Goal: Task Accomplishment & Management: Complete application form

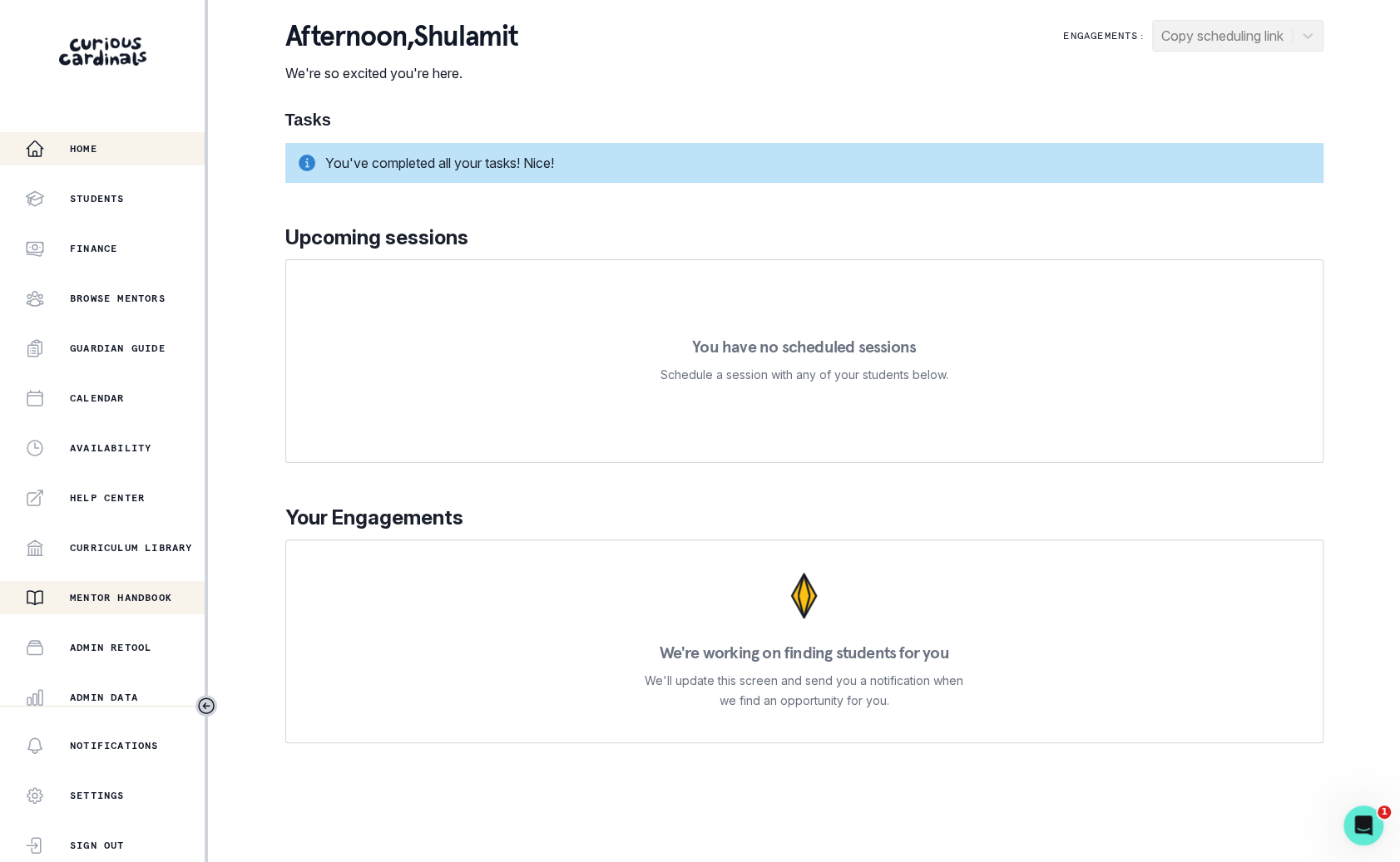
scroll to position [157, 0]
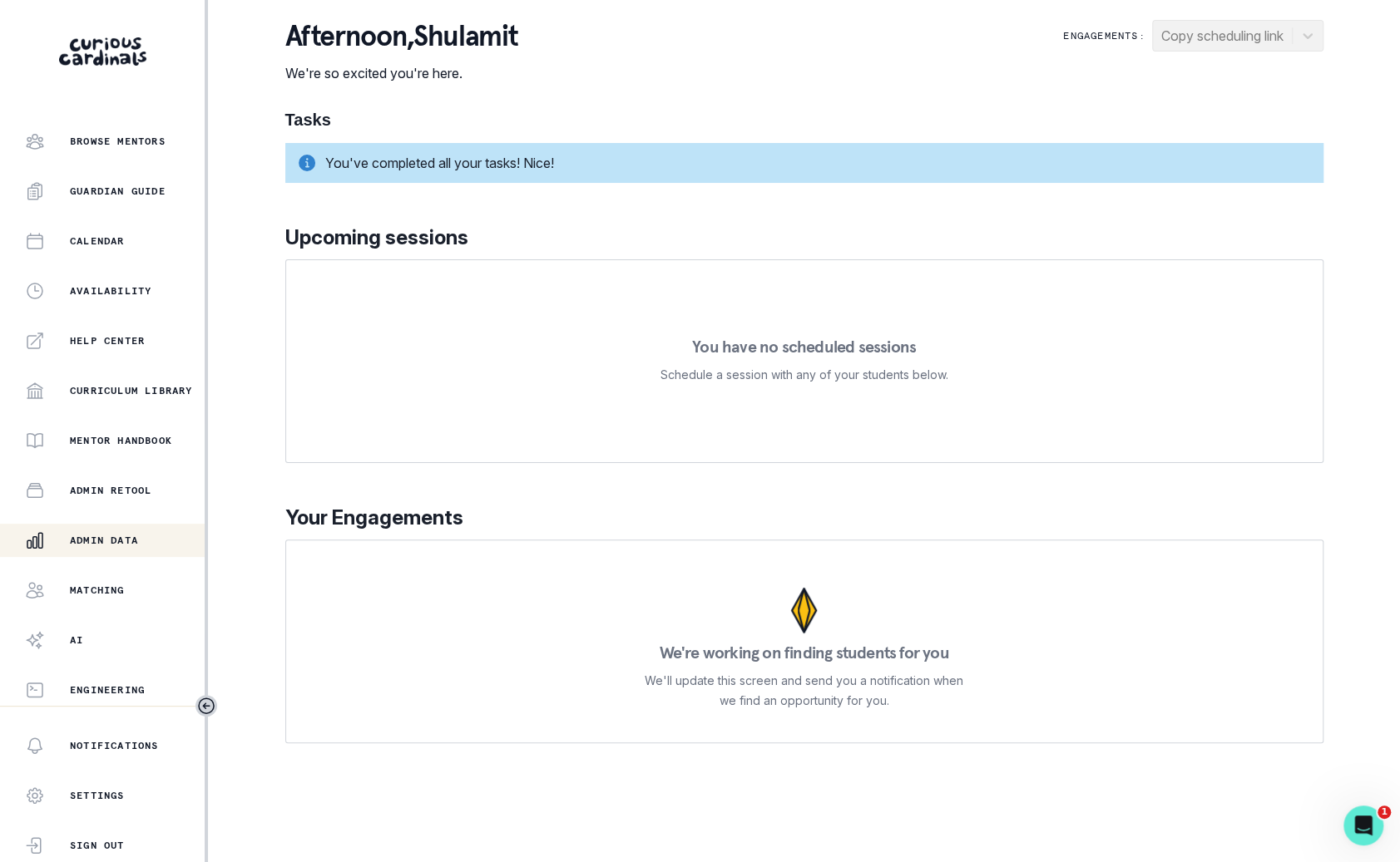
click at [138, 543] on p "Admin Data" at bounding box center [104, 540] width 69 height 14
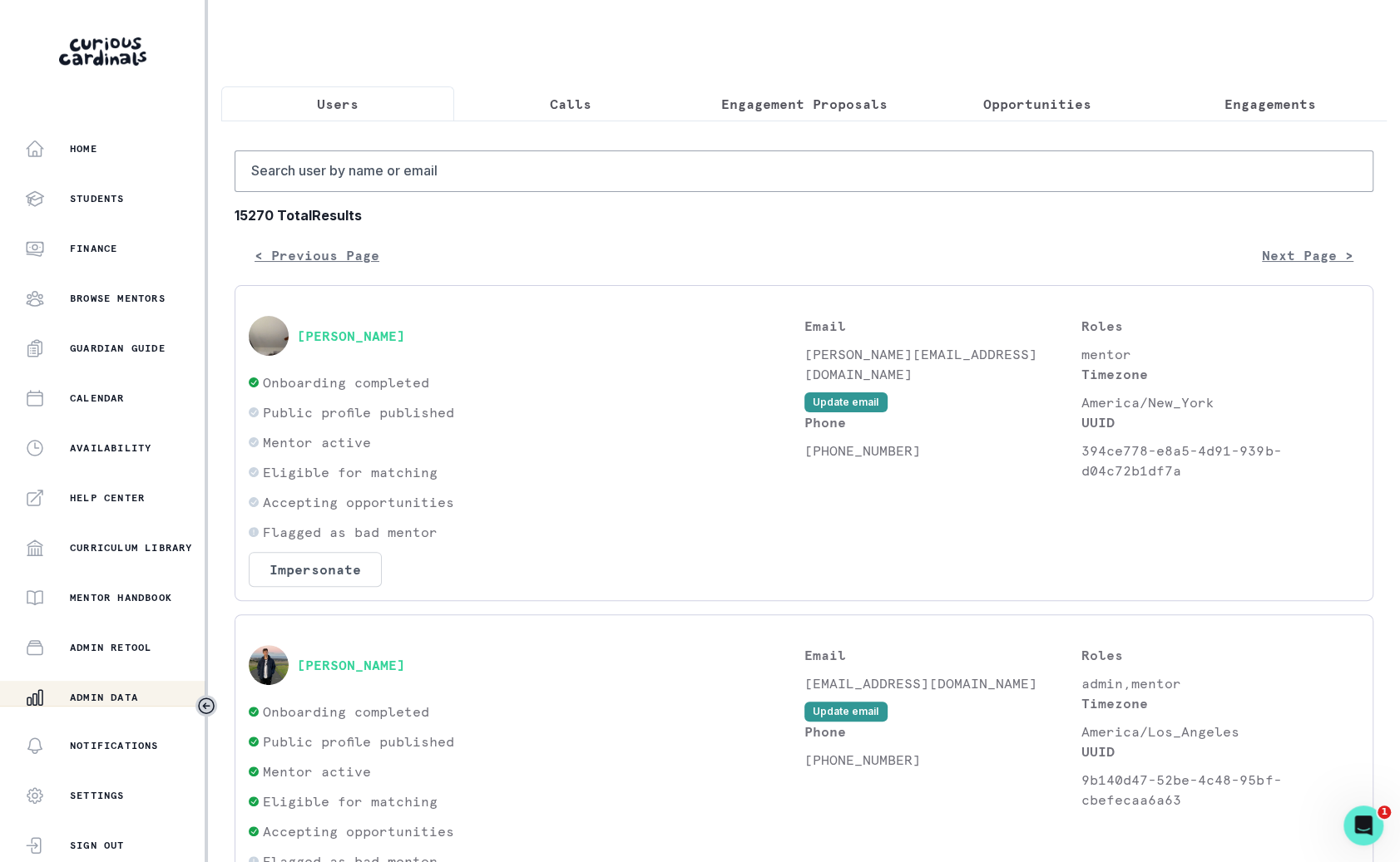
click at [1240, 116] on button "Engagements" at bounding box center [1270, 104] width 233 height 35
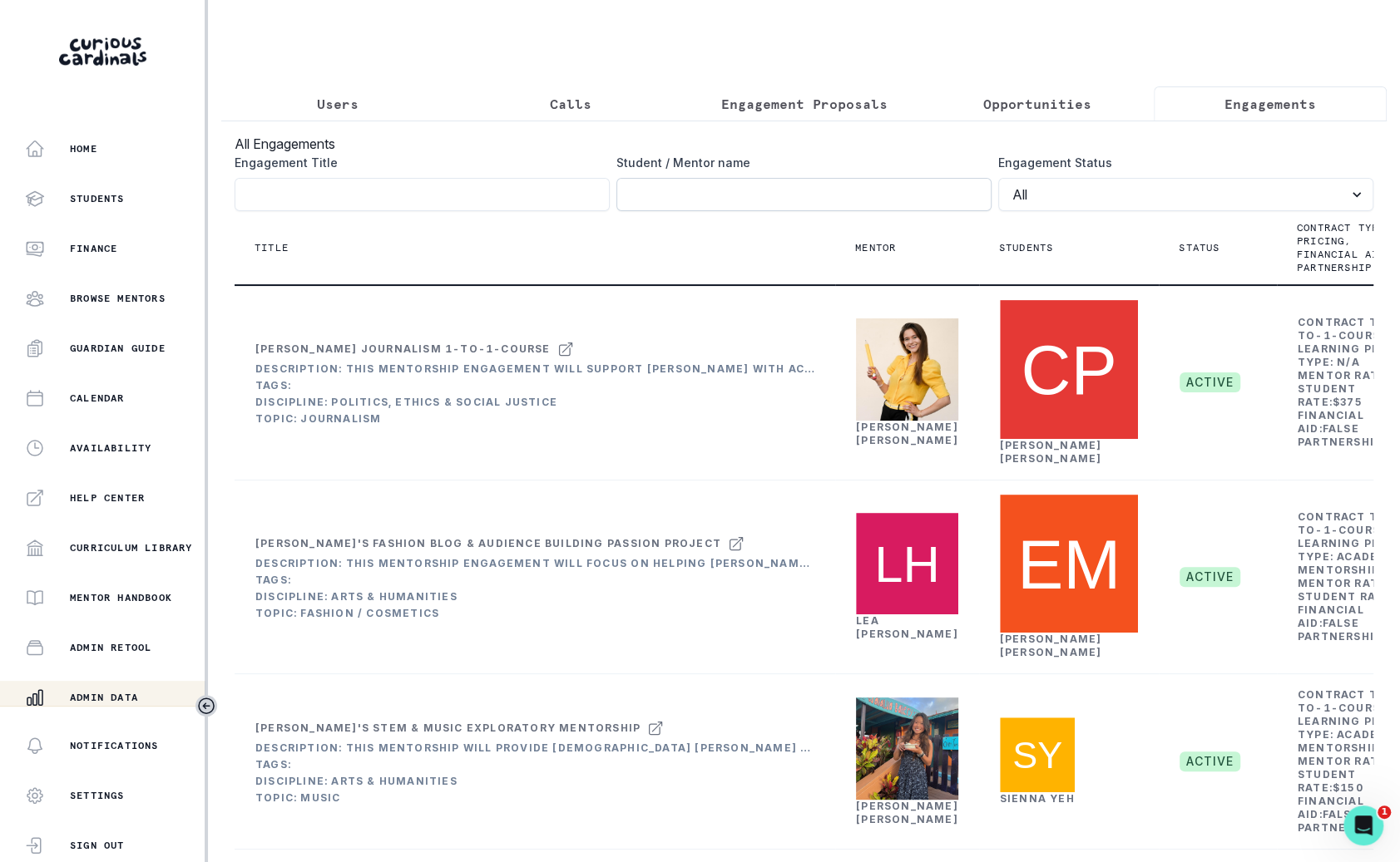
click at [887, 188] on input "Engagement Title" at bounding box center [804, 194] width 375 height 33
type input "diego"
click button "submit" at bounding box center [0, 0] width 0 height 0
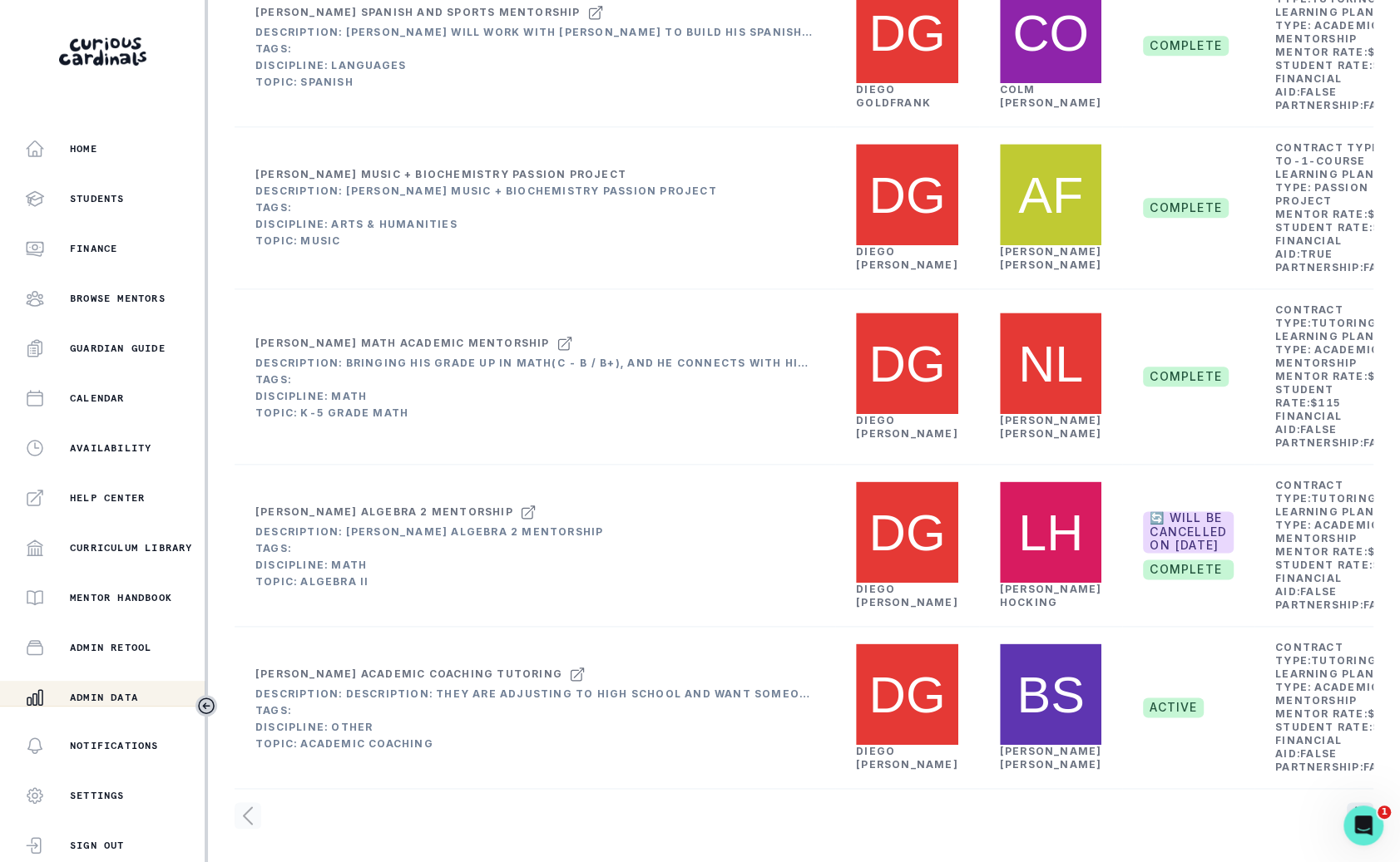
scroll to position [0, 101]
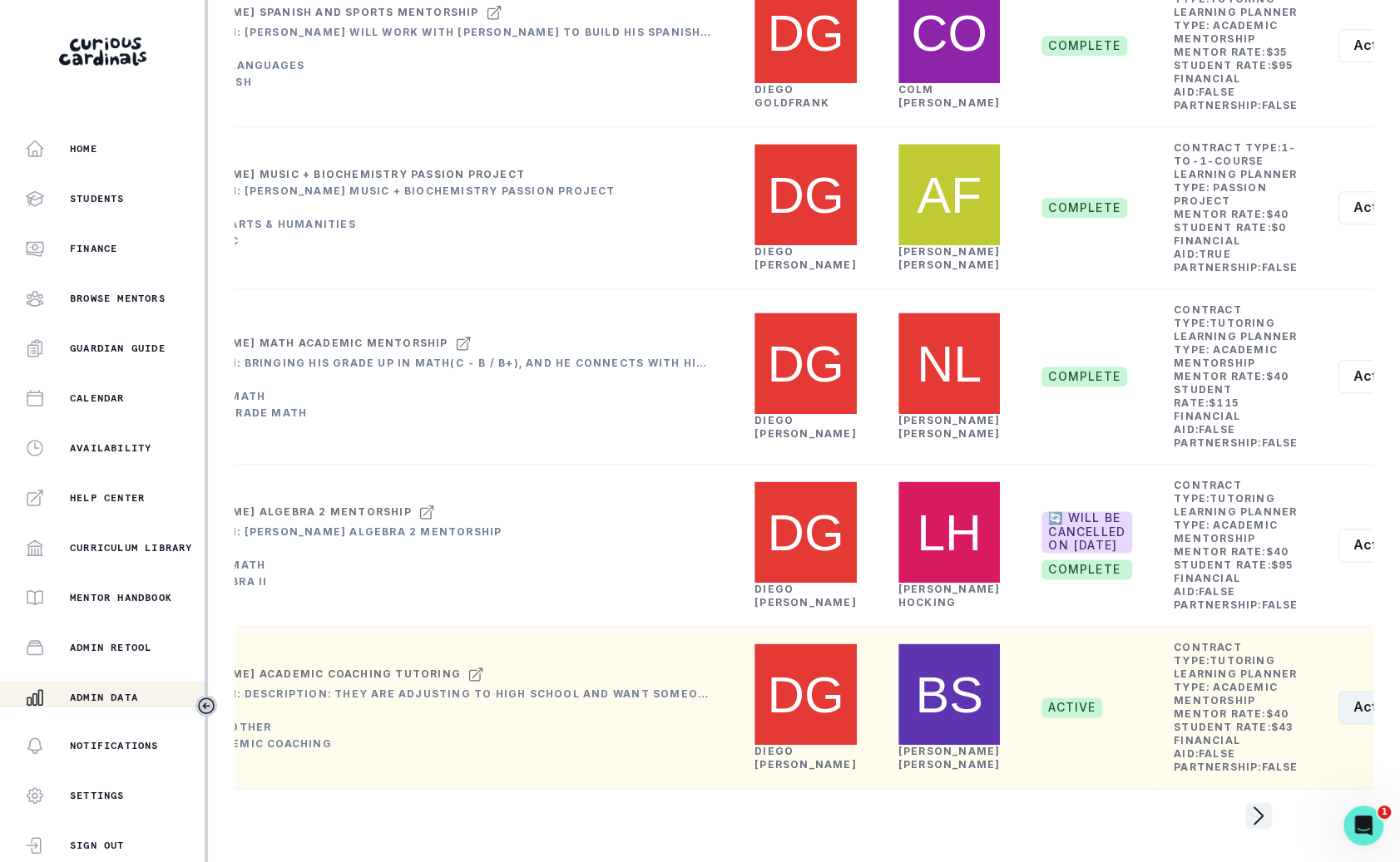
click at [1338, 690] on button "Actions" at bounding box center [1387, 707] width 99 height 33
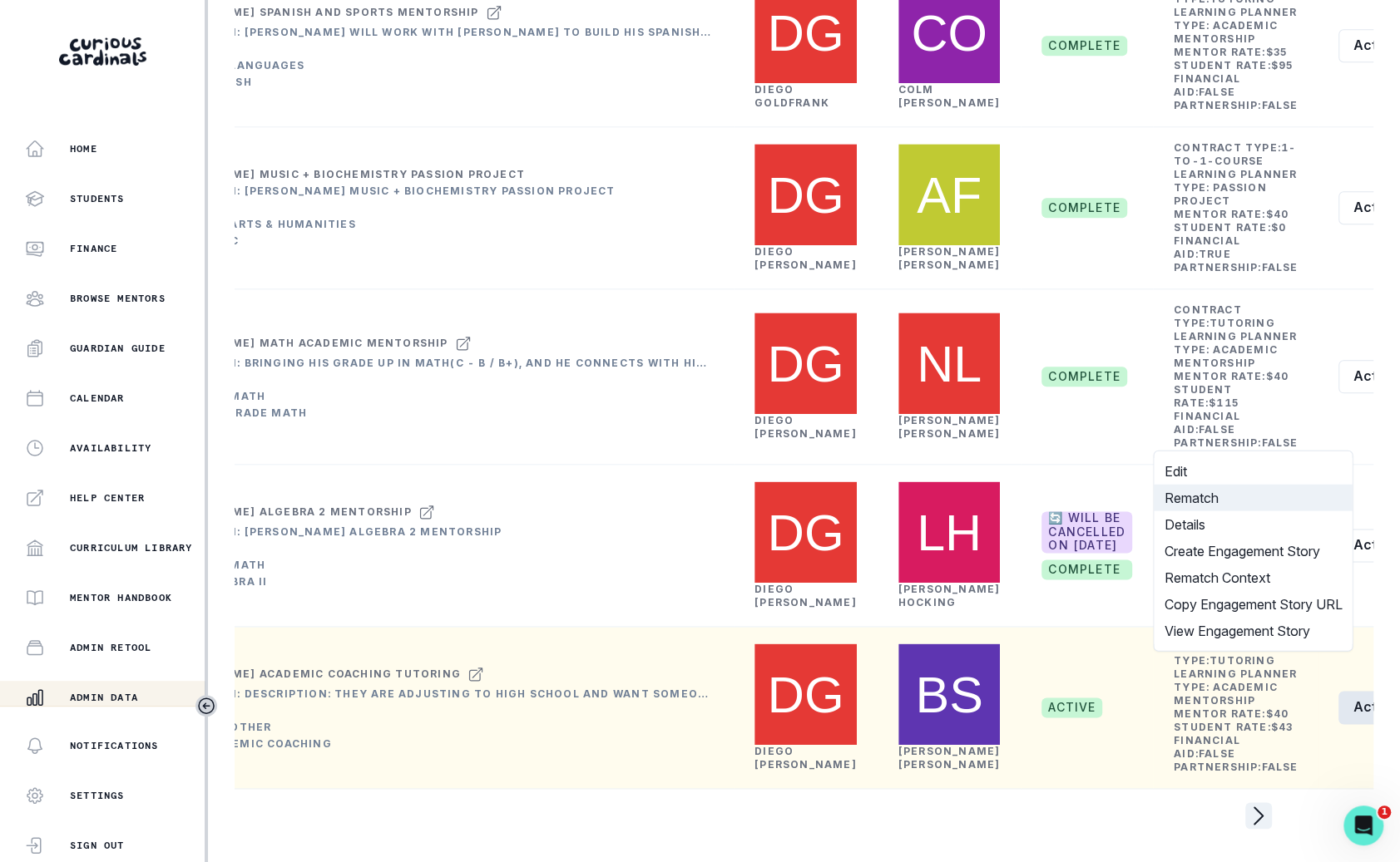
click at [1230, 500] on button "Rematch" at bounding box center [1253, 497] width 198 height 26
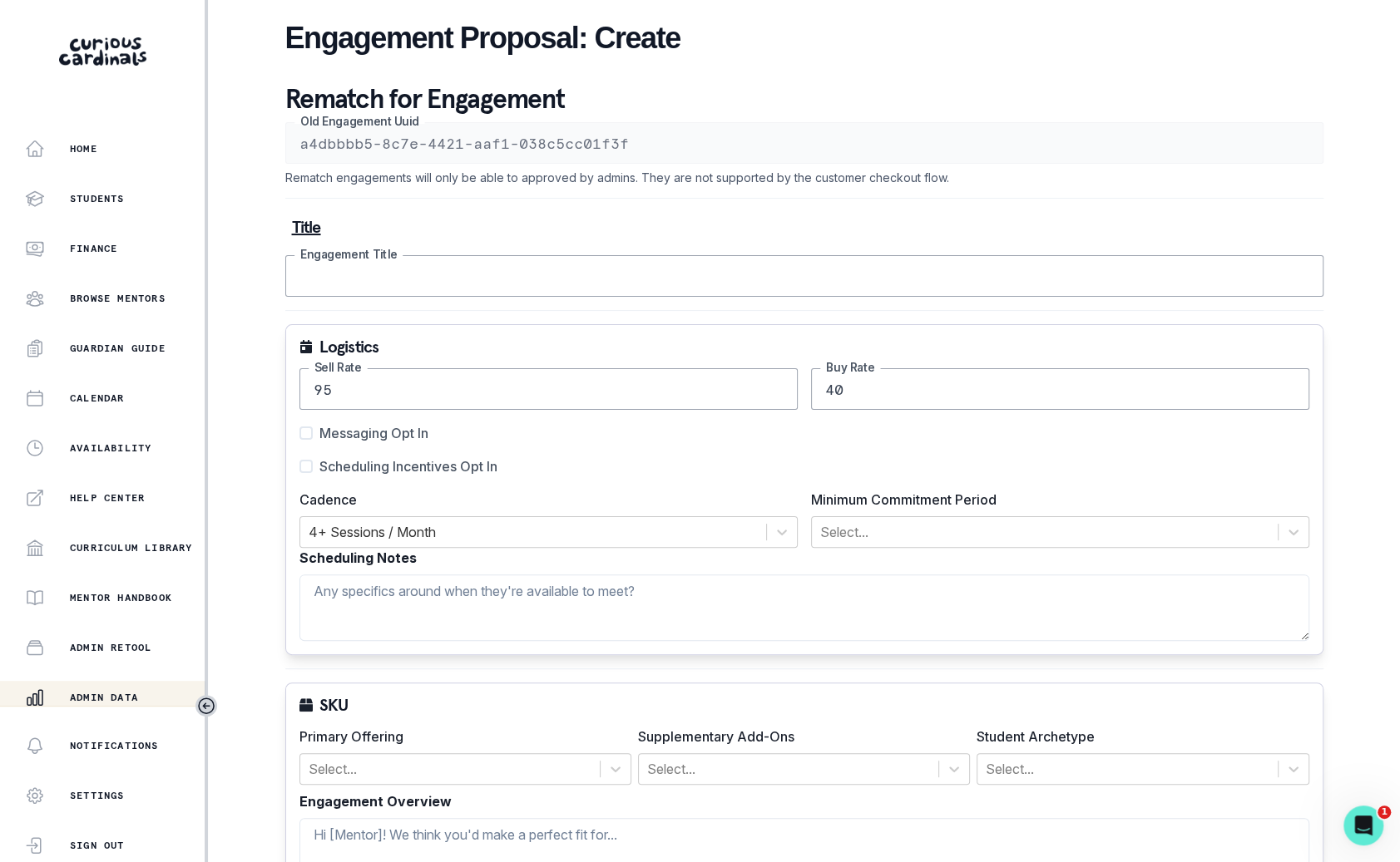
click at [949, 260] on input "Engagement Title" at bounding box center [804, 276] width 1038 height 41
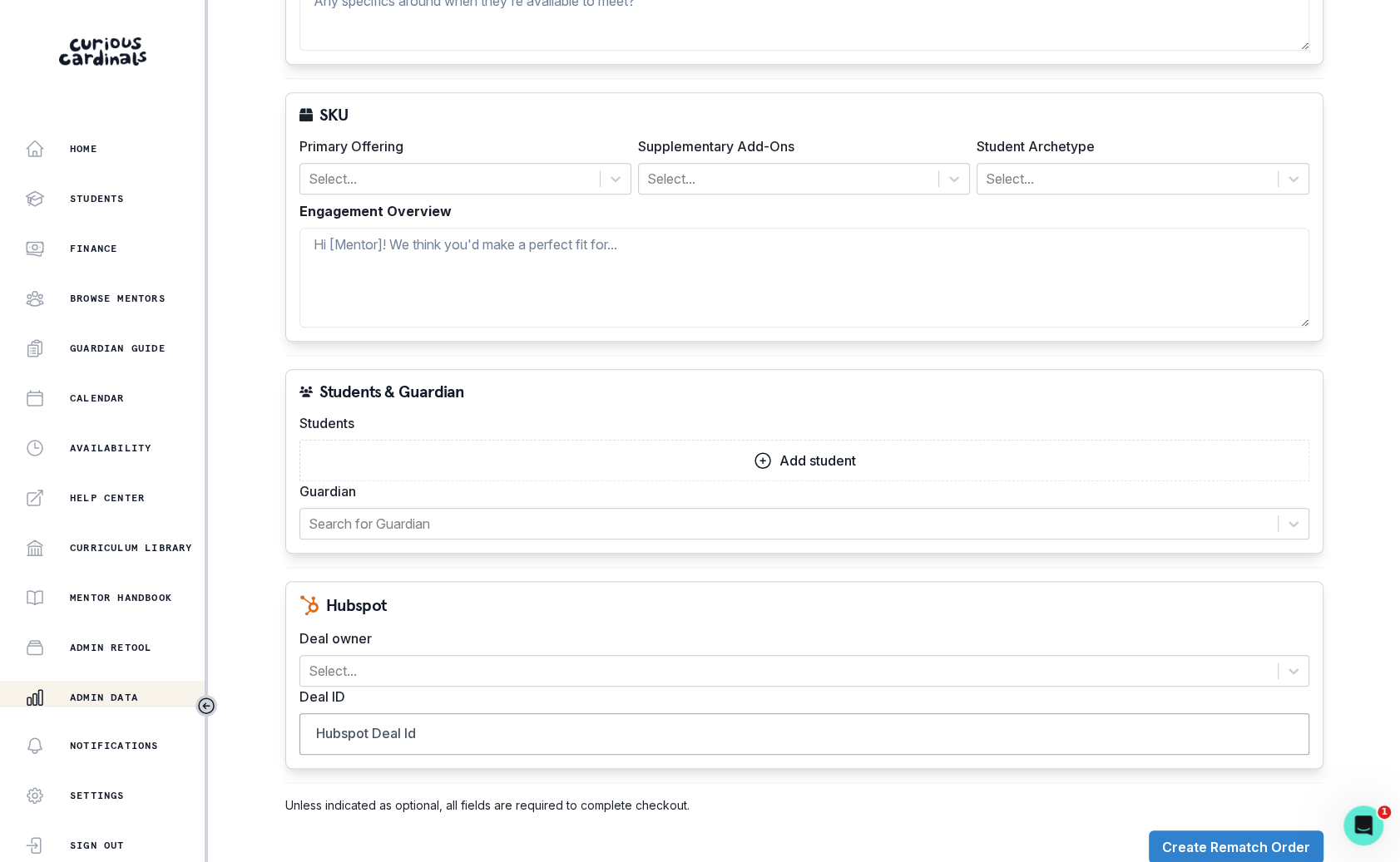
scroll to position [604, 0]
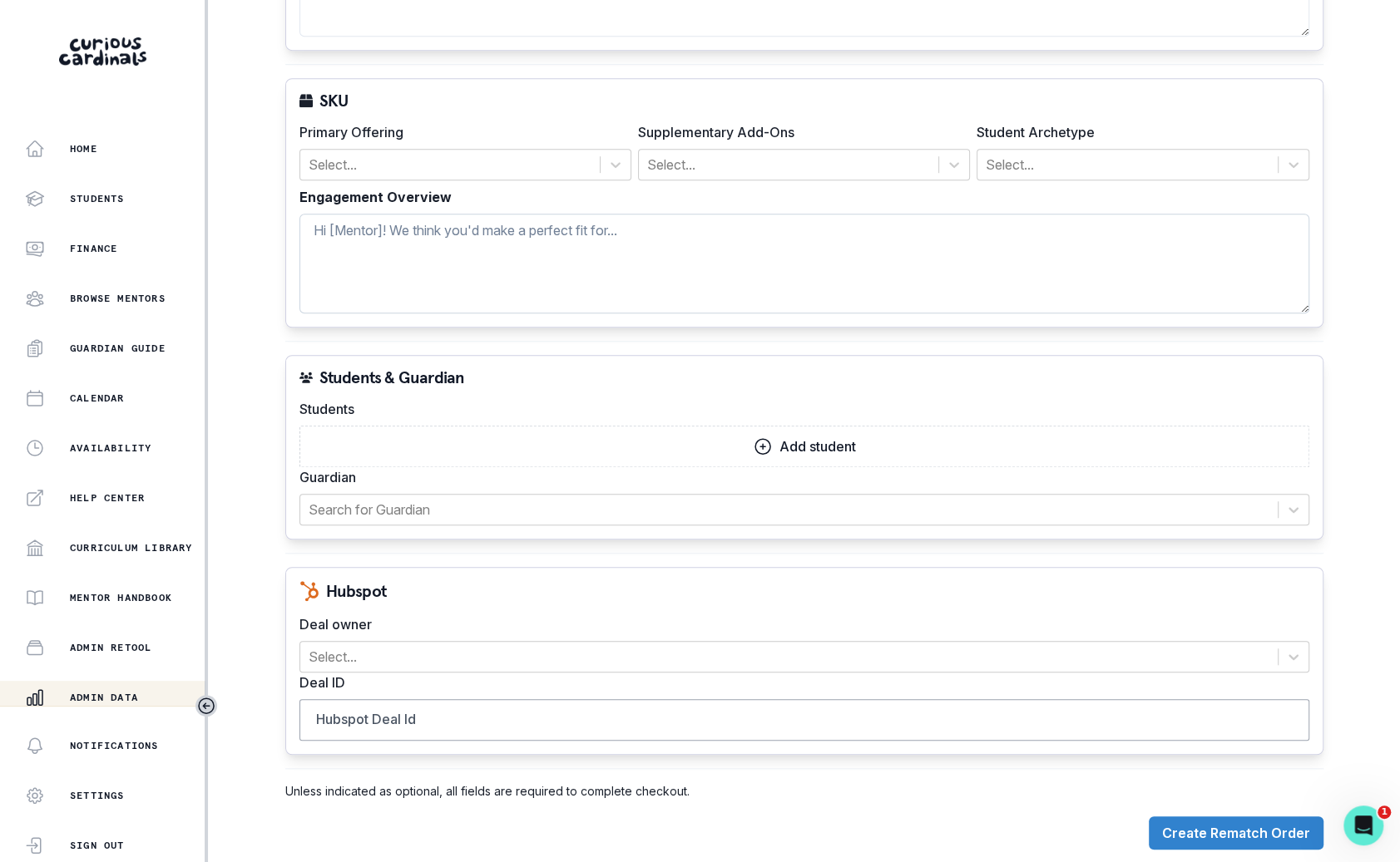
click at [517, 257] on textarea "Engagement Overview" at bounding box center [804, 264] width 1010 height 100
paste textarea "Student accomplishments: Setting and completing goals. Outlook for colleges. Ti…"
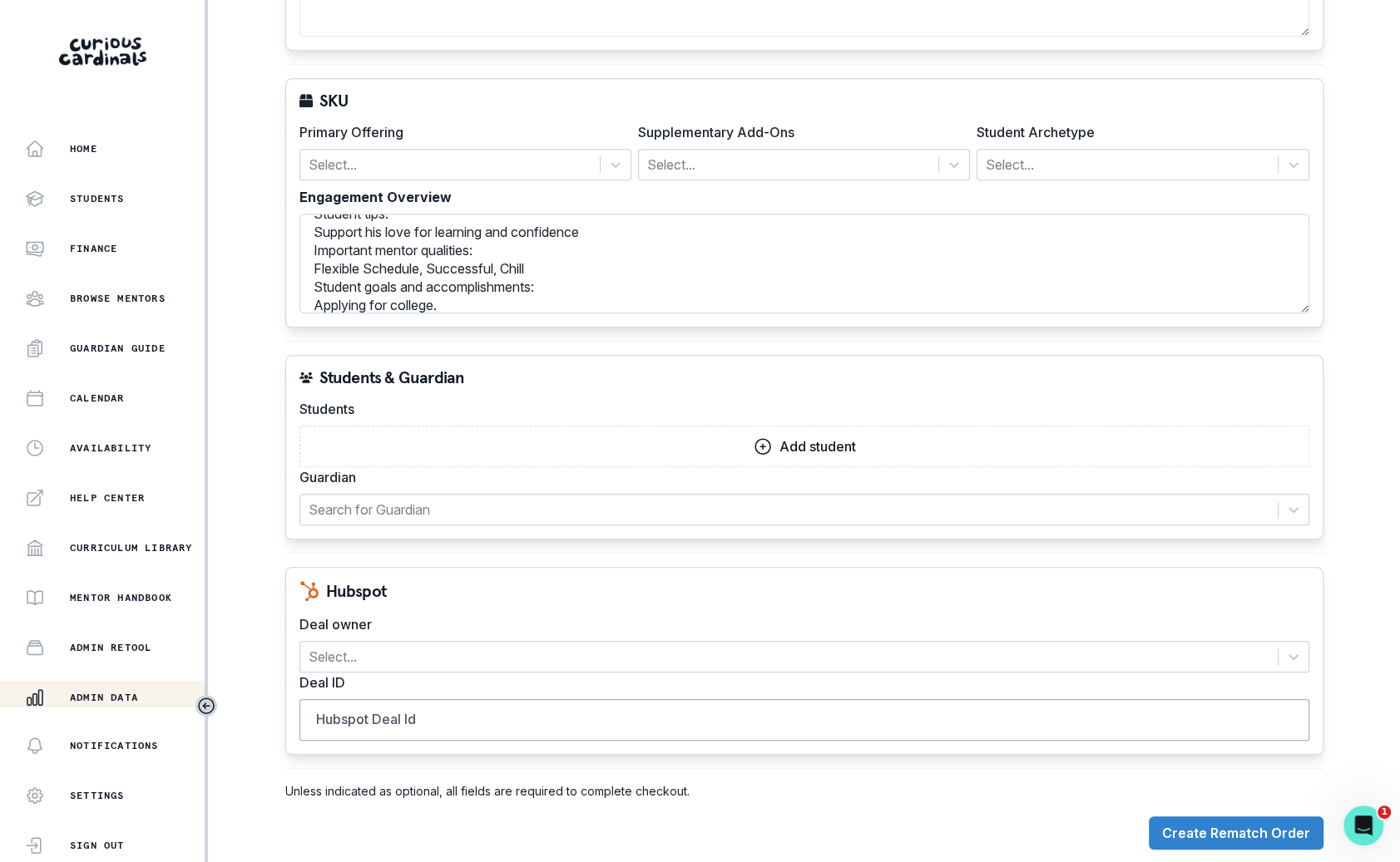
scroll to position [0, 0]
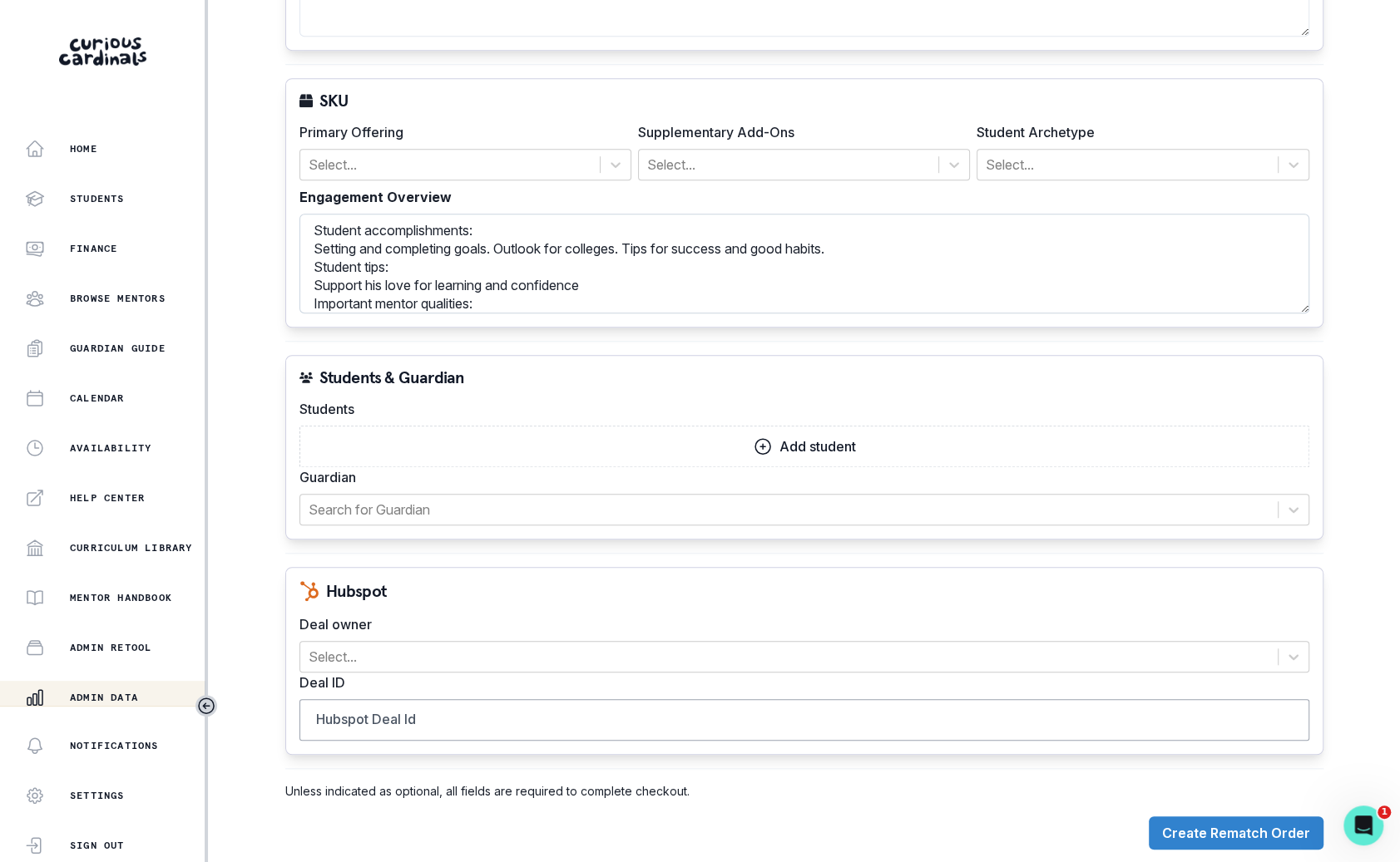
click at [310, 226] on textarea "Student accomplishments: Setting and completing goals. Outlook for colleges. Ti…" at bounding box center [804, 264] width 1010 height 100
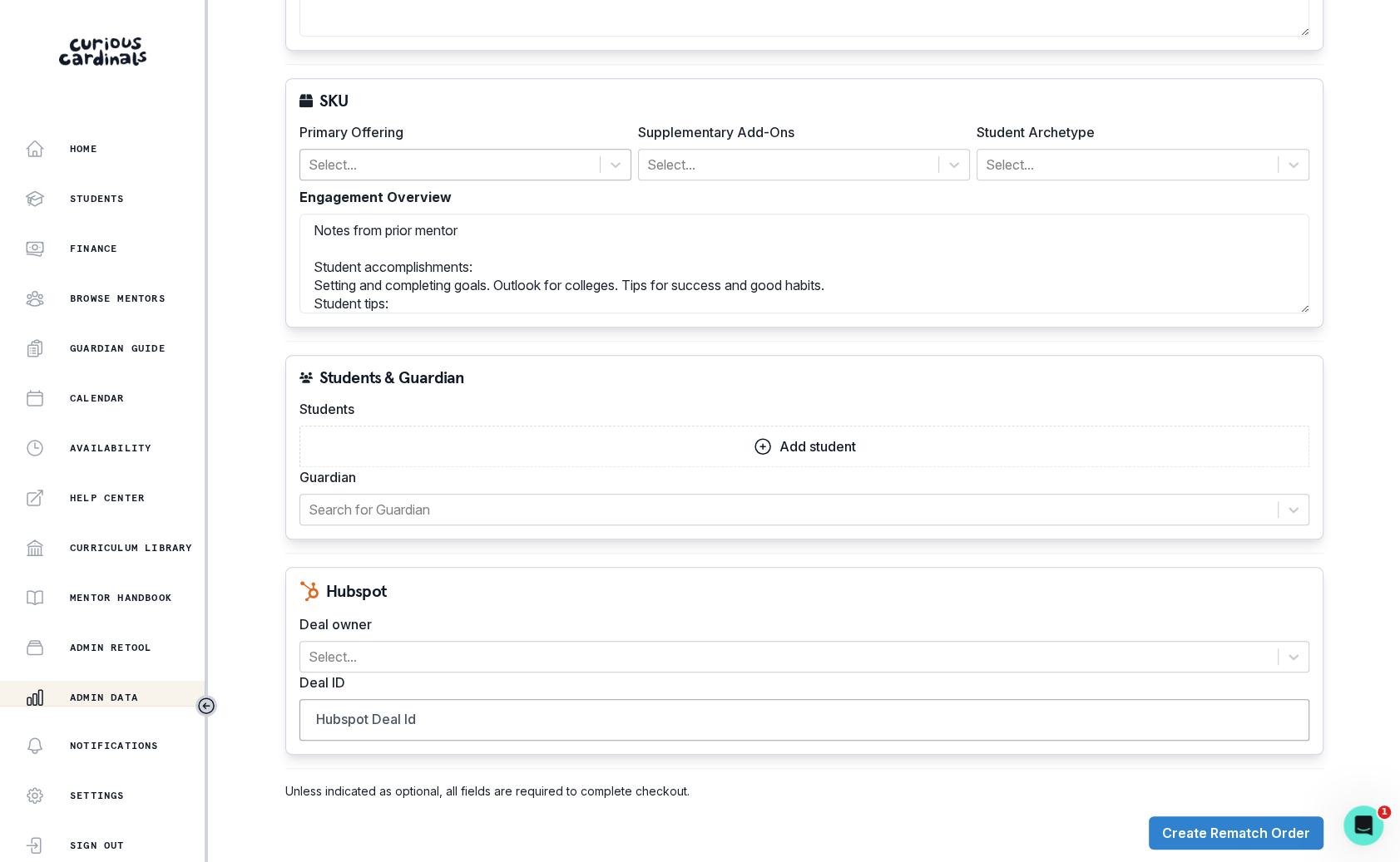
type textarea "Notes from prior mentor Student accomplishments: Setting and completing goals. …"
click at [437, 165] on div at bounding box center [450, 165] width 283 height 24
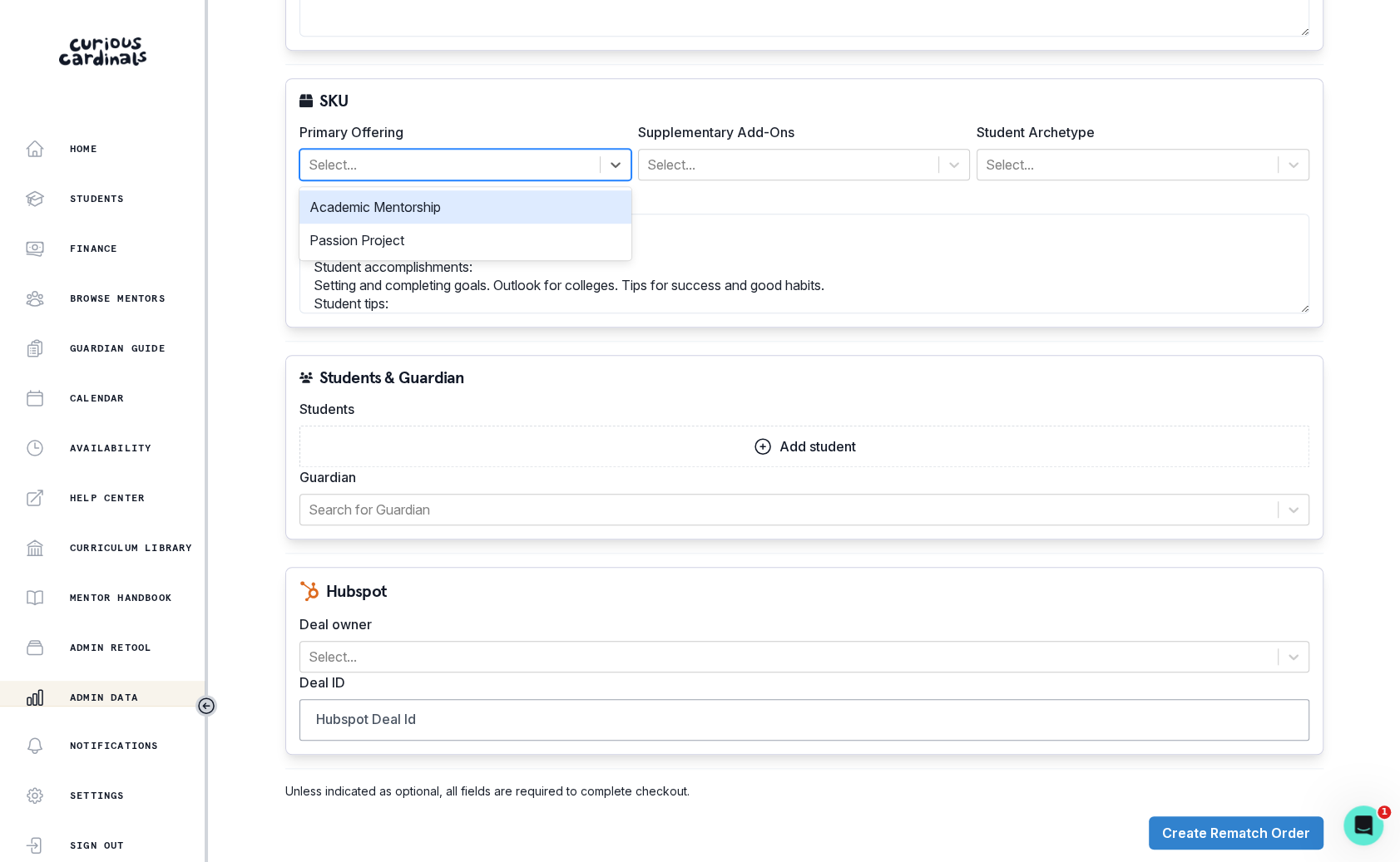
click at [437, 205] on div "Academic Mentorship" at bounding box center [465, 207] width 332 height 33
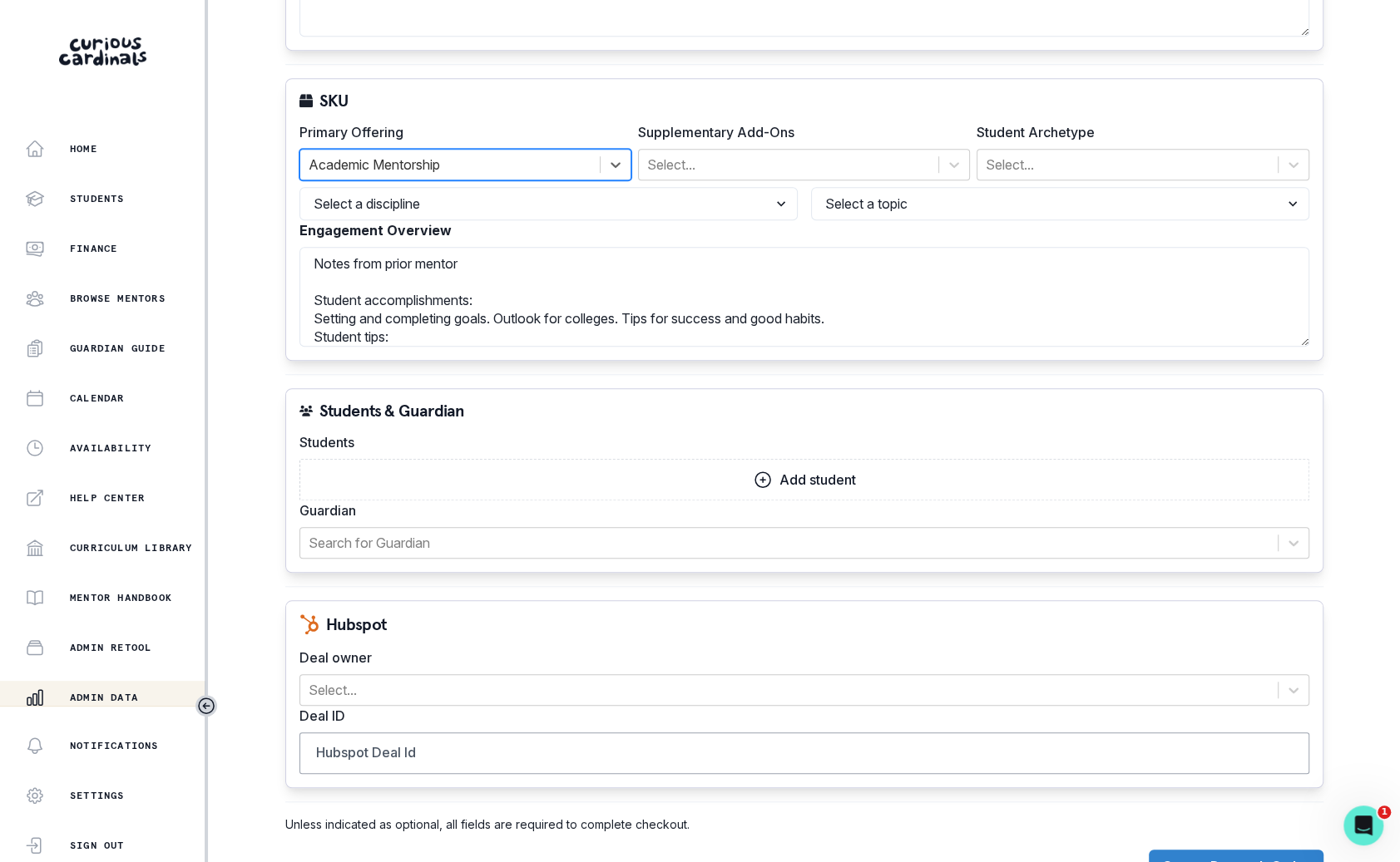
click at [437, 205] on select "Select a discipline Languages Math Other Science Writing" at bounding box center [548, 204] width 498 height 33
select select "6267cc0b-1467-404d-8526-2734dc3f89d1"
click at [299, 187] on select "Select a discipline Languages Math Other Science Writing" at bounding box center [548, 204] width 498 height 33
click at [843, 202] on select "Select a topic Reading History Executive Function Economics Computer Science Co…" at bounding box center [1061, 204] width 498 height 33
select select "161b8371-7959-4e0b-a08a-4737af41032e"
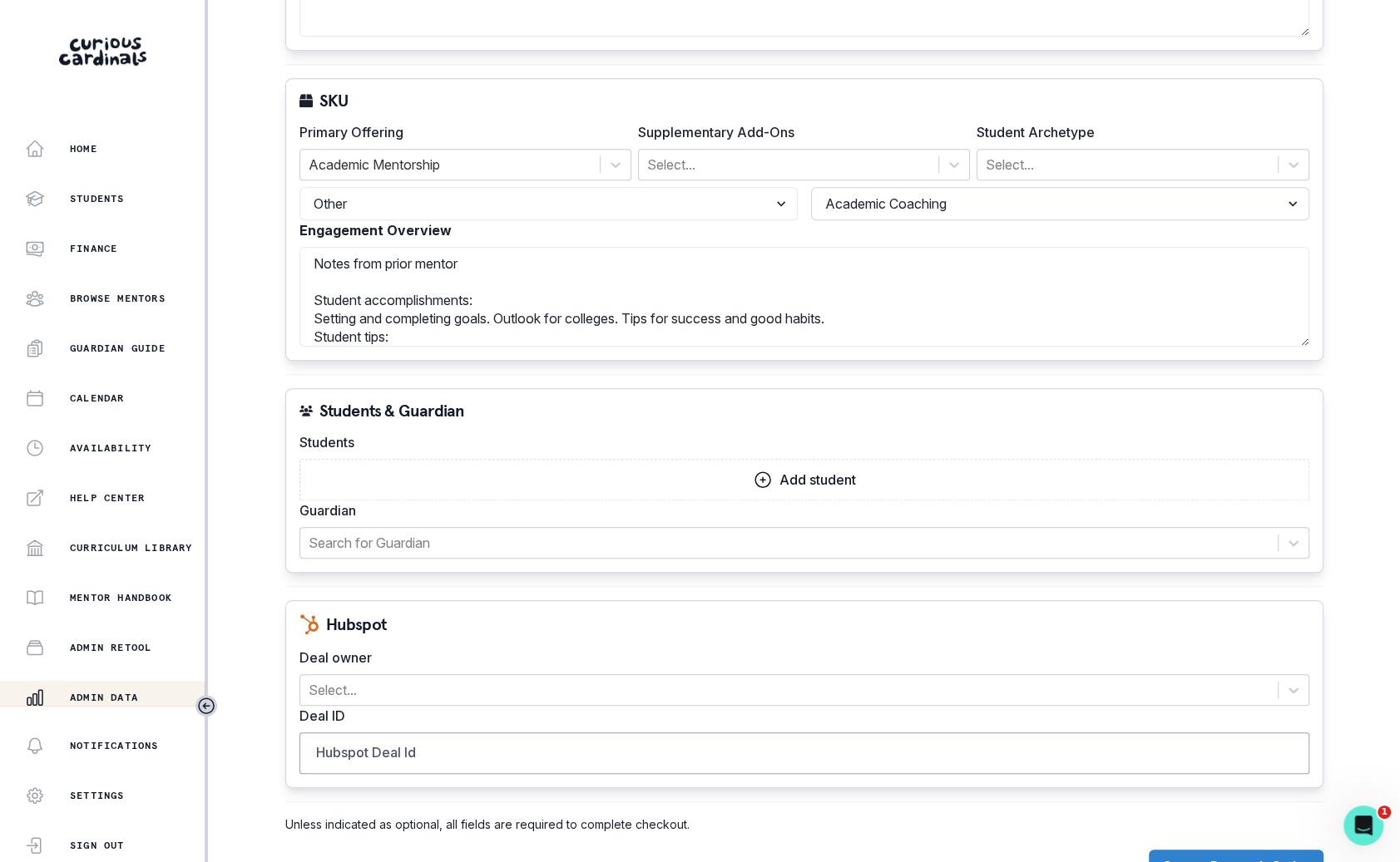
click at [811, 187] on select "Select a topic Reading History Executive Function Economics Computer Science Co…" at bounding box center [1061, 204] width 498 height 33
click at [1063, 143] on div "Student Archetype Select..." at bounding box center [1142, 151] width 332 height 58
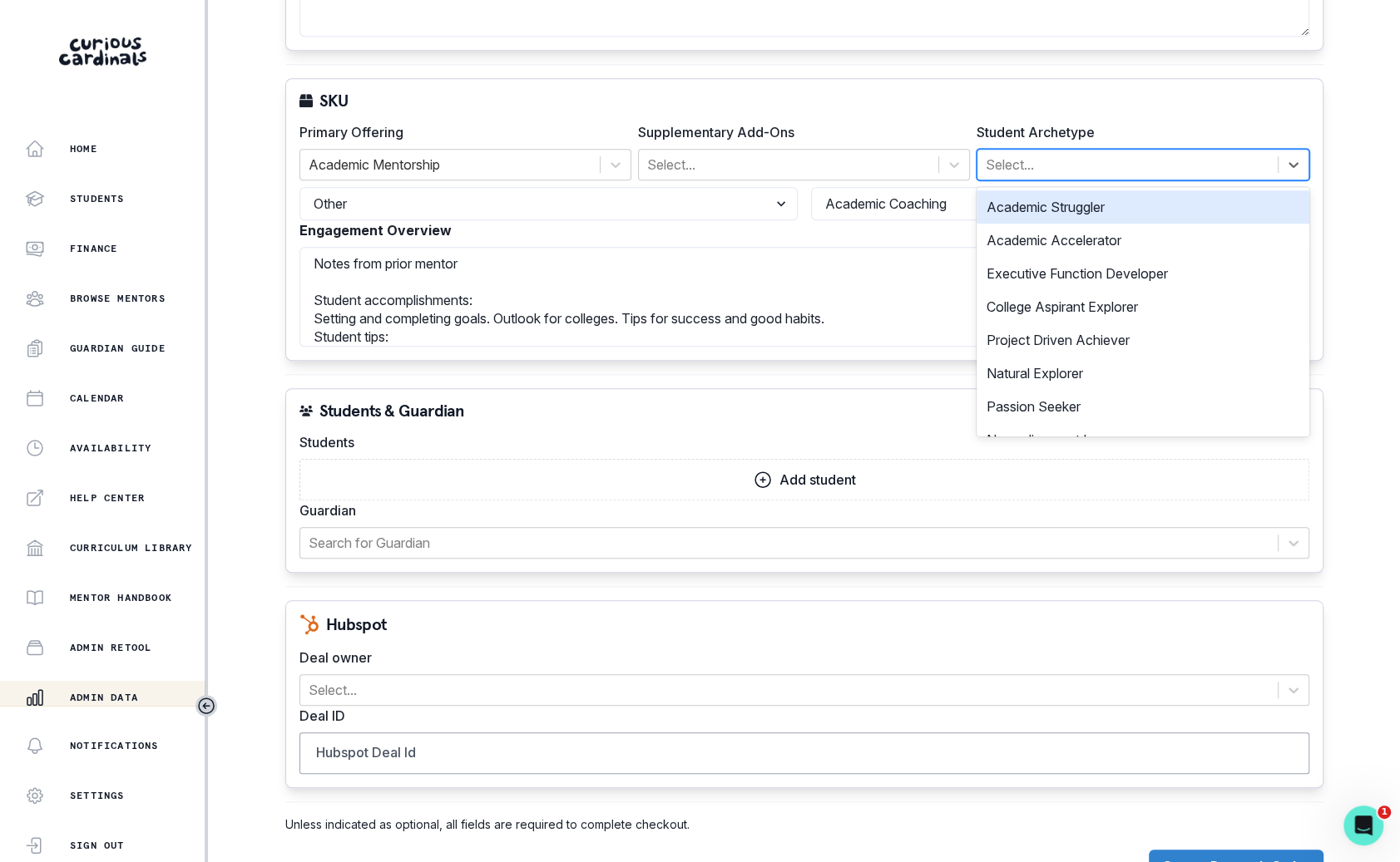
click at [1063, 155] on div at bounding box center [1127, 165] width 283 height 24
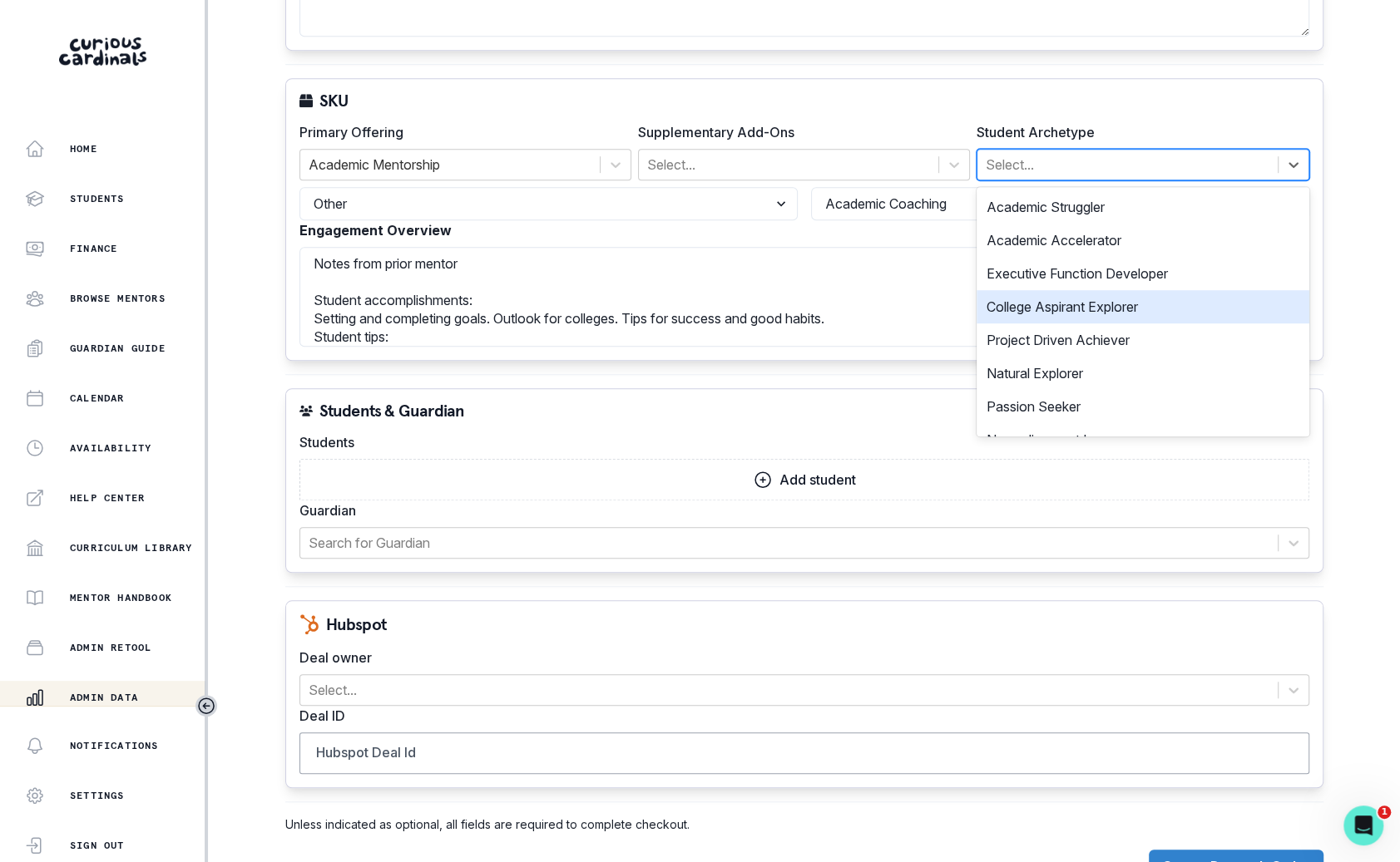
click at [1084, 298] on div "College Aspirant Explorer" at bounding box center [1142, 307] width 332 height 33
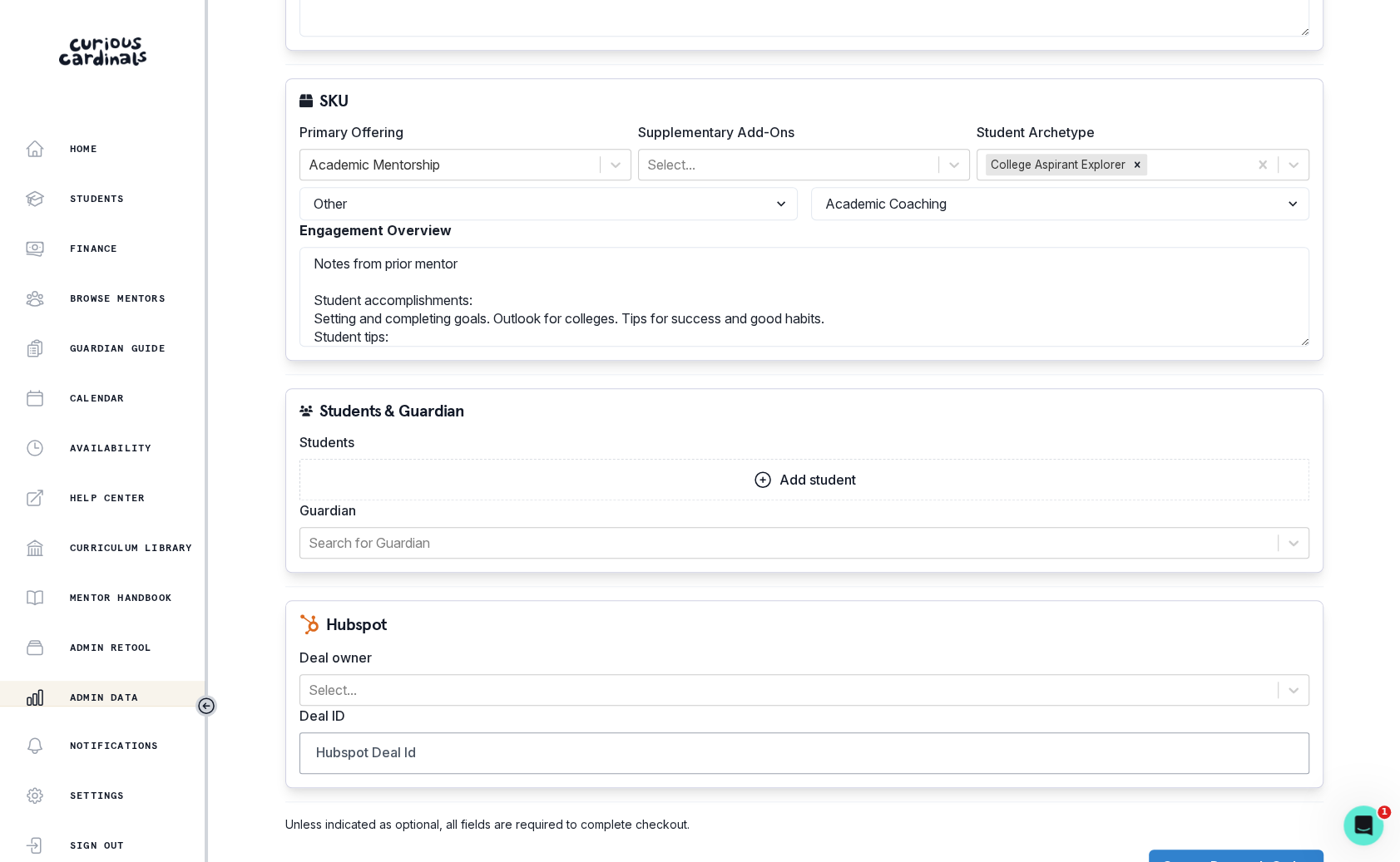
click at [821, 473] on p "Add student" at bounding box center [817, 481] width 77 height 16
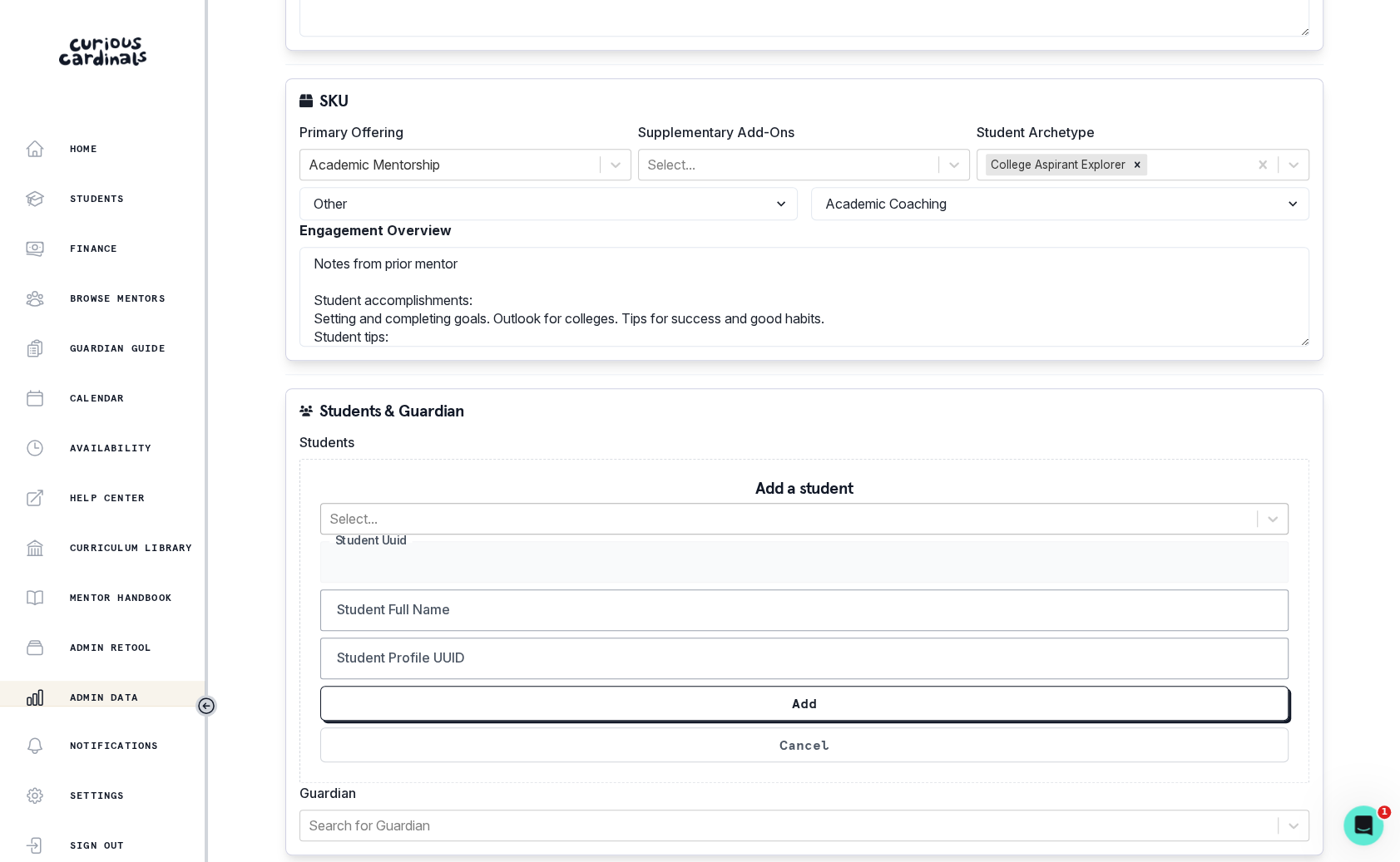
click at [754, 522] on div at bounding box center [789, 519] width 919 height 24
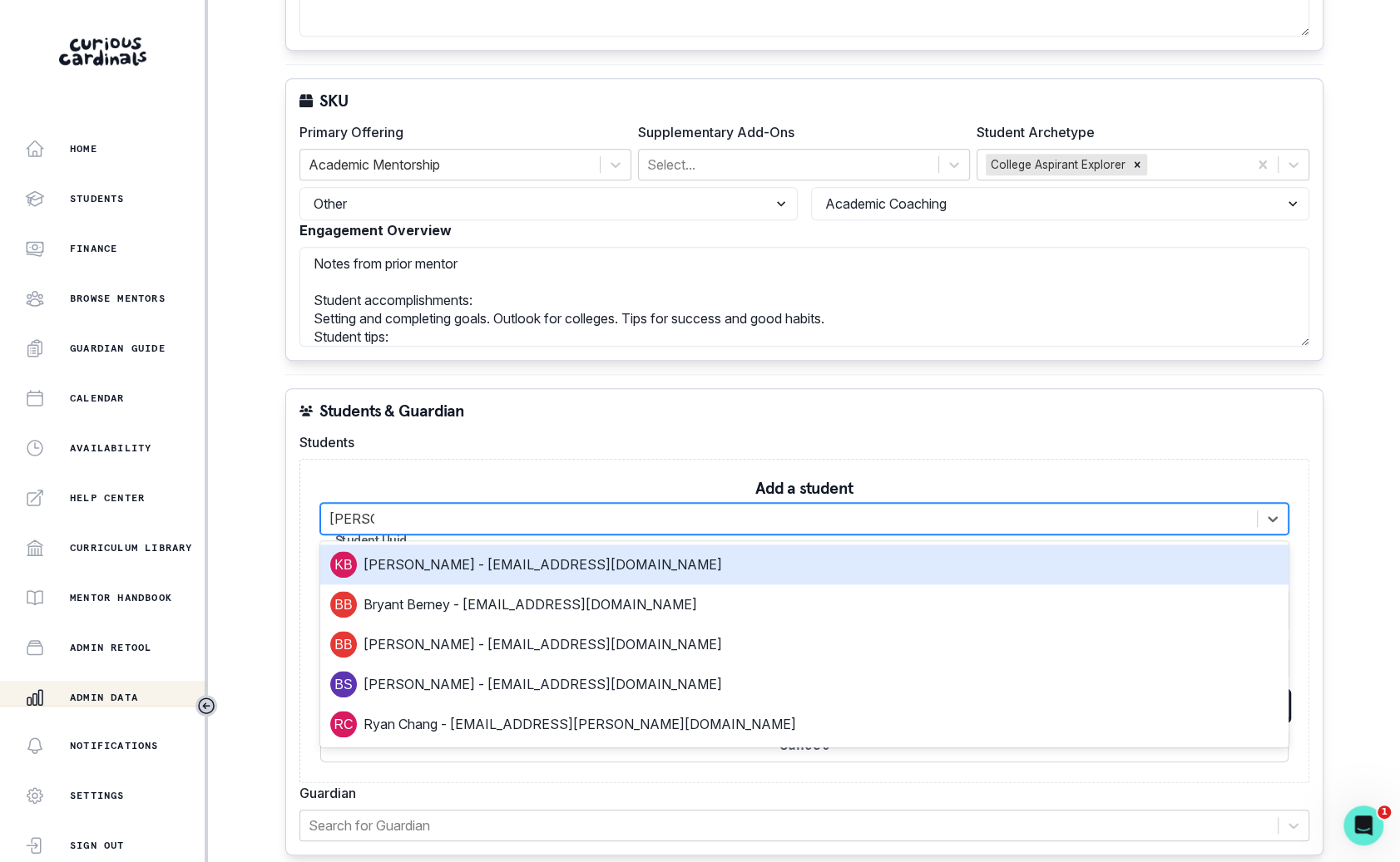
type input "[PERSON_NAME]"
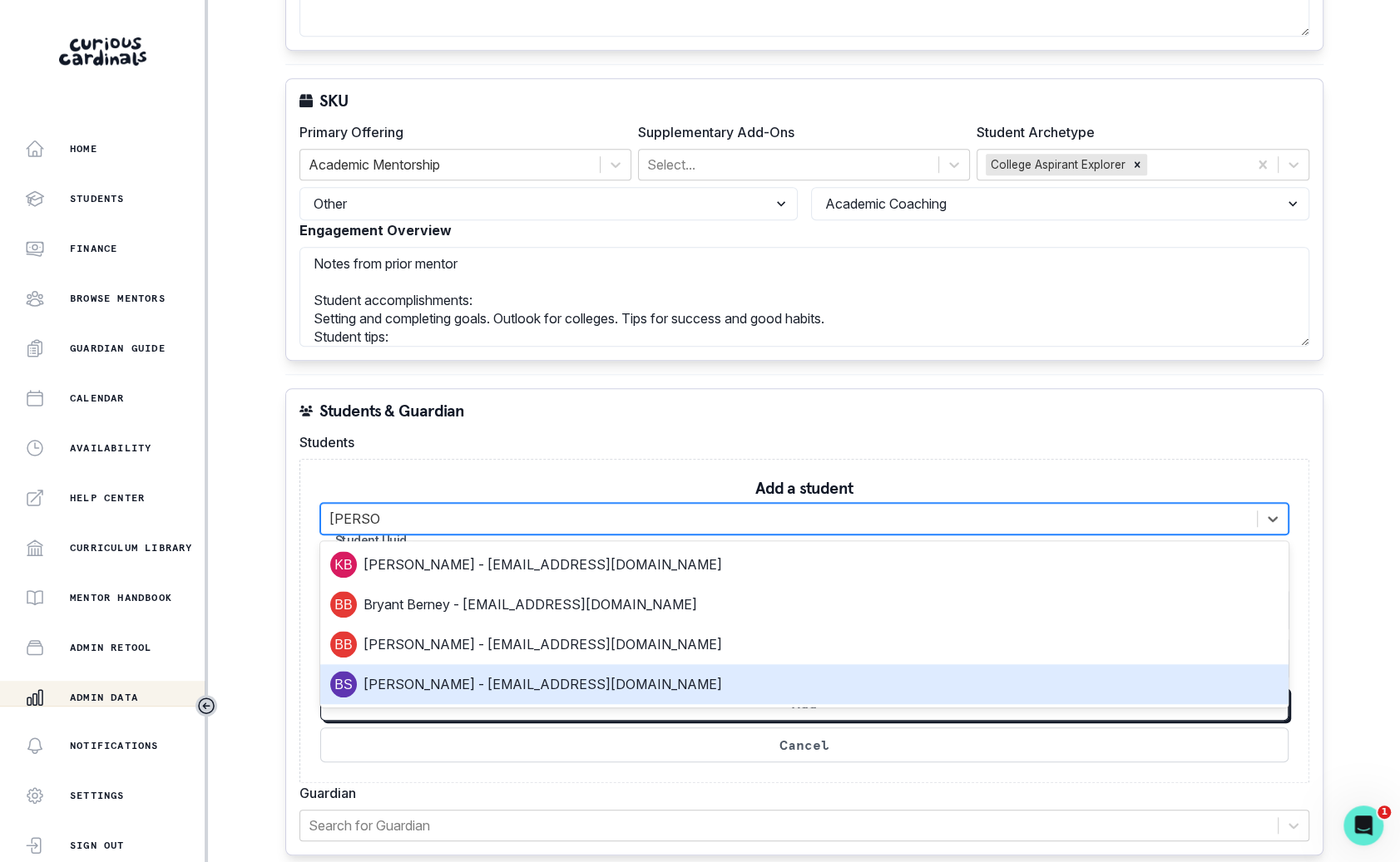
click at [756, 679] on div "[PERSON_NAME] - [EMAIL_ADDRESS][DOMAIN_NAME]" at bounding box center [804, 684] width 948 height 26
type input "6246ae16-01b9-47df-9027-4764aed4f628"
type input "[PERSON_NAME]"
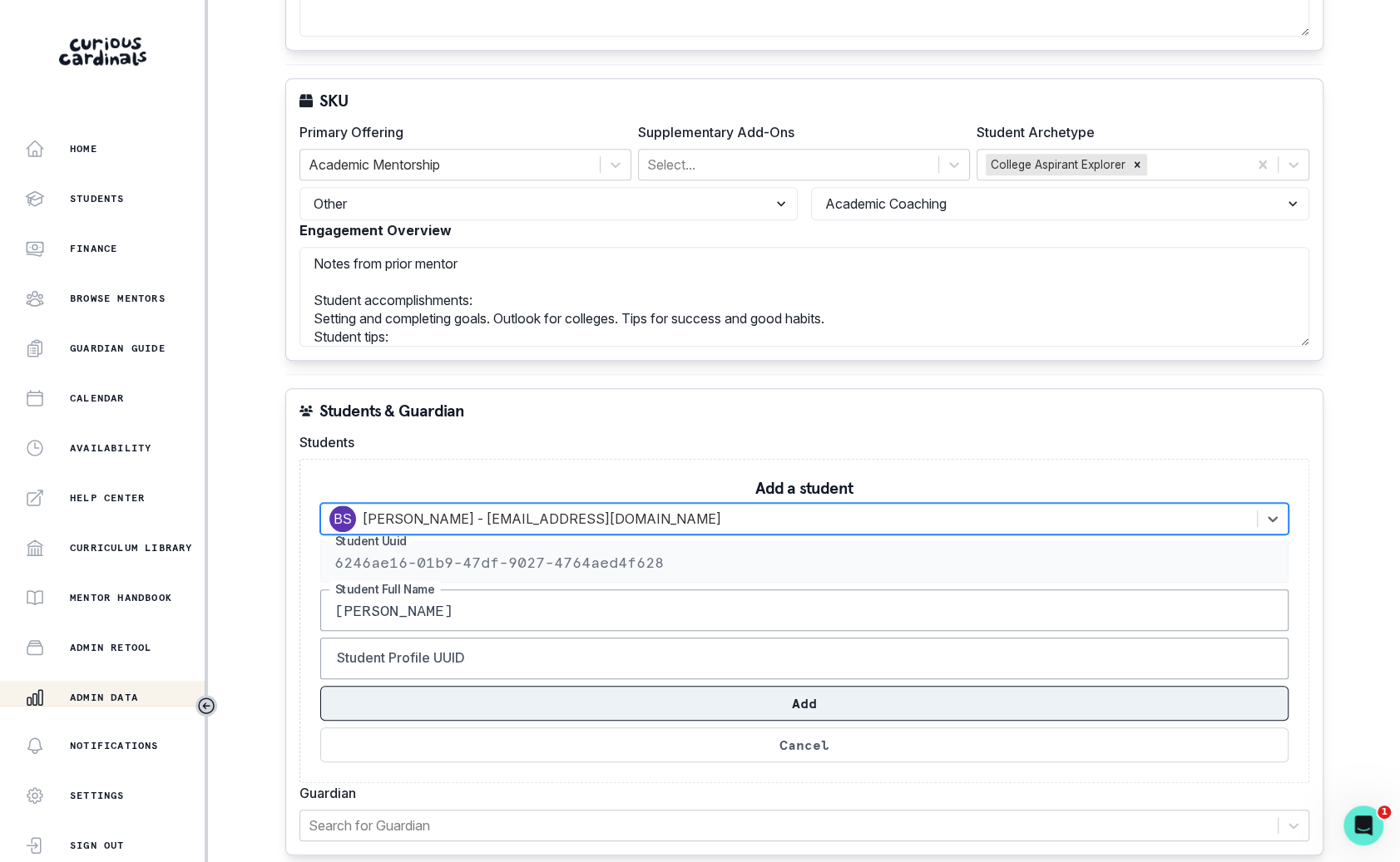
click at [758, 708] on button "Add" at bounding box center [804, 703] width 968 height 35
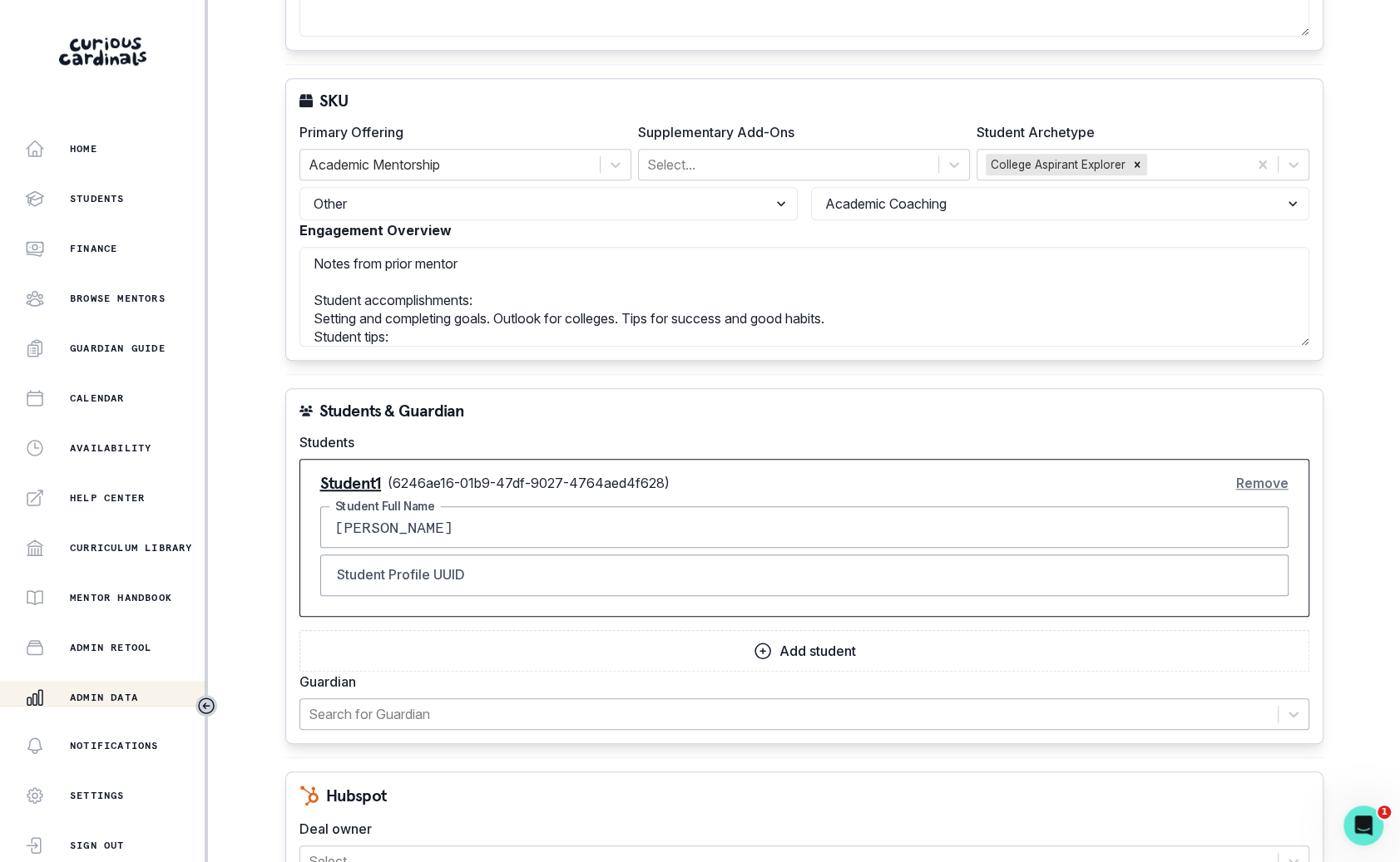
click at [756, 722] on div "Search for Guardian" at bounding box center [789, 714] width 977 height 30
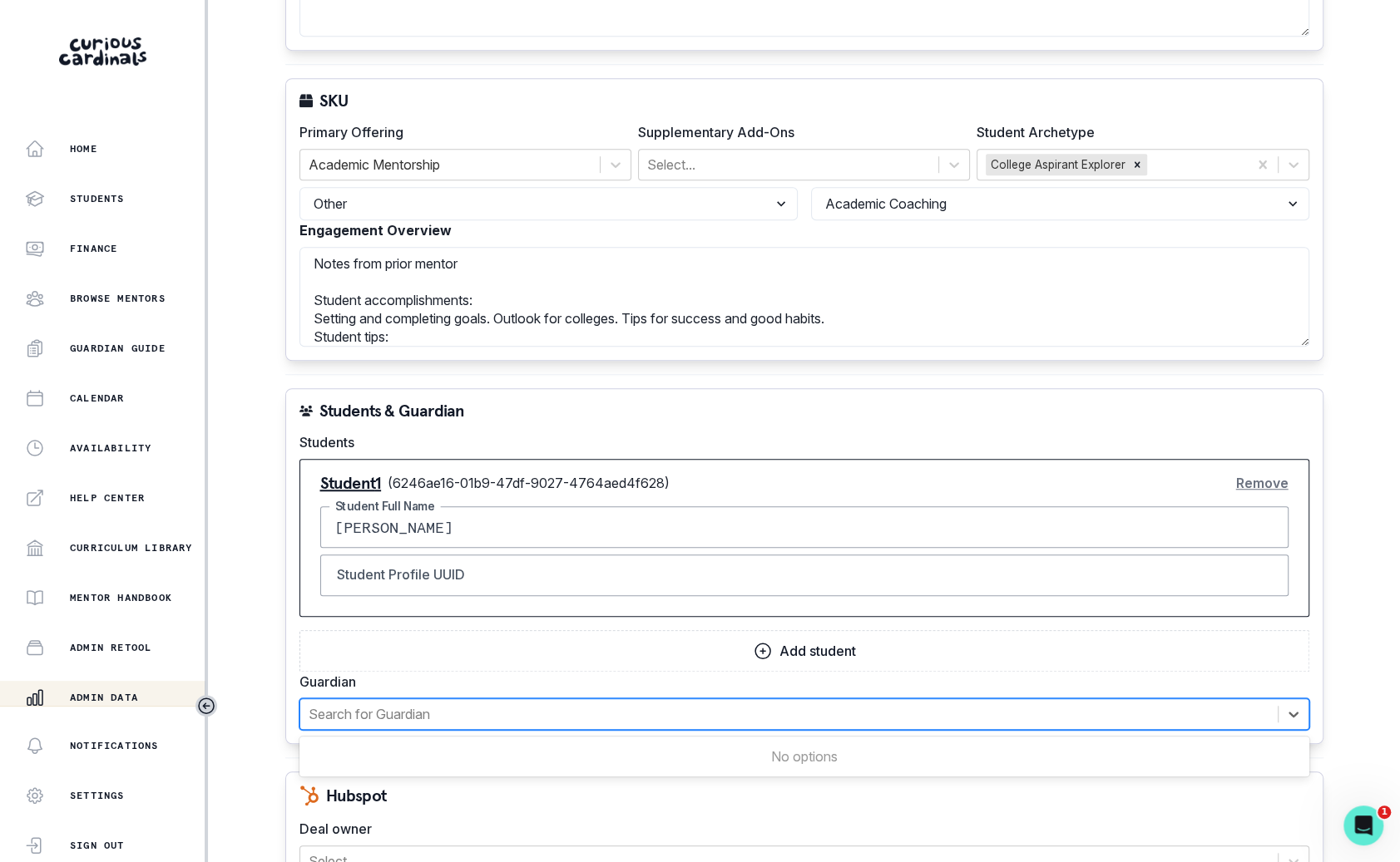
scroll to position [807, 0]
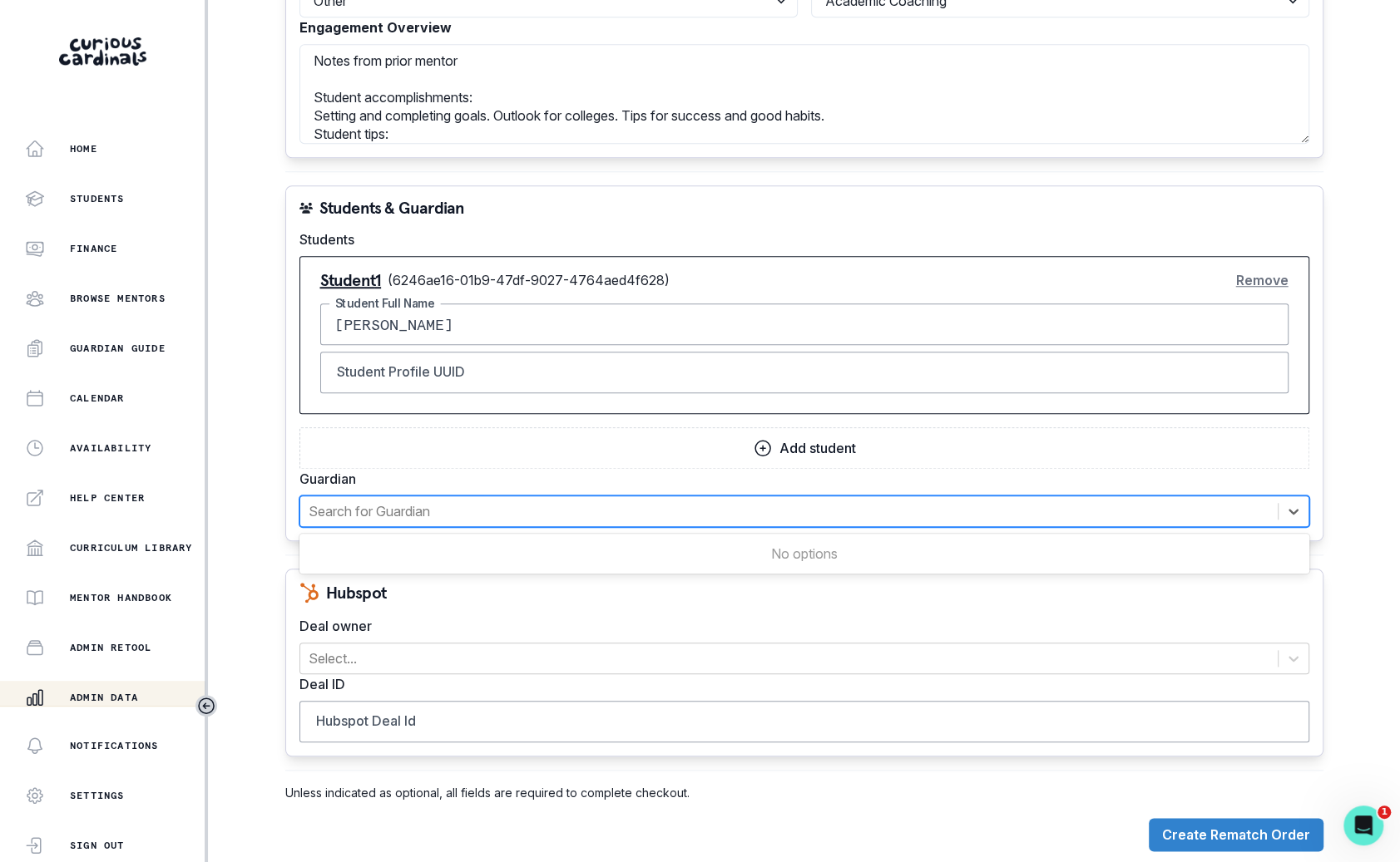
click at [724, 606] on div "Hubspot Deal owner Select... Deal ID Hubspot Deal Id" at bounding box center [804, 663] width 1038 height 188
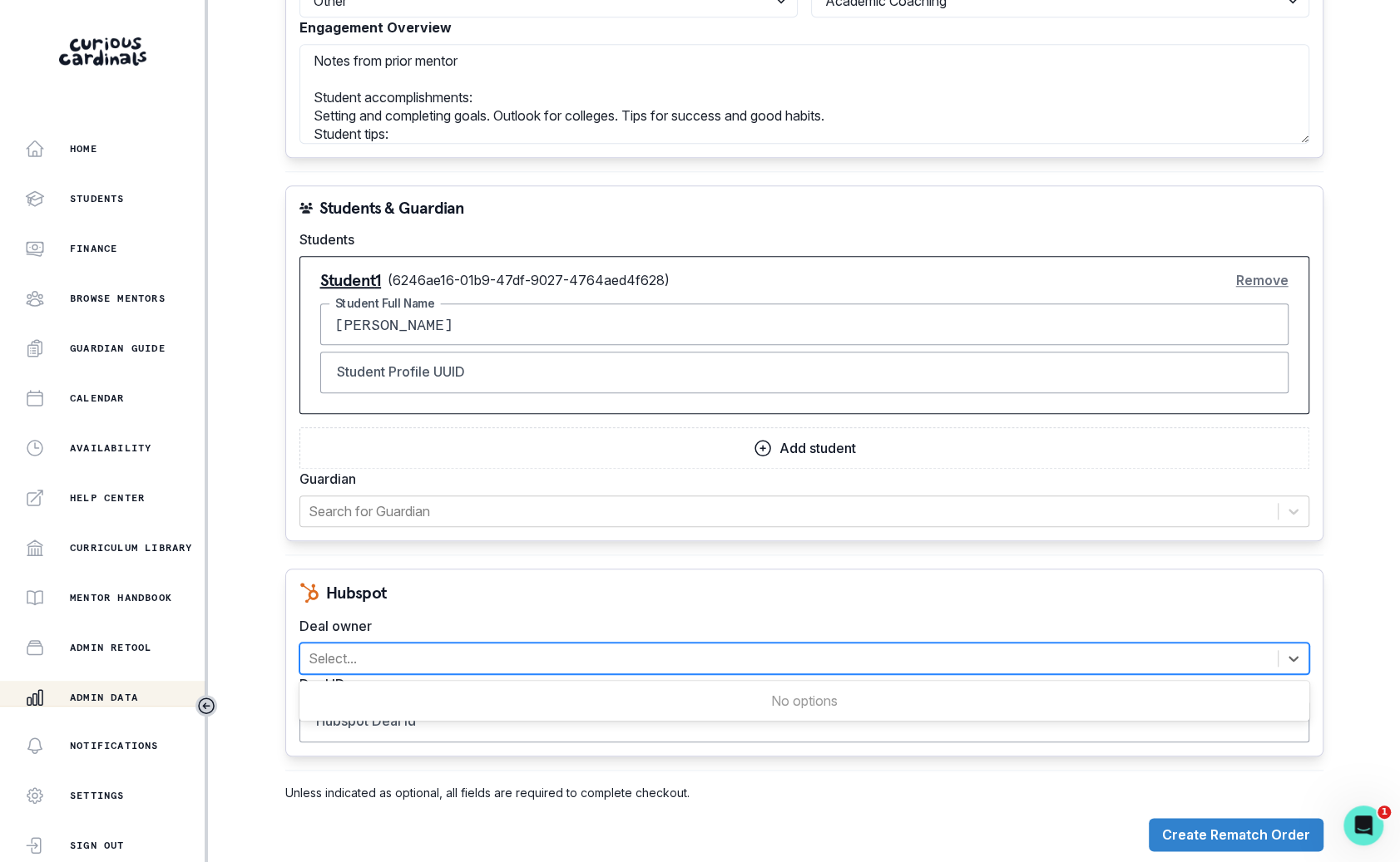
click at [724, 647] on div at bounding box center [789, 659] width 960 height 24
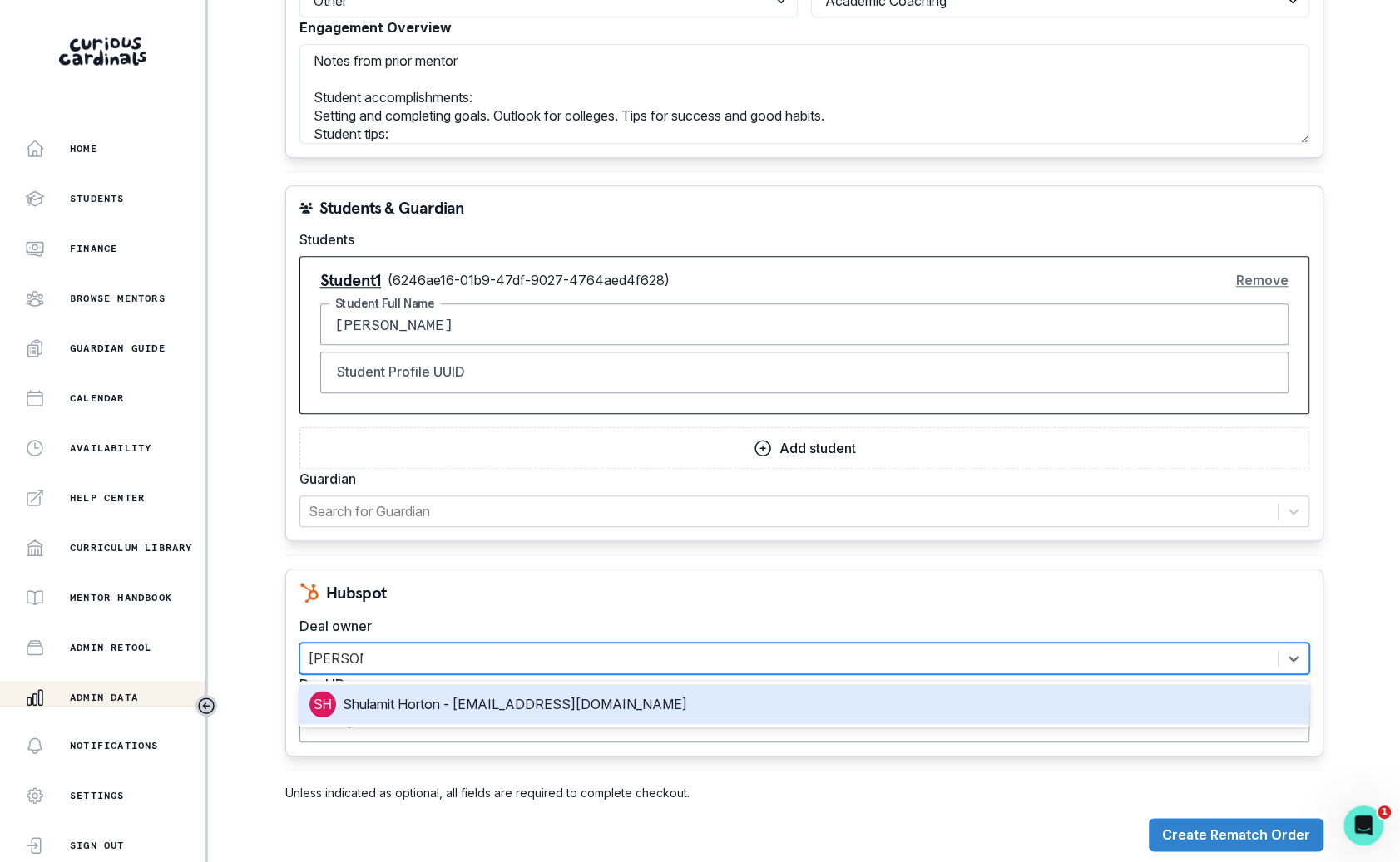
type input "[PERSON_NAME] hor"
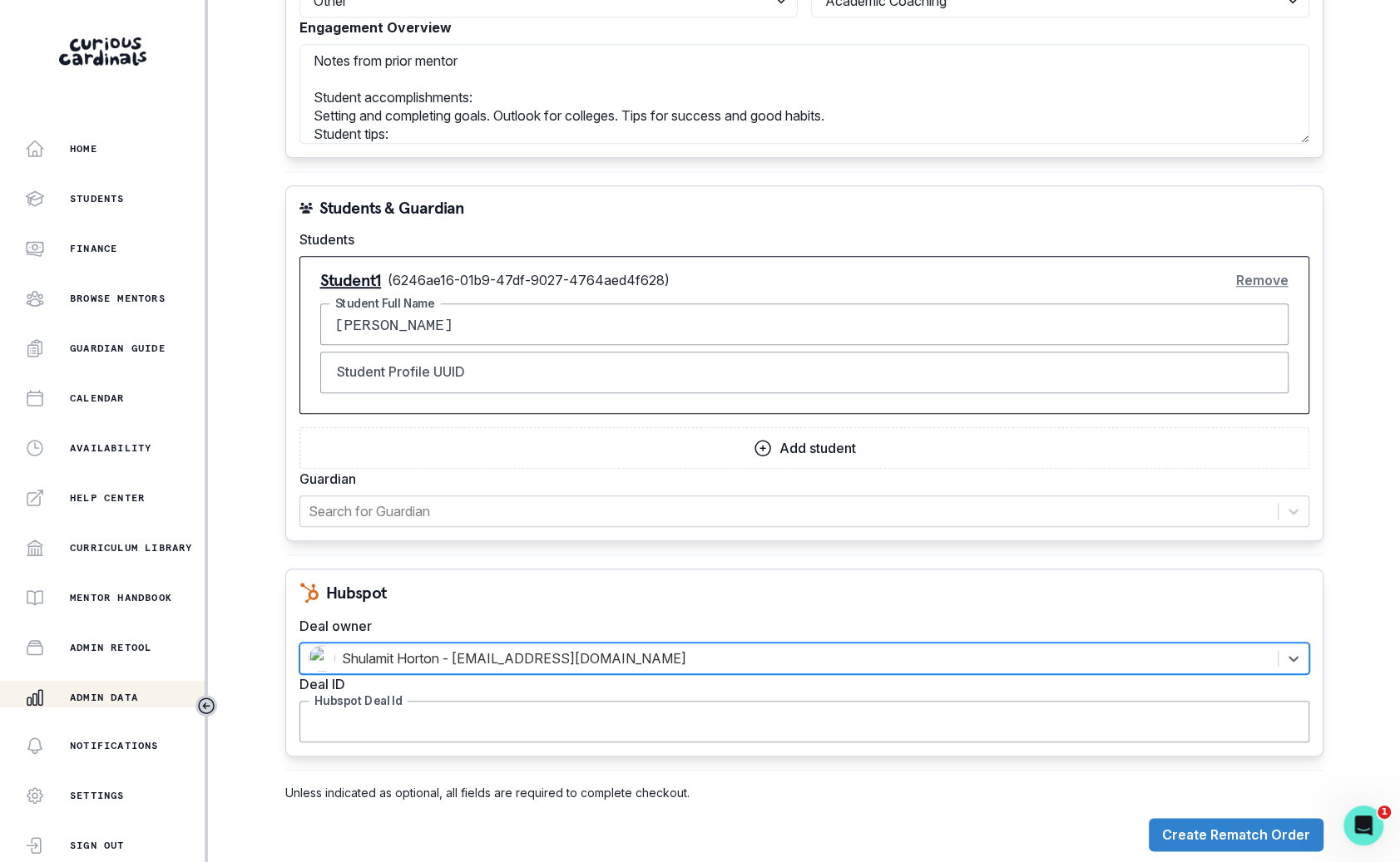
click at [686, 719] on input "Hubspot Deal Id" at bounding box center [804, 722] width 1010 height 41
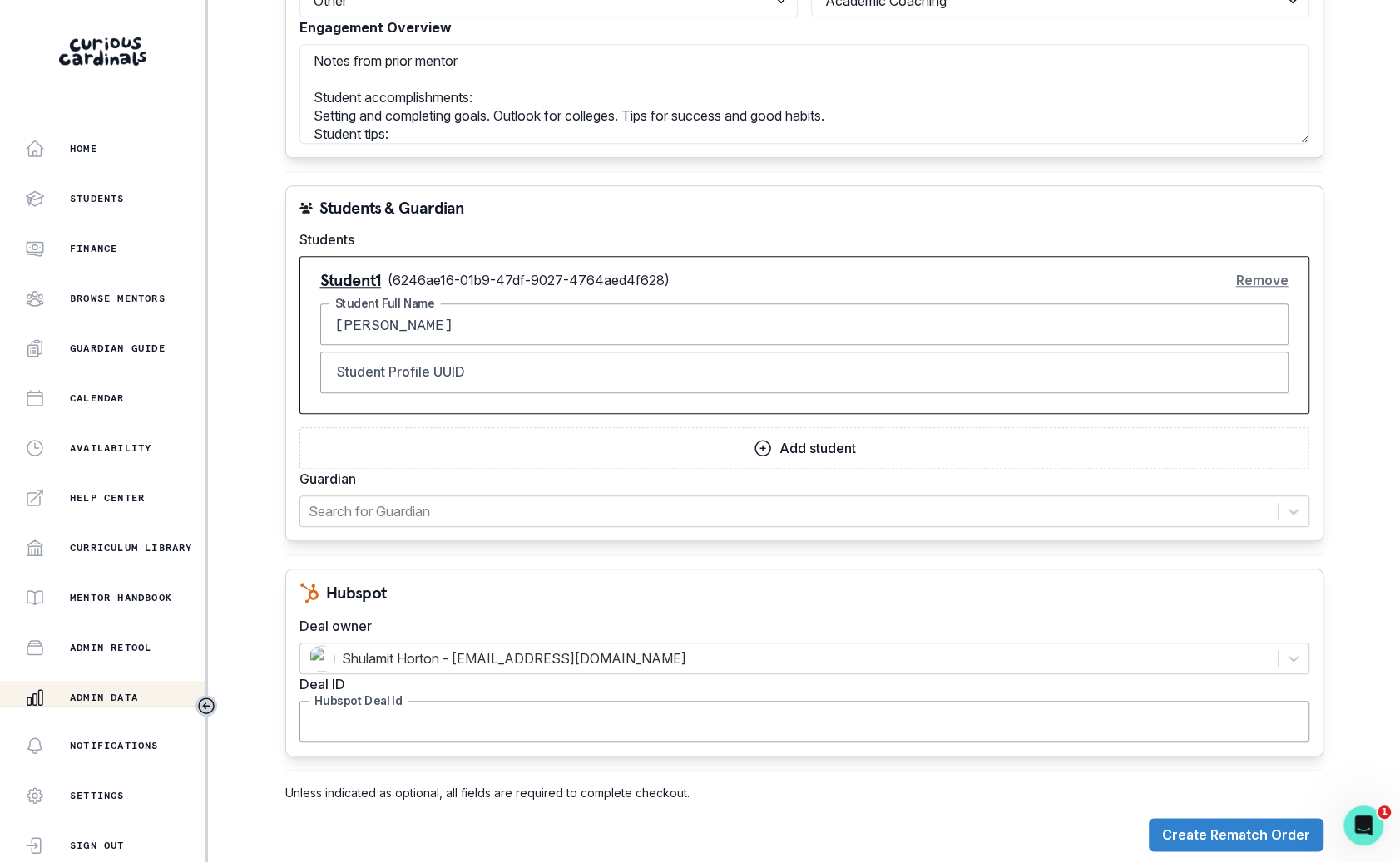
paste input "43098773806"
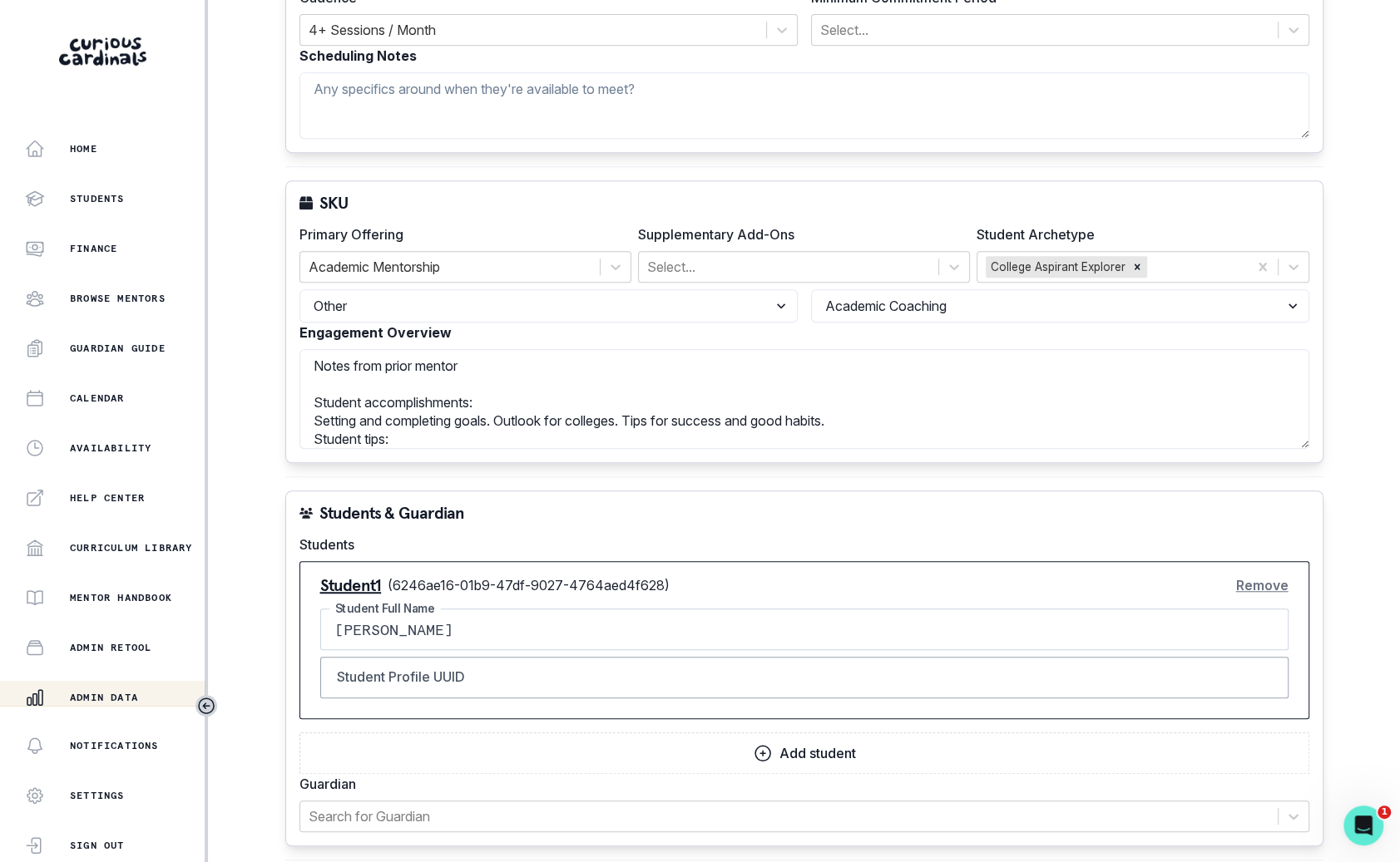
scroll to position [504, 0]
type input "43098773806"
click at [517, 631] on input "[PERSON_NAME]" at bounding box center [804, 628] width 968 height 41
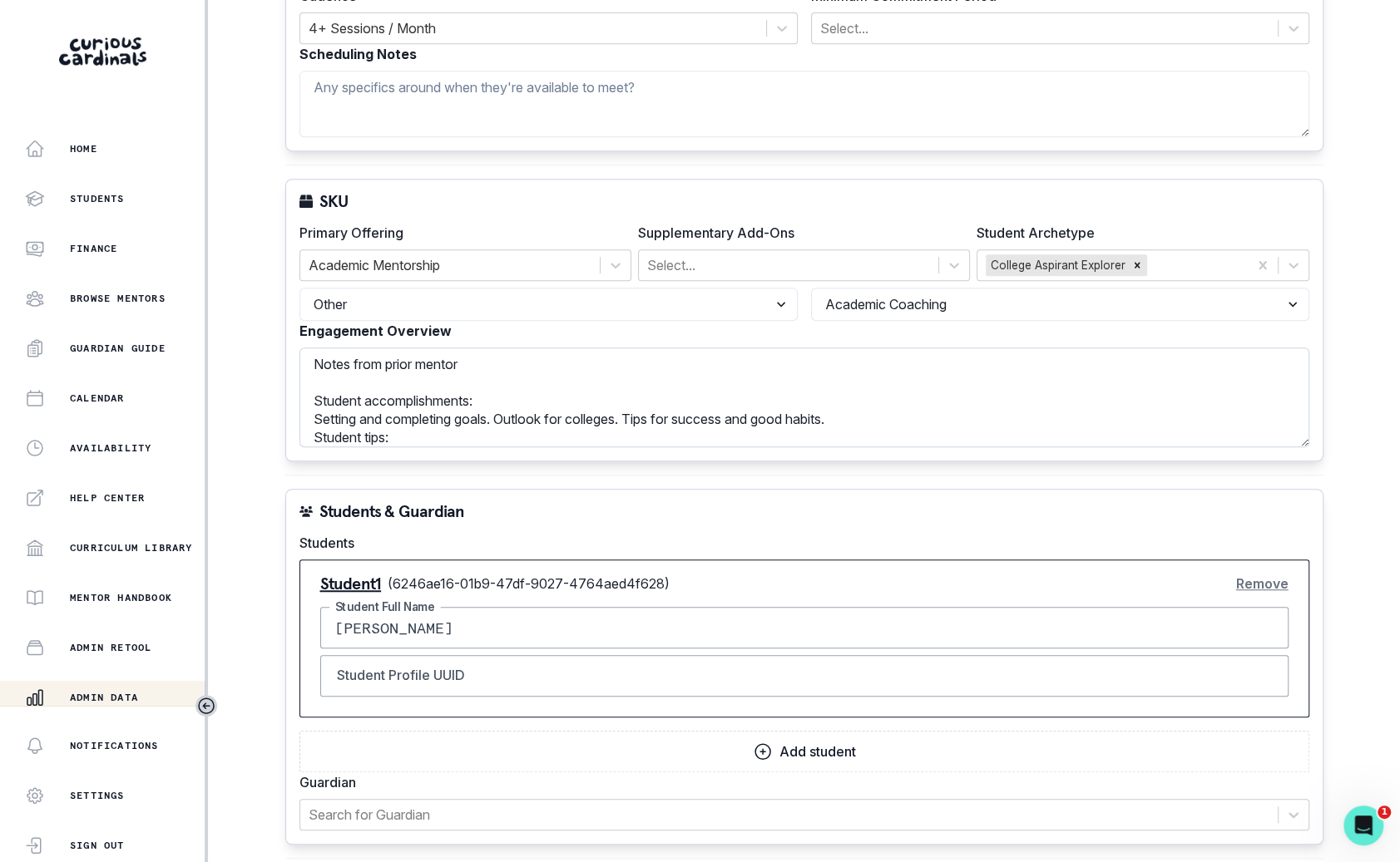
scroll to position [0, 0]
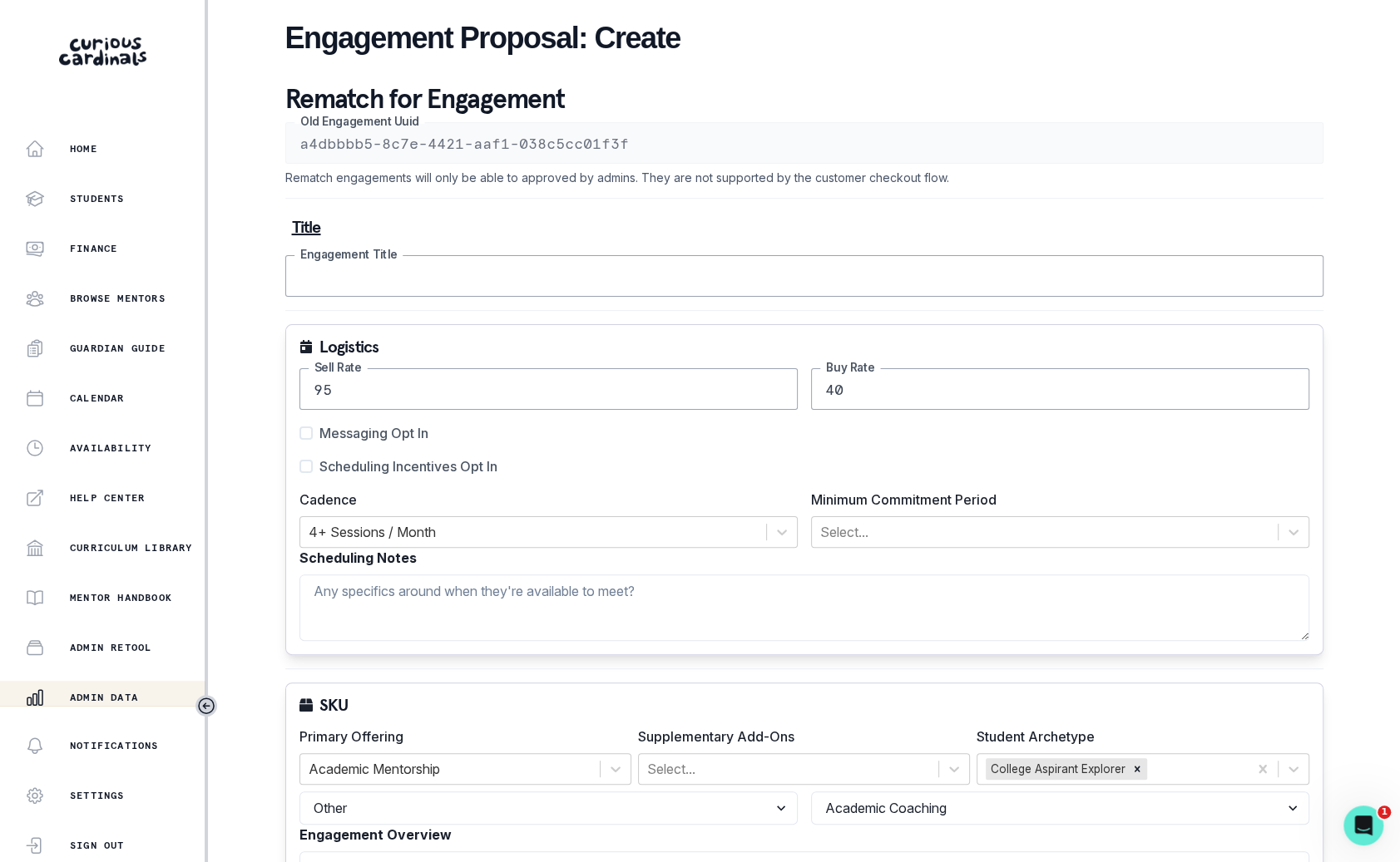
click at [526, 281] on input "Engagement Title" at bounding box center [804, 276] width 1038 height 41
paste input "[PERSON_NAME]"
type input "[PERSON_NAME] College Advising Mentorship"
click at [882, 517] on div "Select..." at bounding box center [1044, 532] width 466 height 30
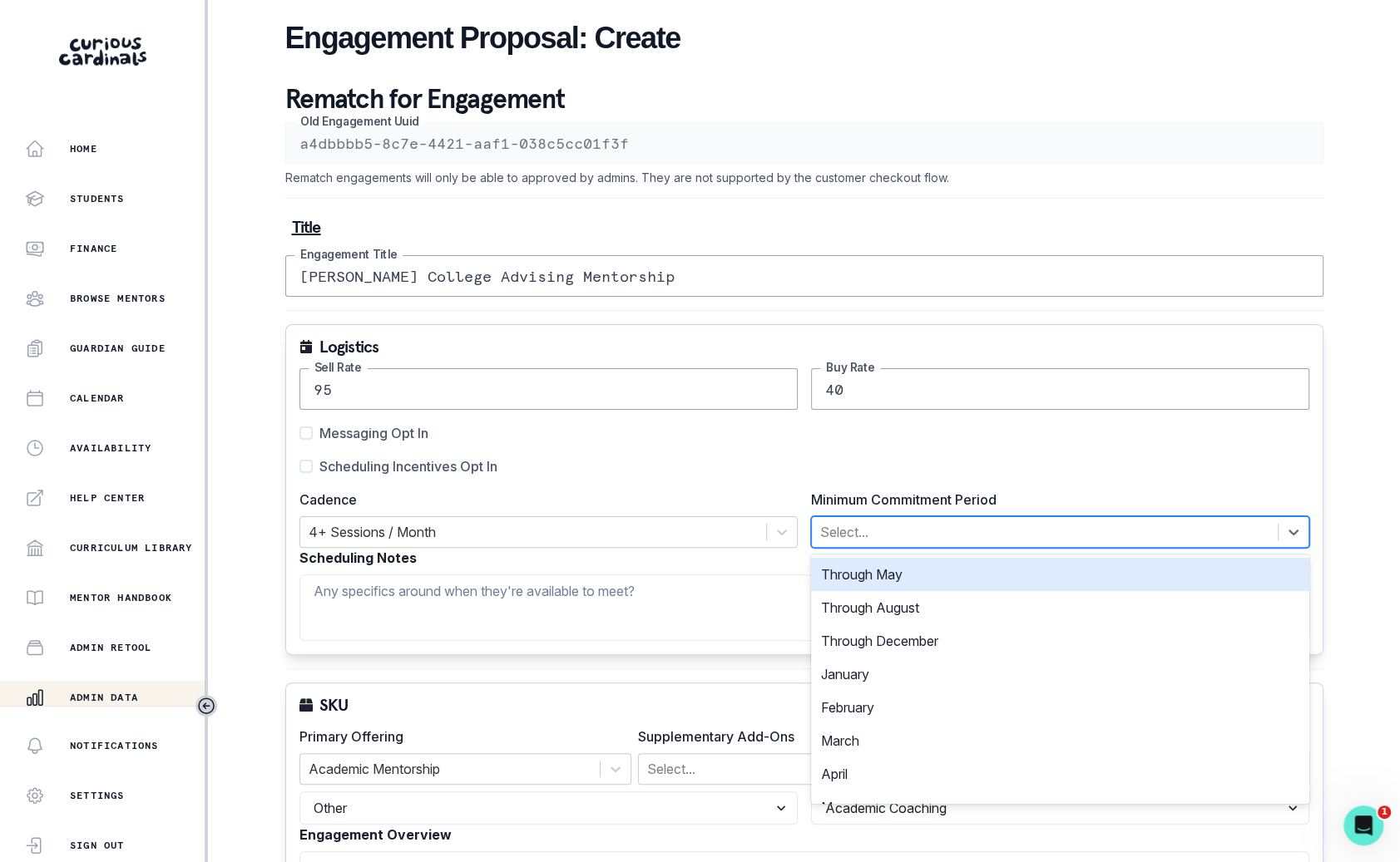
click at [881, 585] on div "Through May" at bounding box center [1061, 575] width 498 height 33
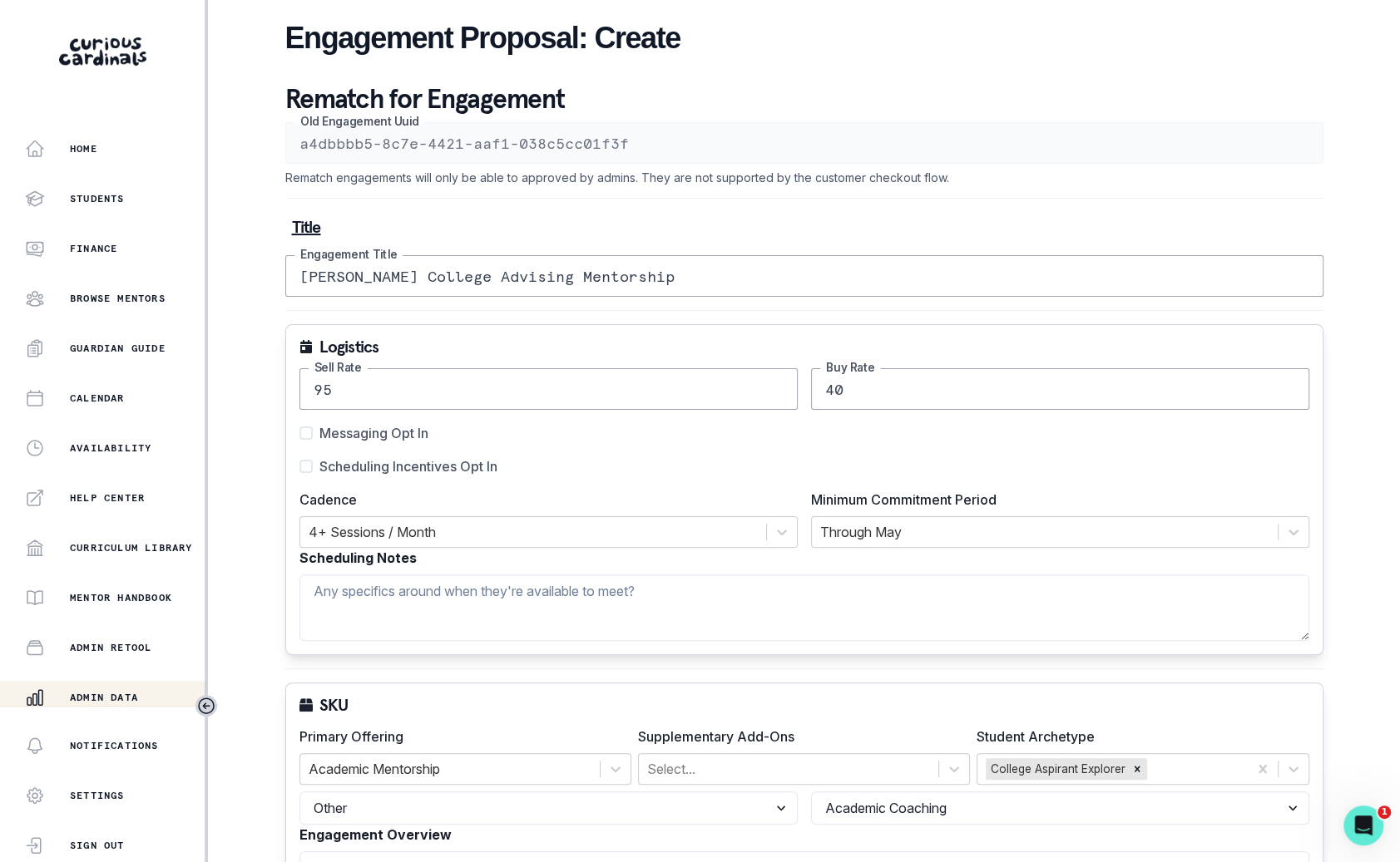
click at [307, 462] on span at bounding box center [306, 467] width 14 height 14
click at [299, 467] on input "Scheduling Incentives Opt In" at bounding box center [298, 467] width 1 height 1
checkbox input "true"
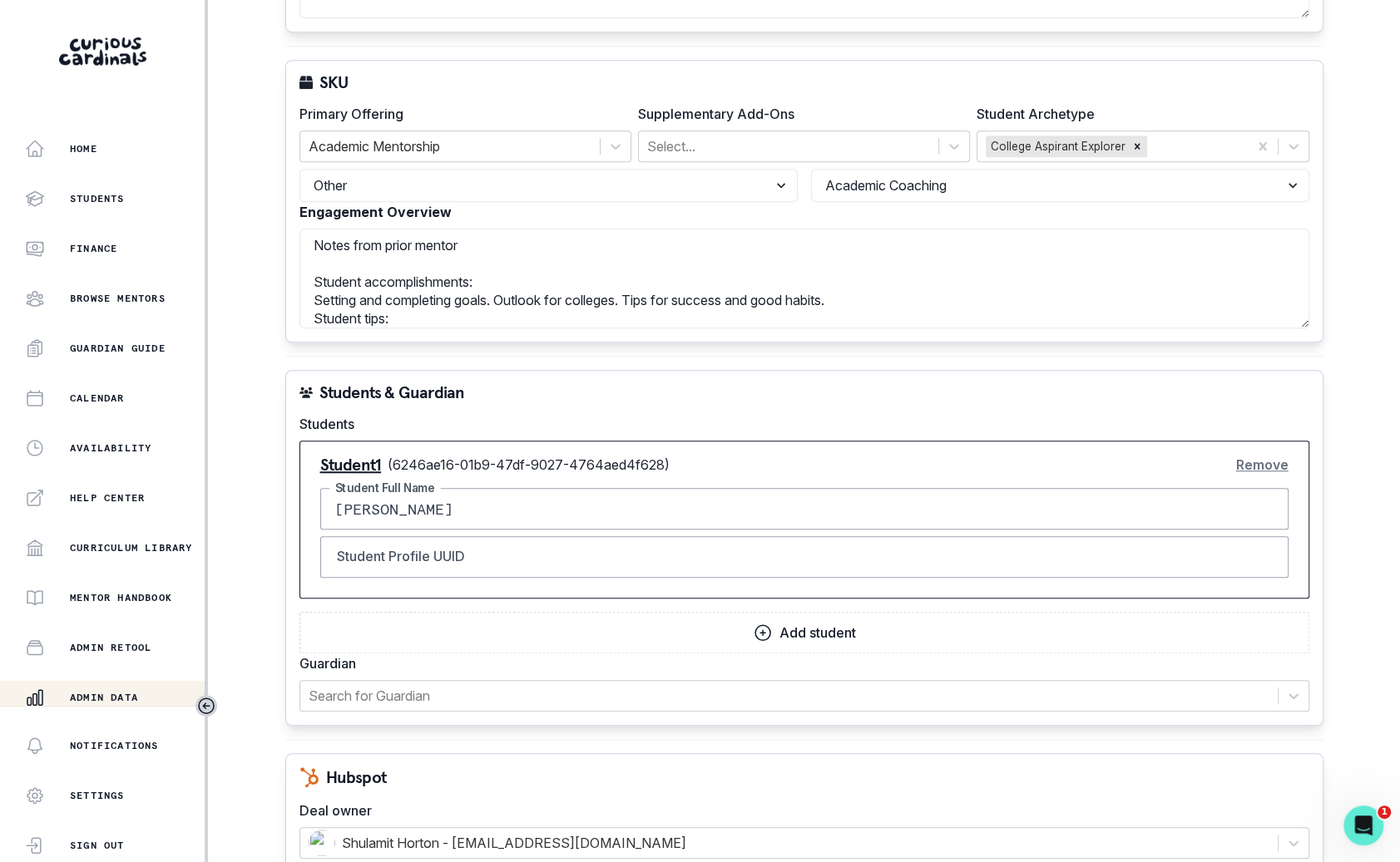
scroll to position [807, 0]
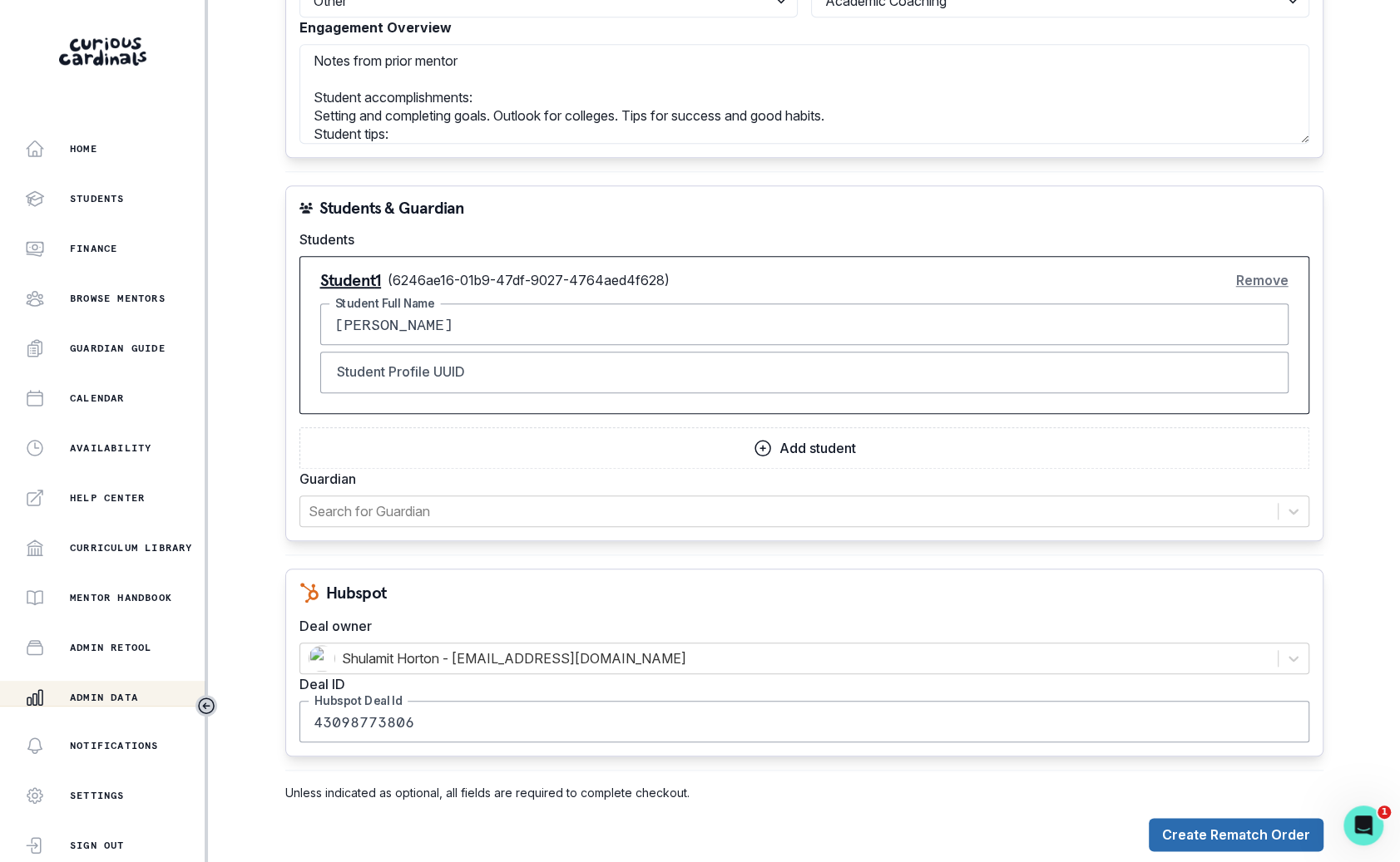
click at [1198, 822] on button "Create Rematch Order" at bounding box center [1236, 835] width 175 height 33
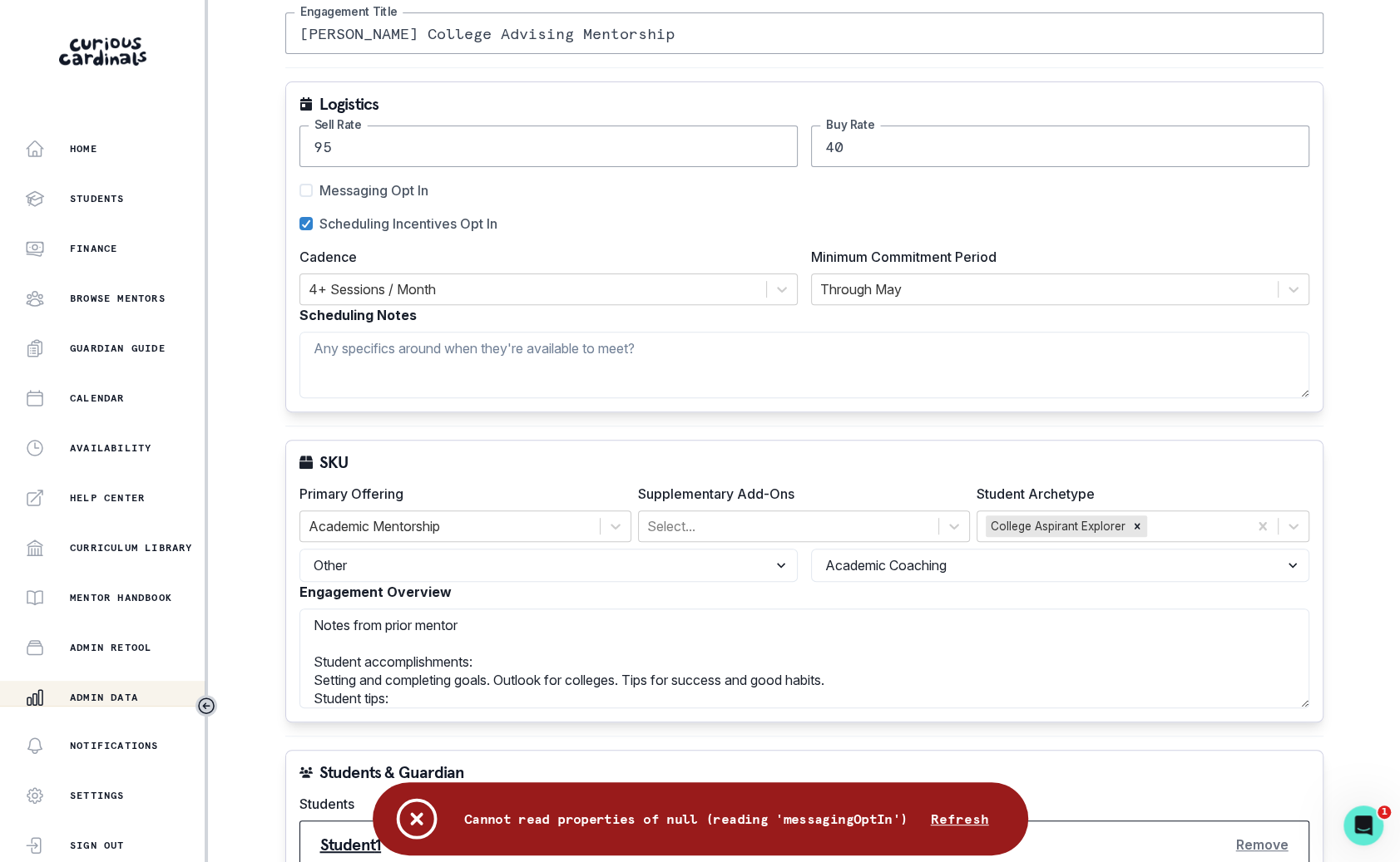
scroll to position [0, 0]
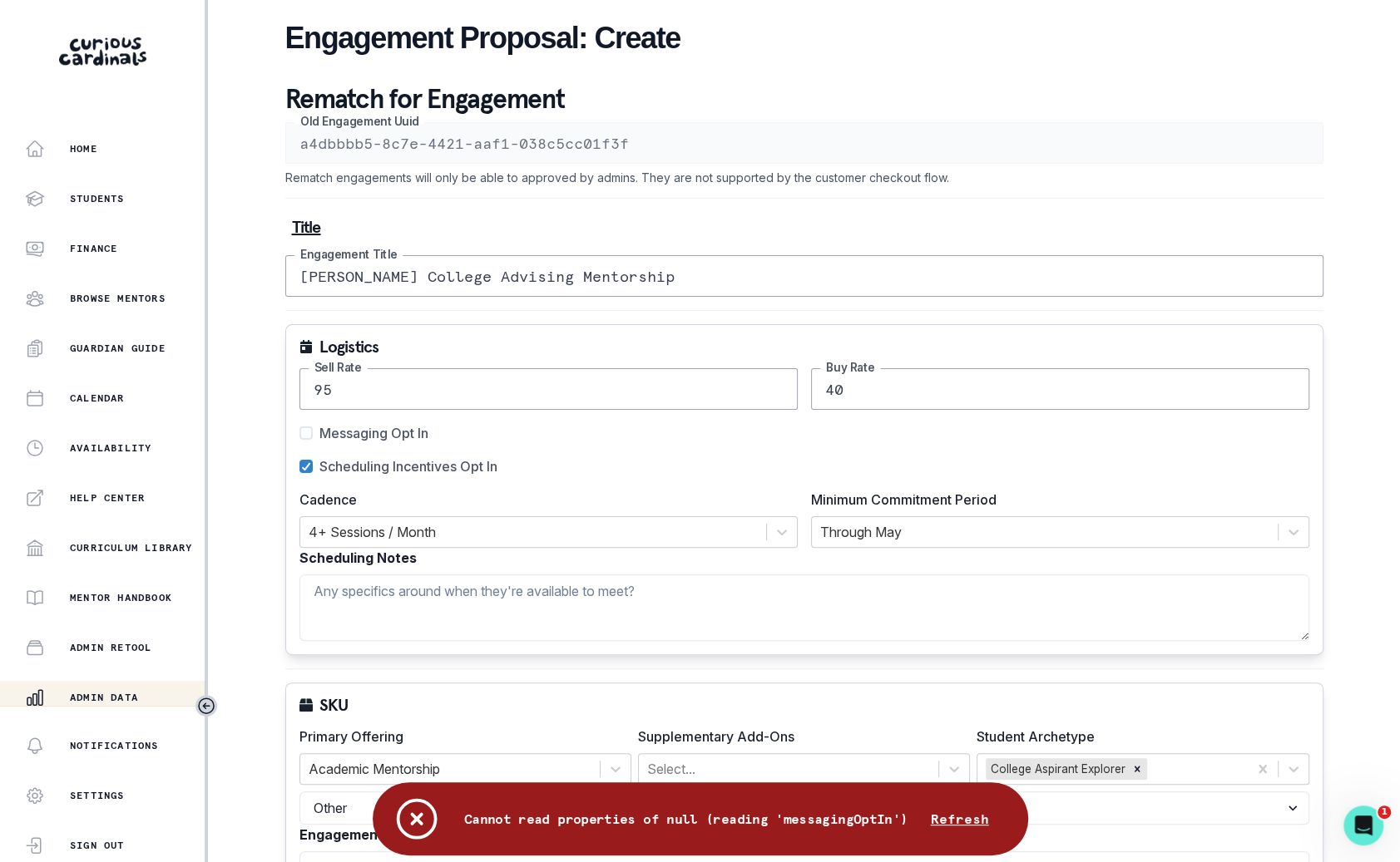
click at [450, 450] on div "Messaging Opt In Scheduling Incentives Opt In" at bounding box center [804, 450] width 1010 height 53
click at [782, 809] on div "Cannot read properties of null (reading 'messagingOptIn') Refresh" at bounding box center [700, 819] width 655 height 74
click at [407, 418] on div "Logistics 95 Sell Rate 40 Buy Rate Messaging Opt In Scheduling Incentives Opt I…" at bounding box center [804, 489] width 1038 height 330
click at [413, 432] on span "Messaging Opt In" at bounding box center [374, 433] width 109 height 20
click at [299, 433] on input "Messaging Opt In" at bounding box center [298, 433] width 1 height 1
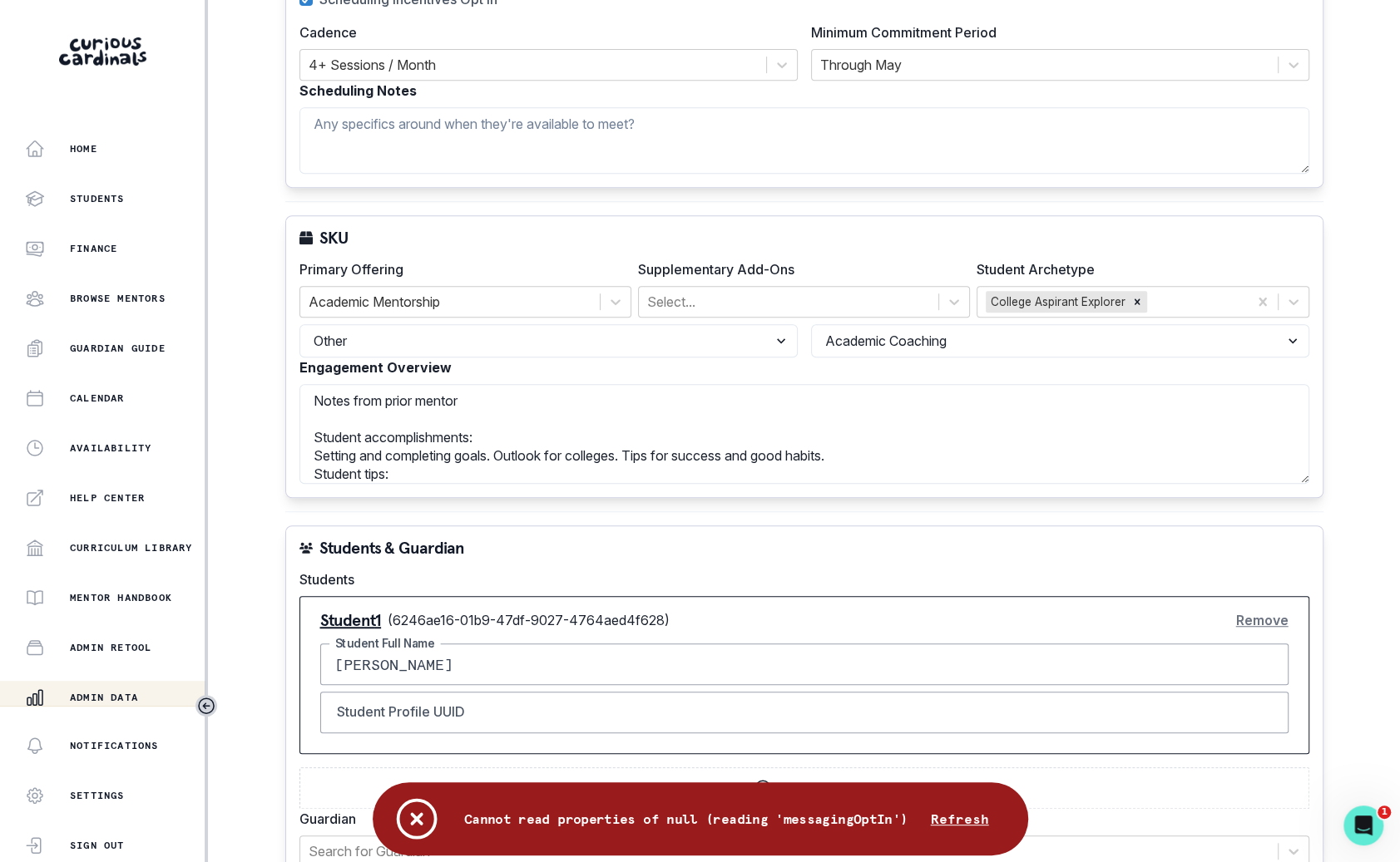
scroll to position [807, 0]
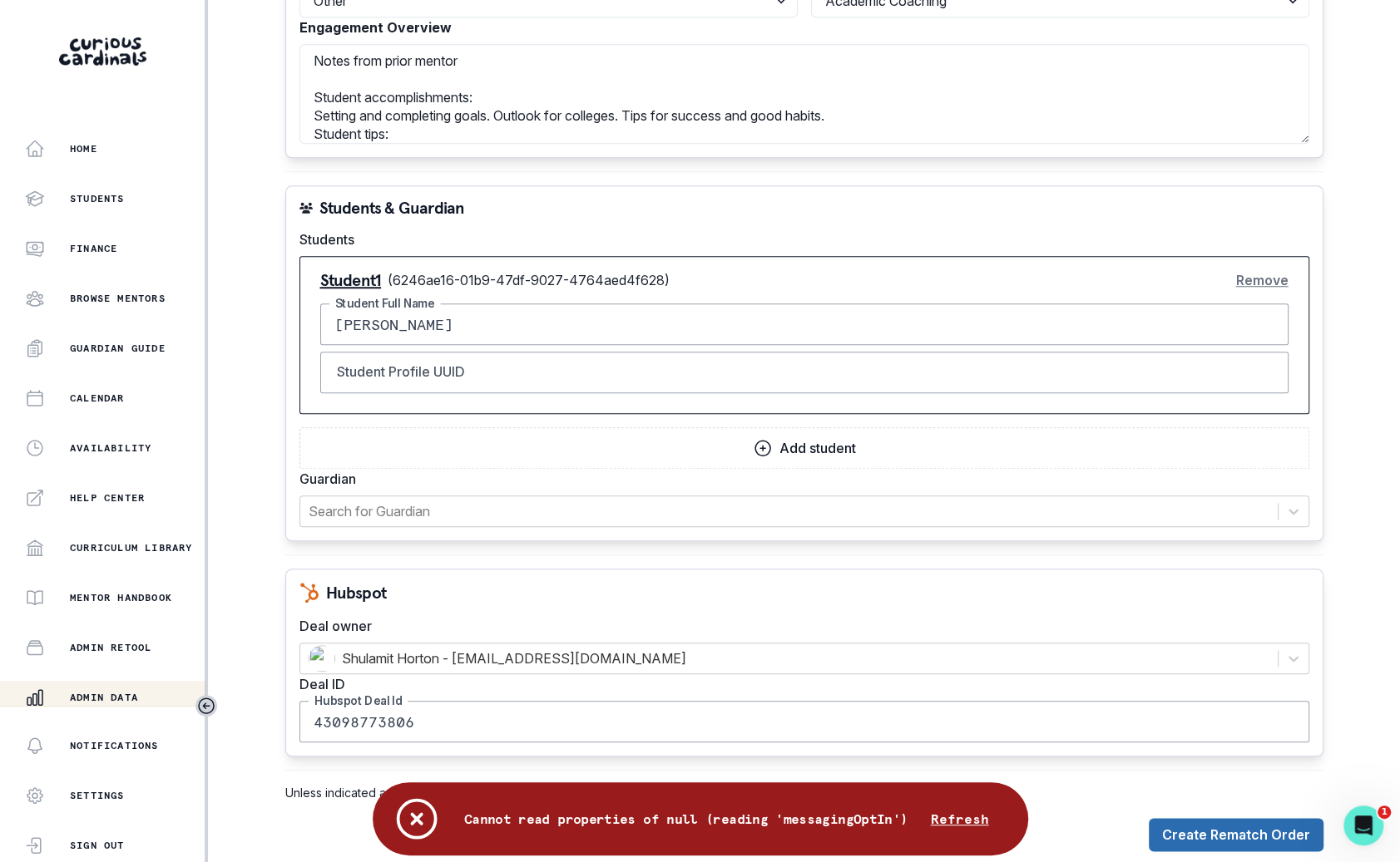
click at [1195, 818] on button "Create Rematch Order" at bounding box center [1236, 835] width 175 height 33
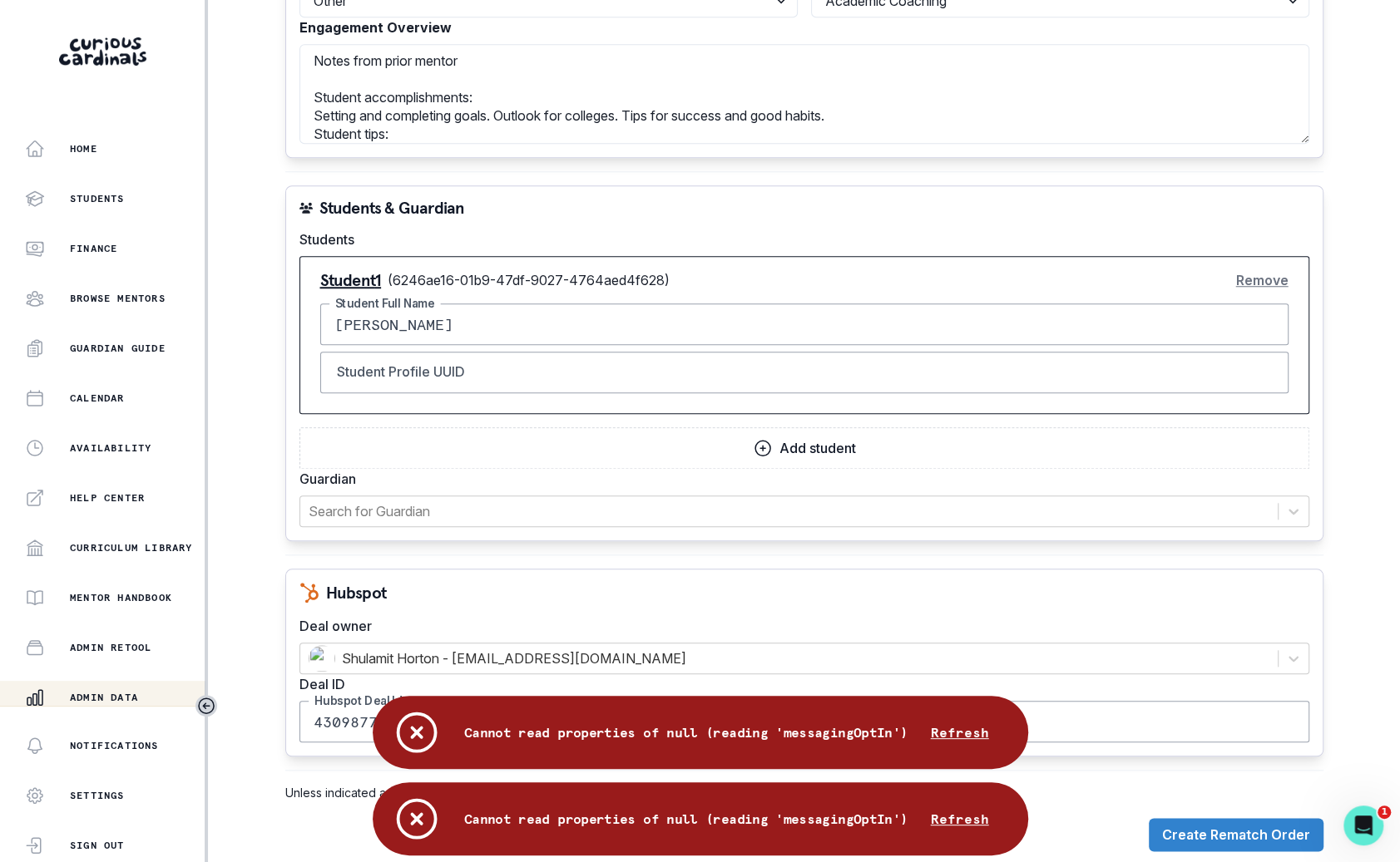
click at [930, 713] on div "Cannot read properties of null (reading 'messagingOptIn') Refresh" at bounding box center [700, 733] width 655 height 74
click at [950, 733] on button "Refresh" at bounding box center [959, 733] width 98 height 33
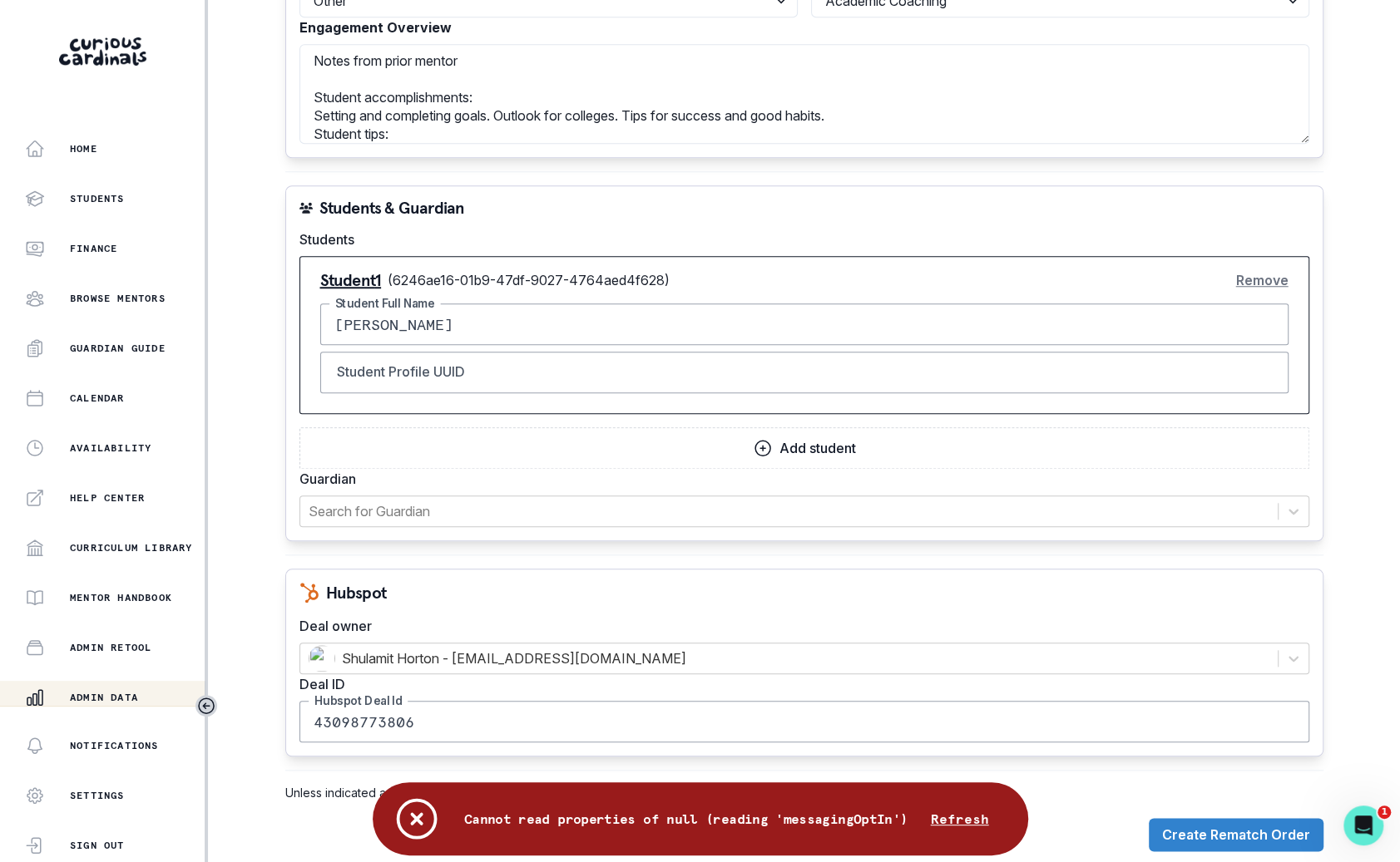
click at [947, 833] on button "Refresh" at bounding box center [959, 819] width 98 height 33
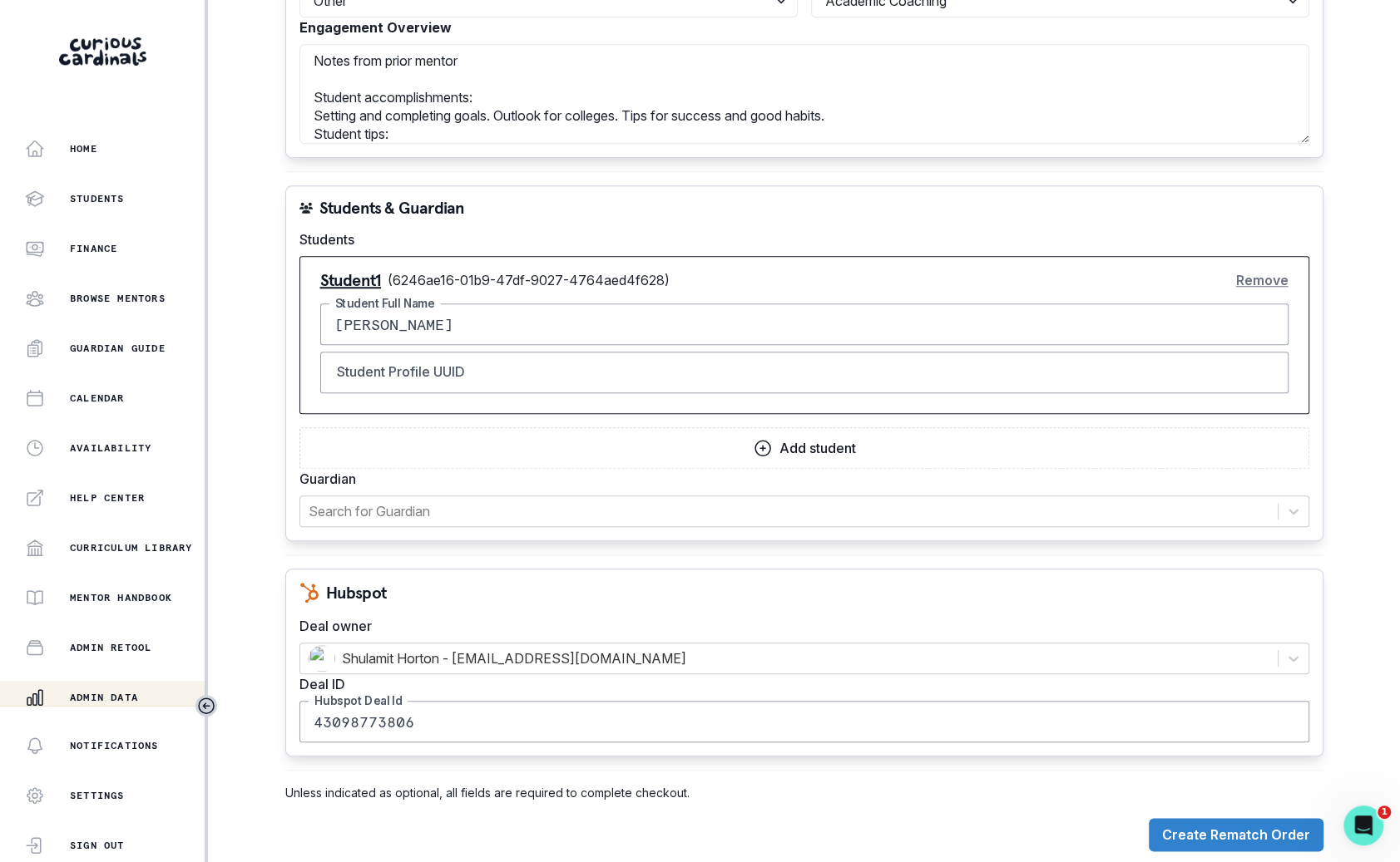
scroll to position [0, 0]
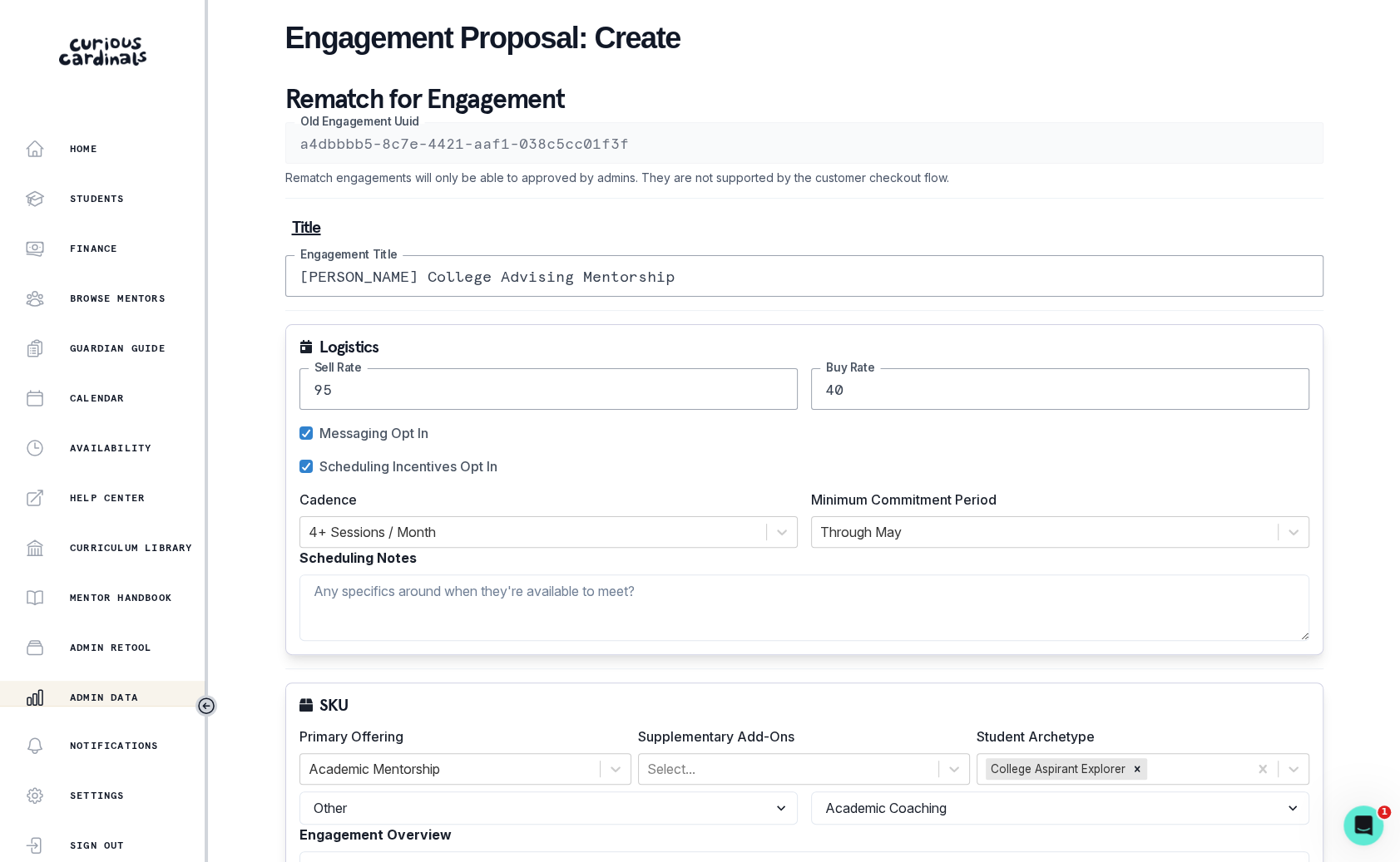
click at [362, 424] on span "Messaging Opt In" at bounding box center [374, 433] width 109 height 20
click at [299, 433] on input "Messaging Opt In" at bounding box center [298, 433] width 1 height 1
checkbox input "false"
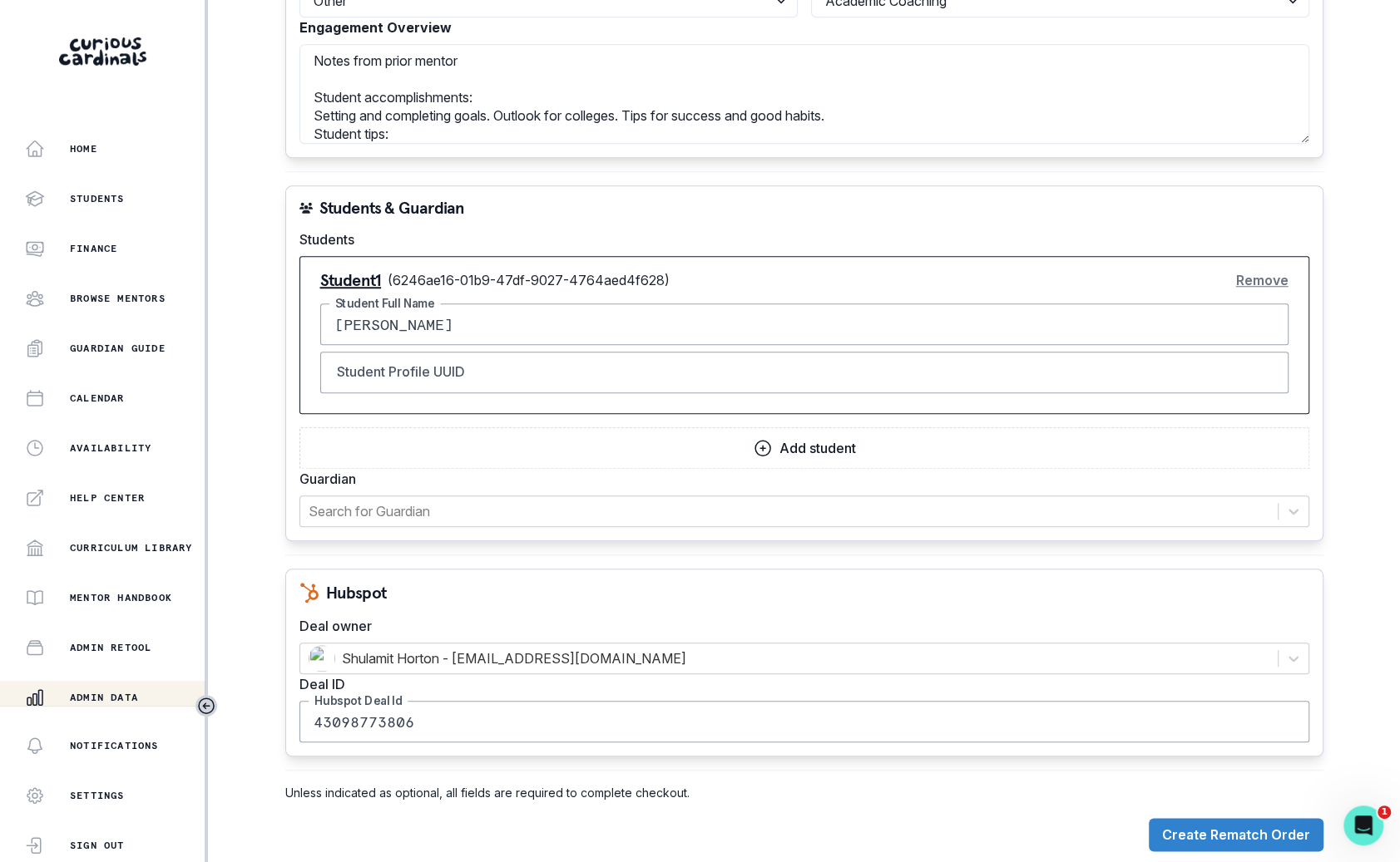
click at [1219, 851] on div "Engagement Proposal: Create Rematch for Engagement a4dbbbb5-8c7e-4421-aaf1-038c…" at bounding box center [804, 32] width 1038 height 1679
click at [1225, 838] on button "Create Rematch Order" at bounding box center [1236, 835] width 175 height 33
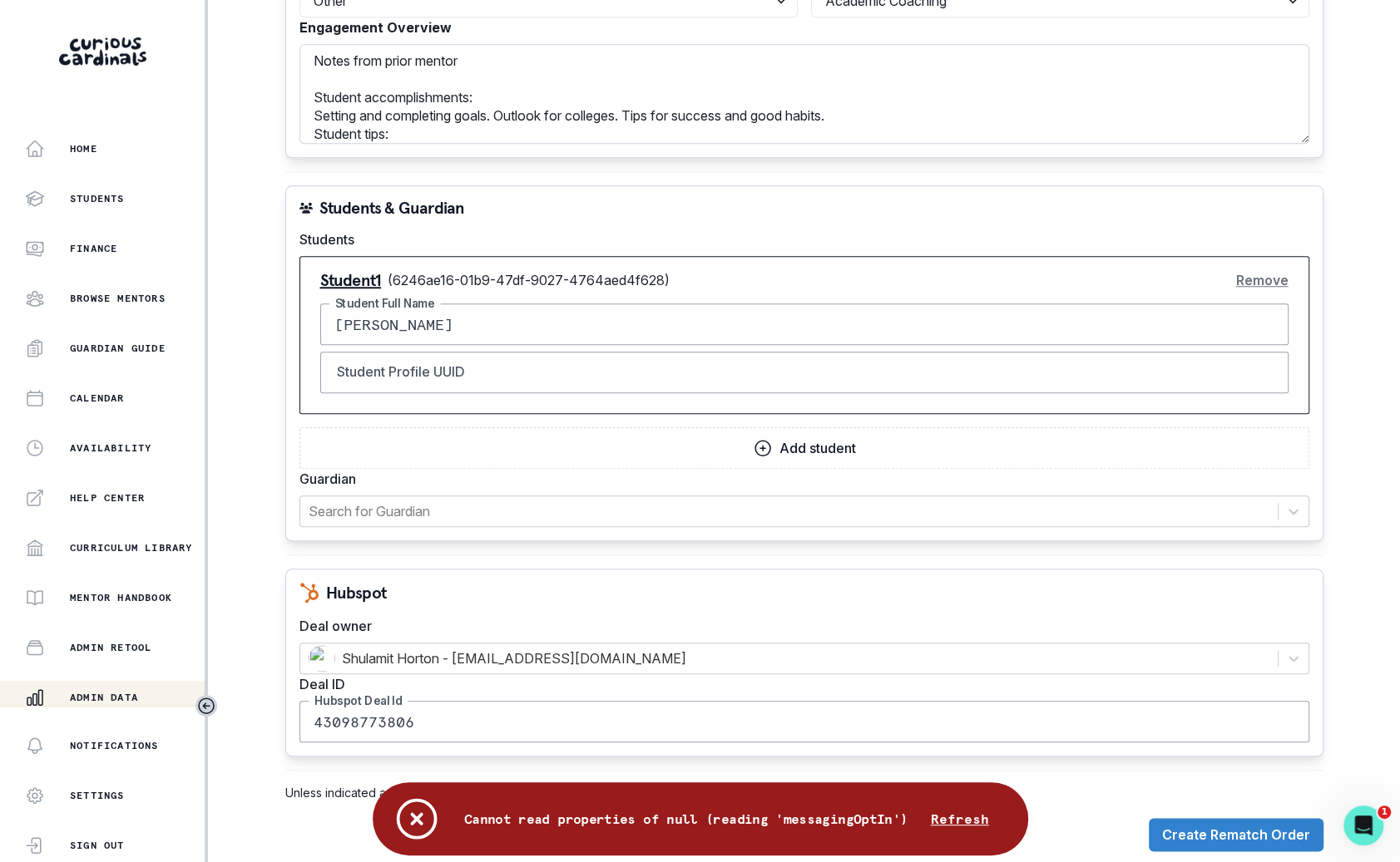
click at [790, 91] on textarea "Notes from prior mentor Student accomplishments: Setting and completing goals. …" at bounding box center [804, 94] width 1010 height 100
click at [790, 92] on textarea "Notes from prior mentor Student accomplishments: Setting and completing goals. …" at bounding box center [804, 94] width 1010 height 100
click at [790, 93] on textarea "Notes from prior mentor Student accomplishments: Setting and completing goals. …" at bounding box center [804, 94] width 1010 height 100
click at [790, 90] on textarea "Notes from prior mentor Student accomplishments: Setting and completing goals. …" at bounding box center [804, 94] width 1010 height 100
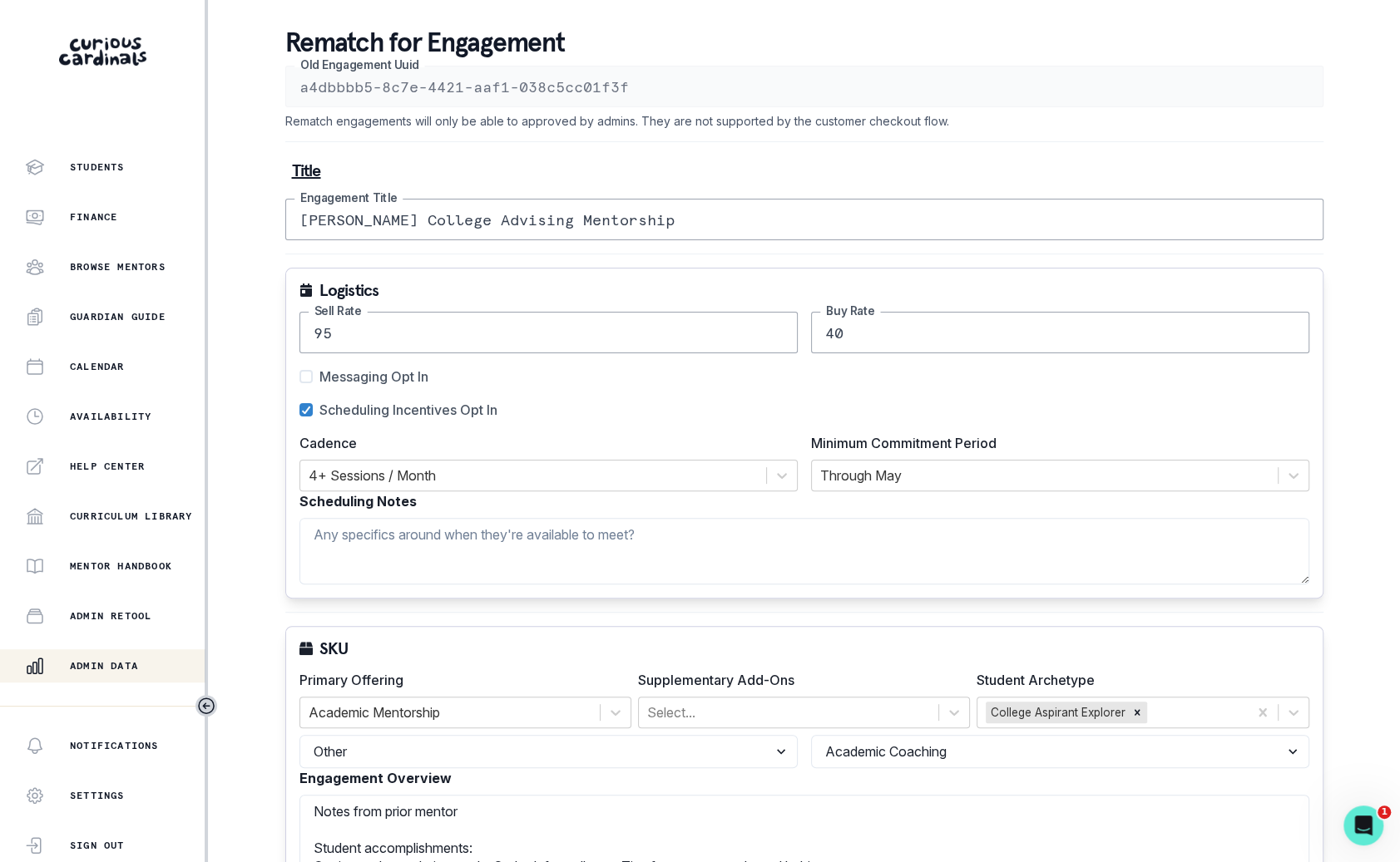
scroll to position [157, 0]
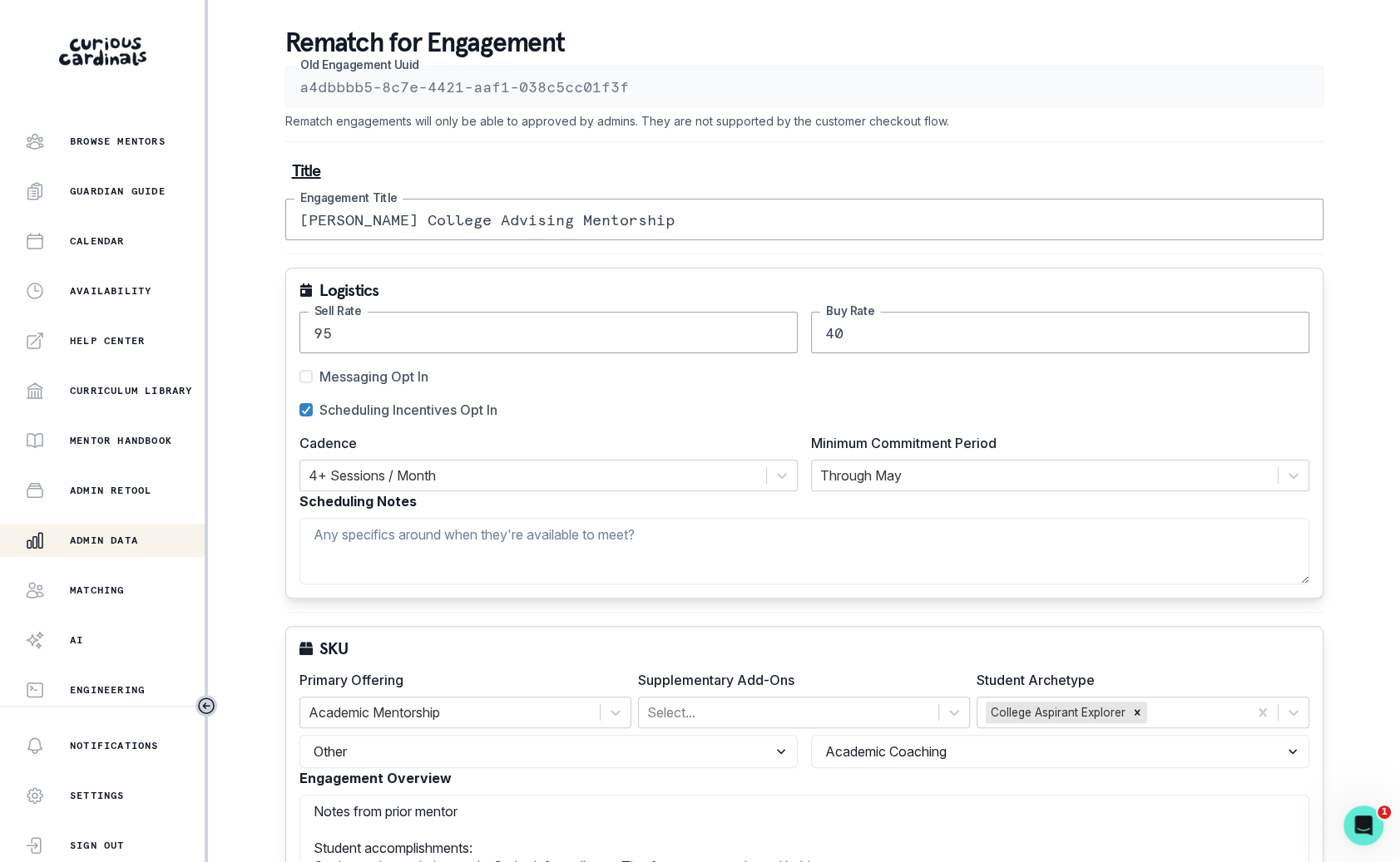
click at [125, 535] on p "Admin Data" at bounding box center [104, 540] width 69 height 14
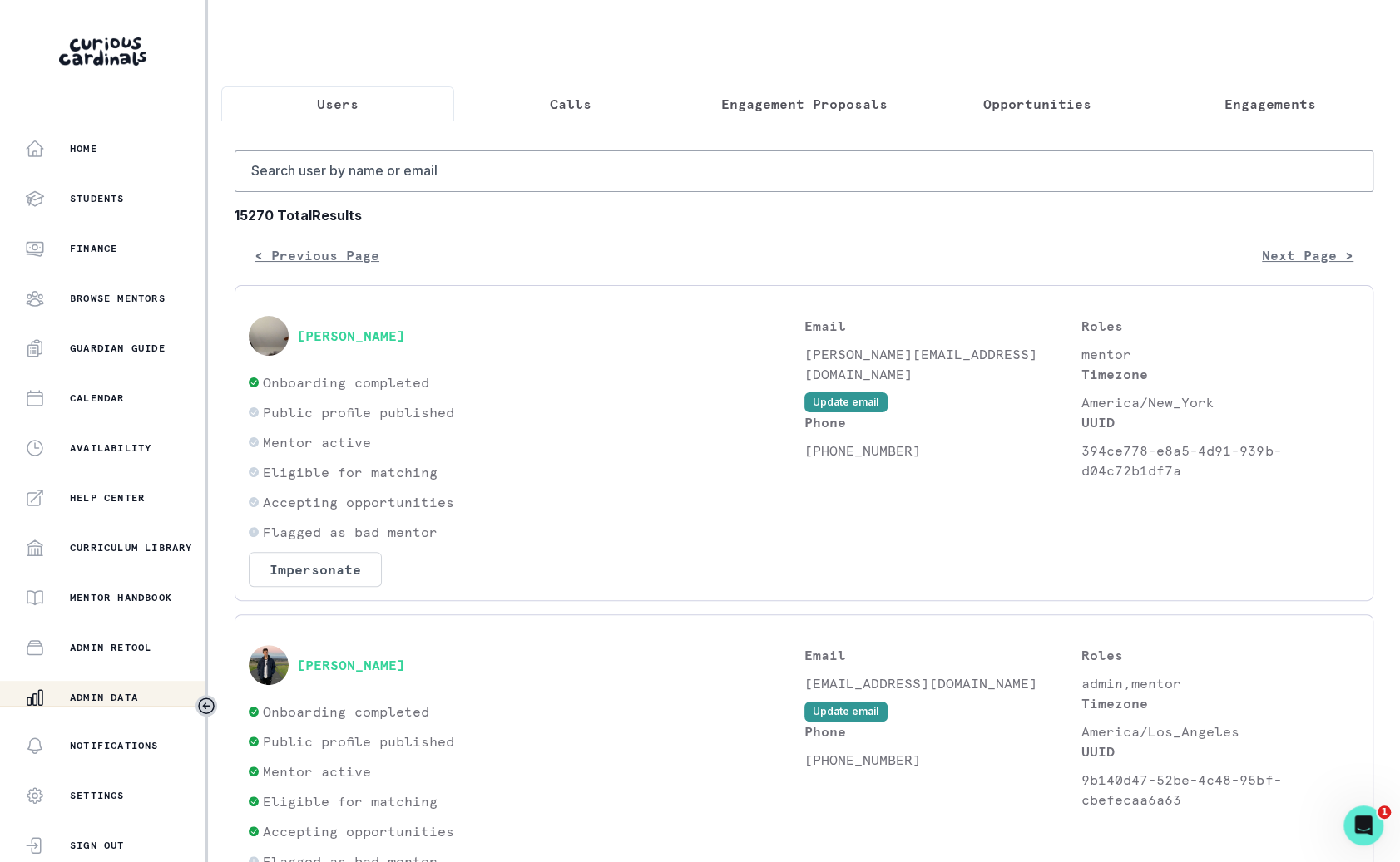
click at [776, 87] on button "Engagement Proposals" at bounding box center [803, 104] width 233 height 35
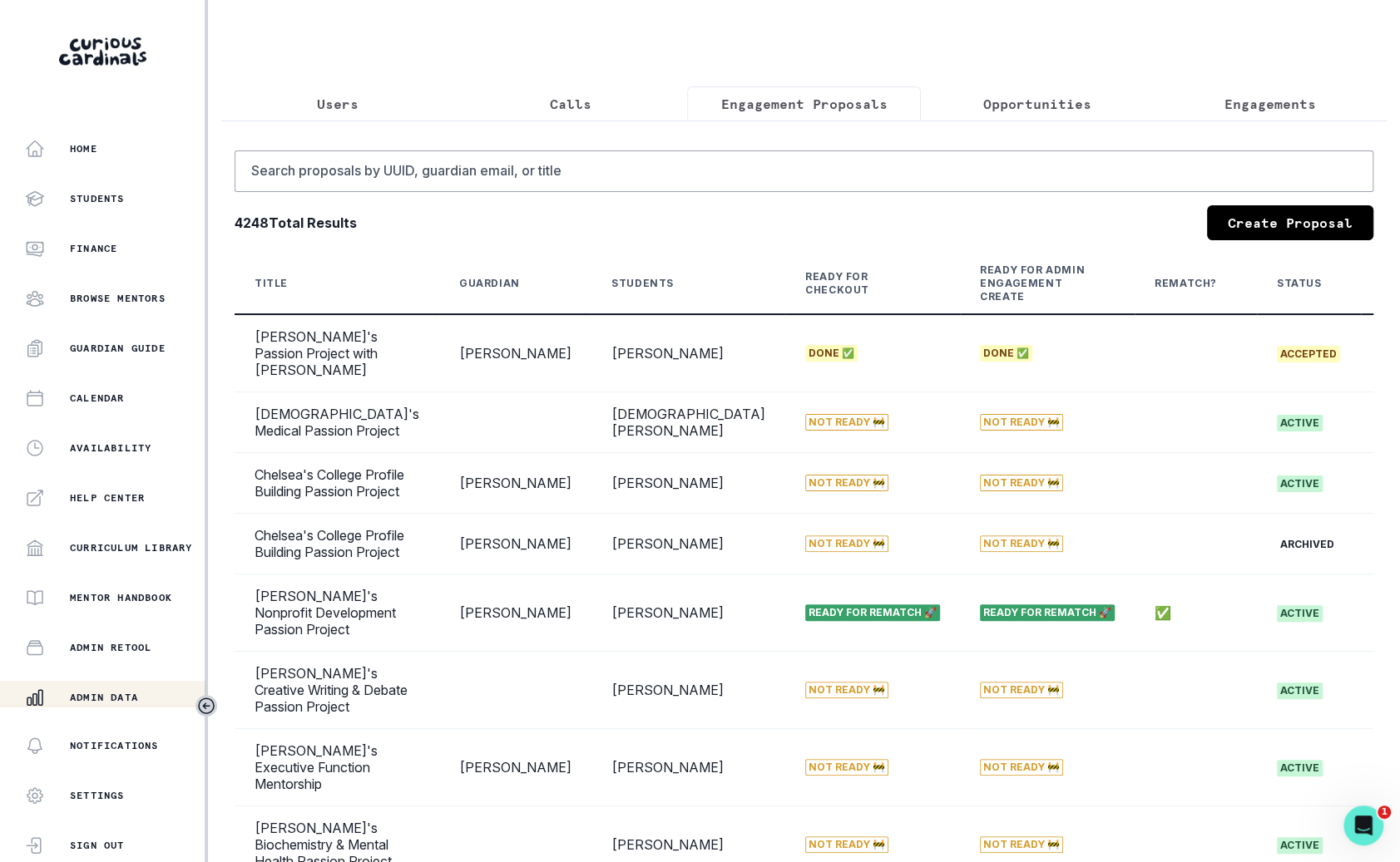
click at [1314, 227] on link "Create Proposal" at bounding box center [1290, 223] width 167 height 35
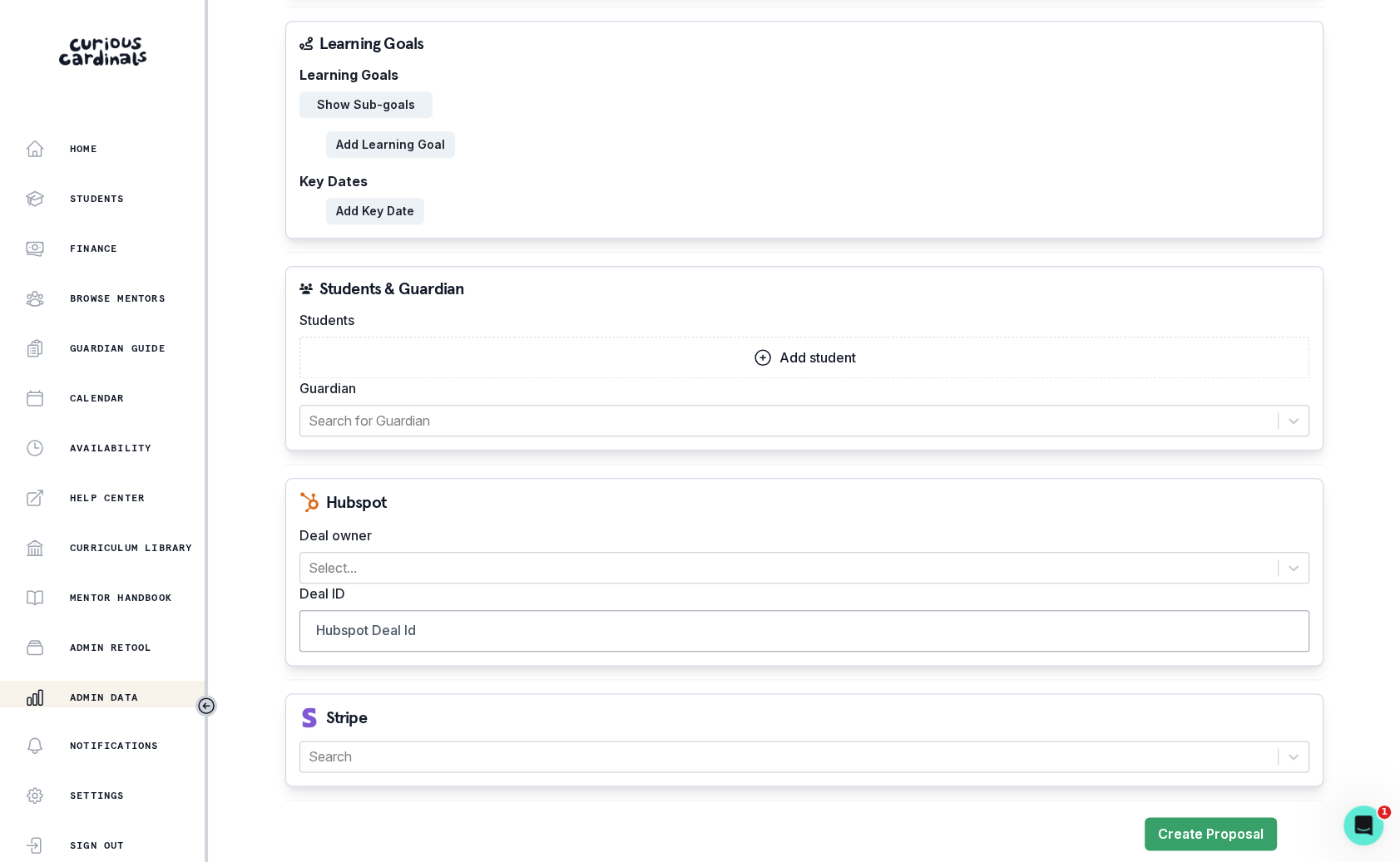
scroll to position [685, 0]
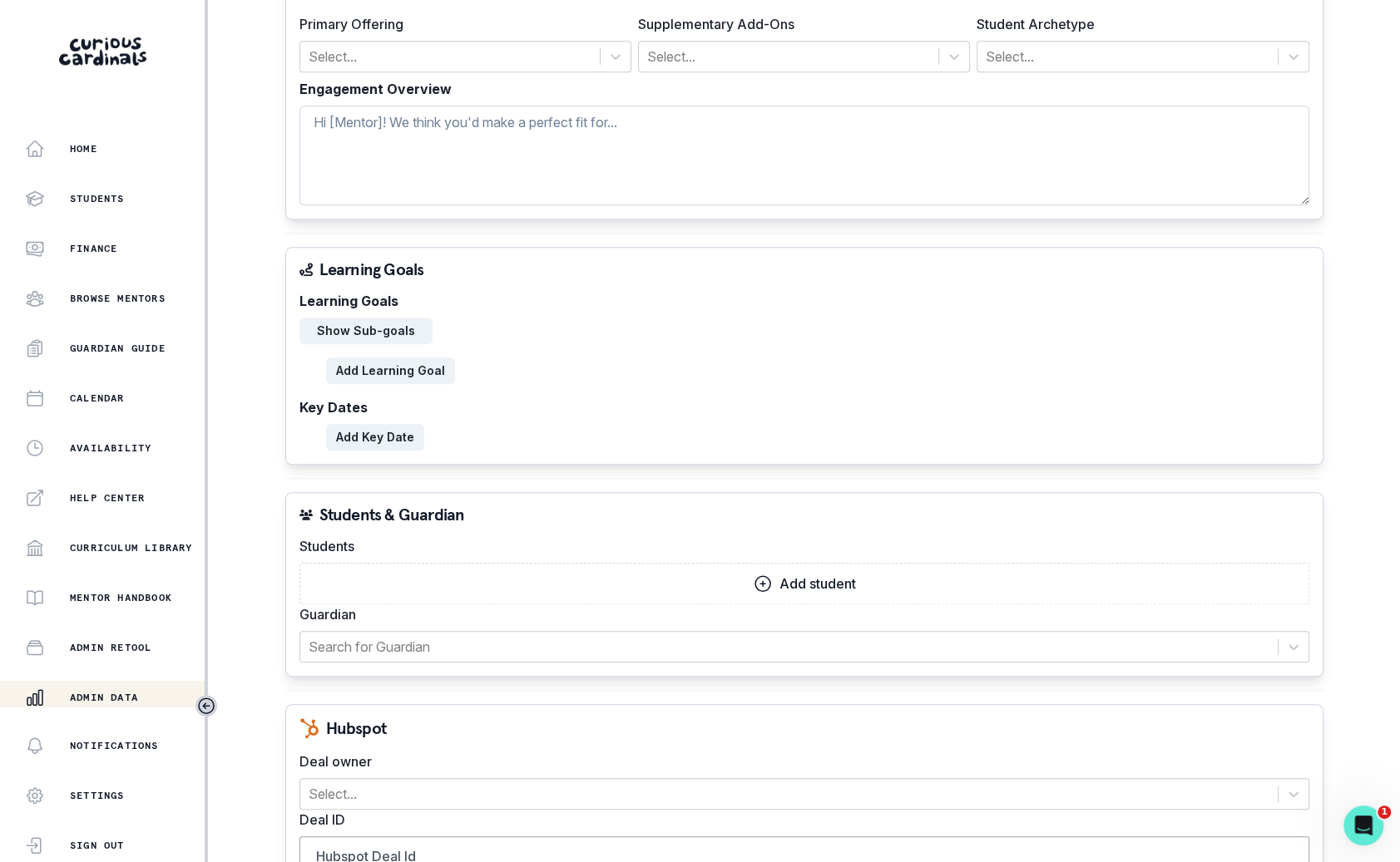
click at [762, 132] on textarea "Engagement Overview" at bounding box center [804, 156] width 1010 height 100
paste textarea "Notes from prior mentor Student accomplishments: Setting and completing goals. …"
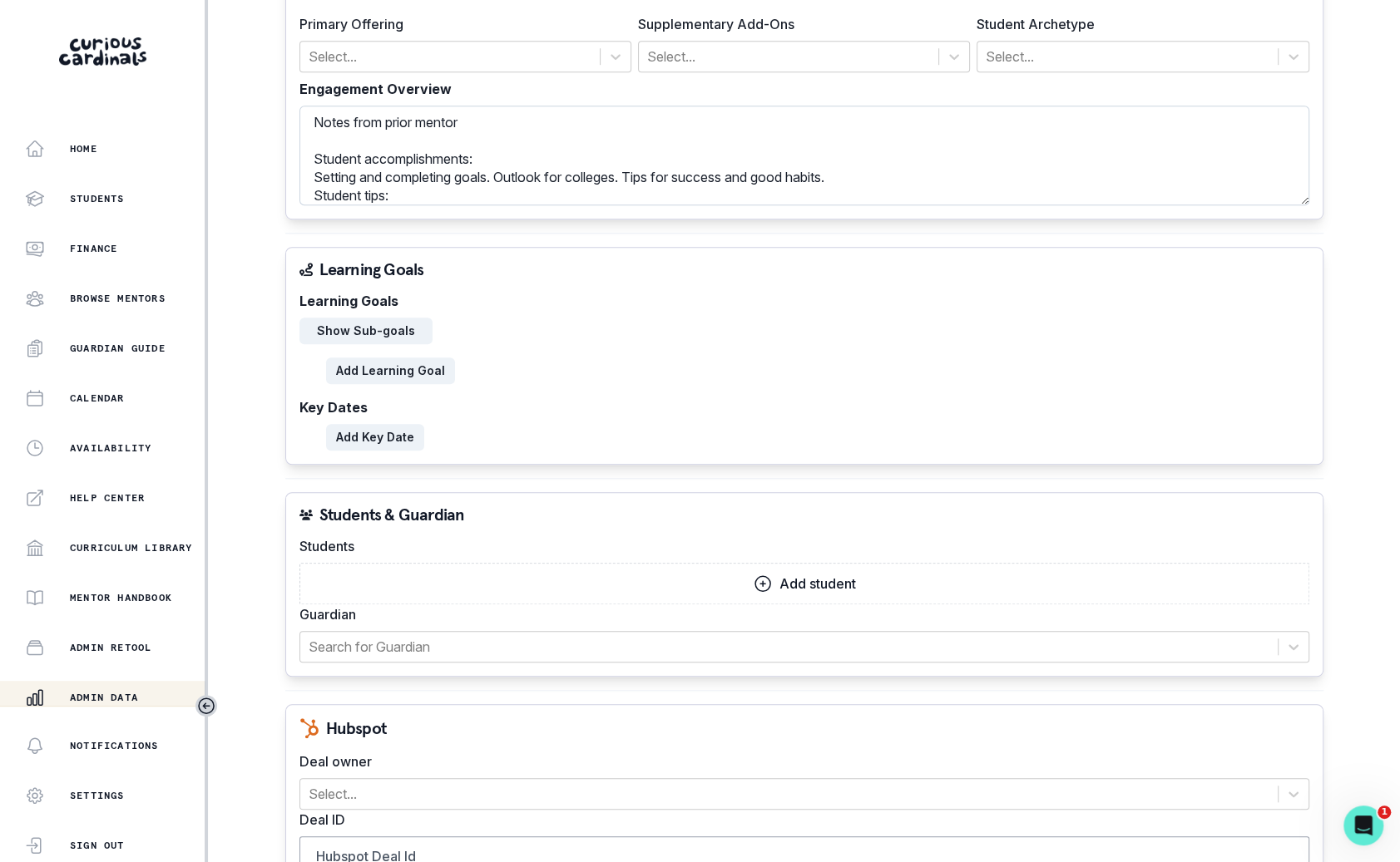
scroll to position [90, 0]
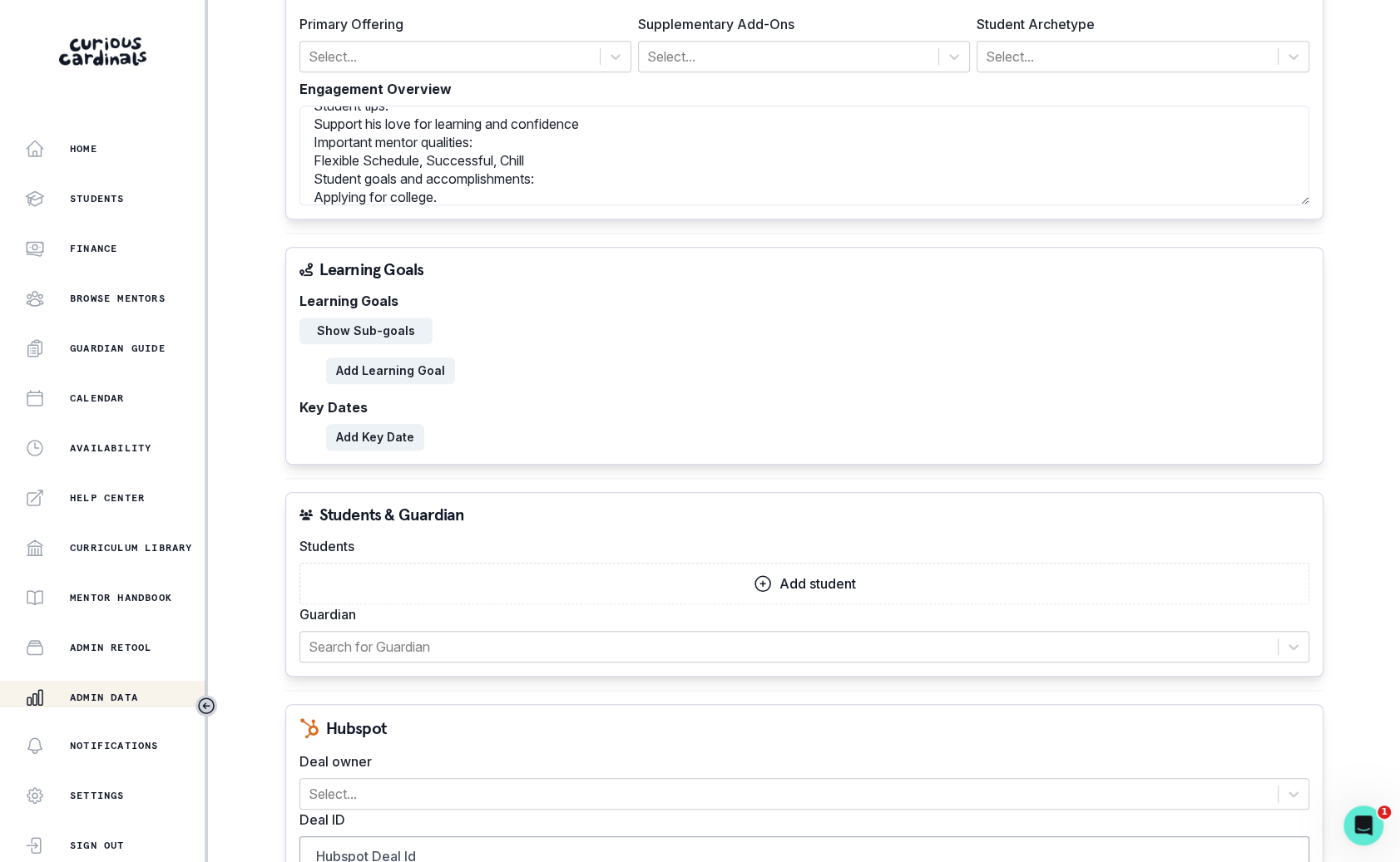
type textarea "Notes from prior mentor Student accomplishments: Setting and completing goals. …"
click at [808, 578] on p "Add student" at bounding box center [817, 584] width 77 height 16
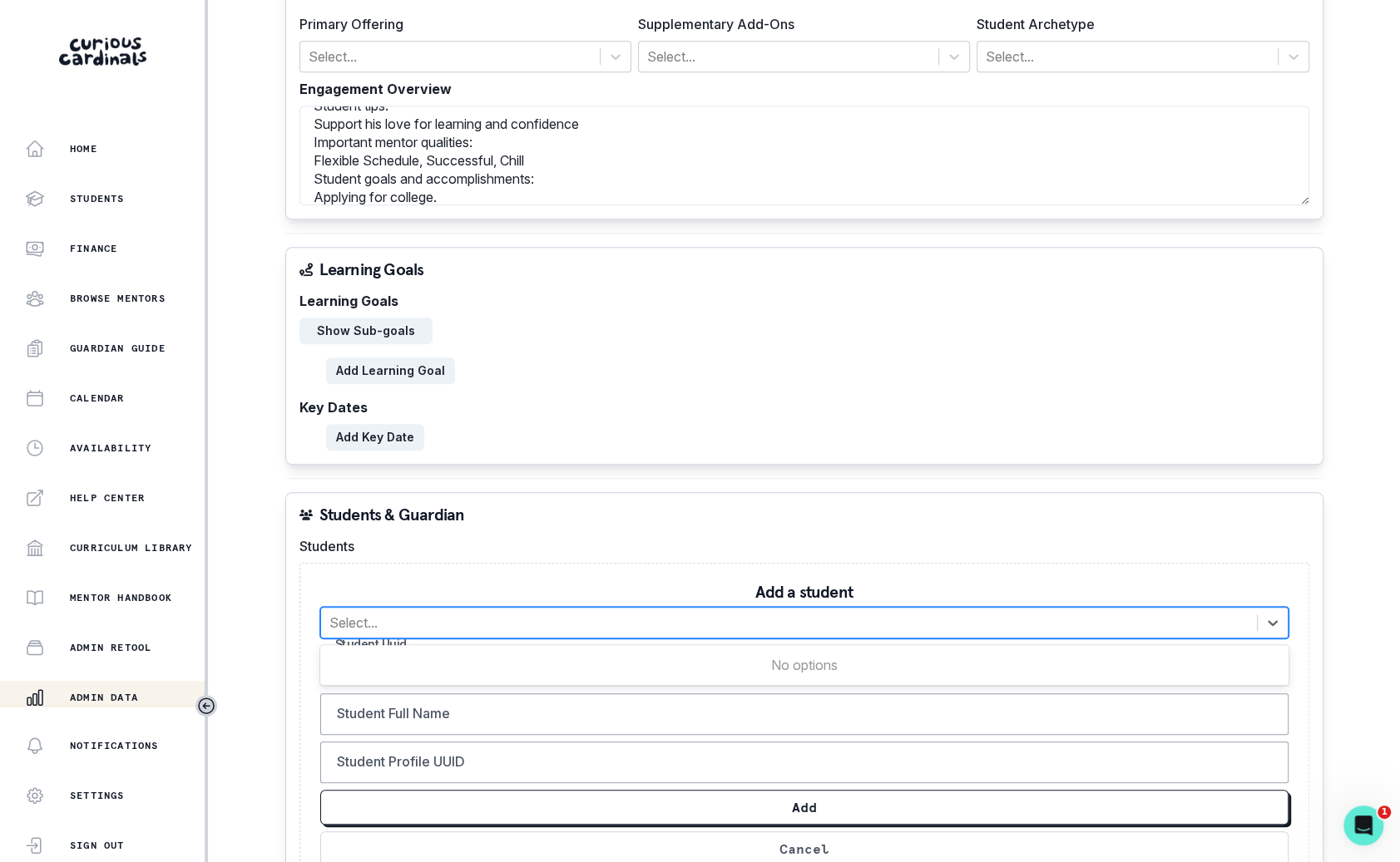
click at [741, 620] on div at bounding box center [789, 623] width 919 height 24
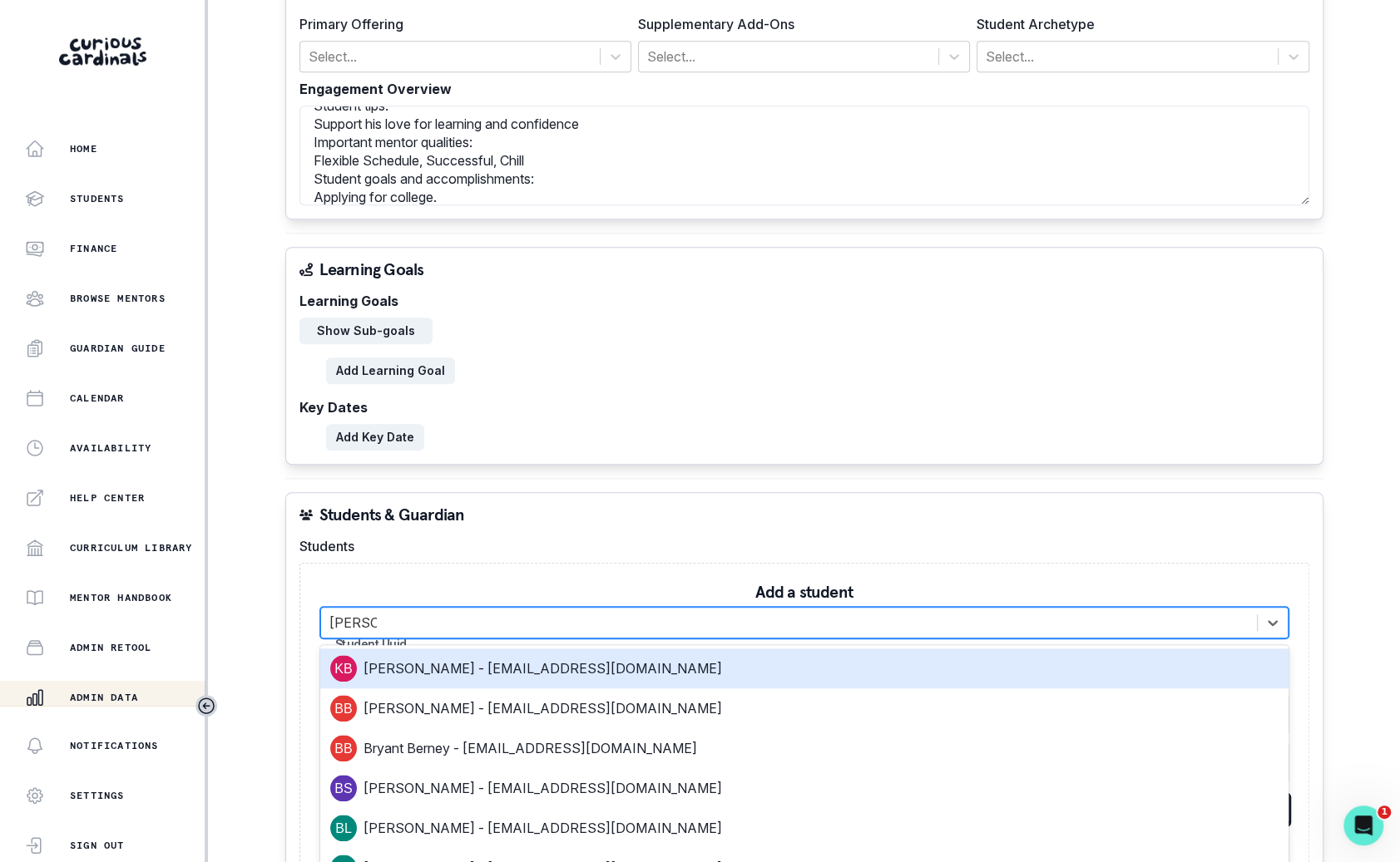
type input "[PERSON_NAME]"
type input "6246ae16-01b9-47df-9027-4764aed4f628"
type input "[PERSON_NAME]"
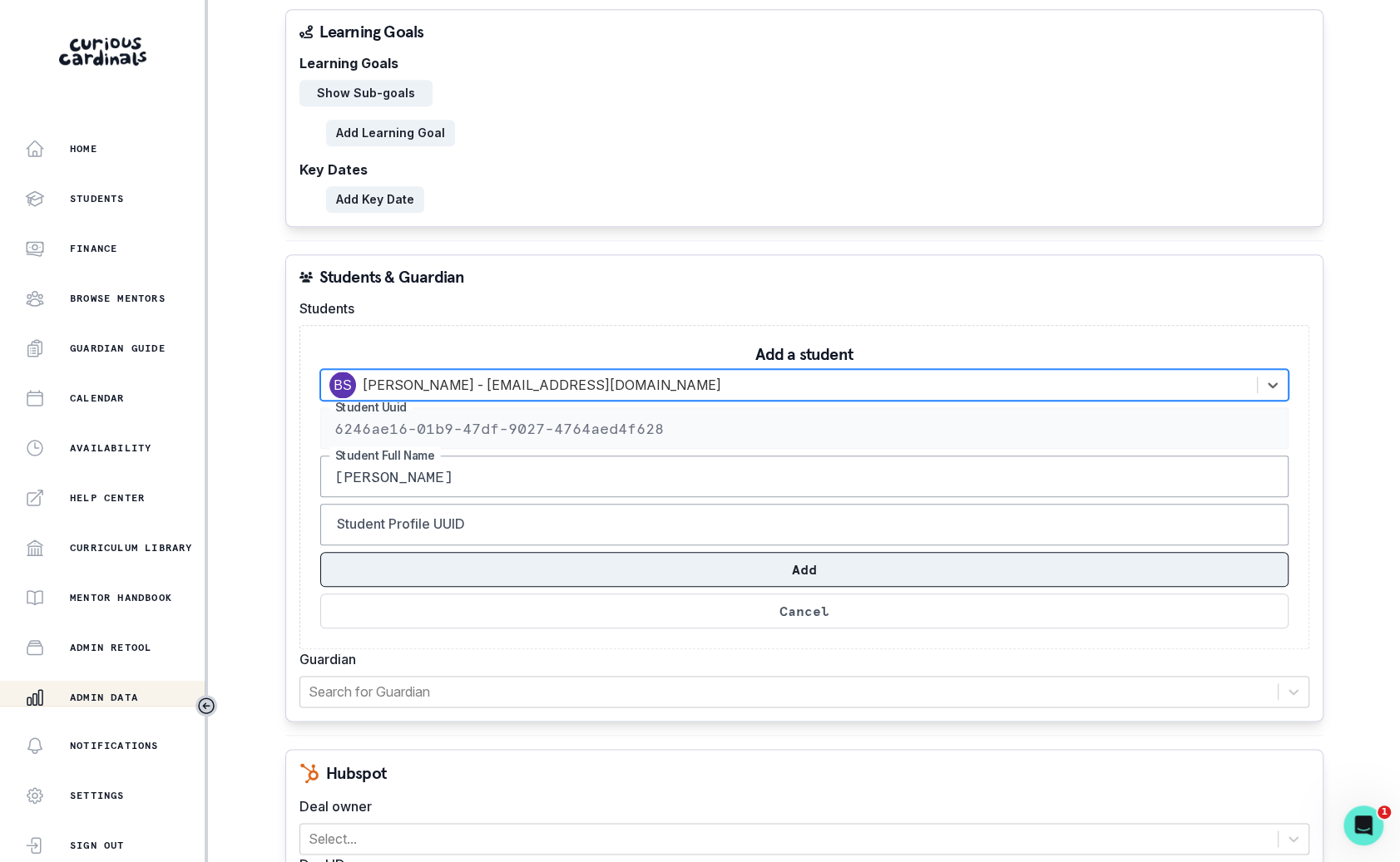
scroll to position [926, 0]
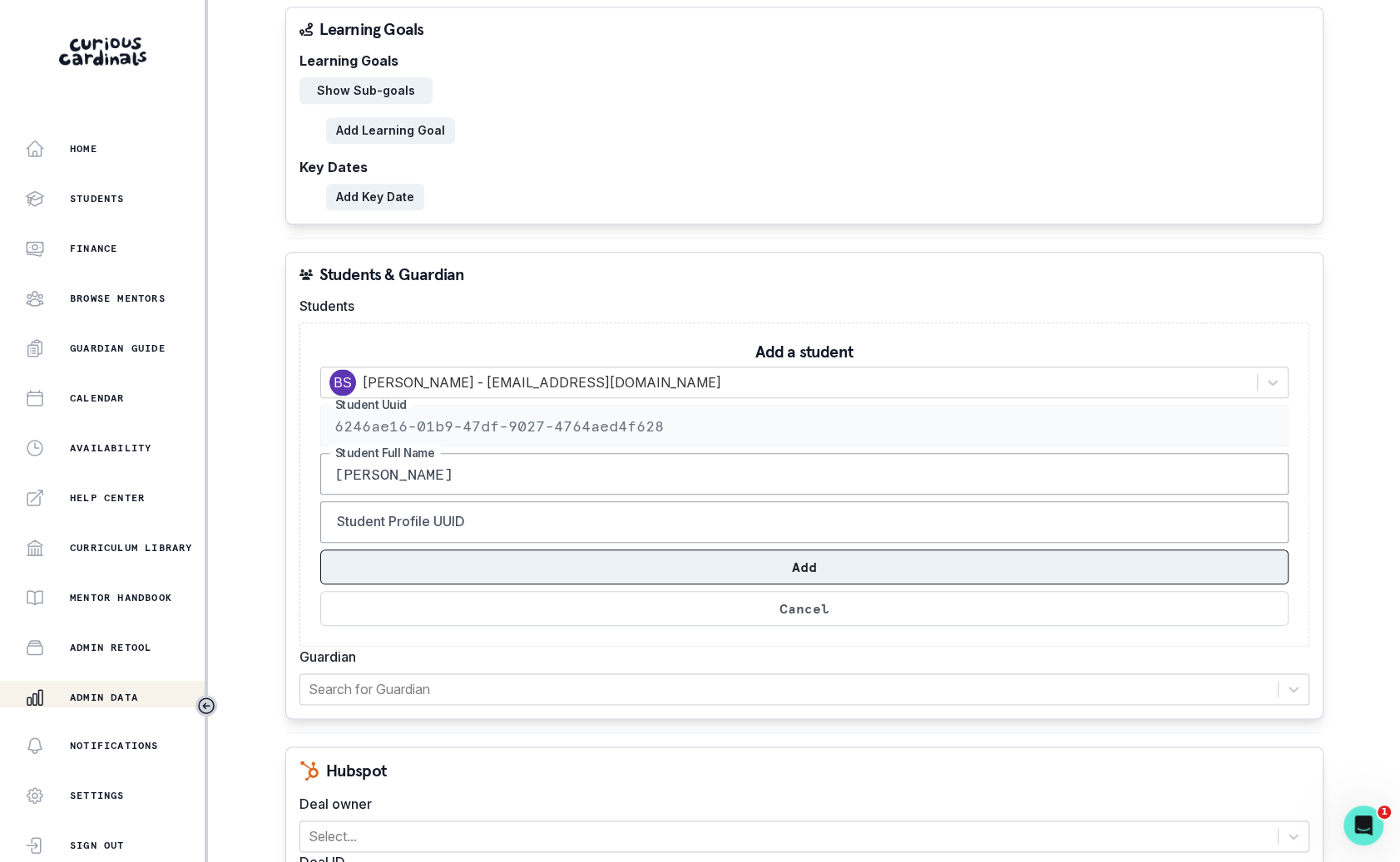
click at [767, 558] on button "Add" at bounding box center [804, 567] width 968 height 35
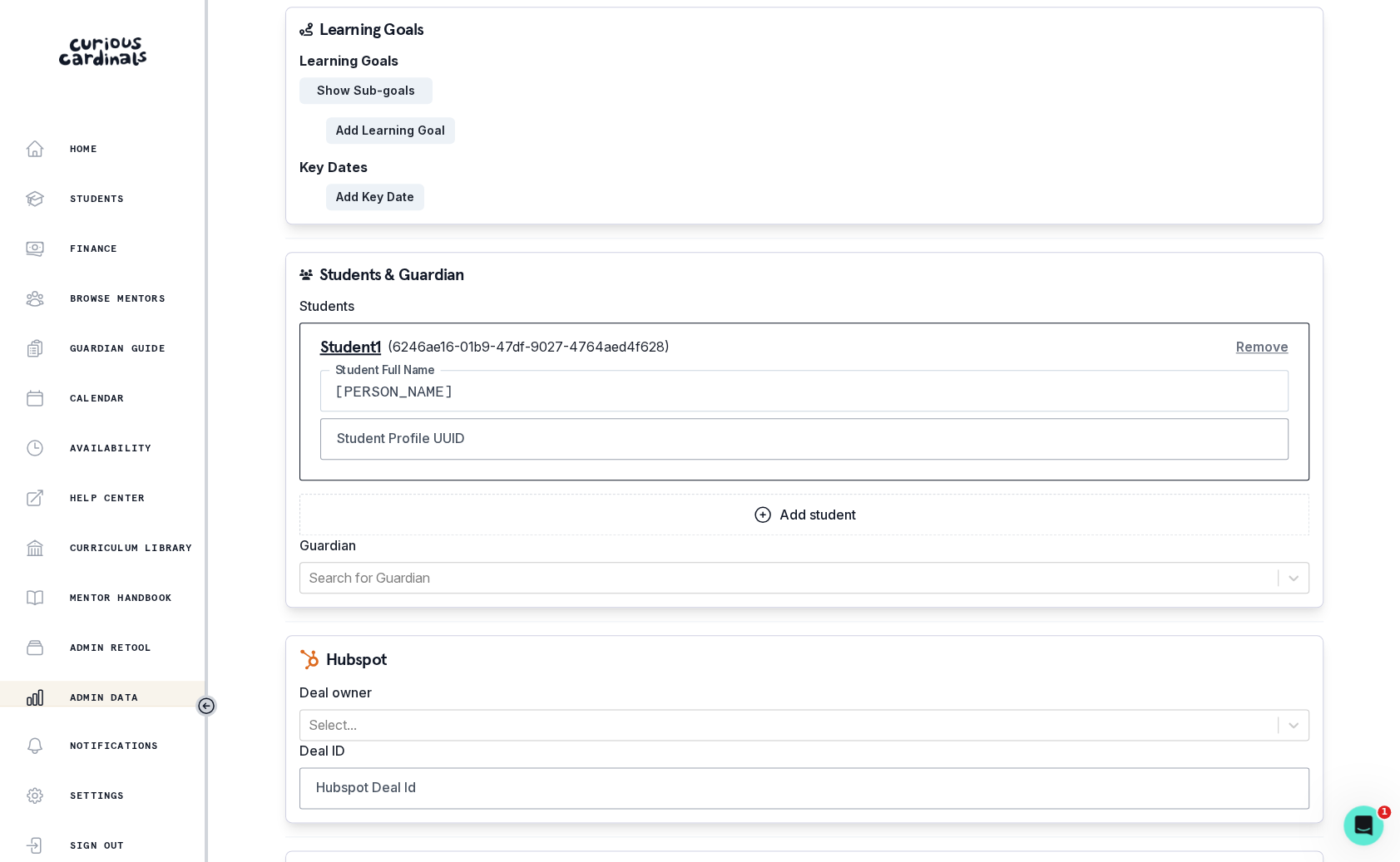
scroll to position [1081, 0]
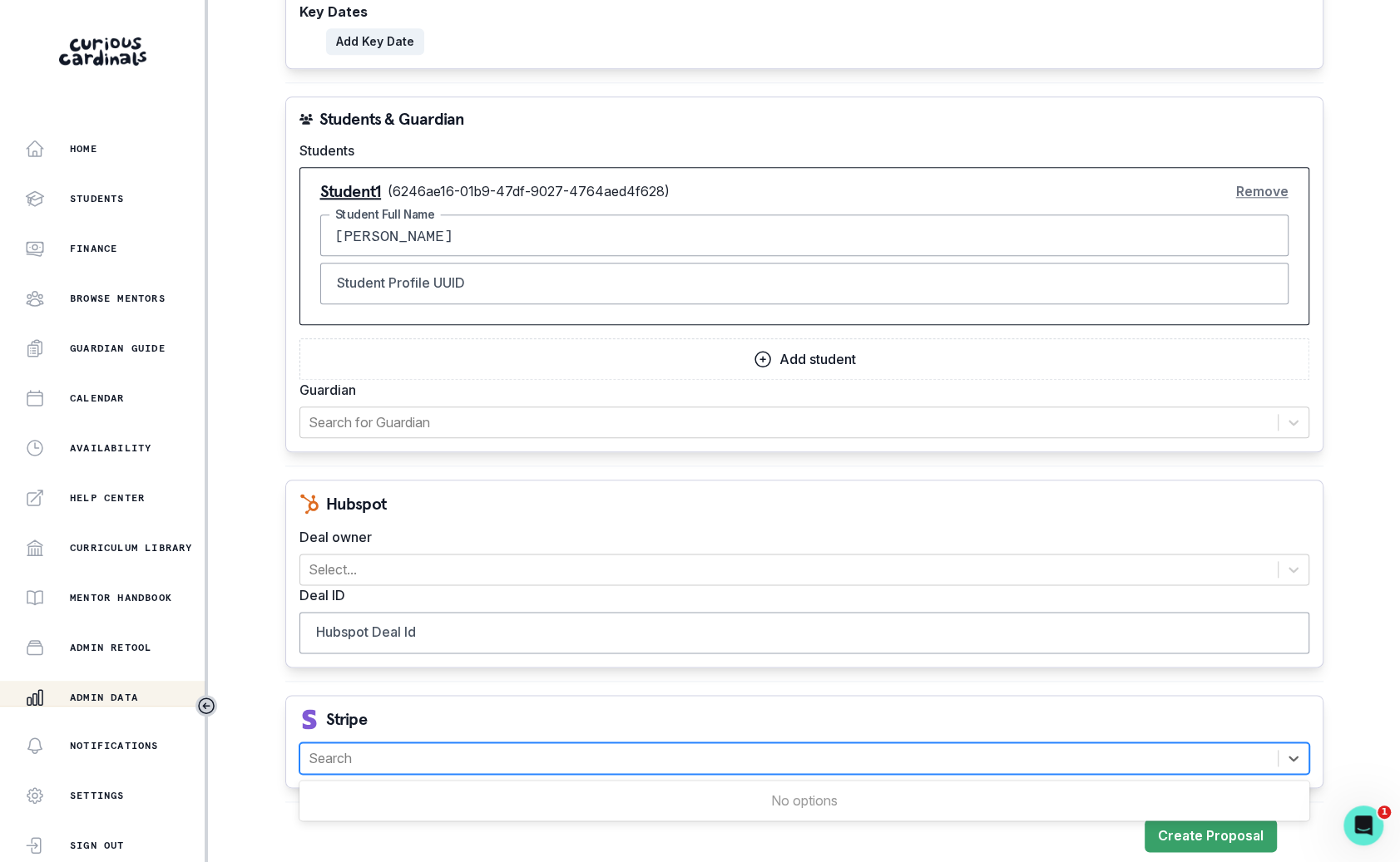
click at [496, 762] on div "Search" at bounding box center [789, 758] width 977 height 30
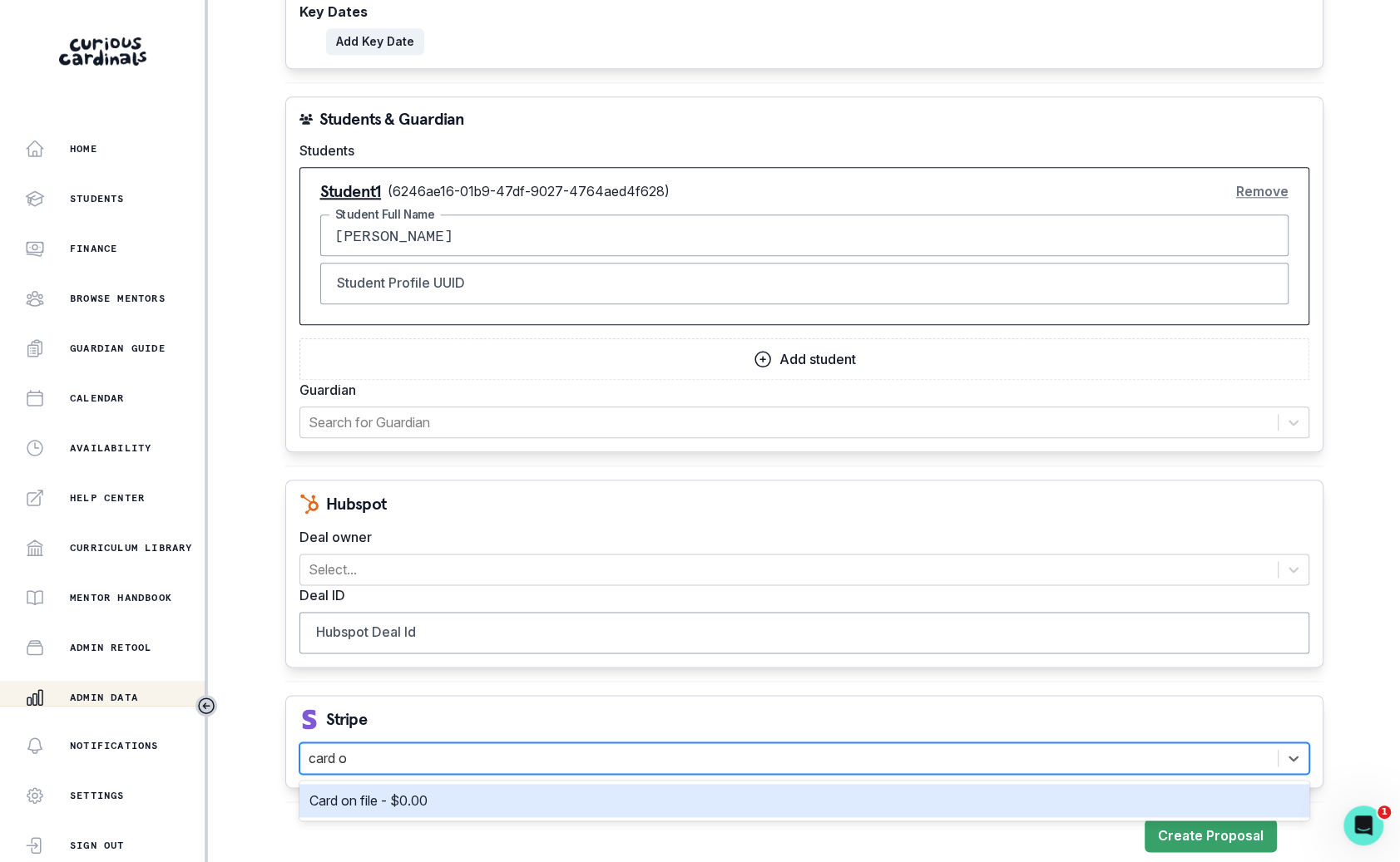
type input "card on"
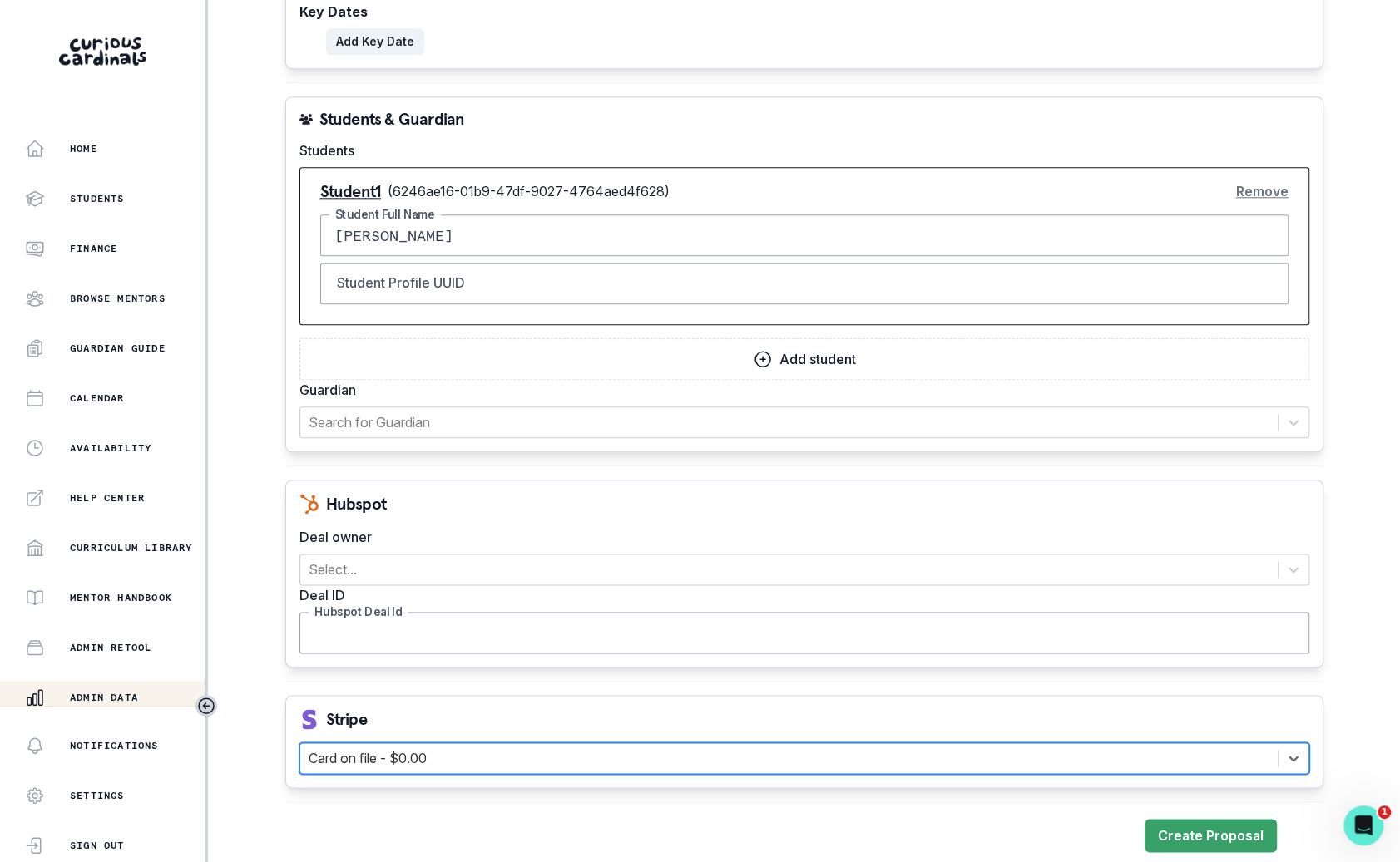
click at [478, 617] on input "Hubspot Deal Id" at bounding box center [804, 633] width 1010 height 41
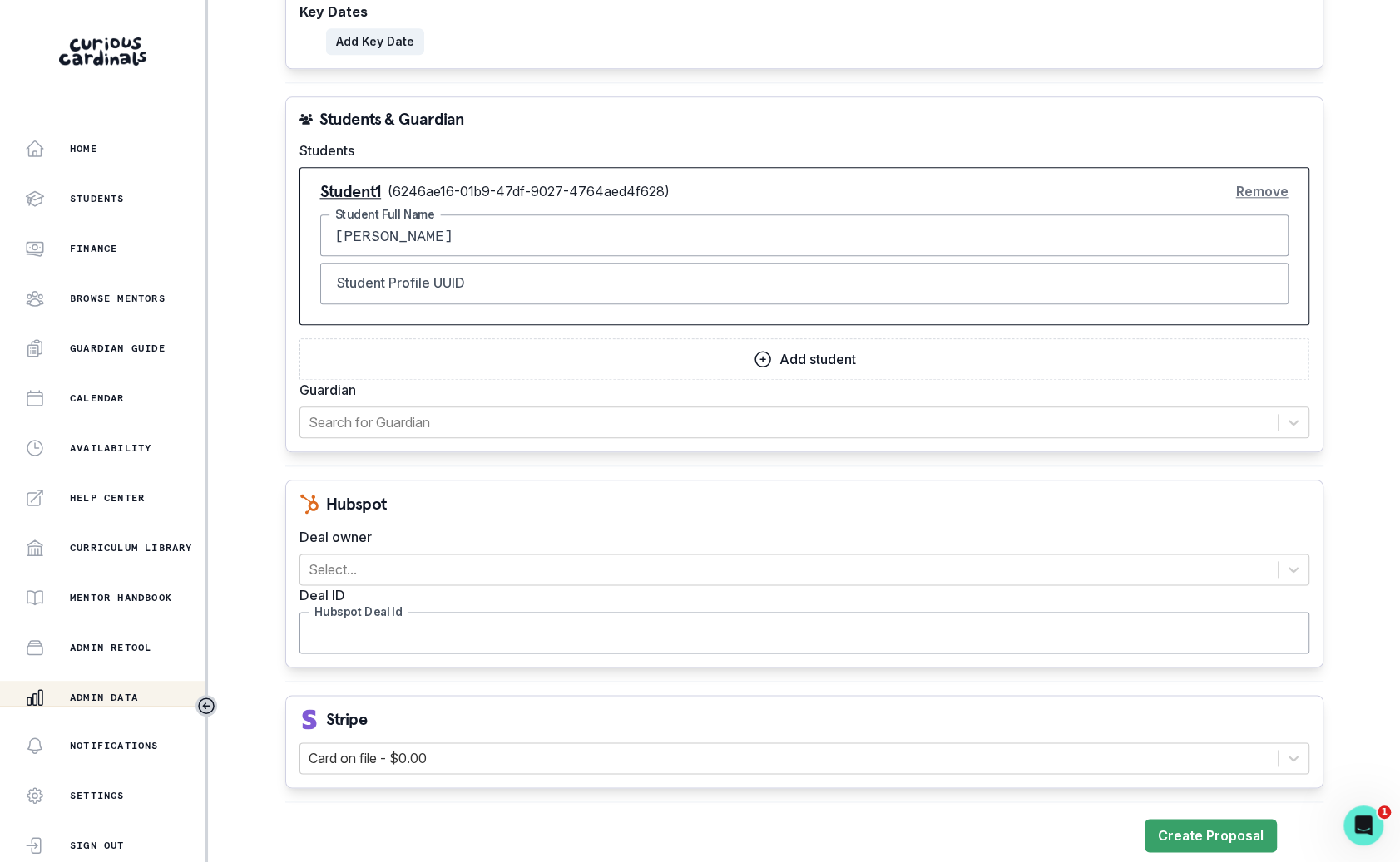
paste input "43098773806"
type input "43098773806"
click at [641, 570] on div at bounding box center [789, 570] width 960 height 24
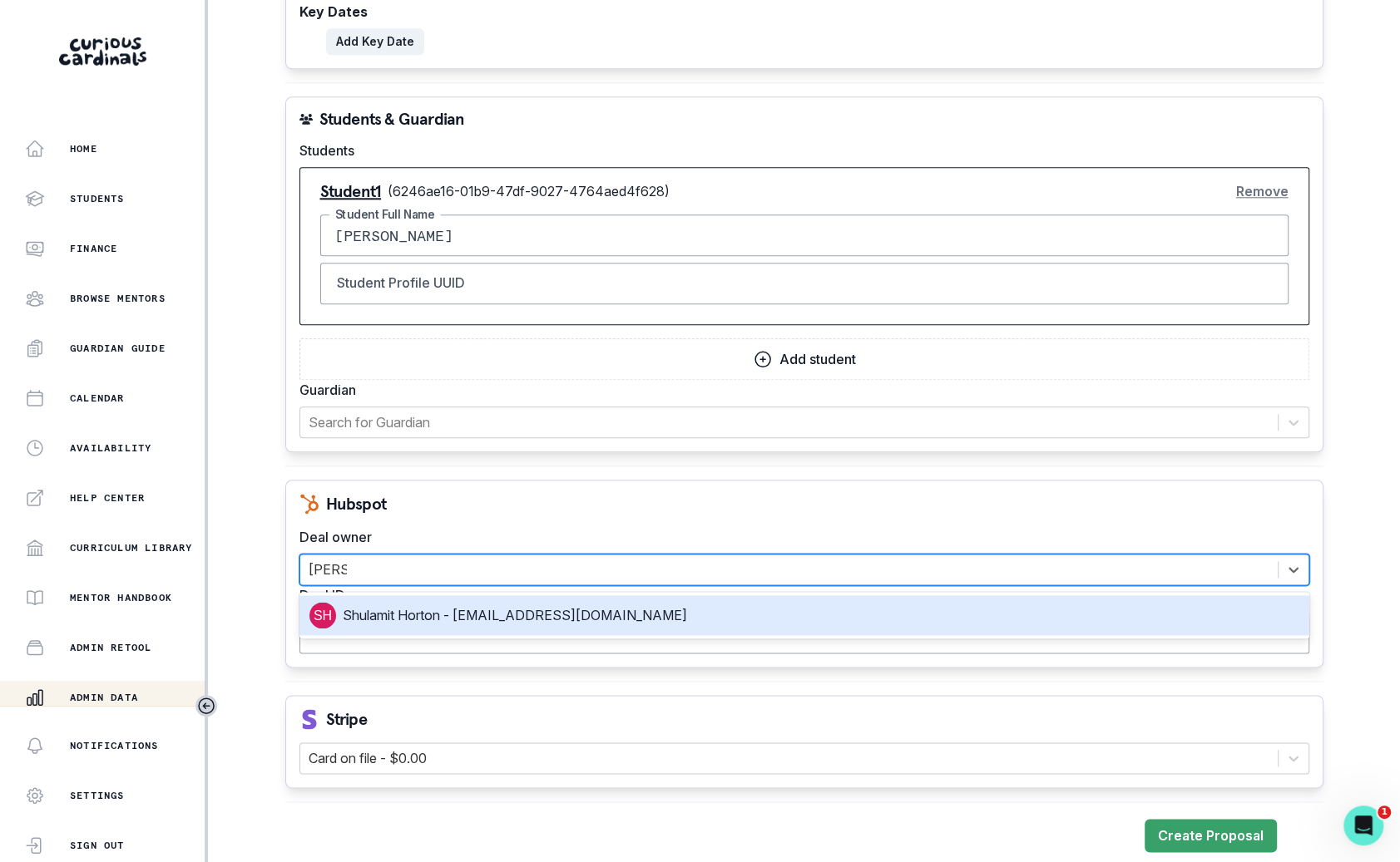
type input "[PERSON_NAME] h"
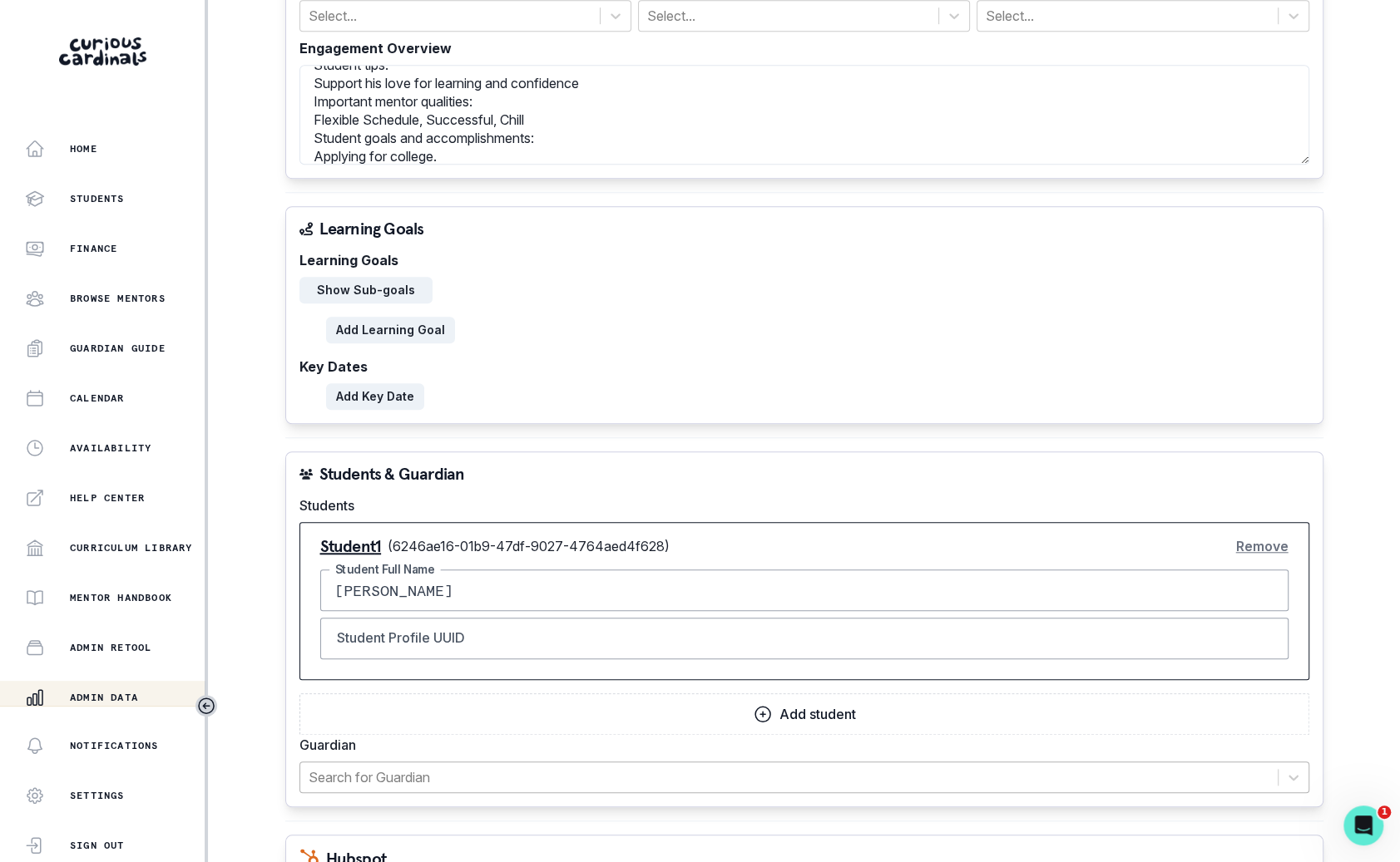
scroll to position [699, 0]
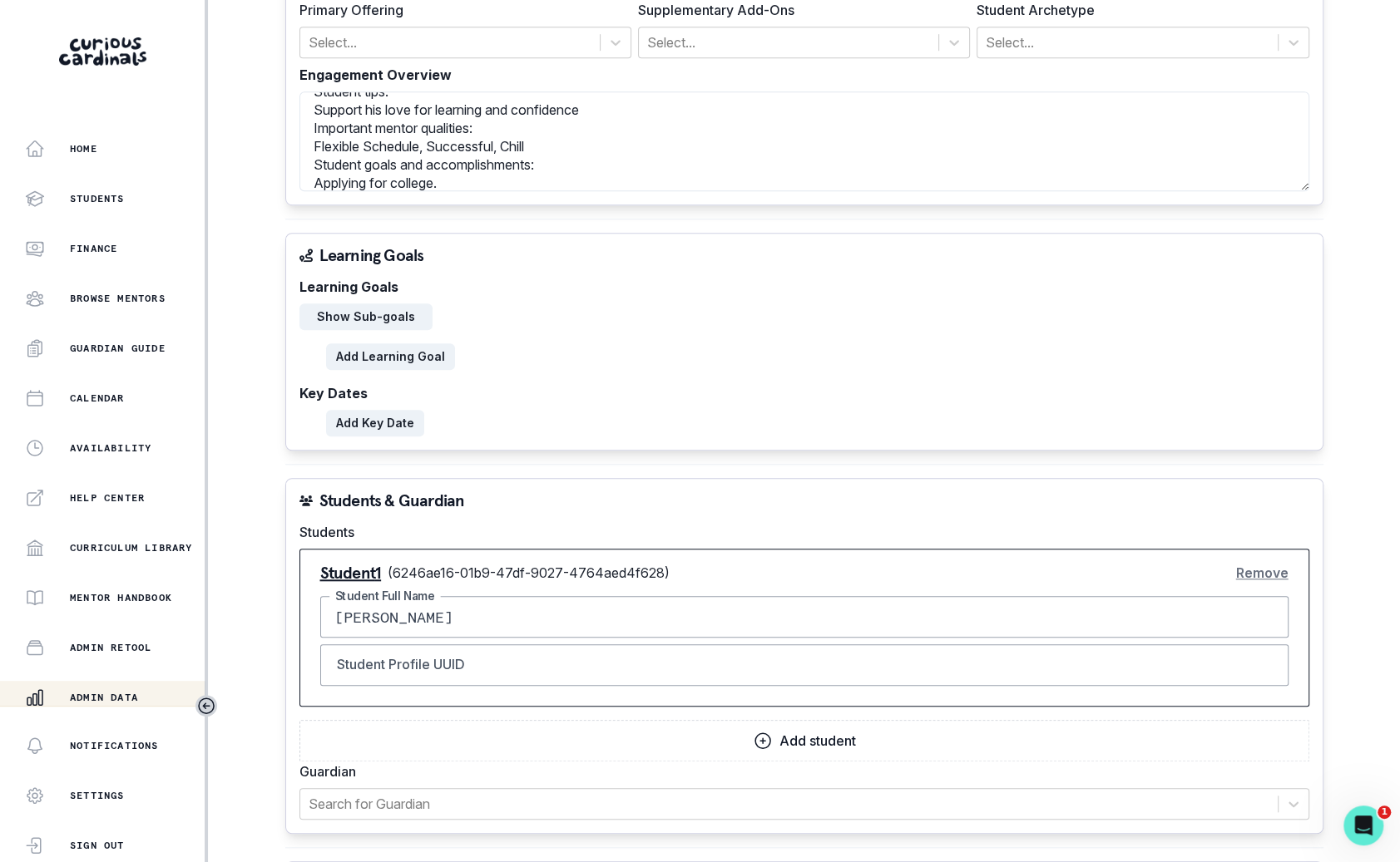
click at [584, 604] on input "[PERSON_NAME]" at bounding box center [804, 617] width 968 height 41
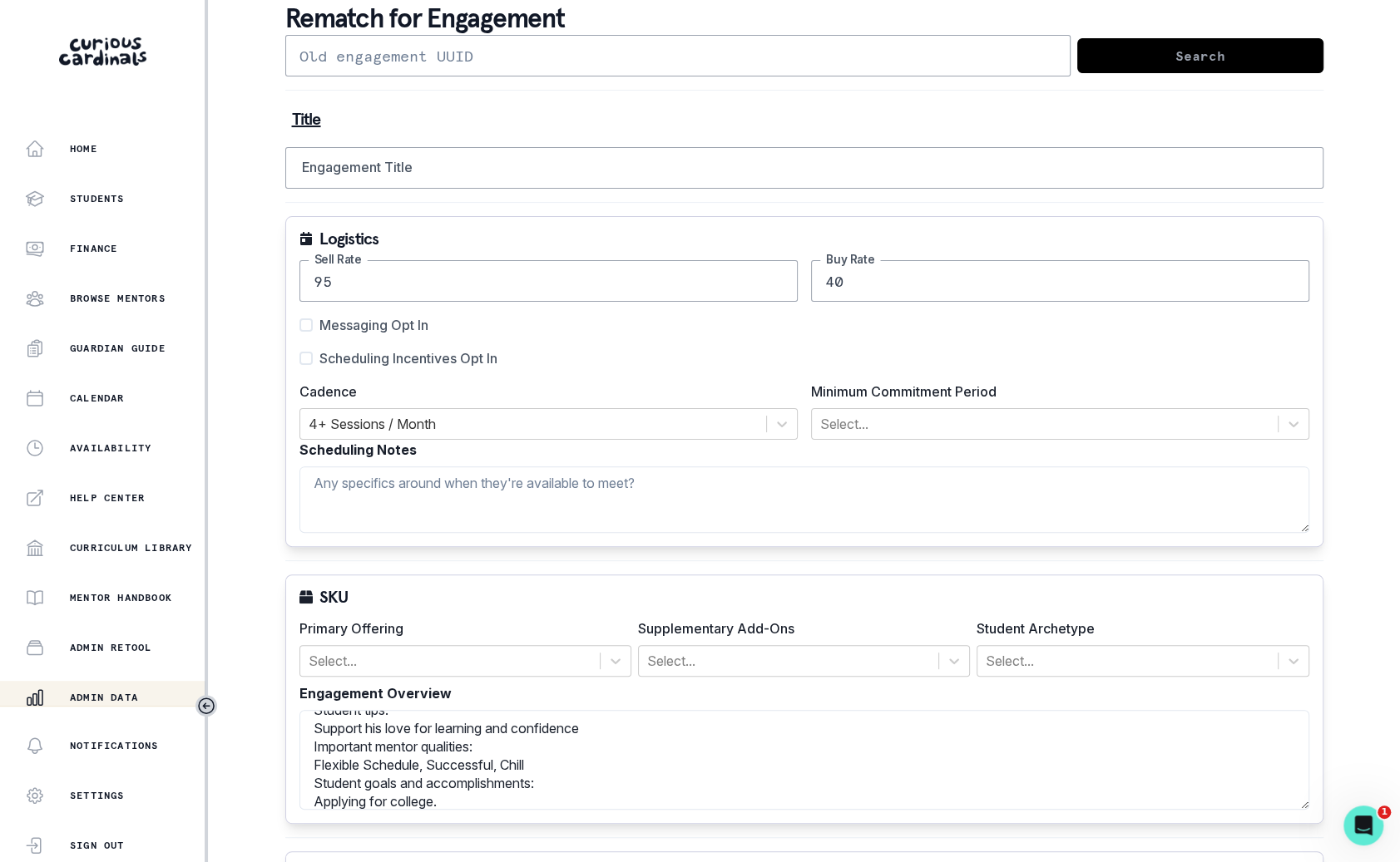
scroll to position [74, 0]
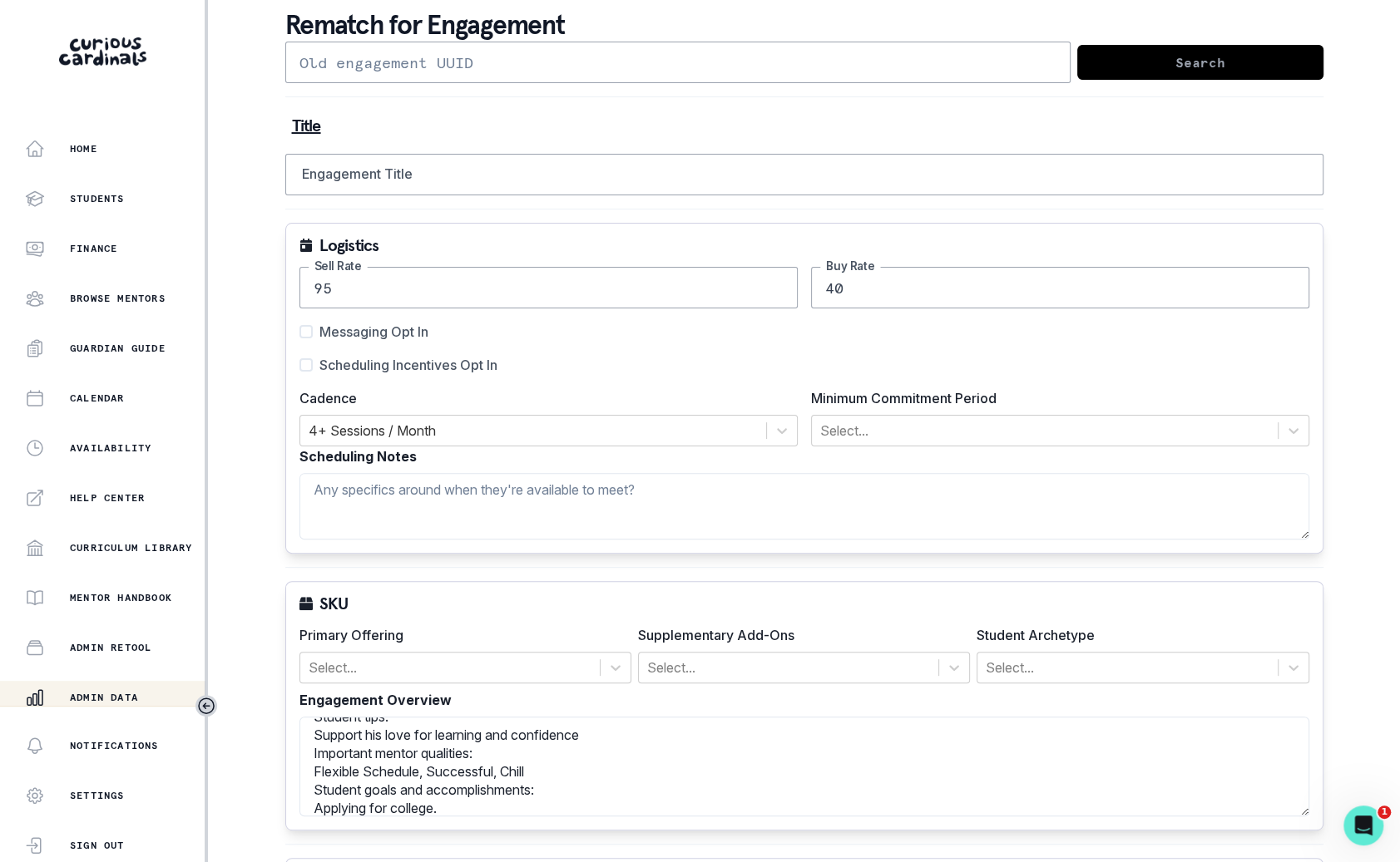
click at [467, 368] on span "Scheduling Incentives Opt In" at bounding box center [408, 365] width 178 height 20
click at [299, 366] on input "Scheduling Incentives Opt In" at bounding box center [298, 365] width 1 height 1
checkbox input "true"
click at [533, 158] on input "Engagement Title" at bounding box center [804, 175] width 1038 height 41
paste input "[PERSON_NAME]"
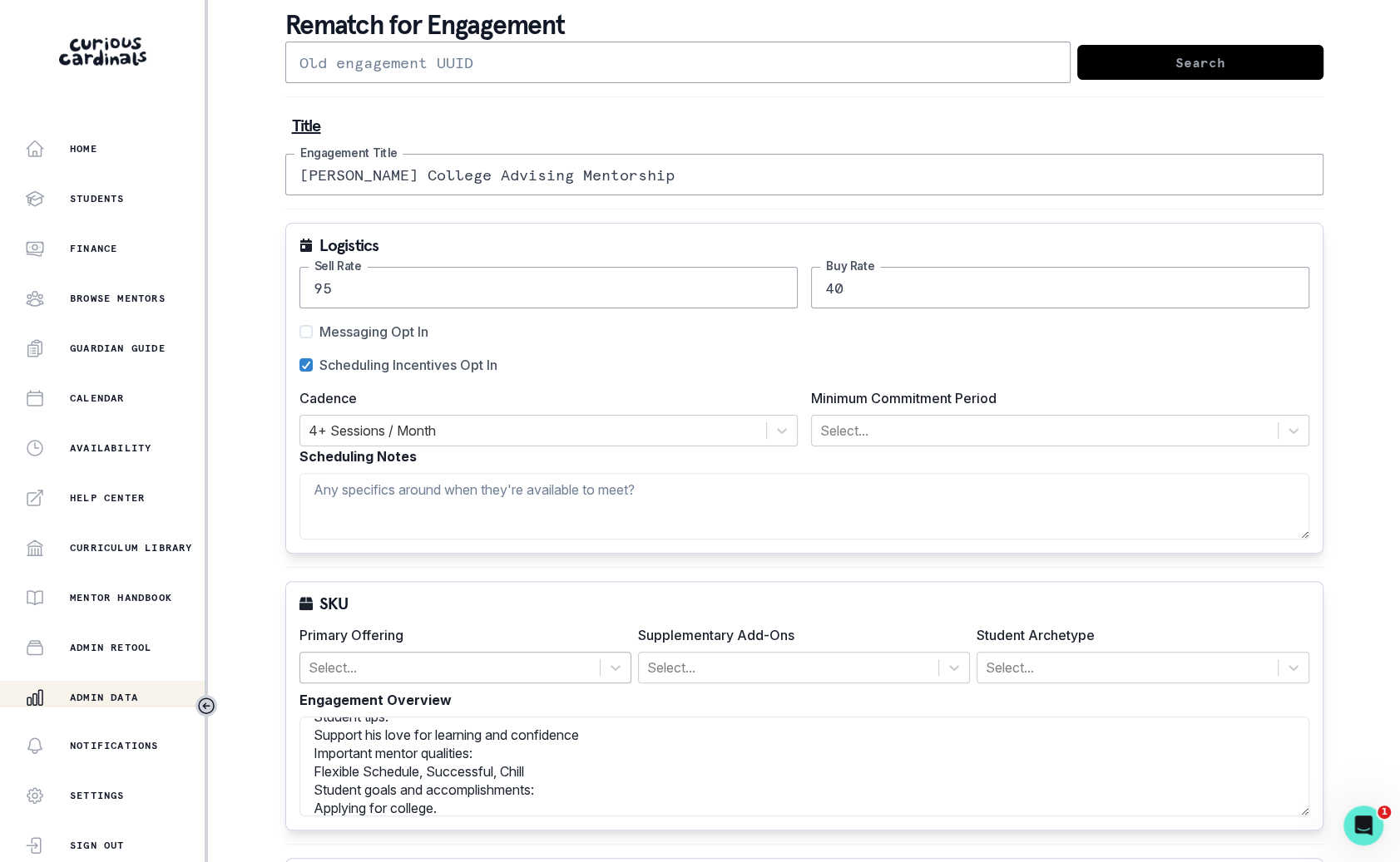
type input "[PERSON_NAME] College Advising Mentorship"
click at [350, 659] on div at bounding box center [450, 668] width 283 height 24
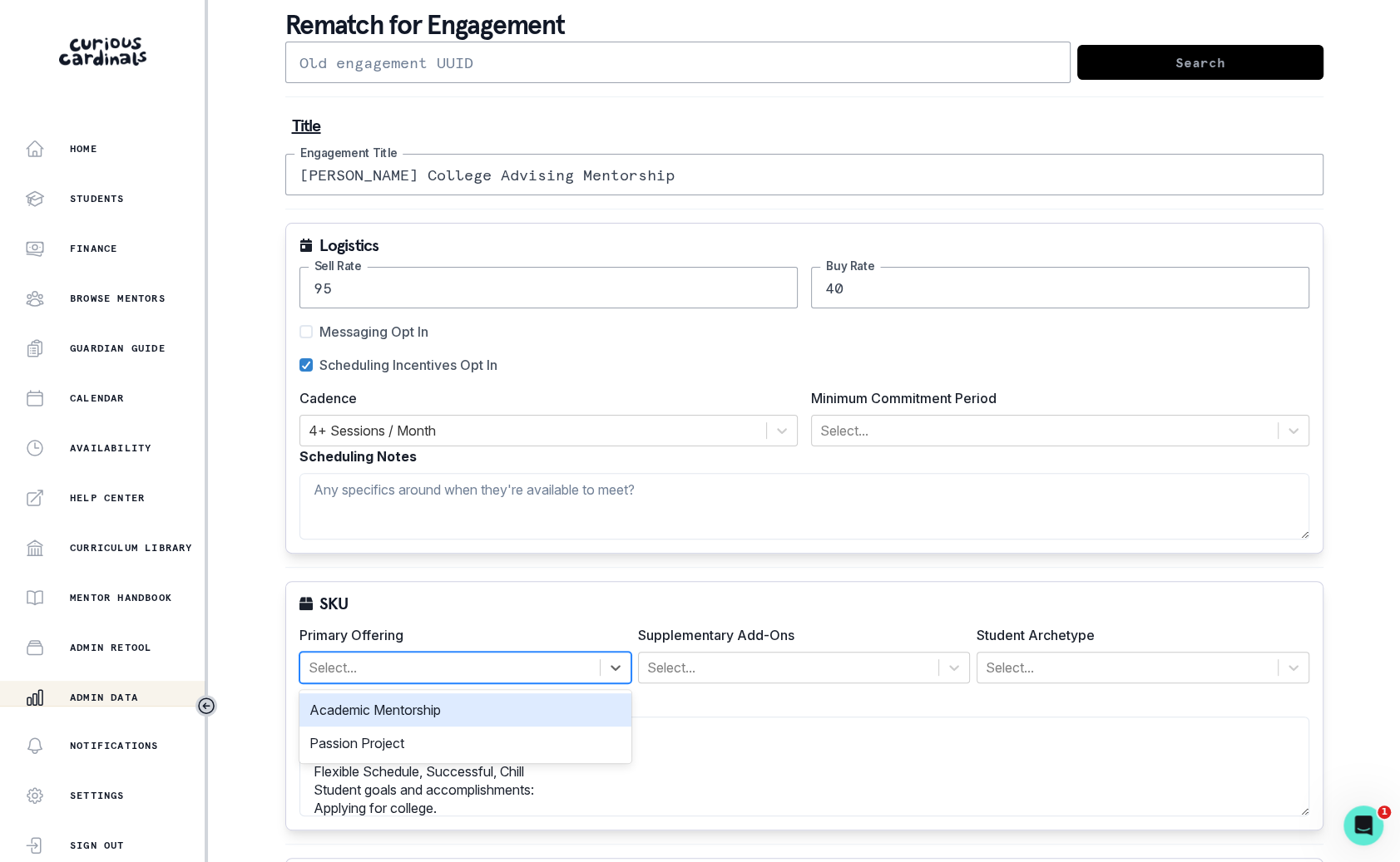
click at [352, 700] on div "Academic Mentorship" at bounding box center [465, 710] width 332 height 33
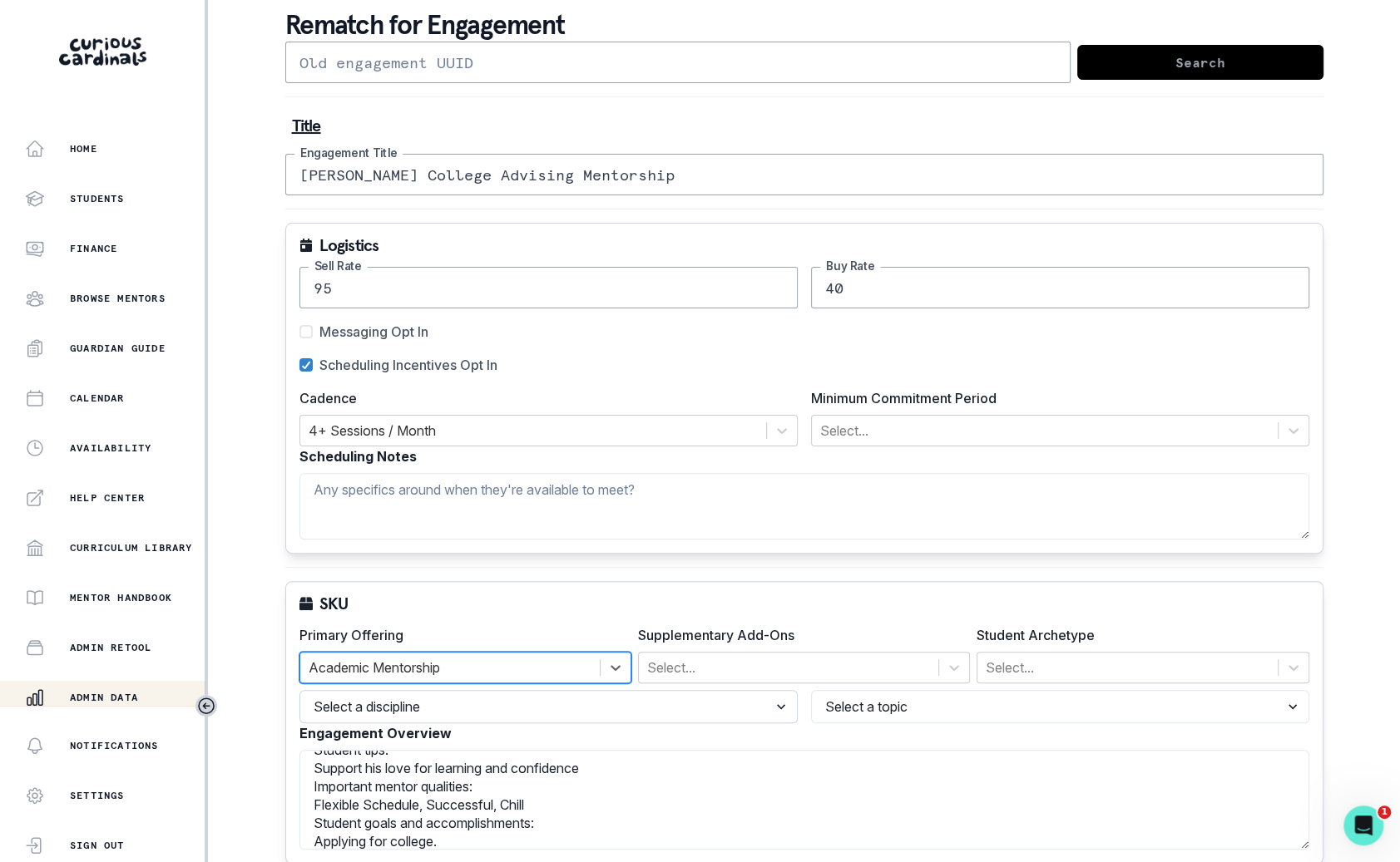
click at [355, 708] on select "Select a discipline Languages Math Other Science Writing" at bounding box center [548, 707] width 498 height 33
select select "6267cc0b-1467-404d-8526-2734dc3f89d1"
click at [299, 690] on select "Select a discipline Languages Math Other Science Writing" at bounding box center [548, 707] width 498 height 33
click at [934, 709] on select "Select a topic Reading History Executive Function Economics Computer Science Co…" at bounding box center [1061, 707] width 498 height 33
select select "161b8371-7959-4e0b-a08a-4737af41032e"
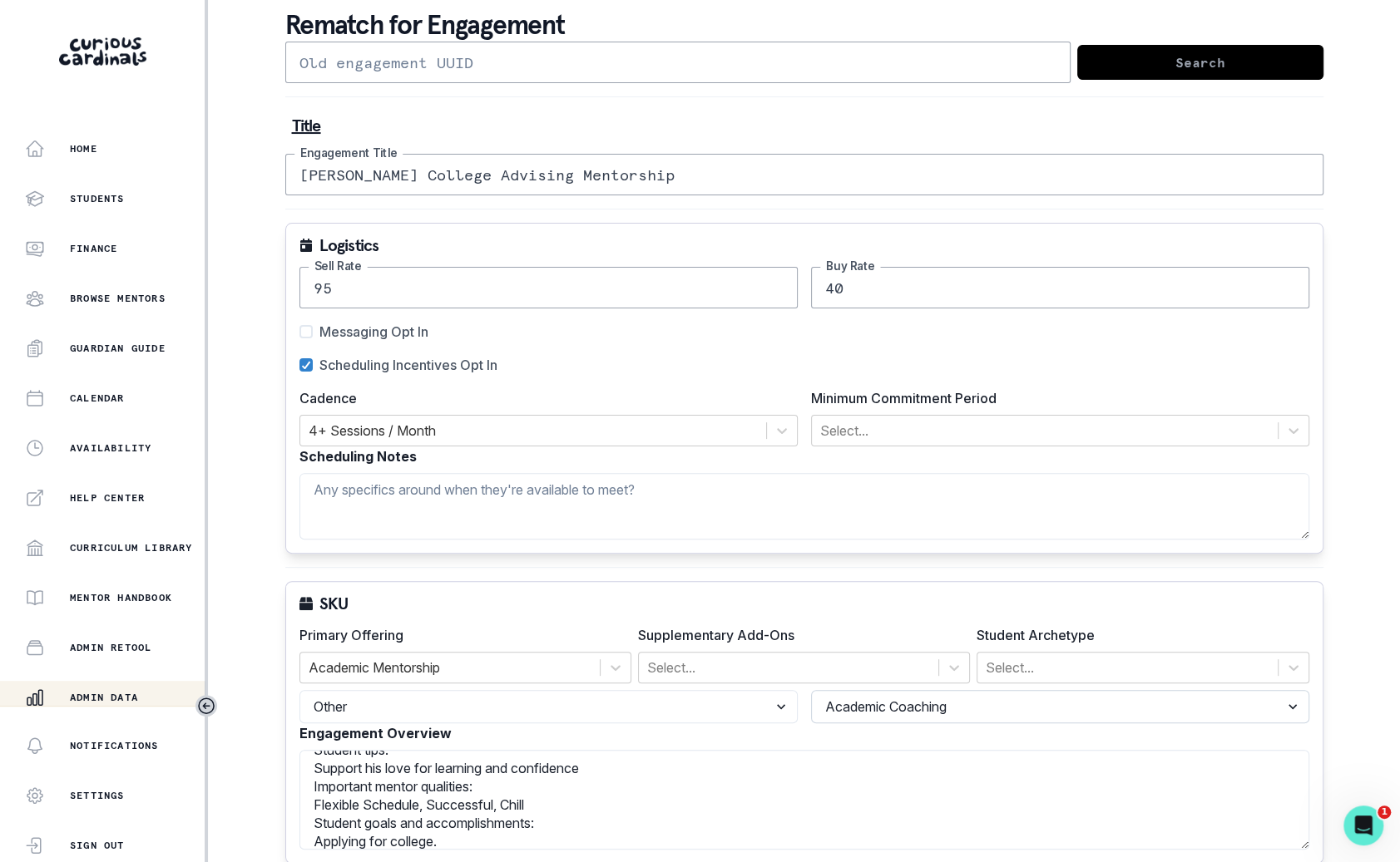
click at [811, 690] on select "Select a topic Reading History Executive Function Economics Computer Science Co…" at bounding box center [1061, 707] width 498 height 33
click at [1037, 658] on div at bounding box center [1127, 668] width 283 height 24
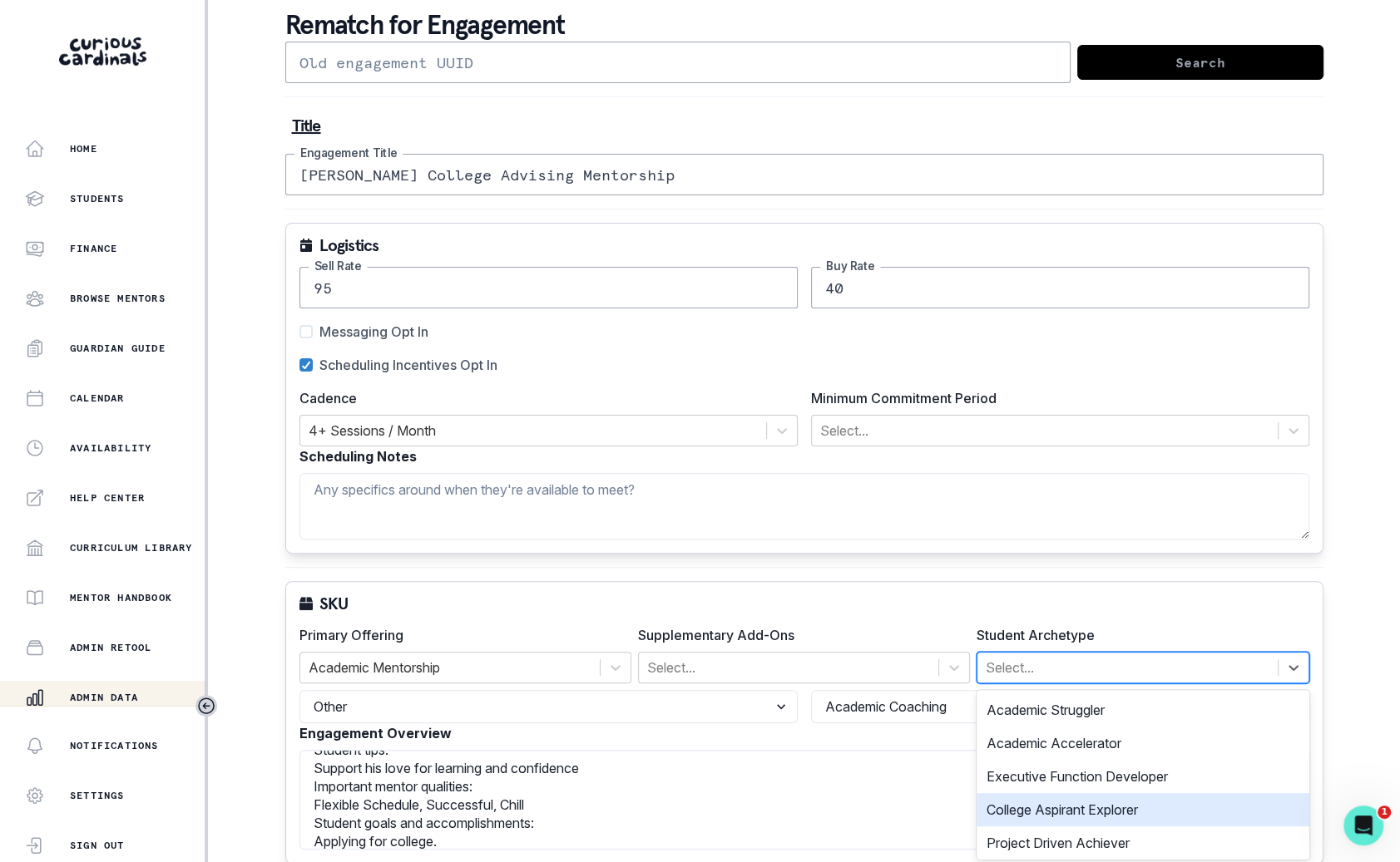
click at [1036, 803] on div "College Aspirant Explorer" at bounding box center [1142, 810] width 332 height 33
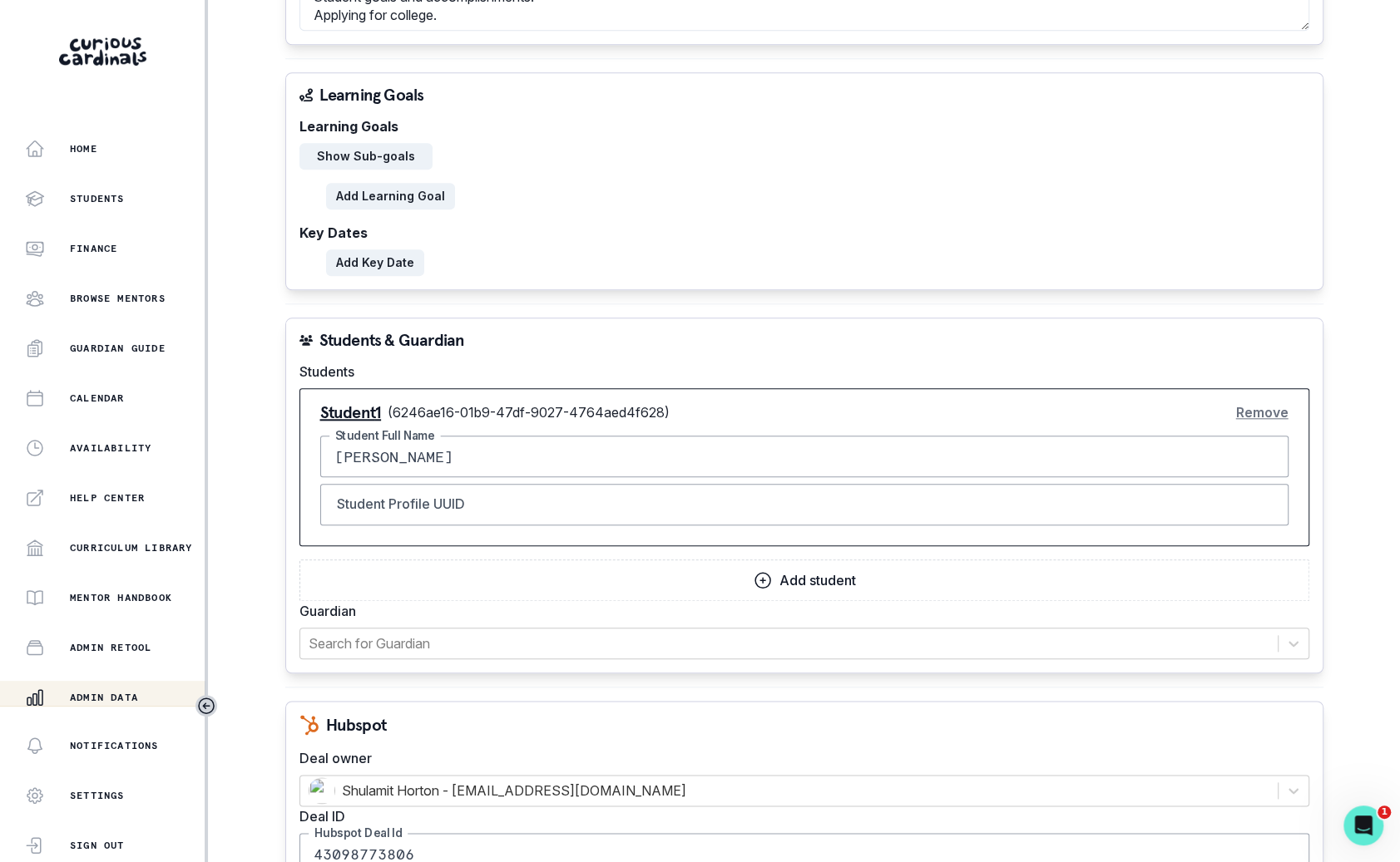
scroll to position [1114, 0]
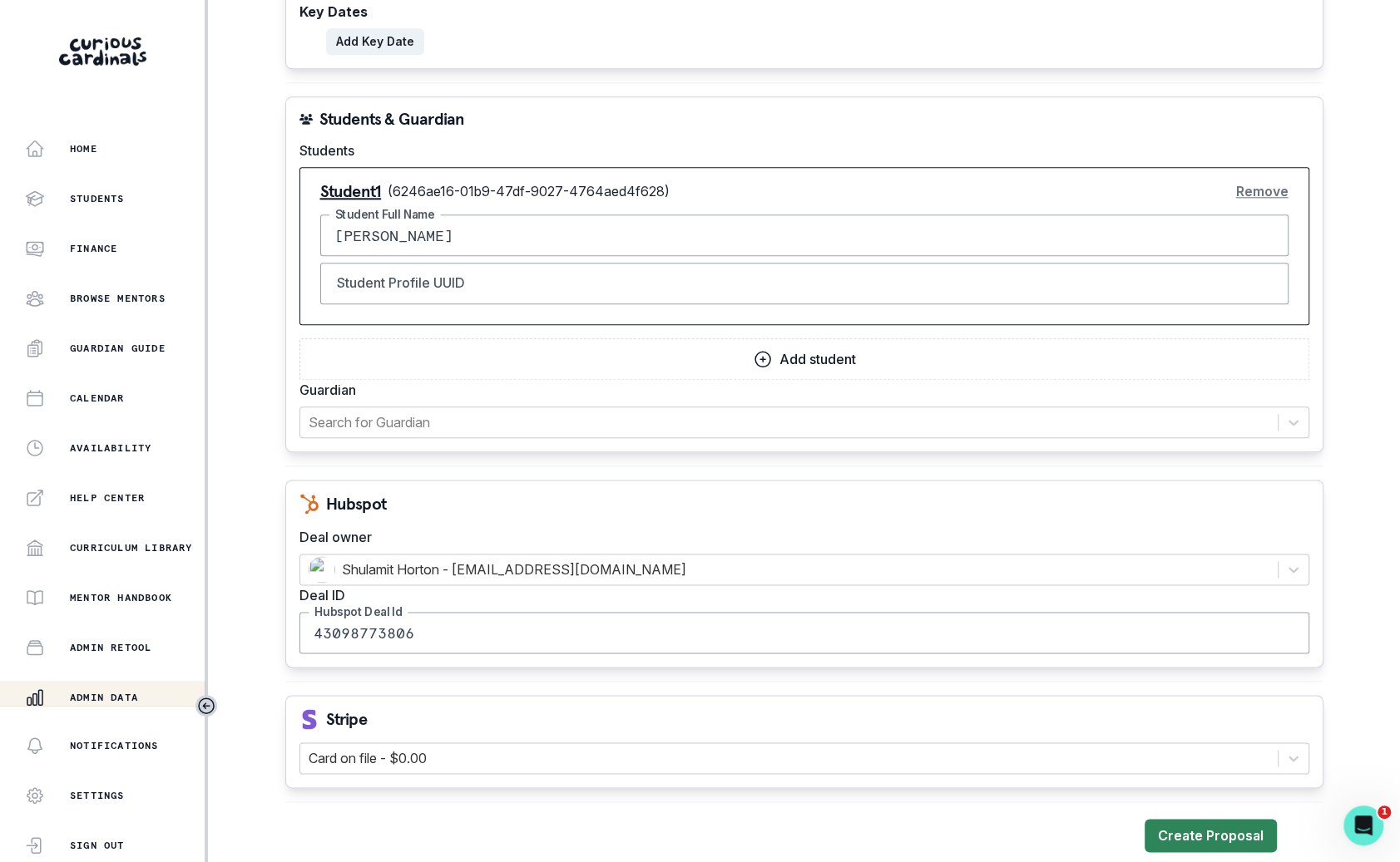
click at [1179, 819] on button "Create Proposal" at bounding box center [1211, 836] width 132 height 33
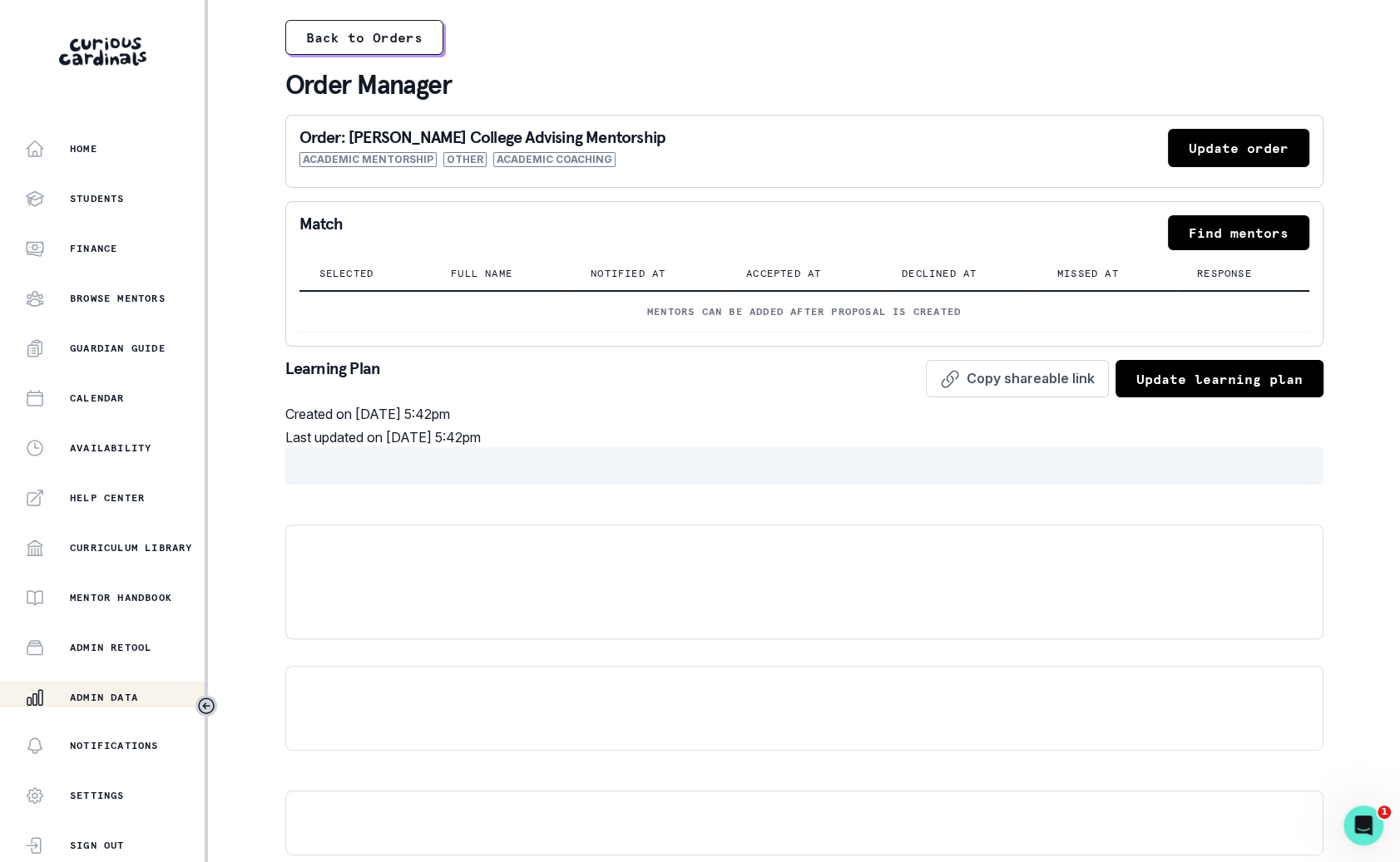
click at [1255, 240] on button "Find mentors" at bounding box center [1238, 233] width 141 height 35
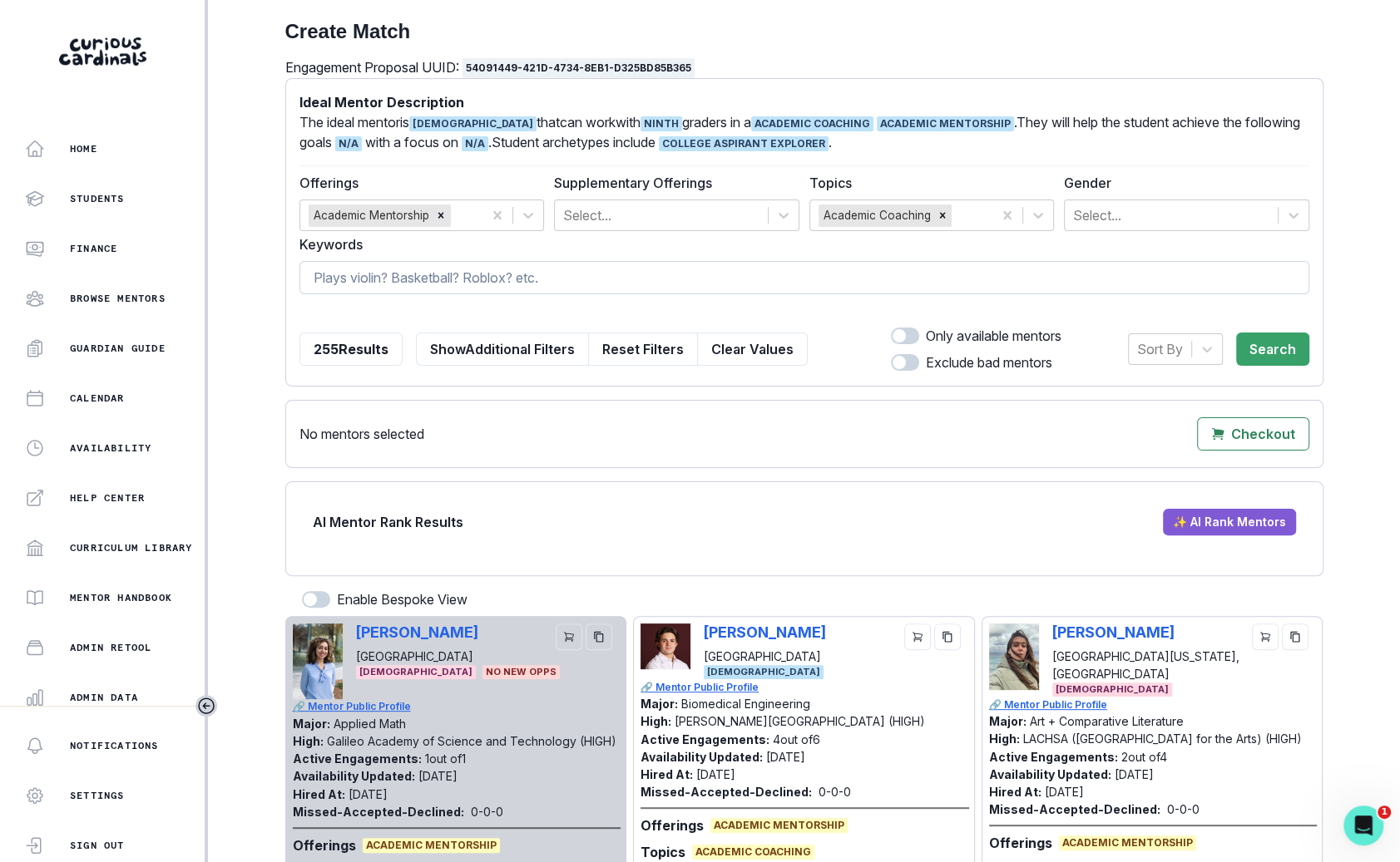
click at [554, 271] on input at bounding box center [804, 278] width 1010 height 33
type input "[PERSON_NAME]"
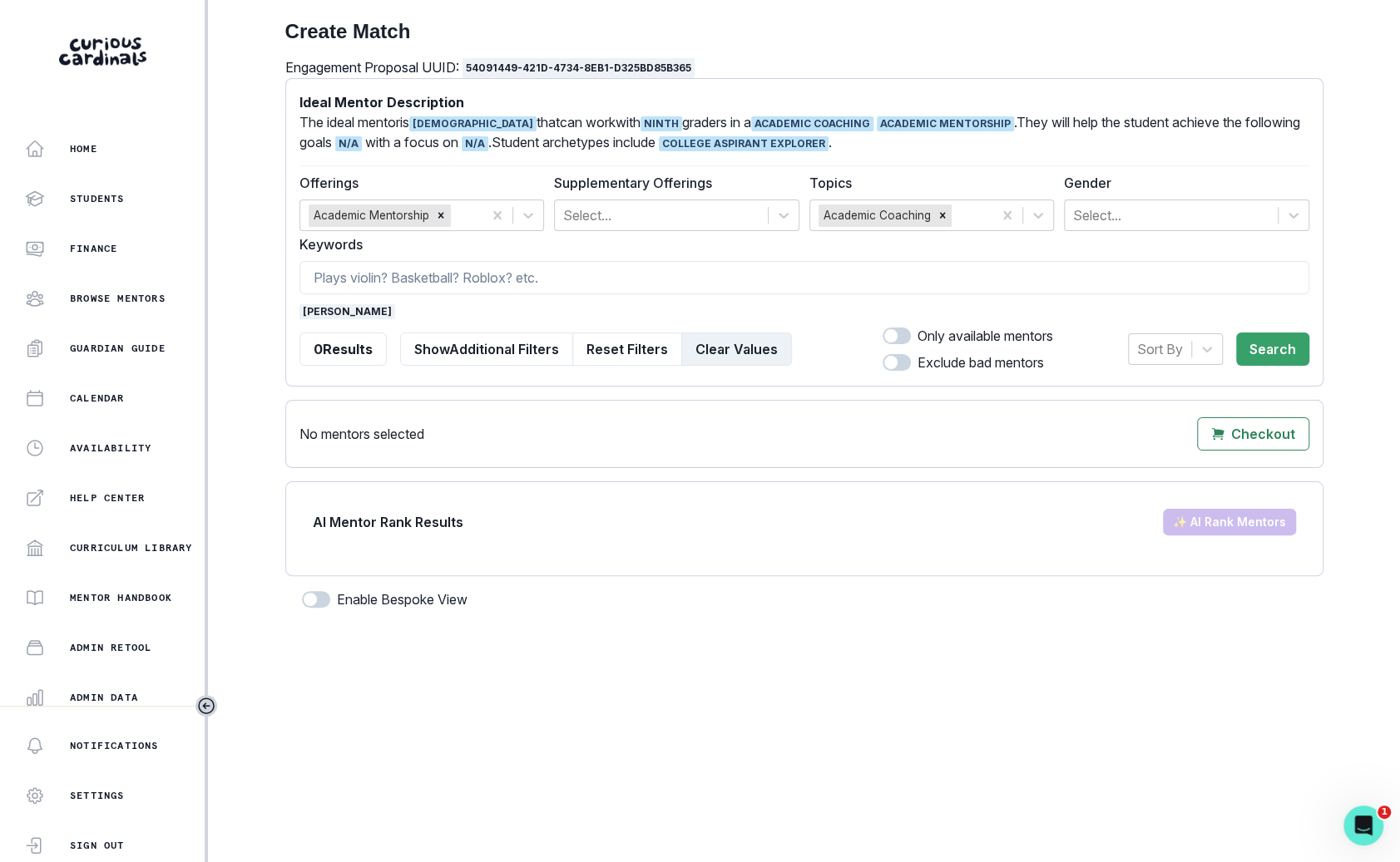
click at [747, 346] on button "Clear Values" at bounding box center [736, 349] width 111 height 33
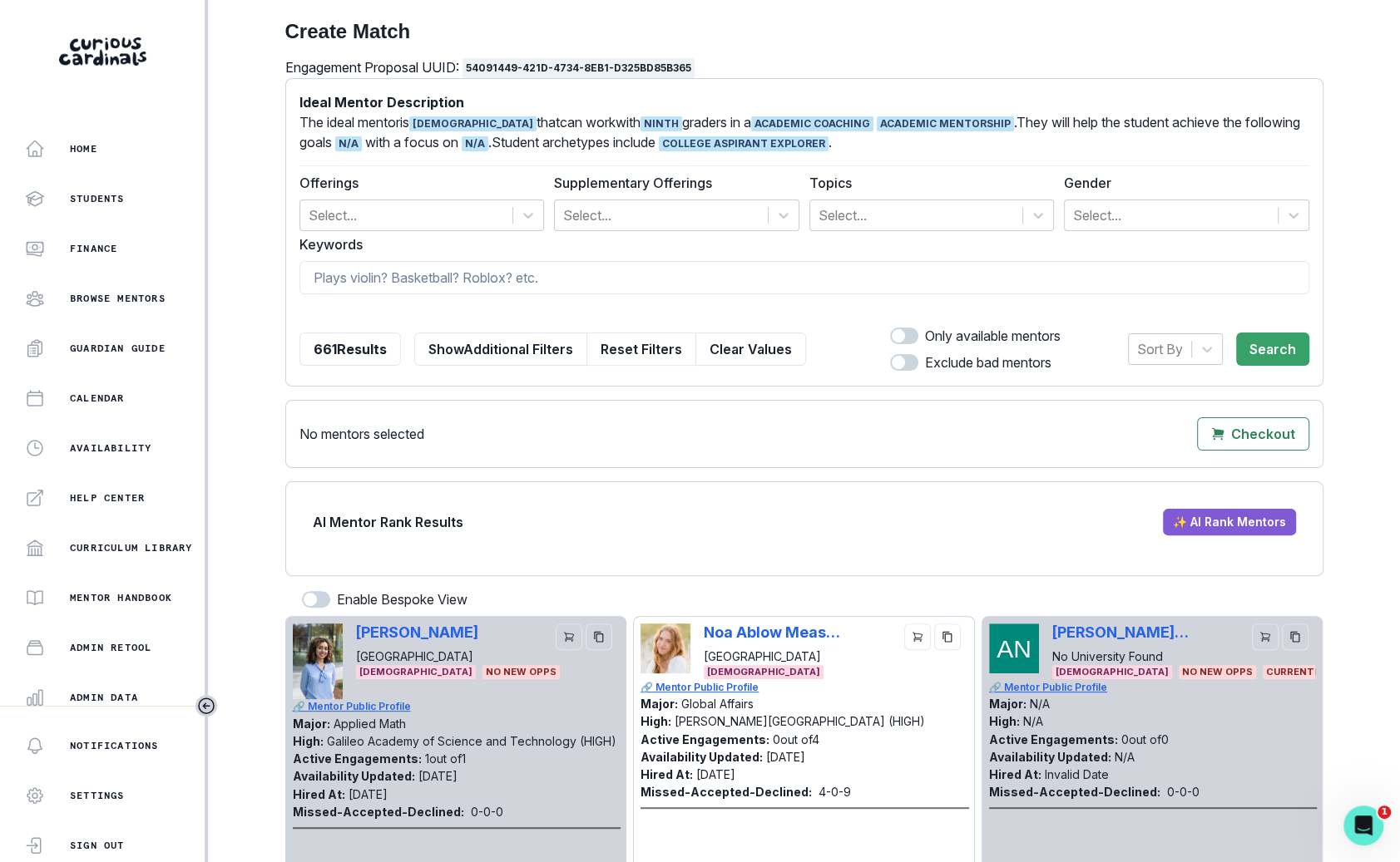
click at [790, 256] on form "Ideal Mentor Description The ideal mentor is [DEMOGRAPHIC_DATA] that can work w…" at bounding box center [804, 232] width 1010 height 280
click at [788, 284] on input at bounding box center [804, 278] width 1010 height 33
type input "[PERSON_NAME]"
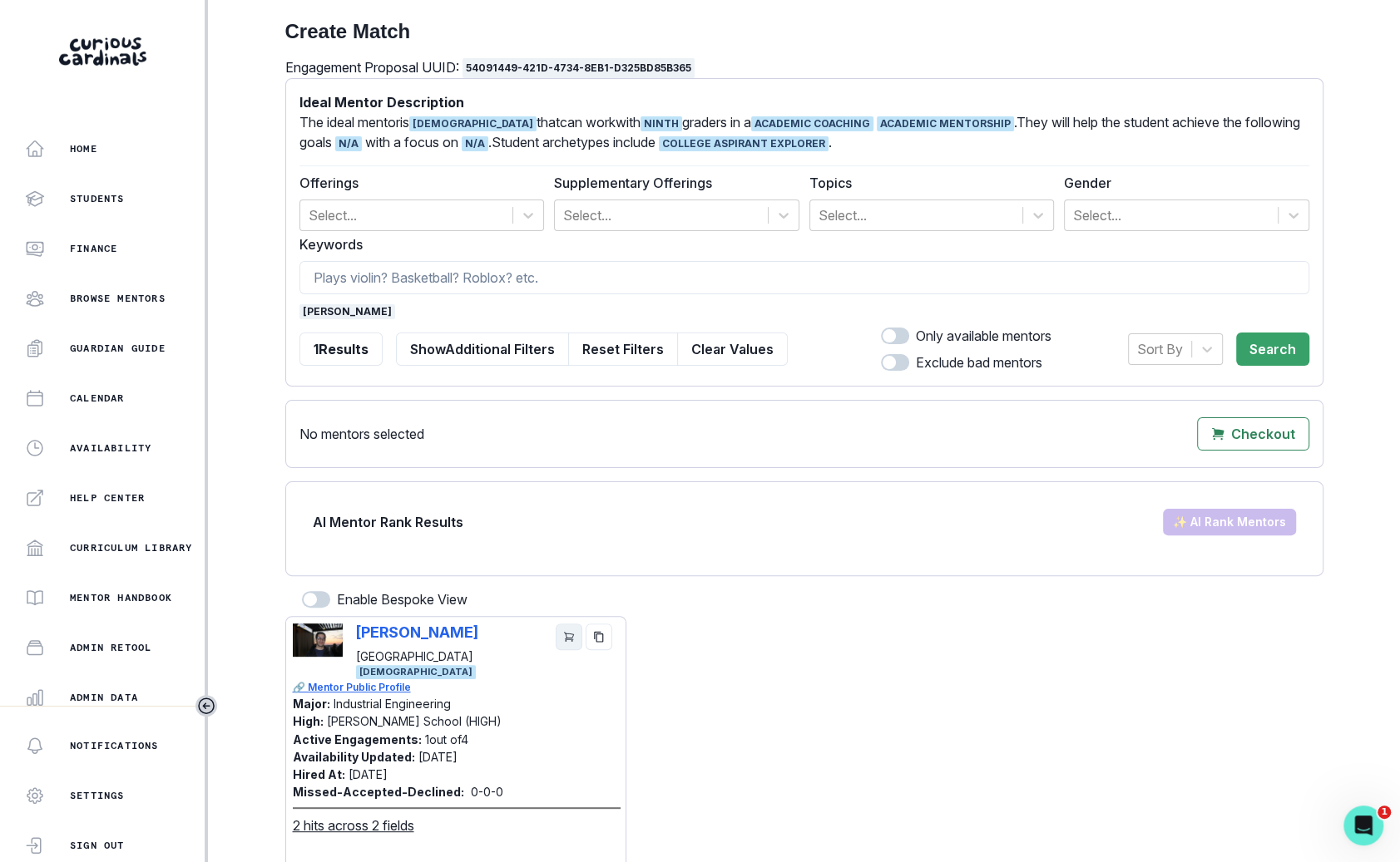
click at [558, 639] on button "cart" at bounding box center [568, 636] width 26 height 26
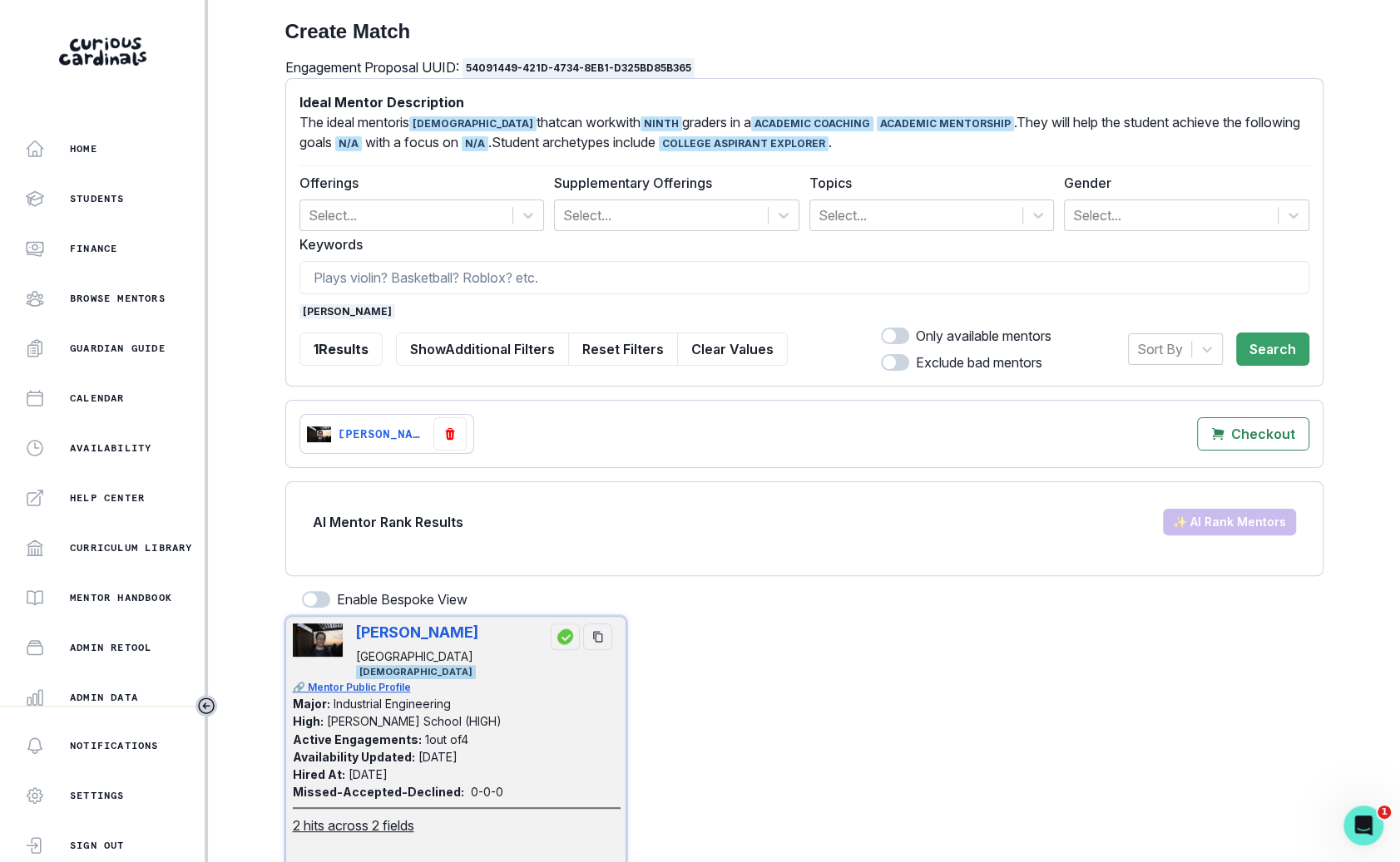
click at [334, 312] on span "[PERSON_NAME]" at bounding box center [346, 311] width 95 height 15
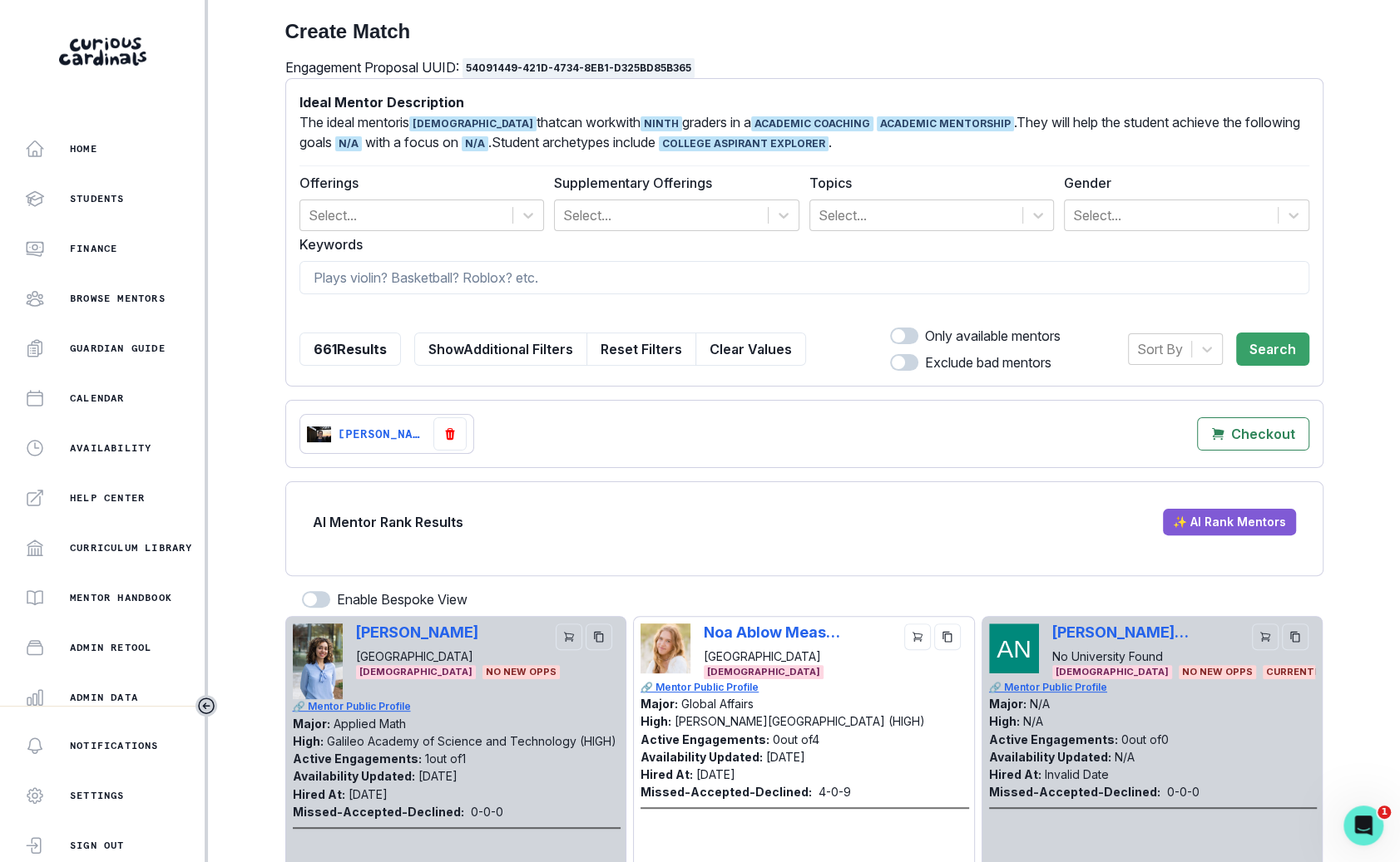
click at [347, 250] on label "Keywords" at bounding box center [799, 244] width 1000 height 20
click at [347, 279] on input at bounding box center [804, 278] width 1010 height 33
type input "noah"
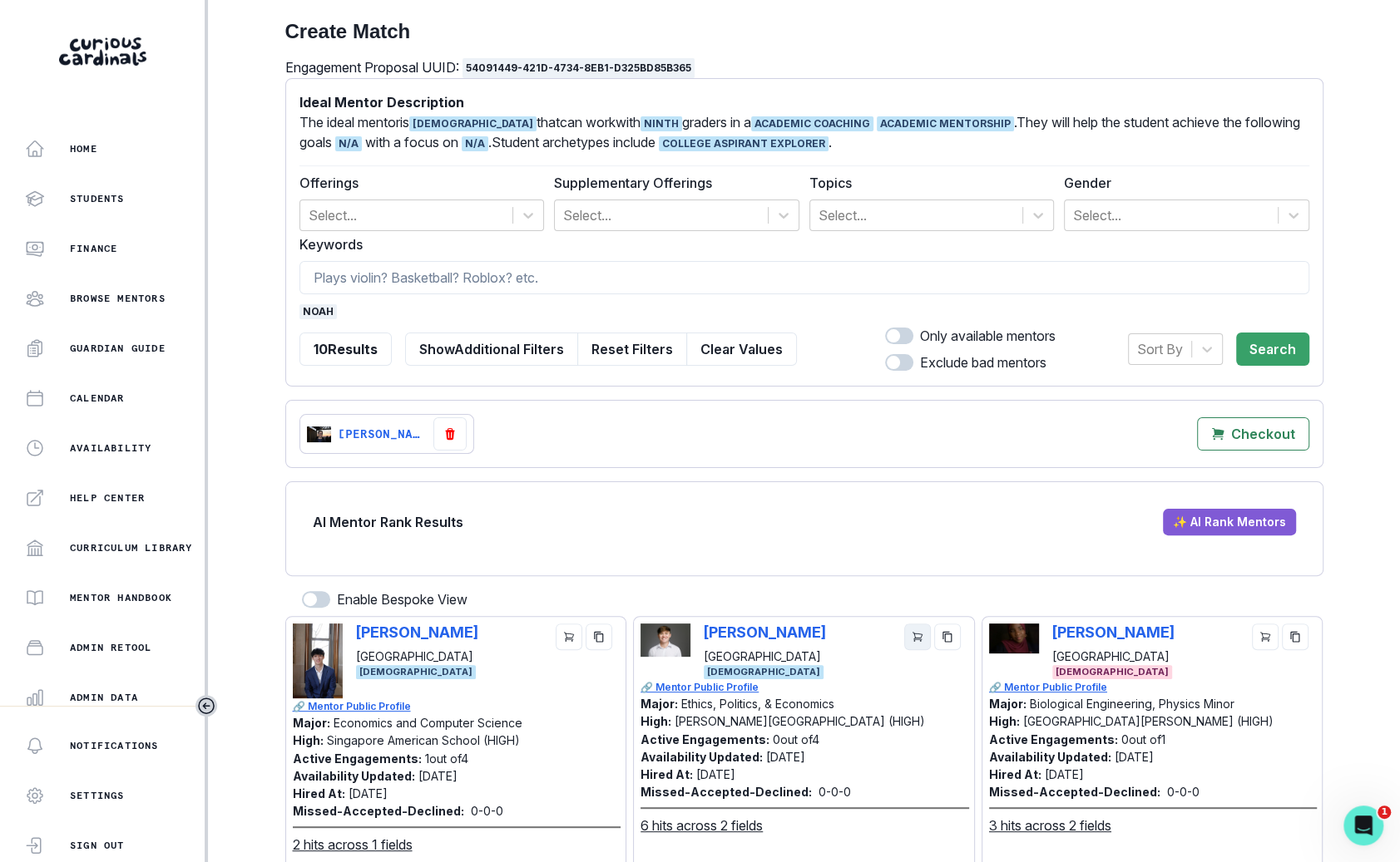
click at [916, 635] on icon "cart" at bounding box center [916, 636] width 9 height 9
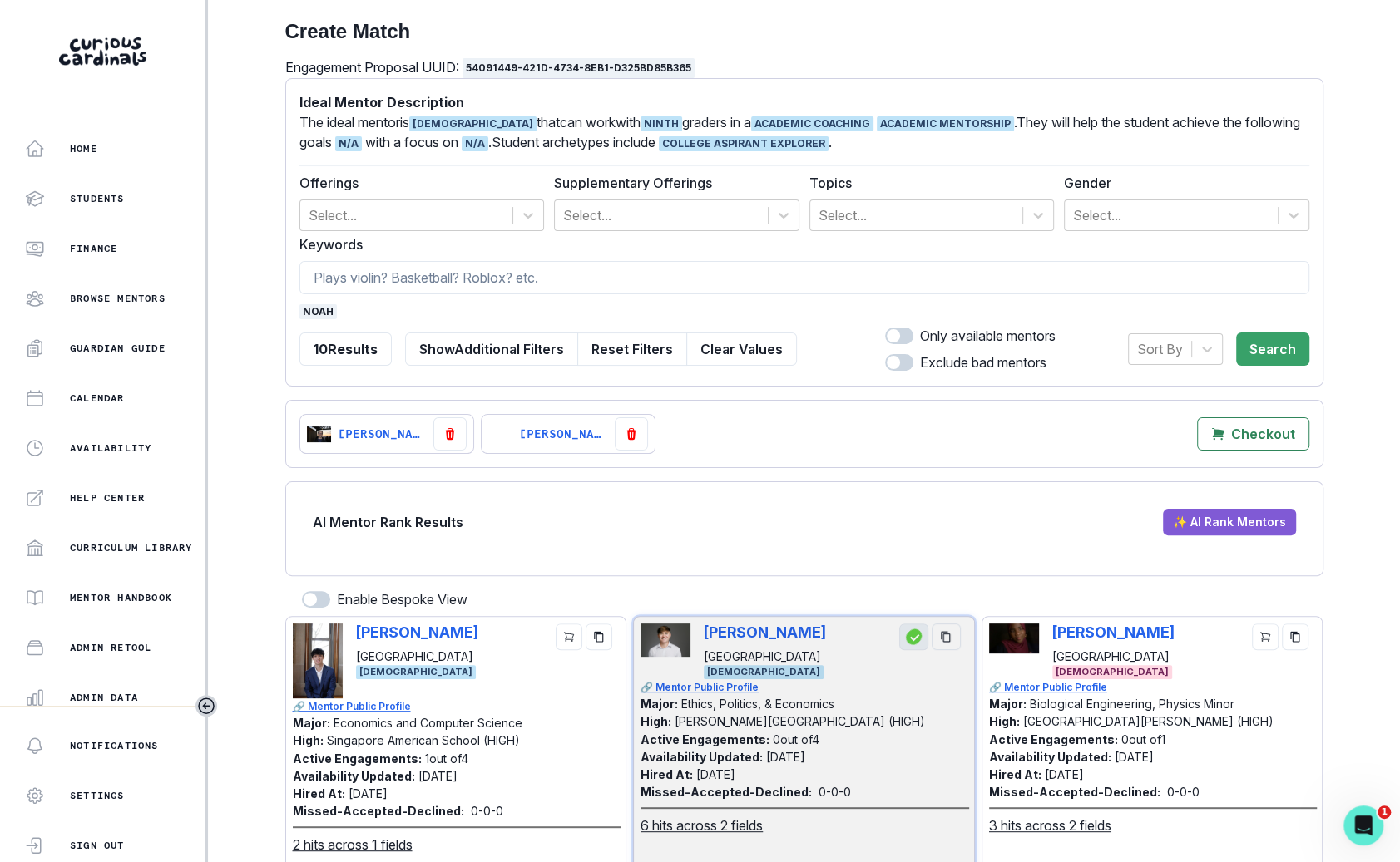
click at [307, 314] on span "noah" at bounding box center [318, 311] width 37 height 15
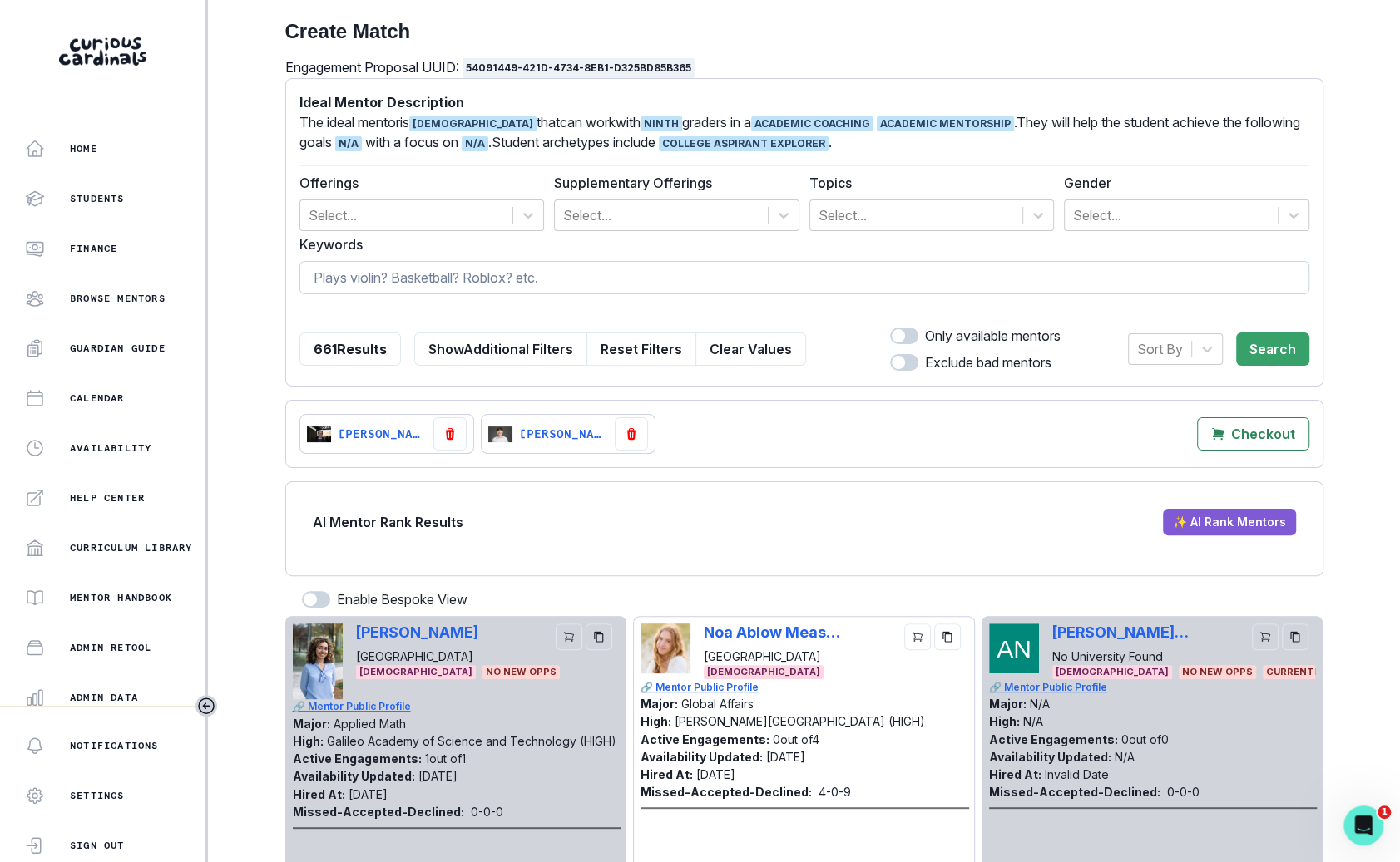
click at [340, 275] on input at bounding box center [804, 278] width 1010 height 33
type input "kid"
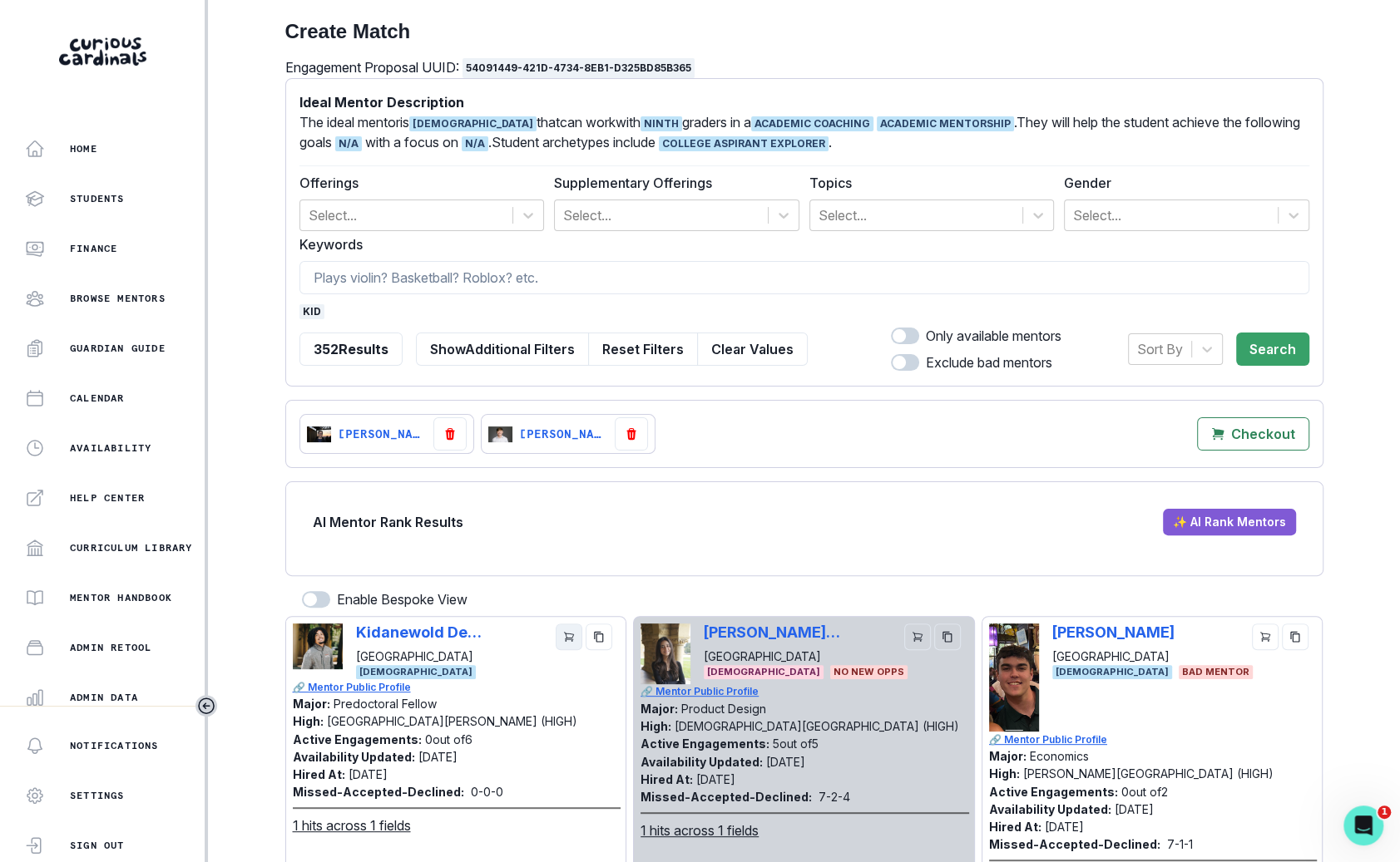
click at [565, 637] on icon "cart" at bounding box center [568, 636] width 9 height 9
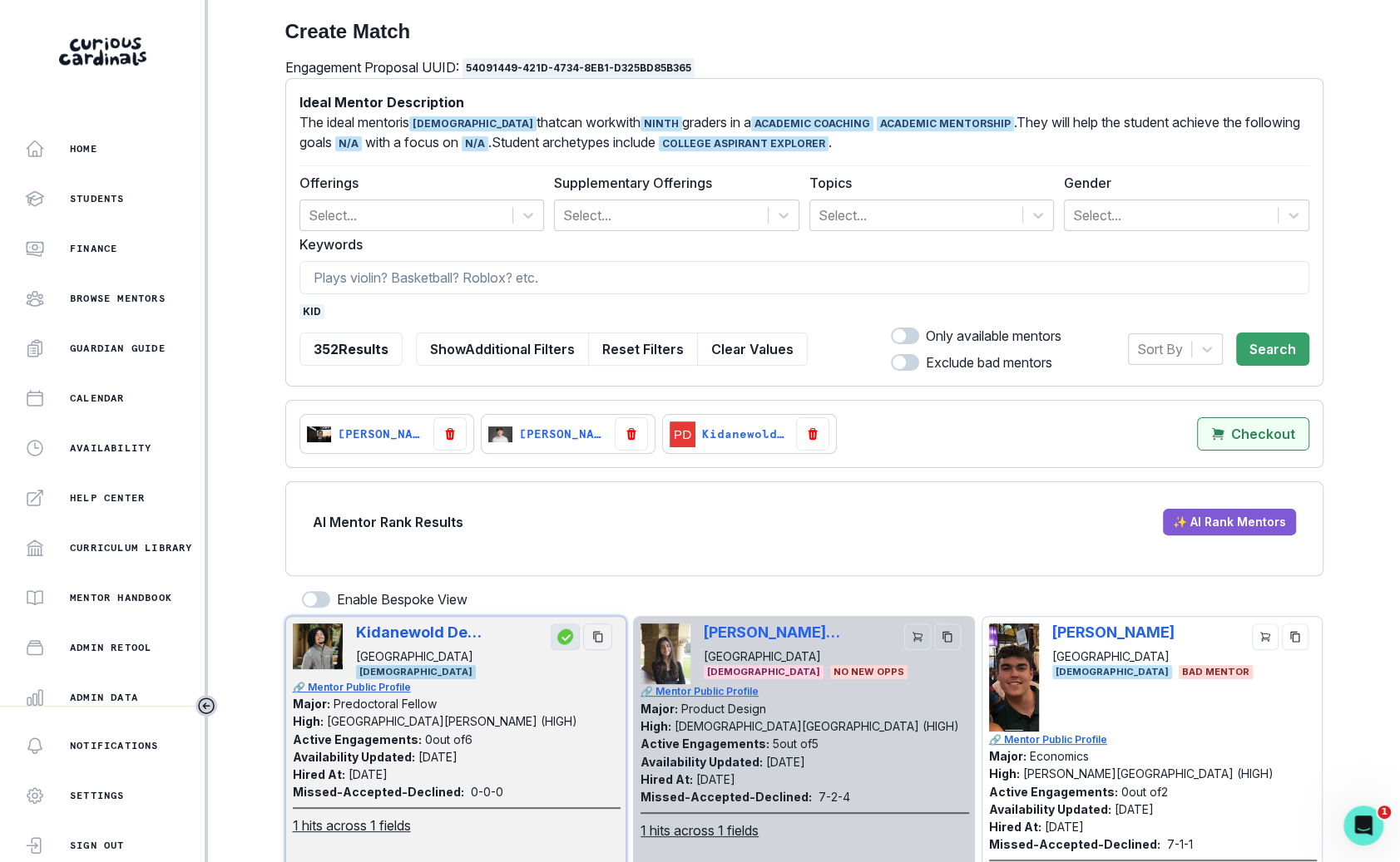
click at [1258, 429] on p "Checkout" at bounding box center [1263, 434] width 64 height 16
select select "CASCADE"
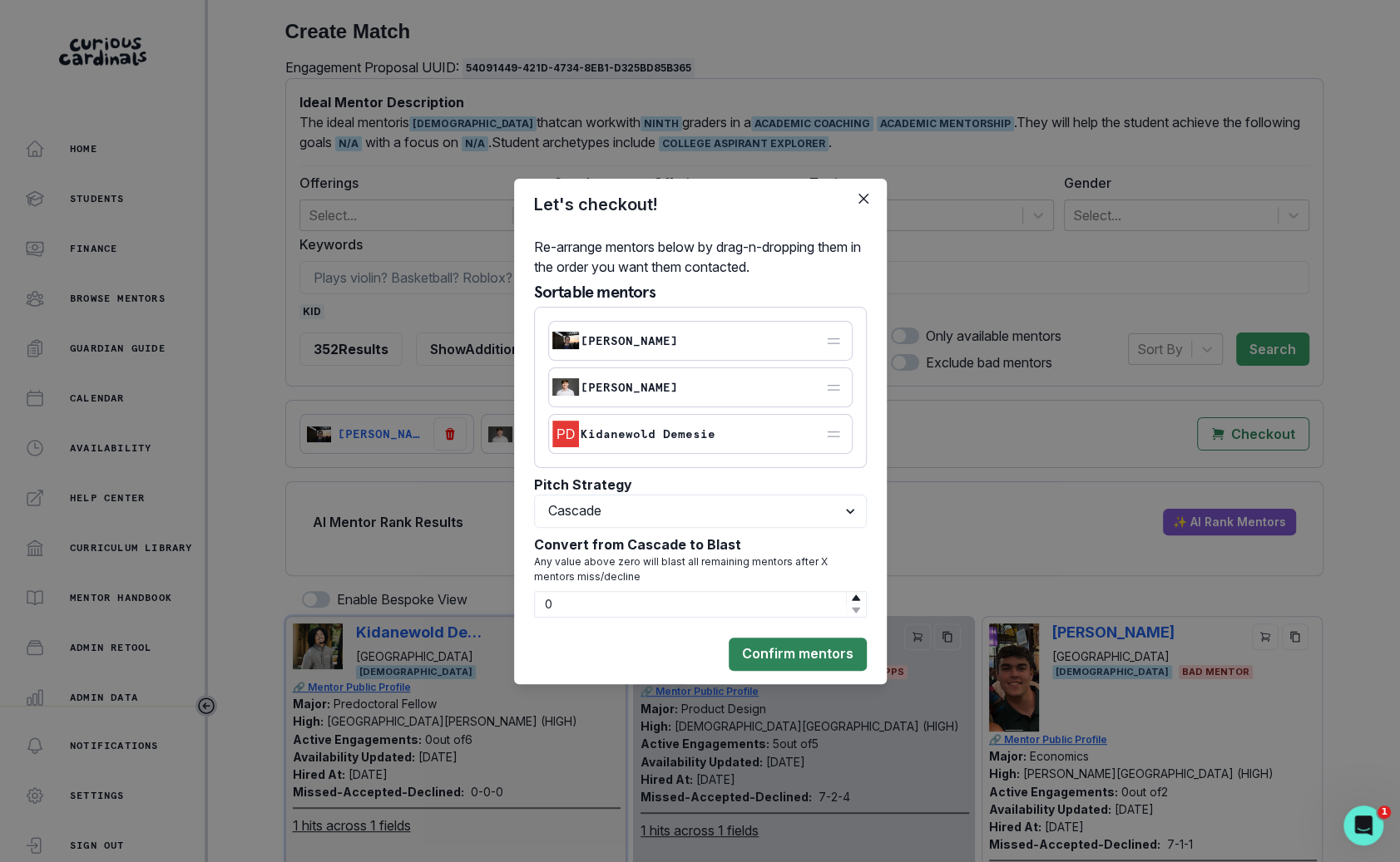
click at [779, 651] on button "Confirm mentors" at bounding box center [798, 654] width 138 height 33
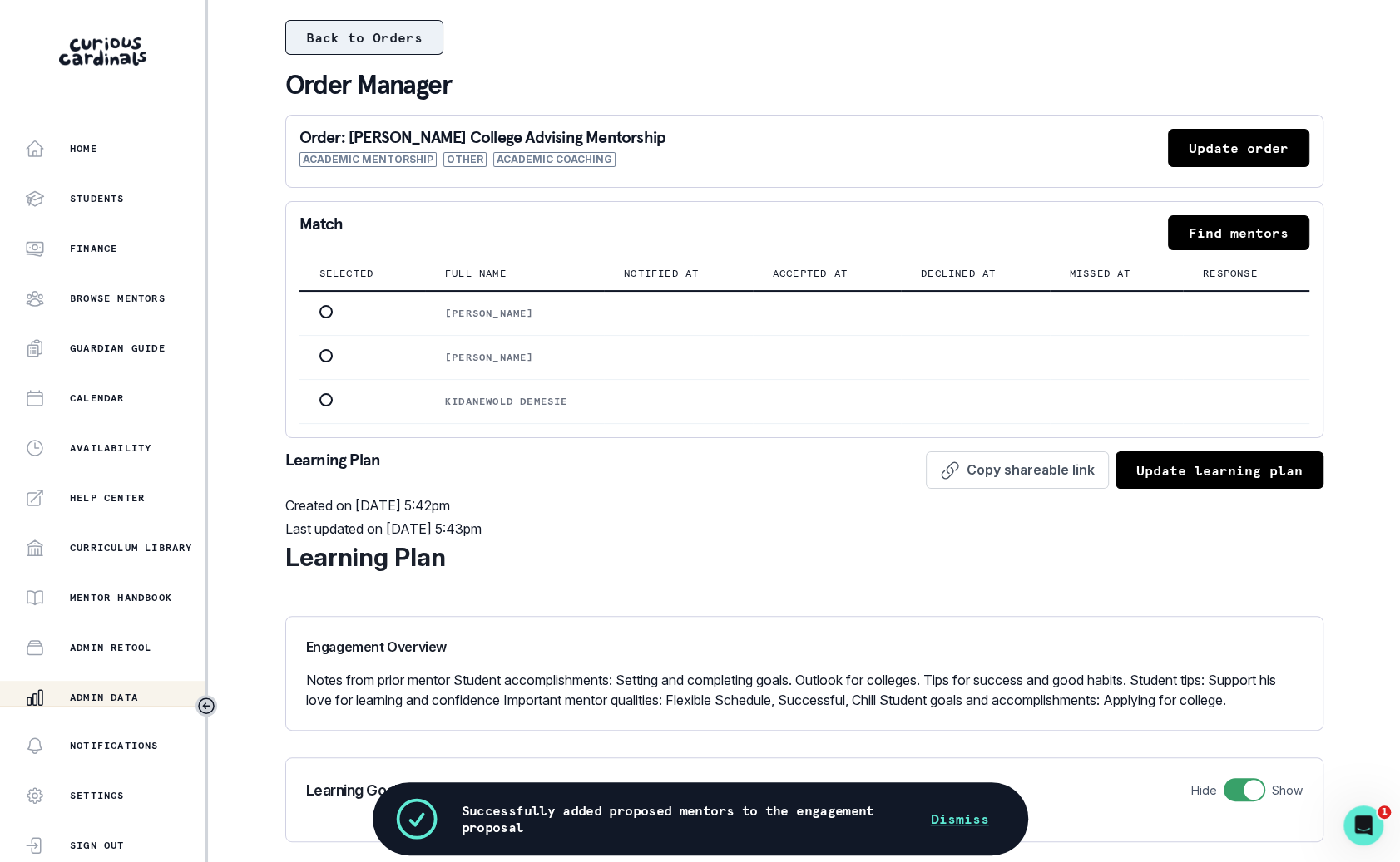
click at [392, 46] on button "Back to Orders" at bounding box center [364, 37] width 158 height 35
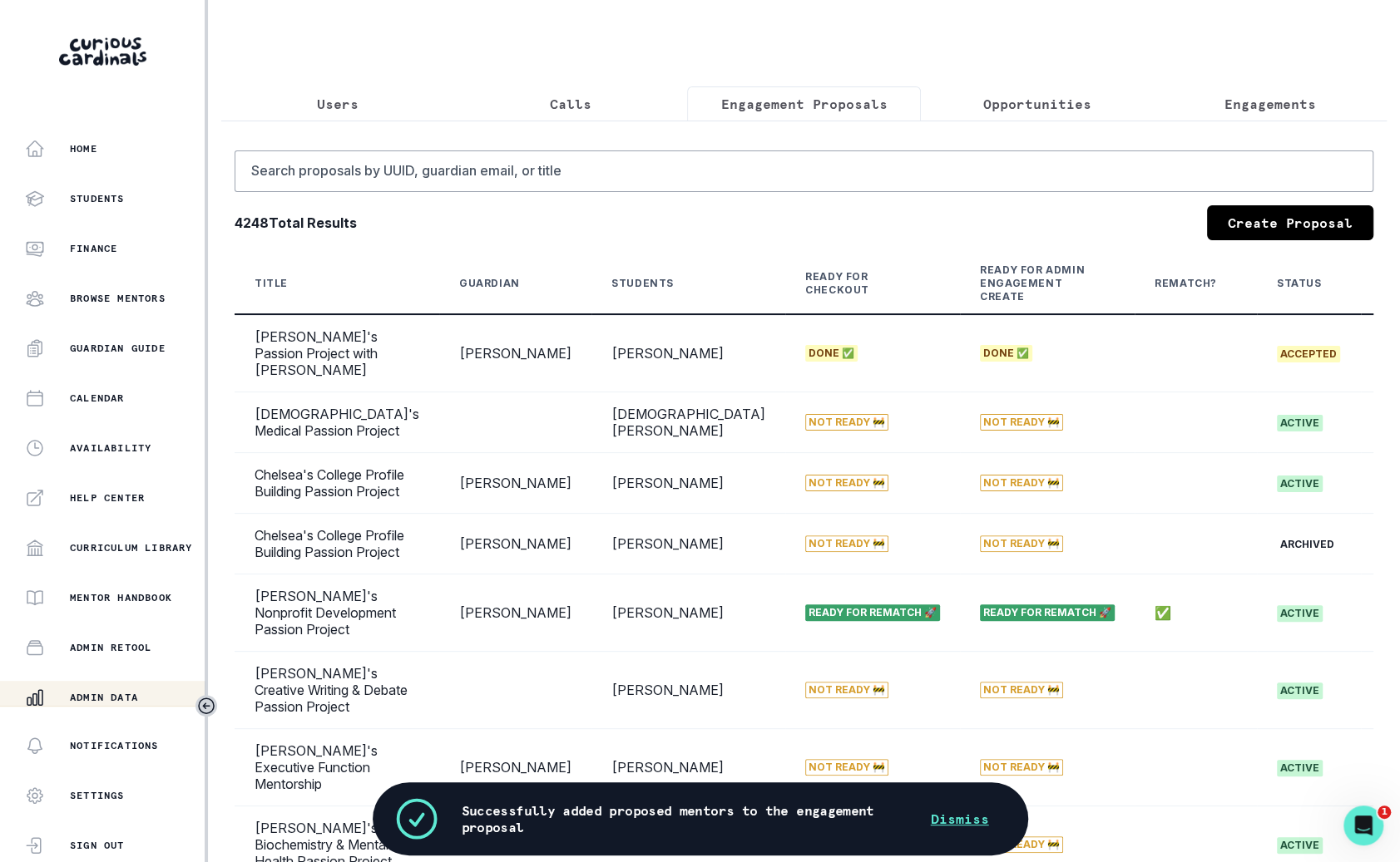
click at [1051, 108] on p "Opportunities" at bounding box center [1037, 104] width 108 height 20
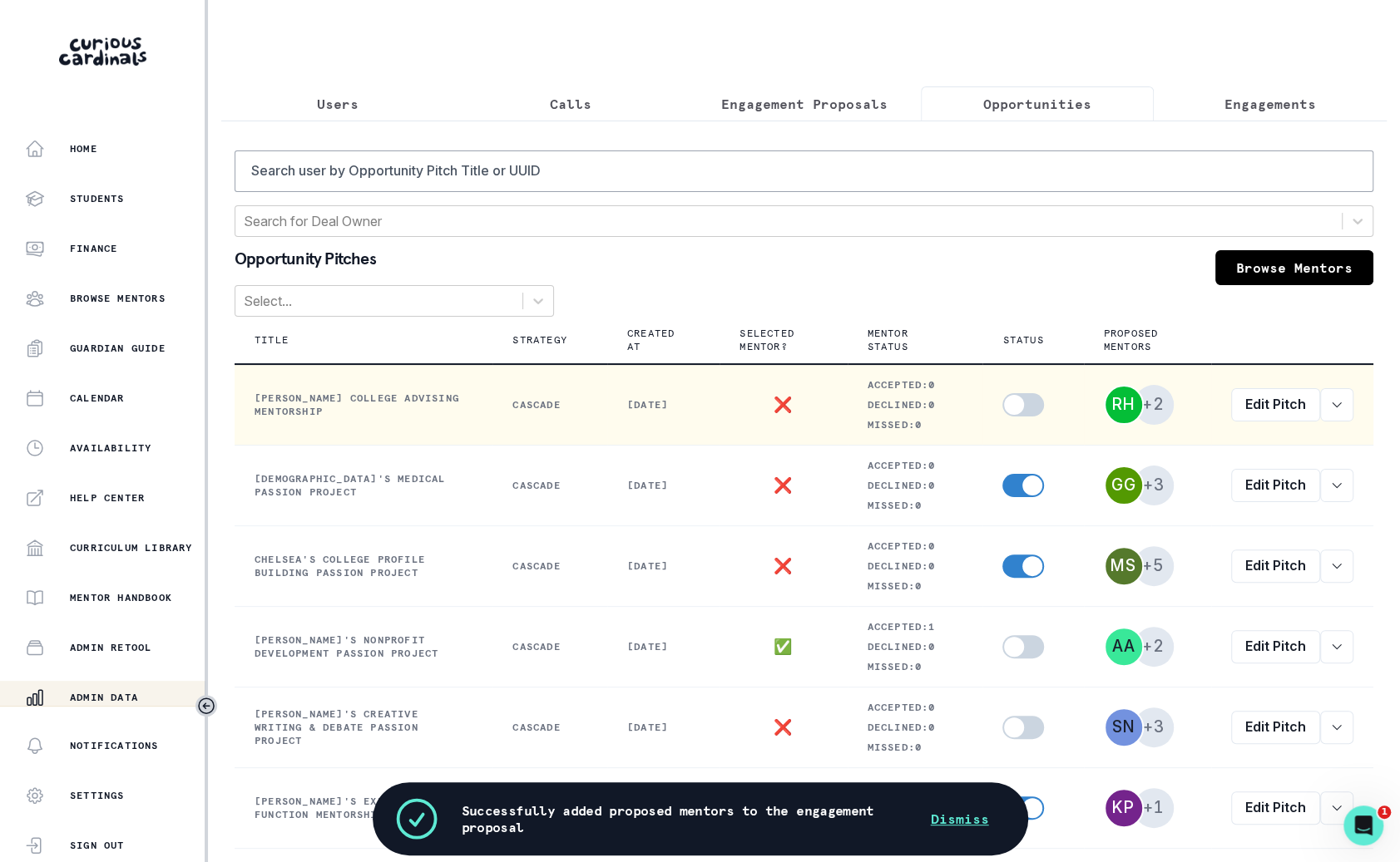
click at [1008, 399] on span at bounding box center [1013, 405] width 20 height 20
click at [1003, 393] on input "checkbox" at bounding box center [1002, 392] width 1 height 1
checkbox input "true"
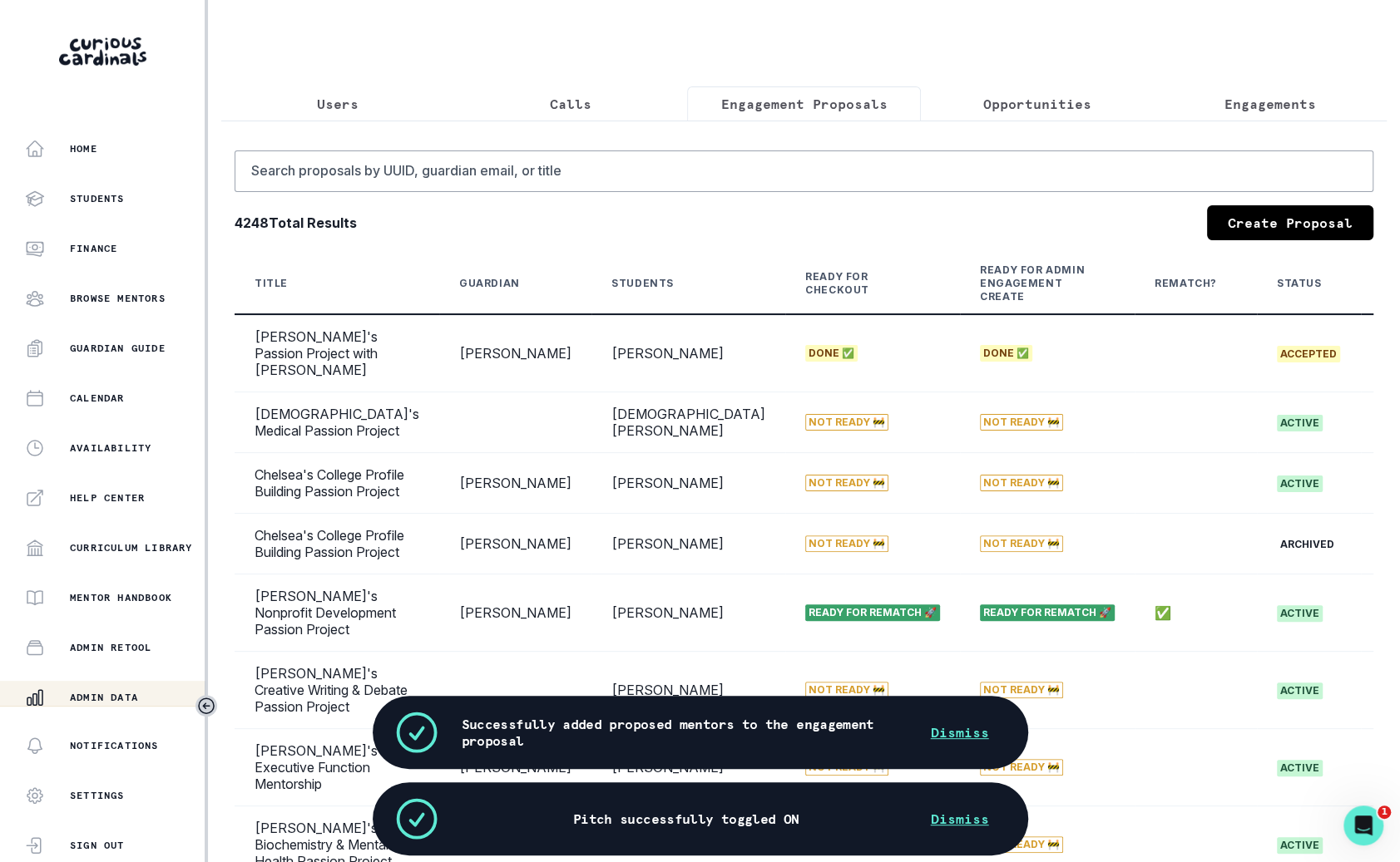
click at [880, 104] on p "Engagement Proposals" at bounding box center [804, 104] width 167 height 20
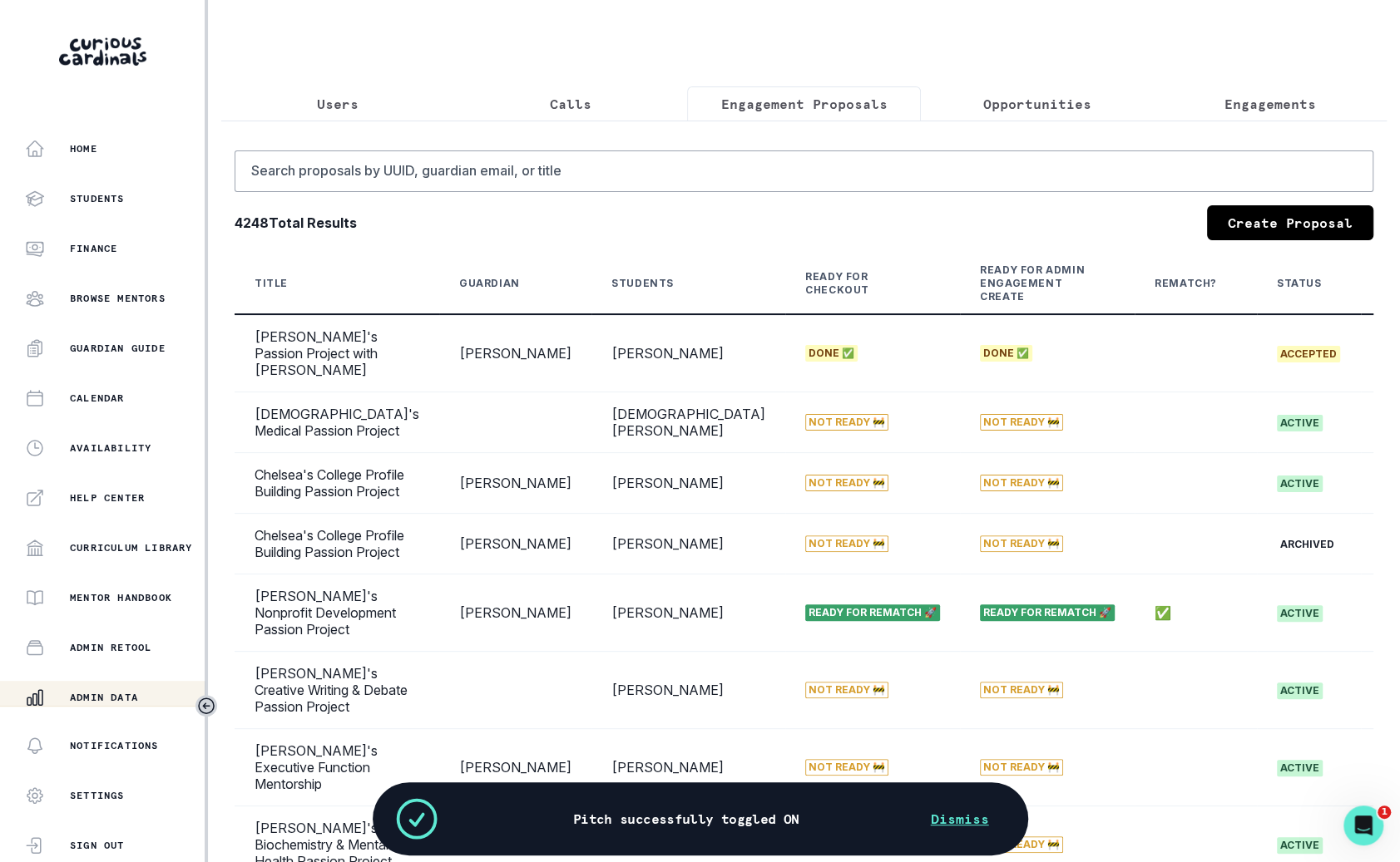
click at [1252, 222] on link "Create Proposal" at bounding box center [1290, 223] width 167 height 35
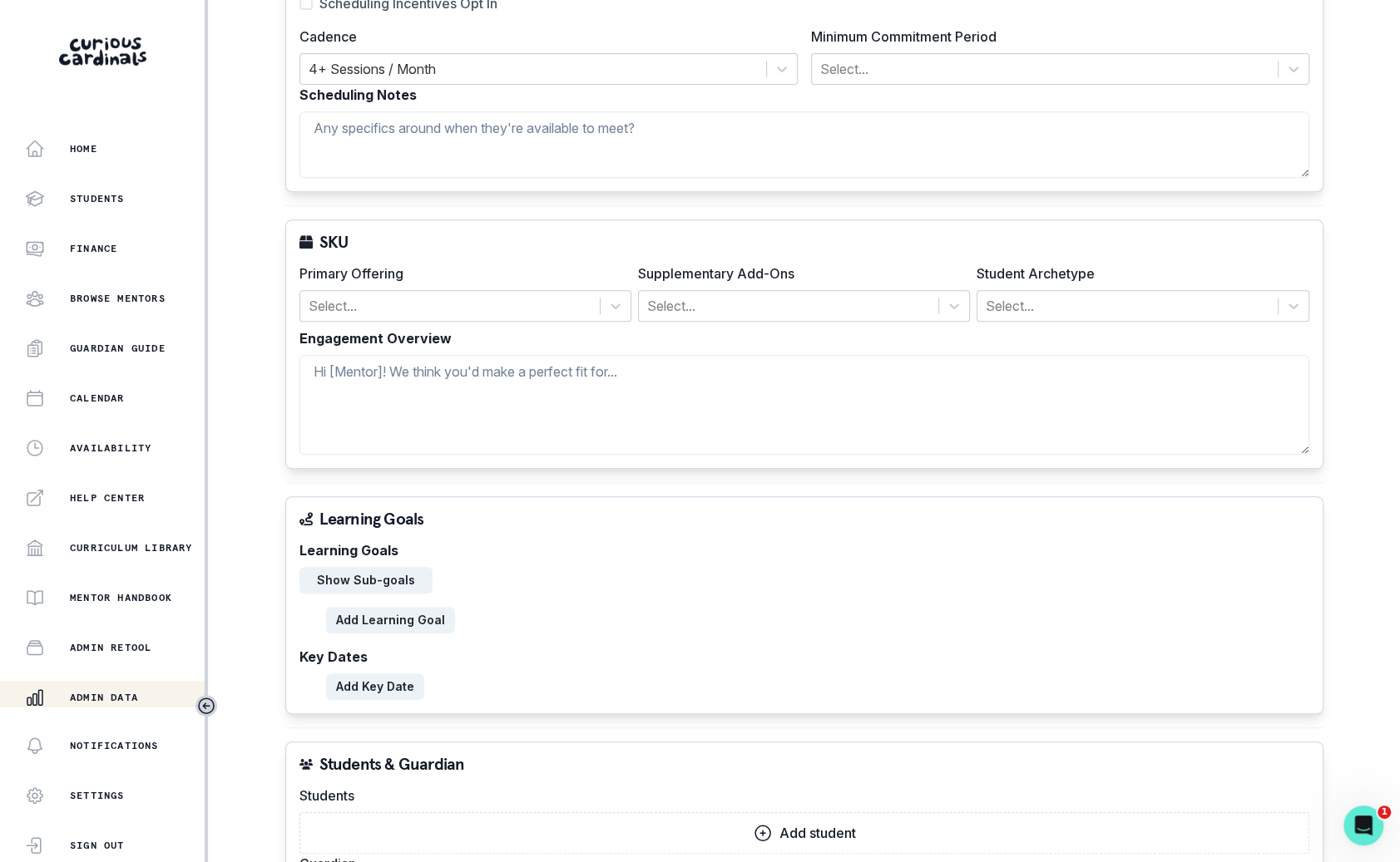
scroll to position [477, 0]
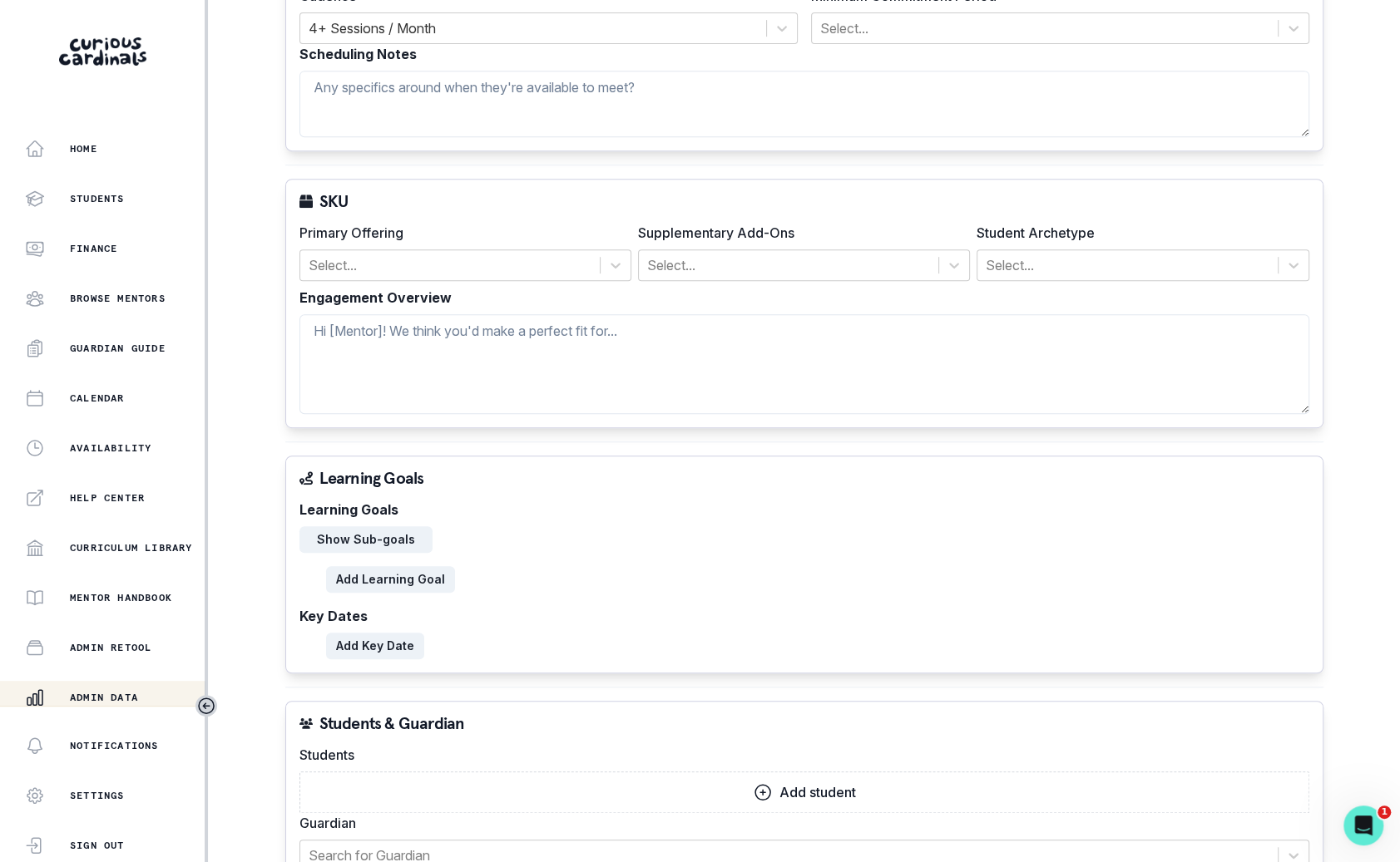
click at [774, 785] on button "Add student" at bounding box center [804, 792] width 1010 height 41
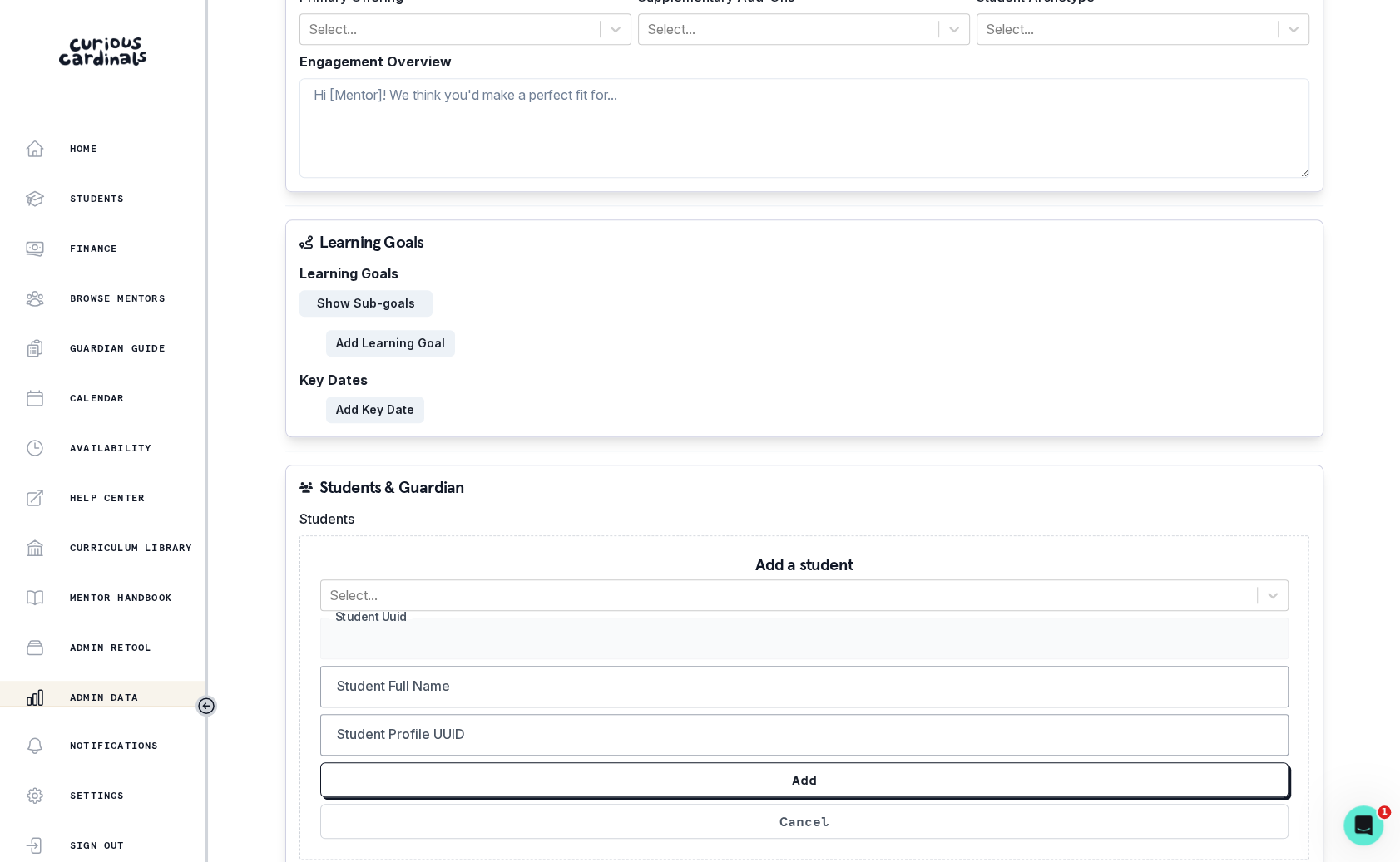
scroll to position [736, 0]
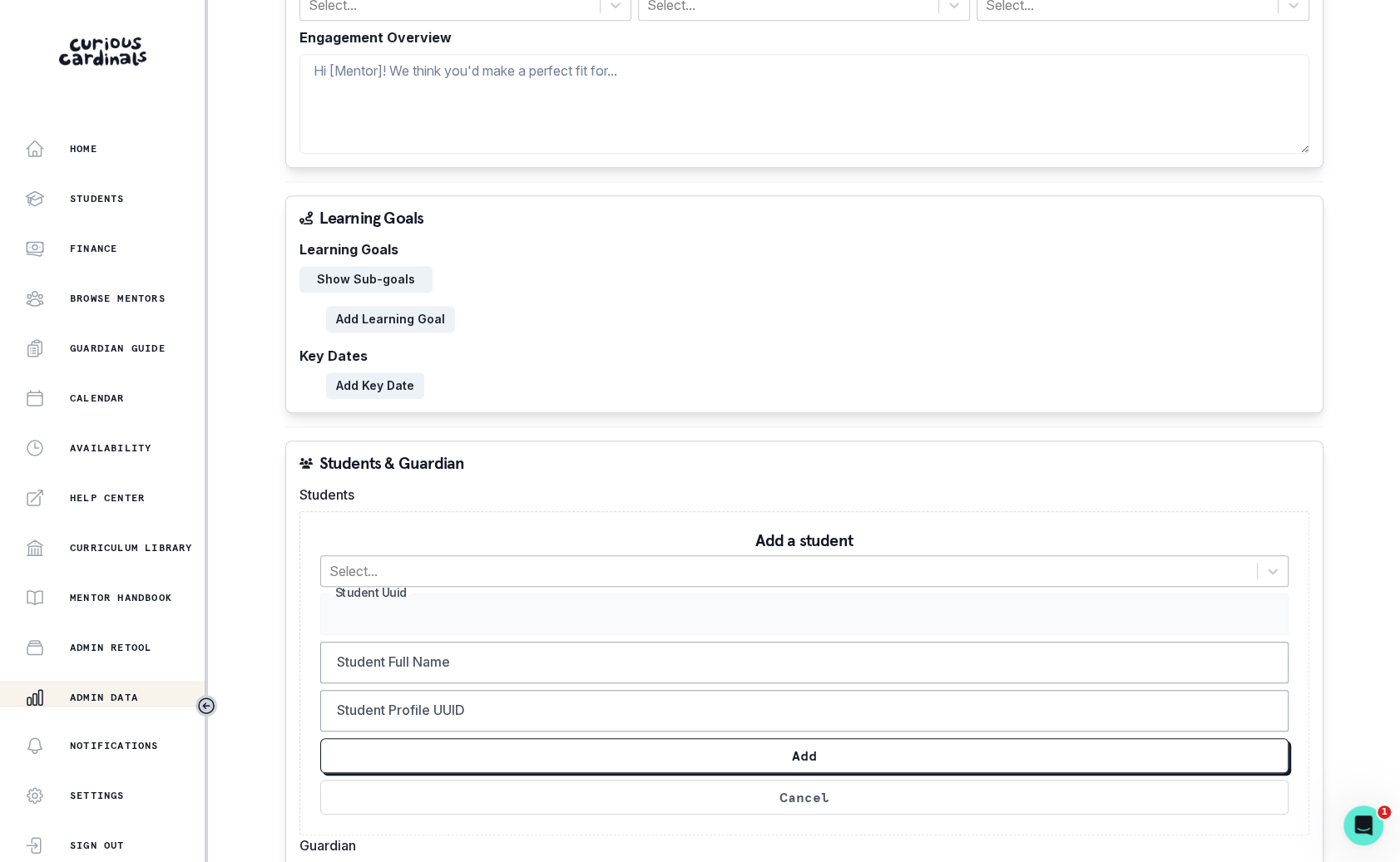
click at [808, 572] on div at bounding box center [789, 572] width 919 height 24
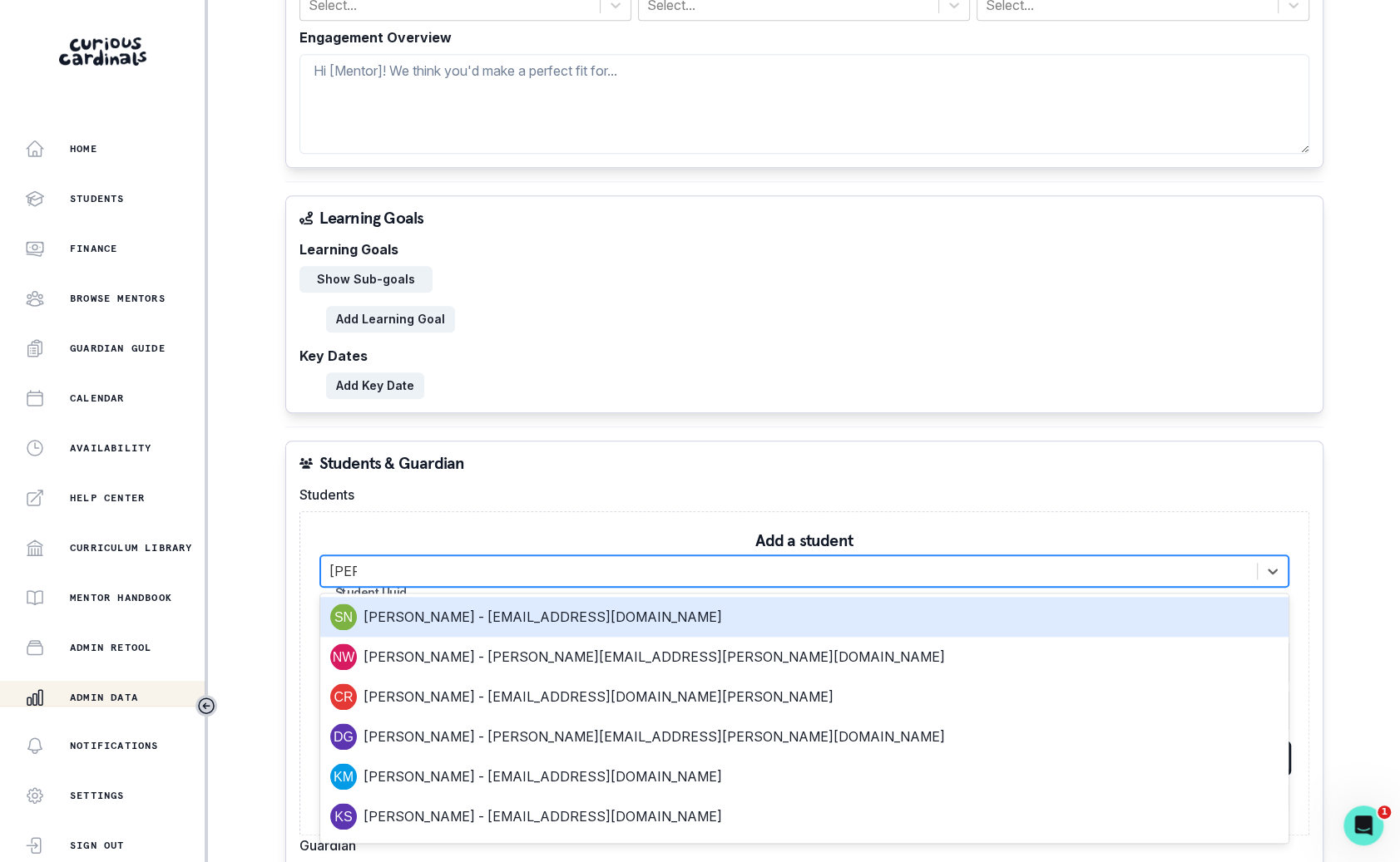
type input "[PERSON_NAME]"
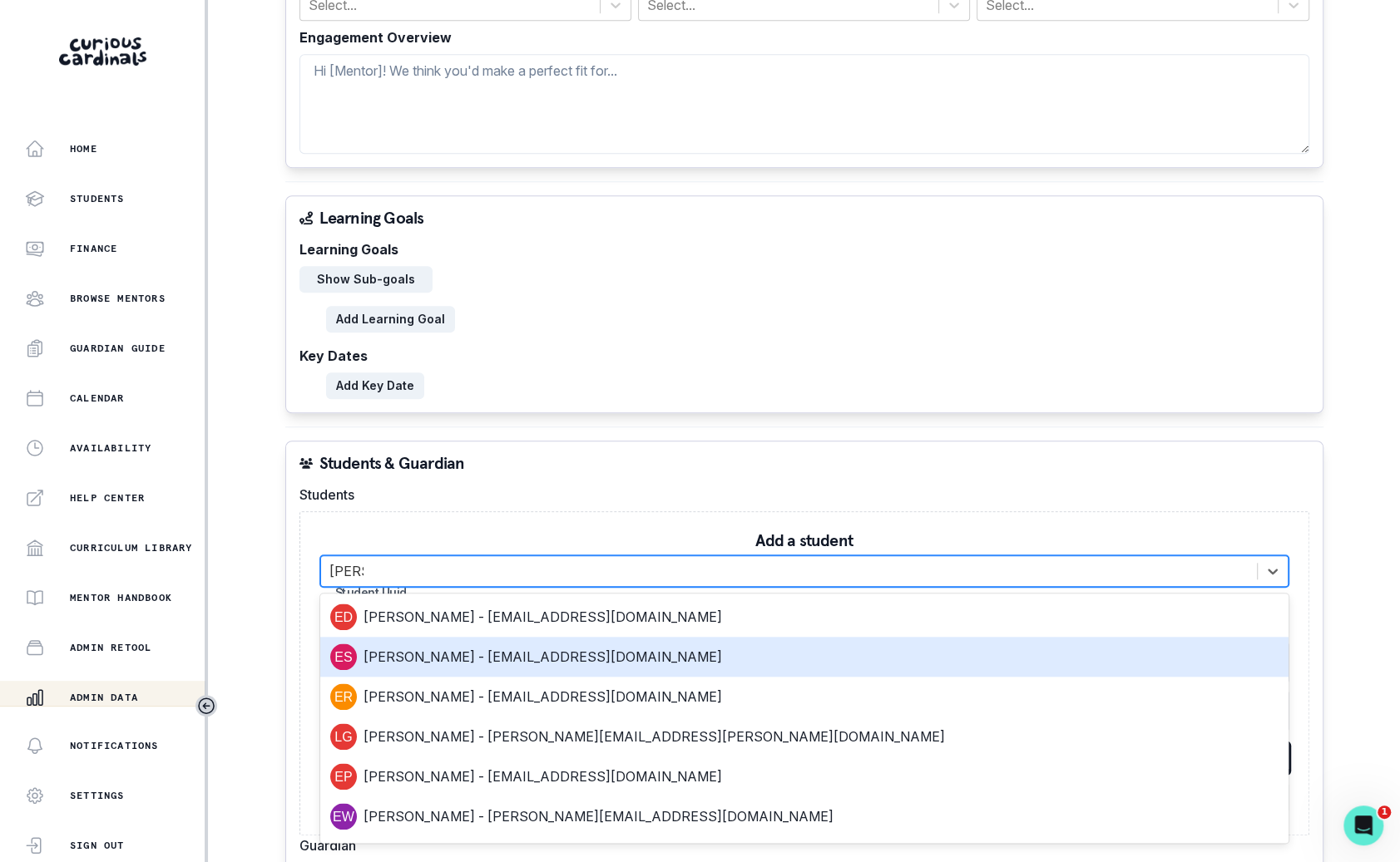
click at [702, 653] on div "[PERSON_NAME] - [EMAIL_ADDRESS][DOMAIN_NAME]" at bounding box center [804, 656] width 948 height 26
type input "671f73a0-7aba-4adc-ab1d-c0ebf3593bbb"
type input "[PERSON_NAME]"
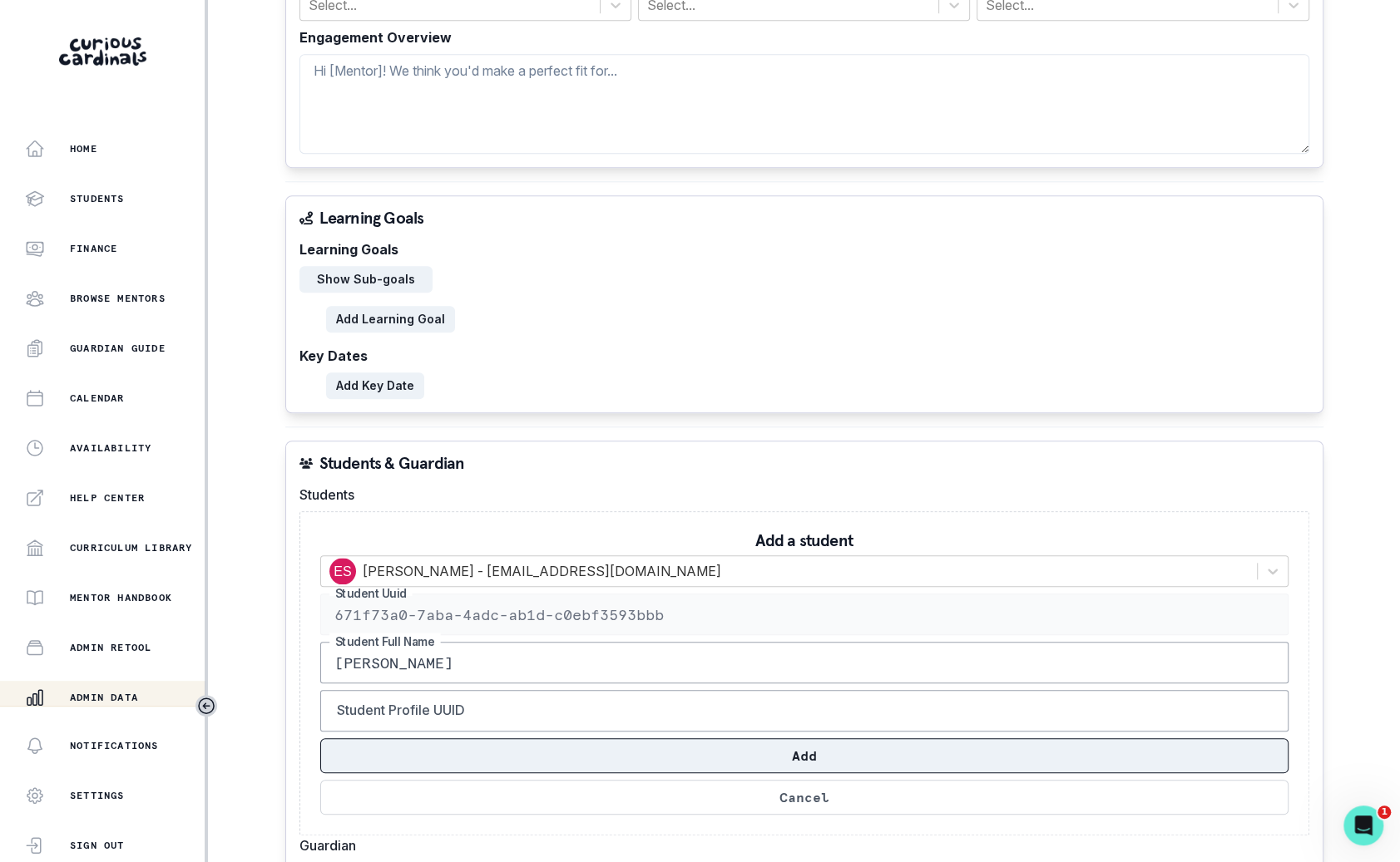
click at [721, 753] on button "Add" at bounding box center [804, 756] width 968 height 35
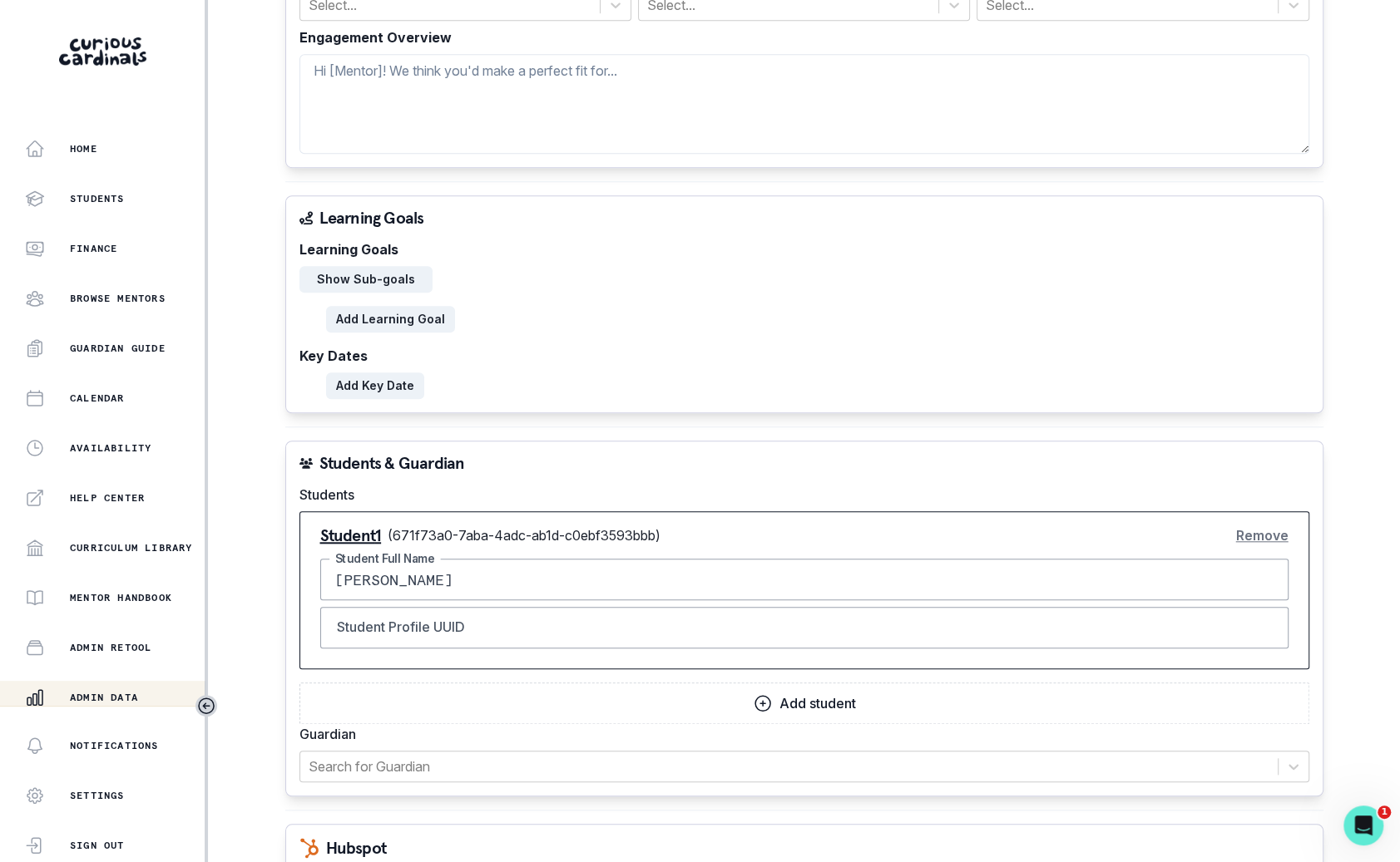
click at [416, 590] on input "[PERSON_NAME]" at bounding box center [804, 580] width 968 height 41
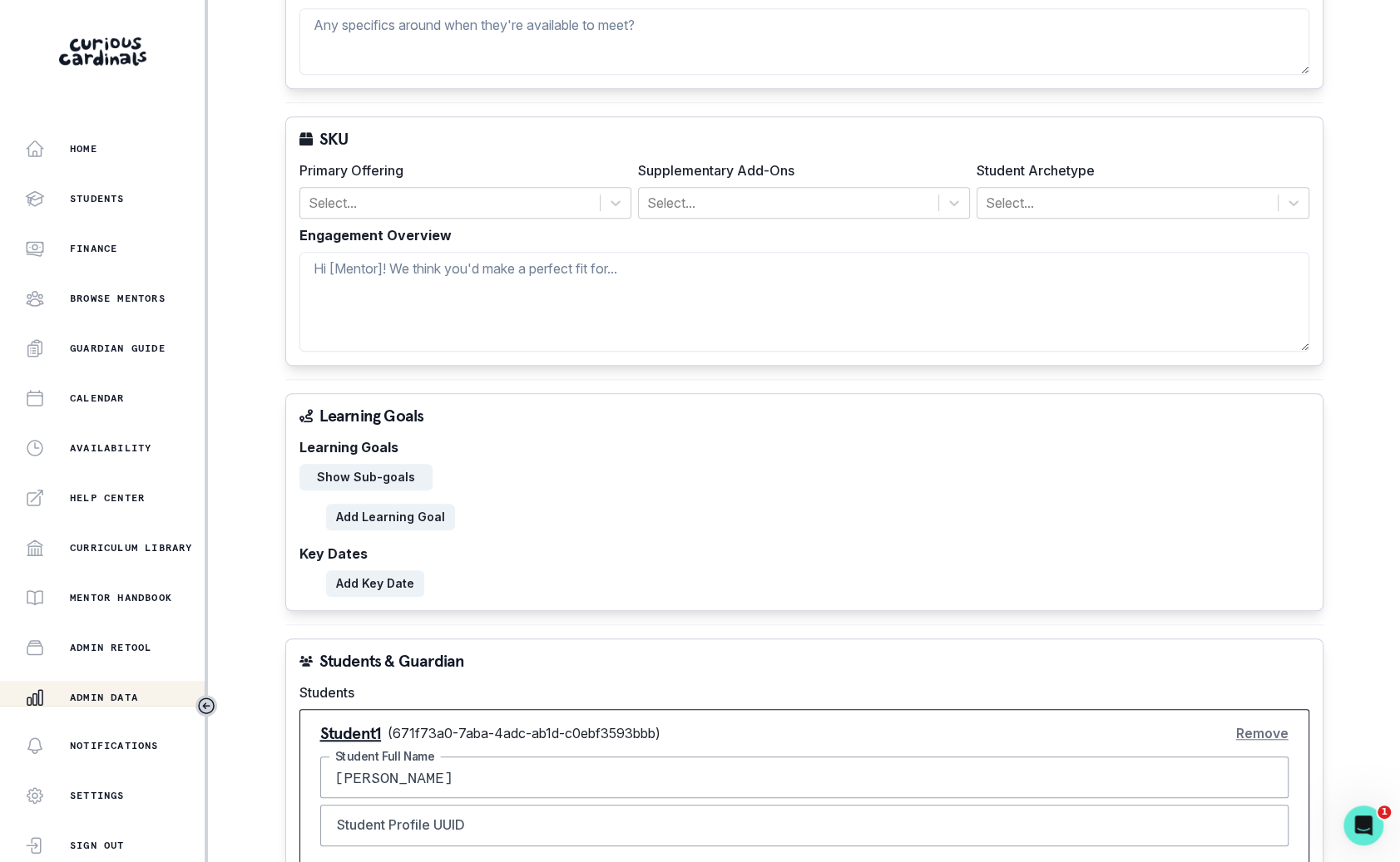
scroll to position [0, 0]
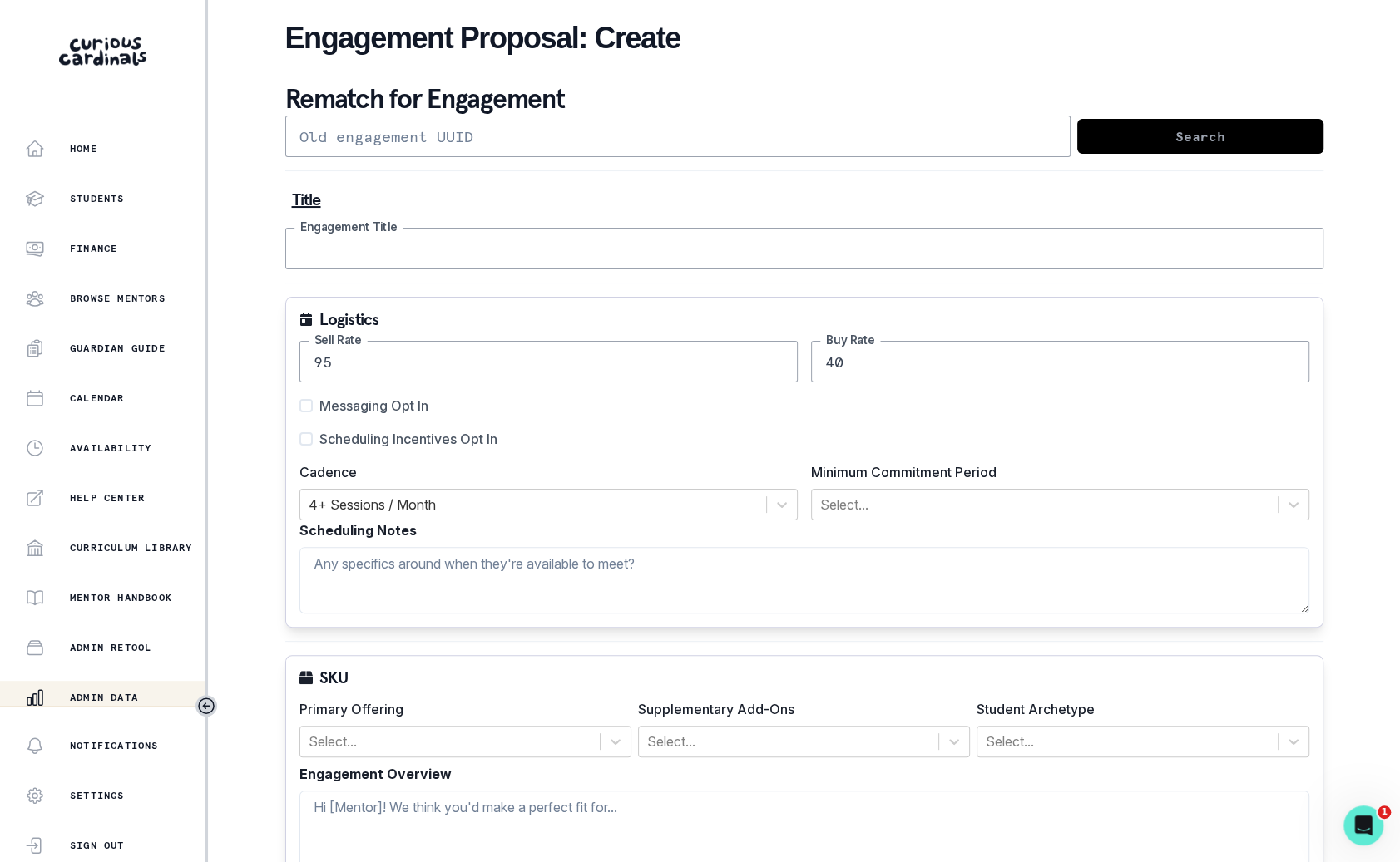
click at [466, 247] on input "Engagement Title" at bounding box center [804, 248] width 1038 height 41
paste input "[PERSON_NAME]"
click at [347, 441] on span "Scheduling Incentives Opt In" at bounding box center [408, 438] width 178 height 20
type input "[PERSON_NAME] College Advising Mentorship"
click at [299, 439] on input "Scheduling Incentives Opt In" at bounding box center [298, 439] width 1 height 1
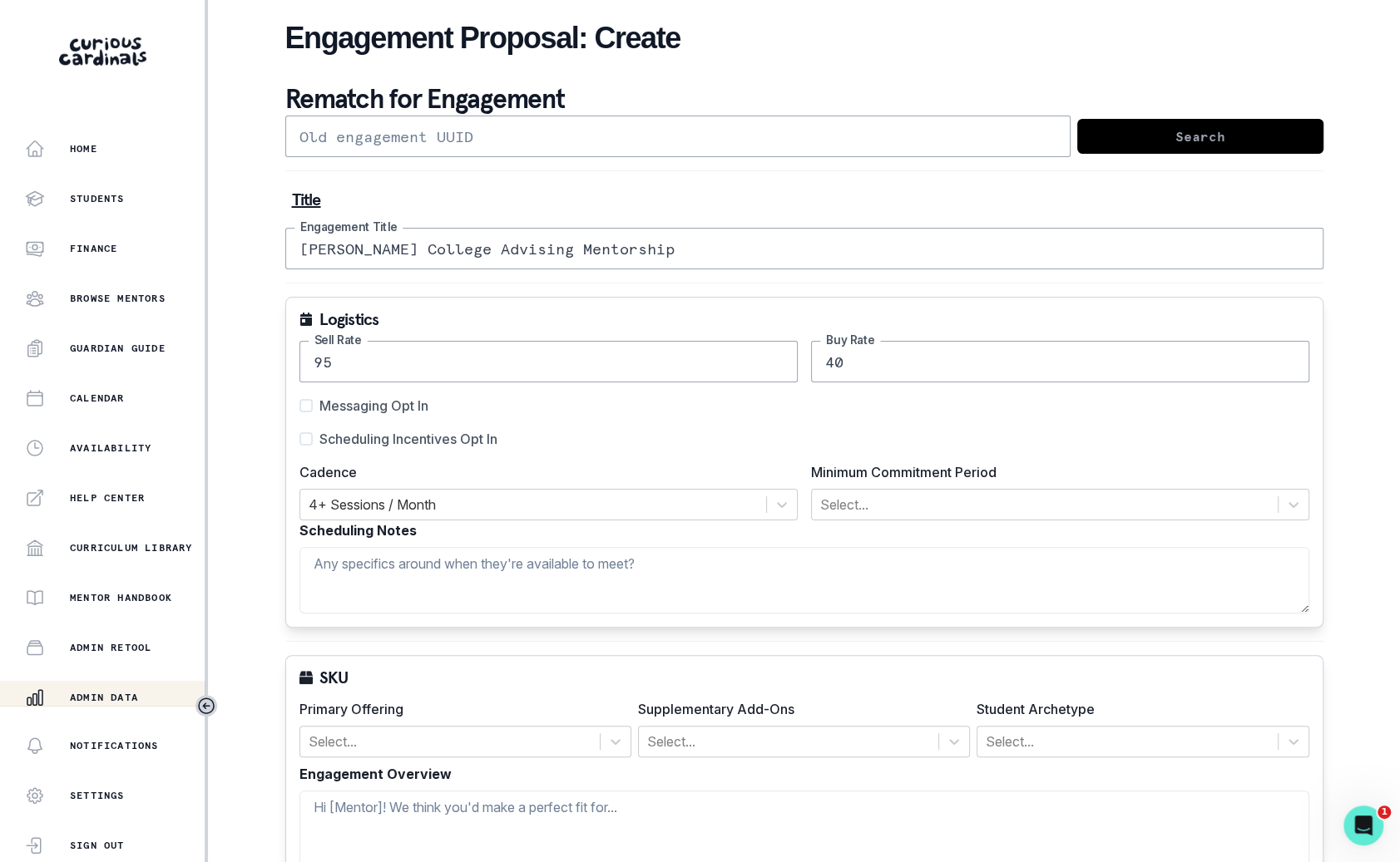
checkbox input "true"
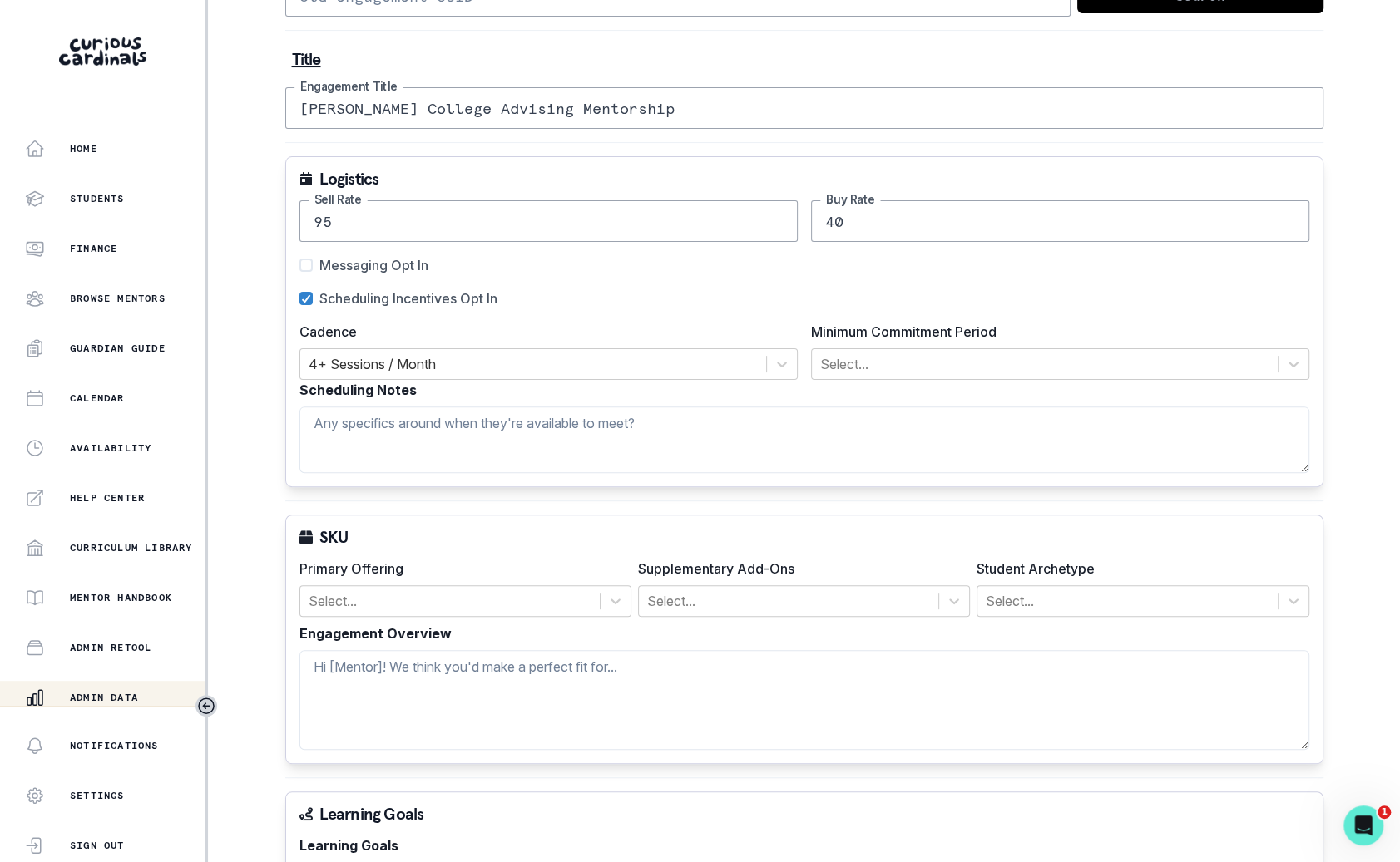
scroll to position [139, 0]
click at [534, 654] on textarea "Engagement Overview" at bounding box center [804, 701] width 1010 height 100
paste textarea "tudent accomplishments: Setting and completing goals. Outlook for colleges. Tip…"
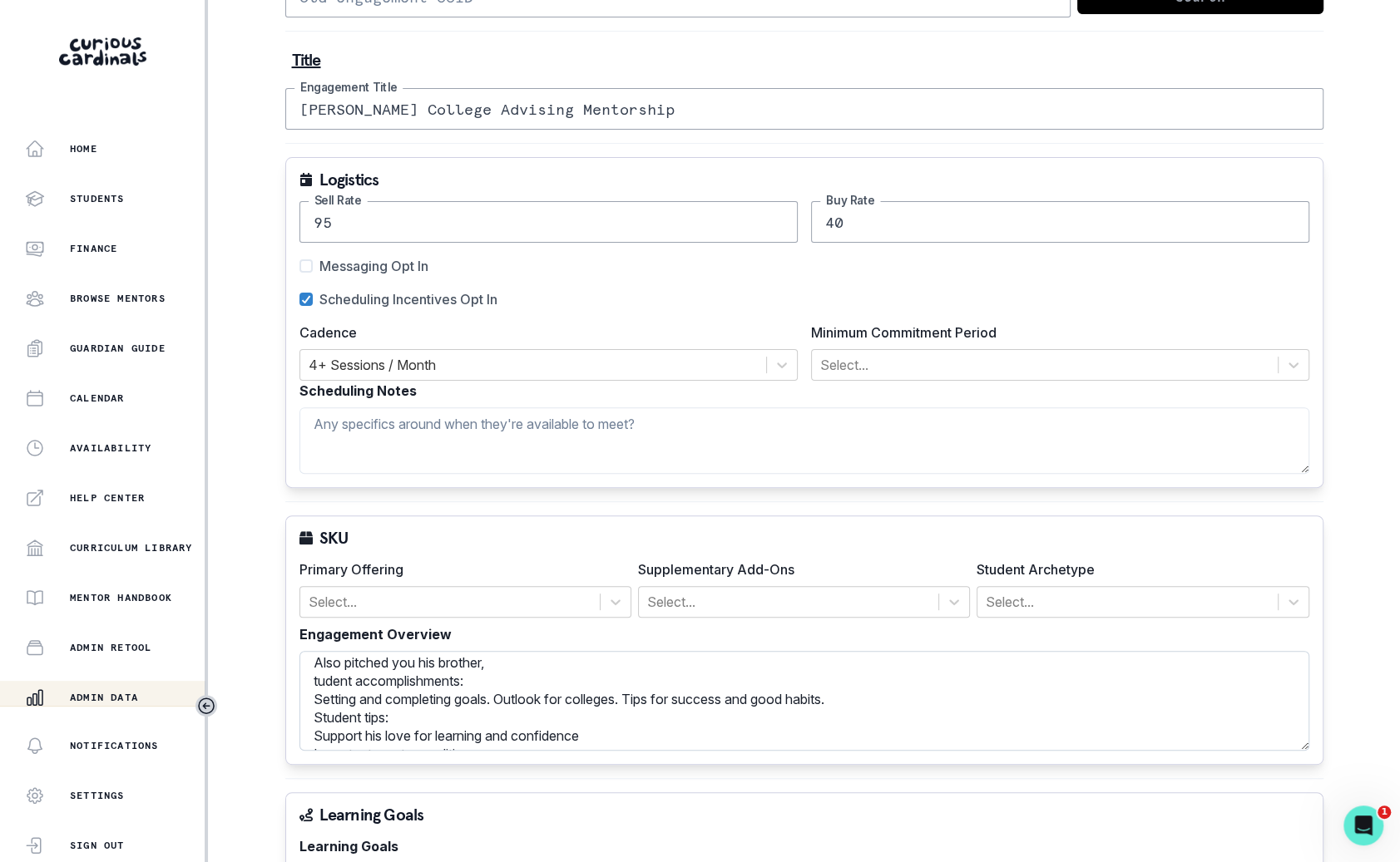
scroll to position [0, 0]
type textarea "Also pitched you his brother, tudent accomplishments: Setting and completing go…"
click at [480, 596] on div at bounding box center [450, 602] width 283 height 24
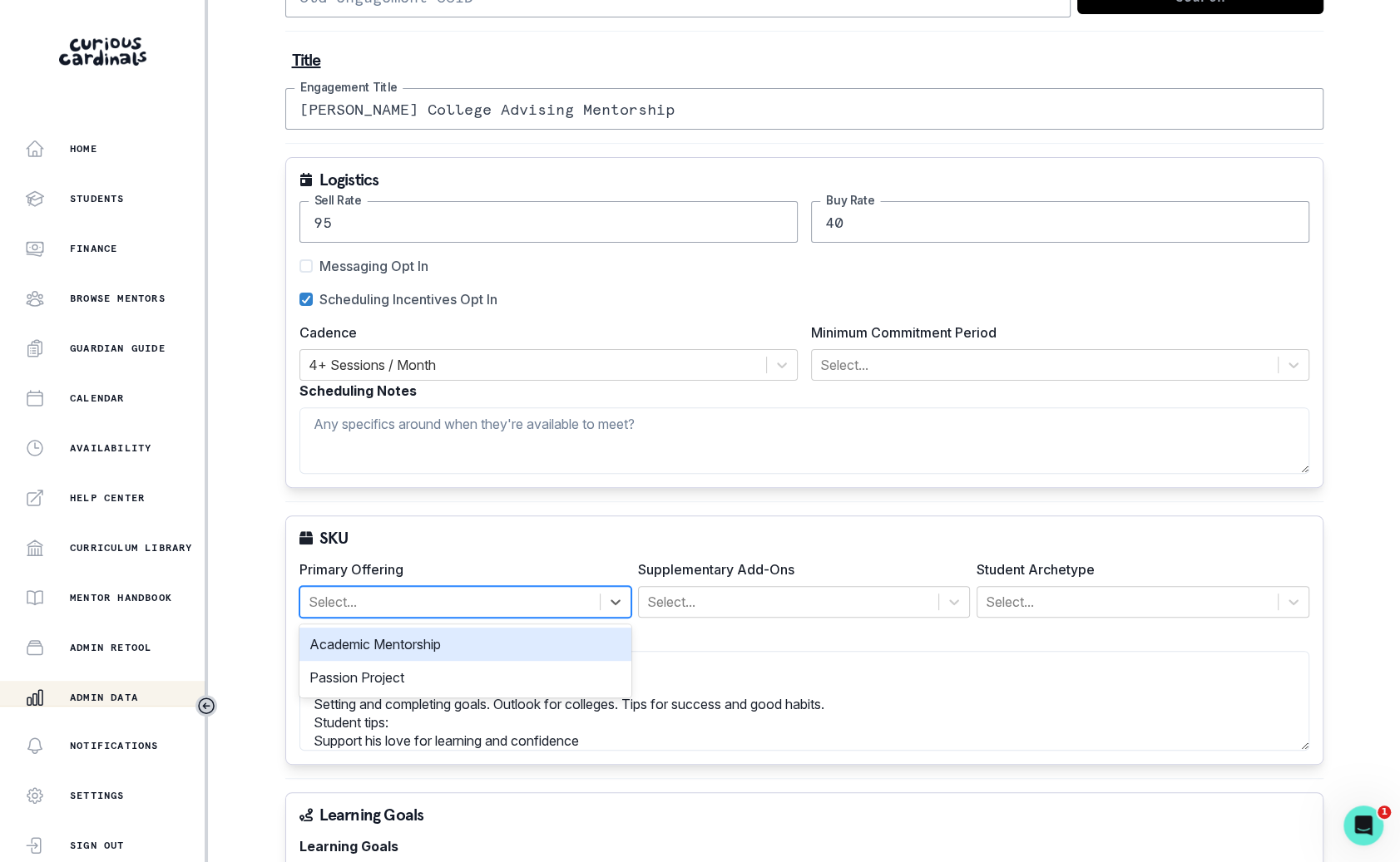
click at [474, 635] on div "Academic Mentorship" at bounding box center [465, 644] width 332 height 33
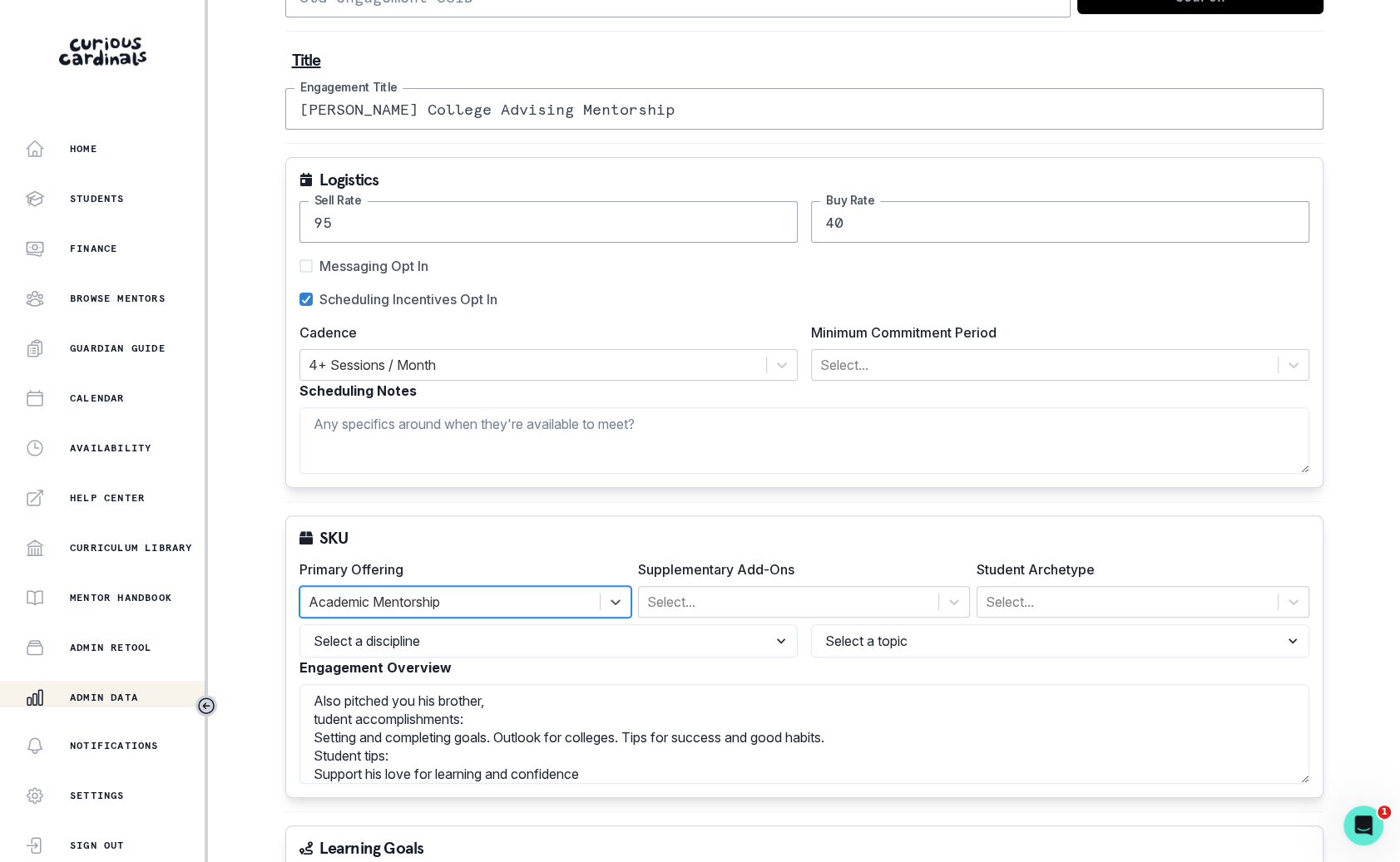
click at [474, 635] on select "Select a discipline Languages Math Other Science Writing" at bounding box center [548, 641] width 498 height 33
select select "6267cc0b-1467-404d-8526-2734dc3f89d1"
click at [299, 625] on select "Select a discipline Languages Math Other Science Writing" at bounding box center [548, 641] width 498 height 33
click at [893, 637] on select "Select a topic Reading History Executive Function Economics Computer Science Co…" at bounding box center [1061, 641] width 498 height 33
select select "161b8371-7959-4e0b-a08a-4737af41032e"
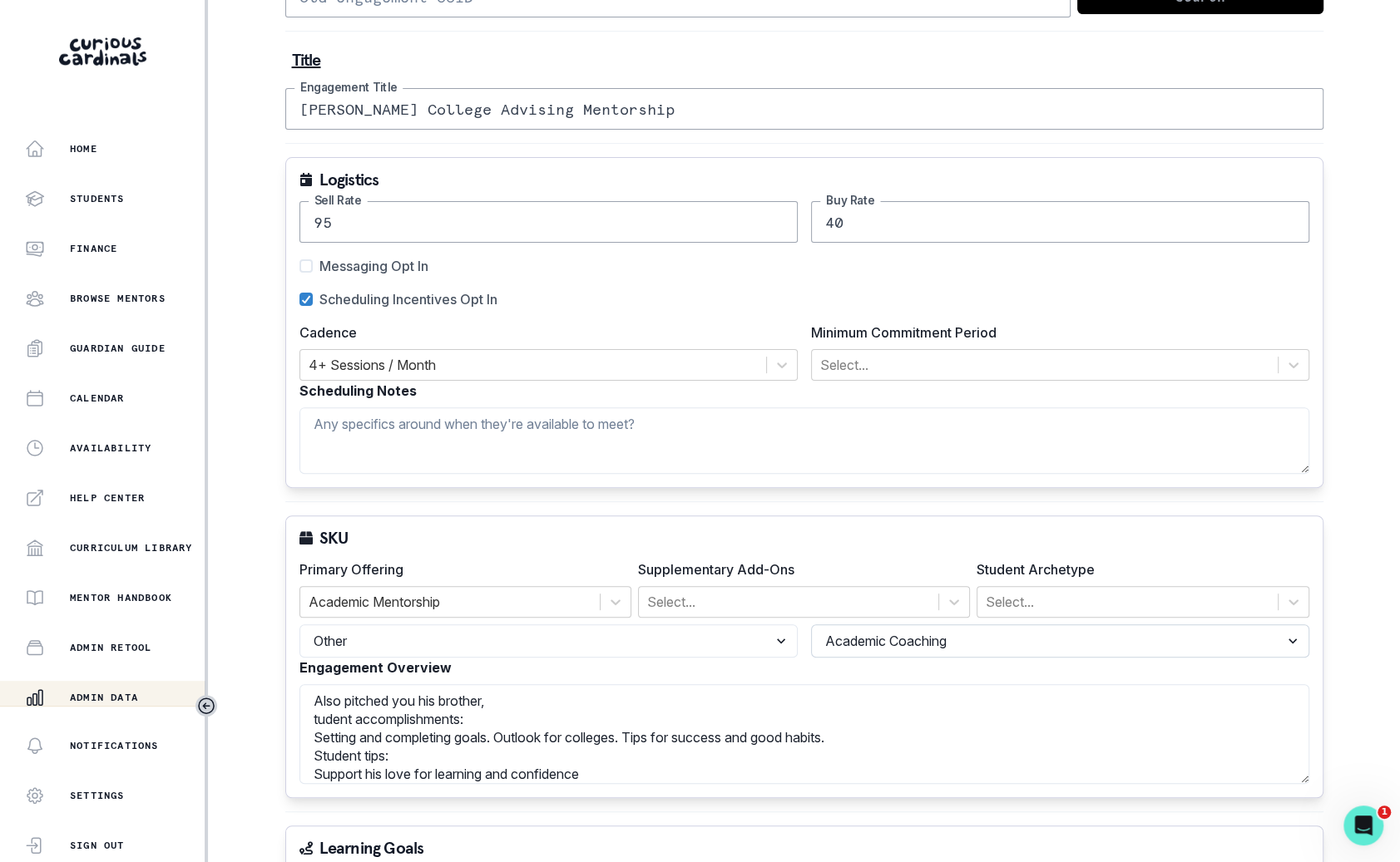
click at [811, 625] on select "Select a topic Reading History Executive Function Economics Computer Science Co…" at bounding box center [1061, 641] width 498 height 33
click at [1070, 608] on div at bounding box center [1127, 602] width 283 height 24
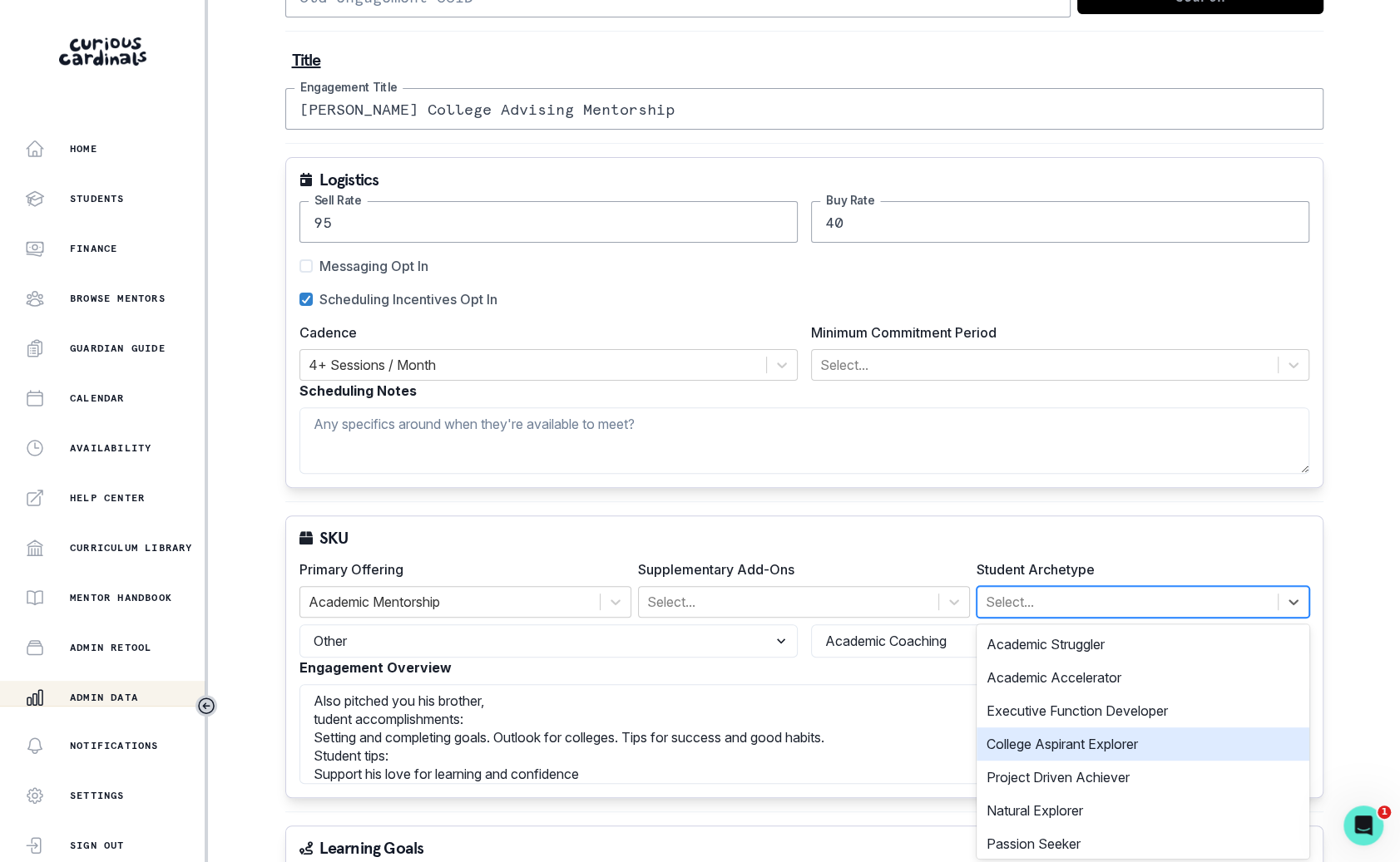
click at [1073, 732] on div "College Aspirant Explorer" at bounding box center [1142, 744] width 332 height 33
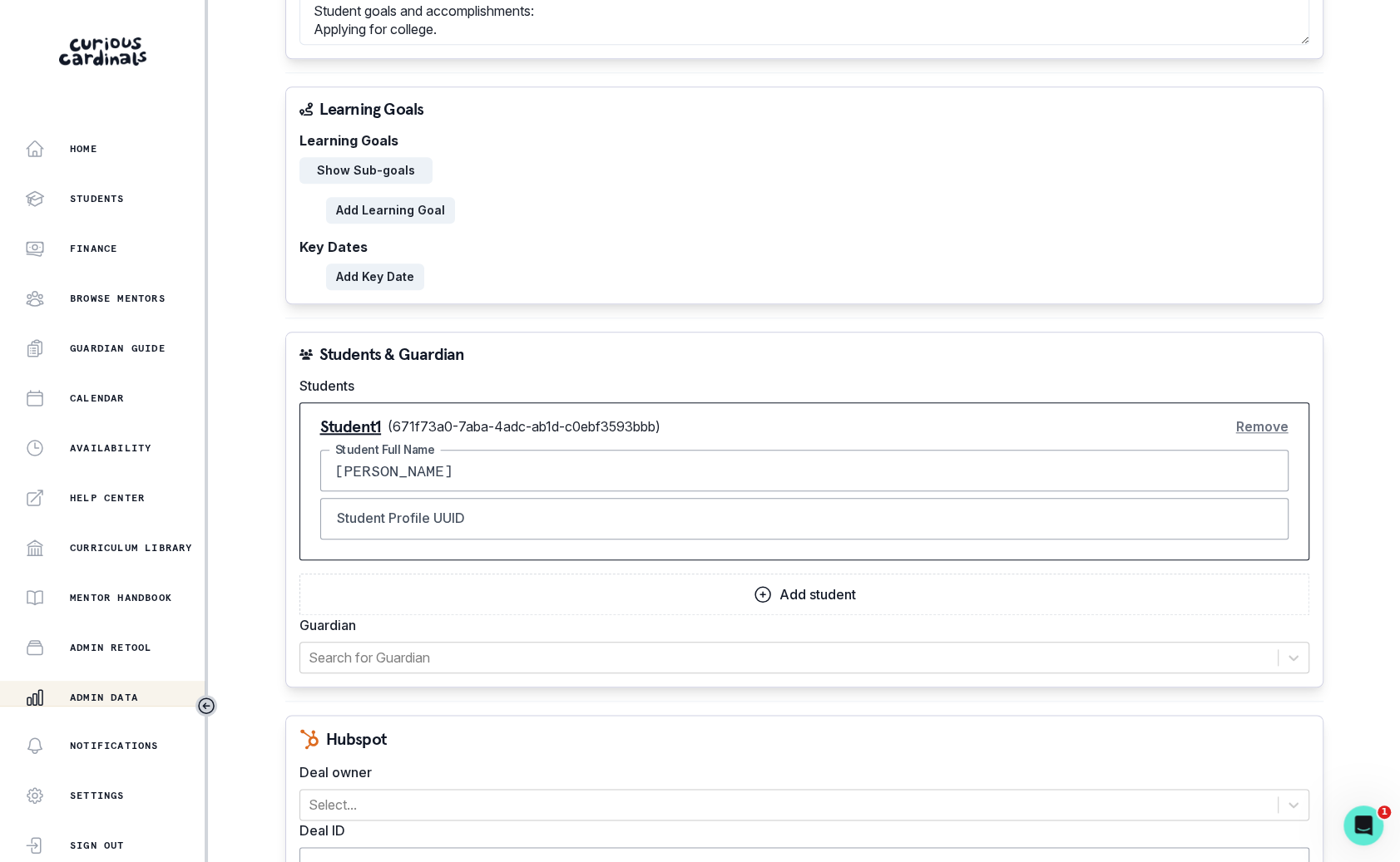
scroll to position [882, 0]
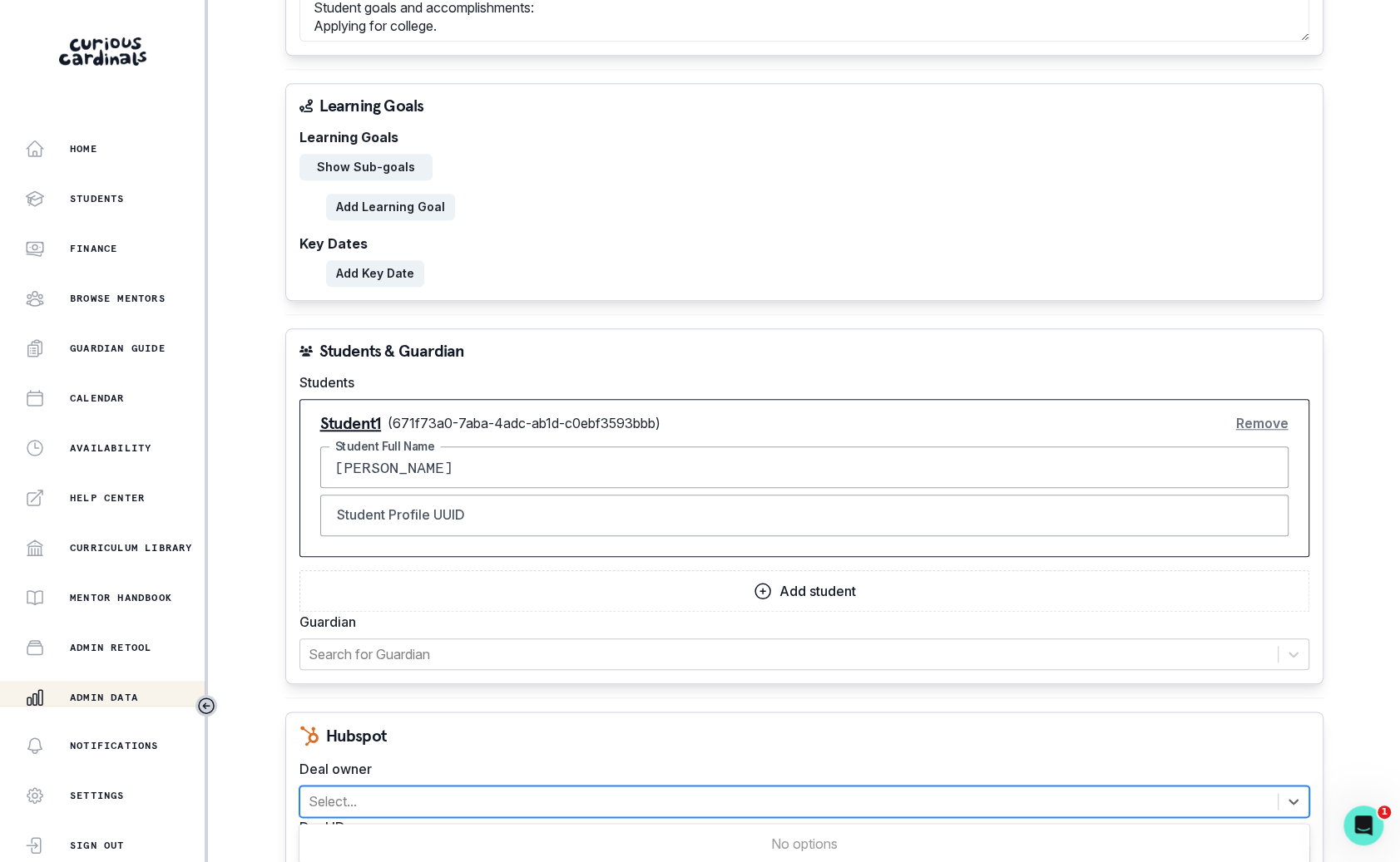
click at [965, 789] on div at bounding box center [789, 801] width 960 height 24
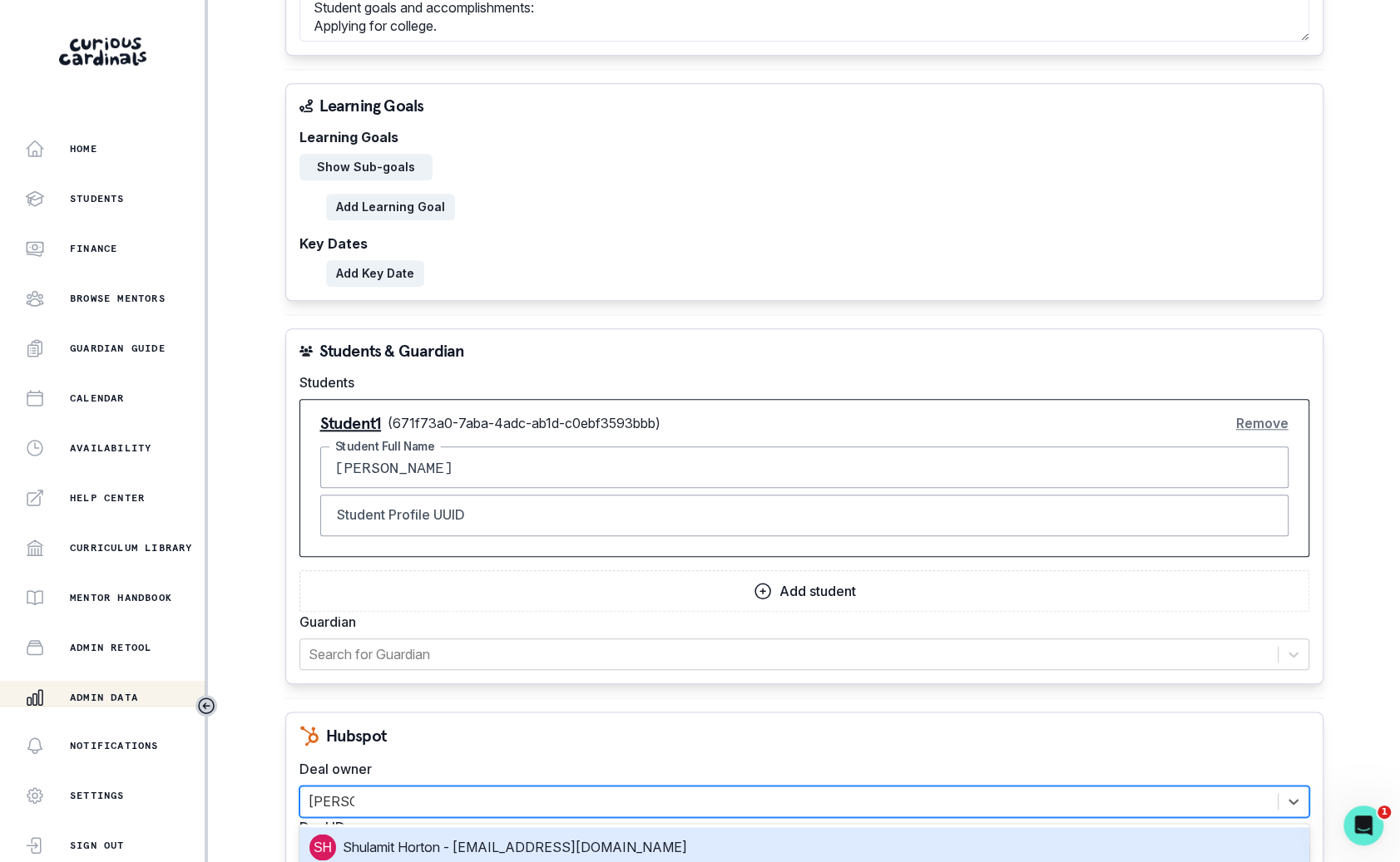
type input "[PERSON_NAME]"
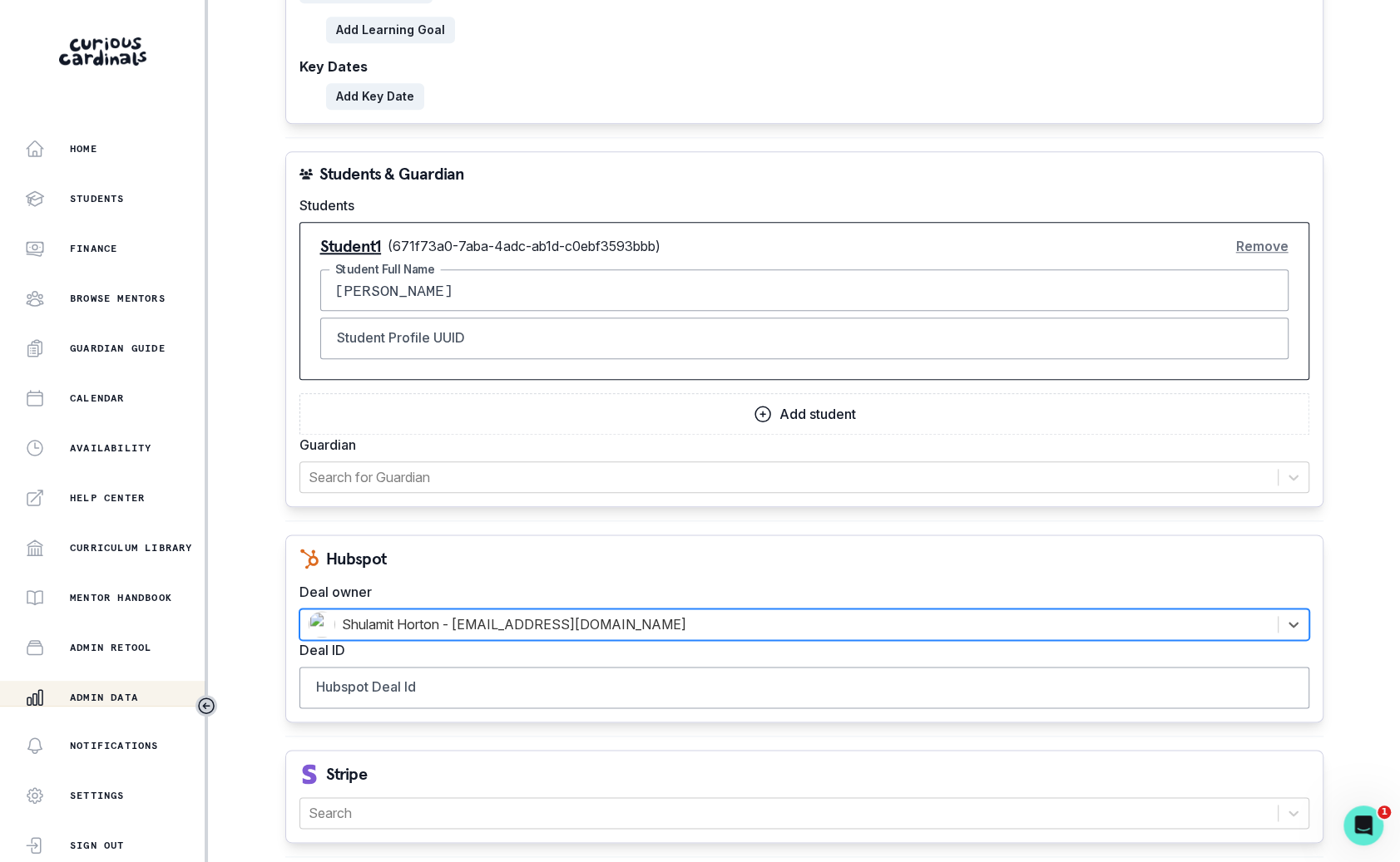
scroll to position [1111, 0]
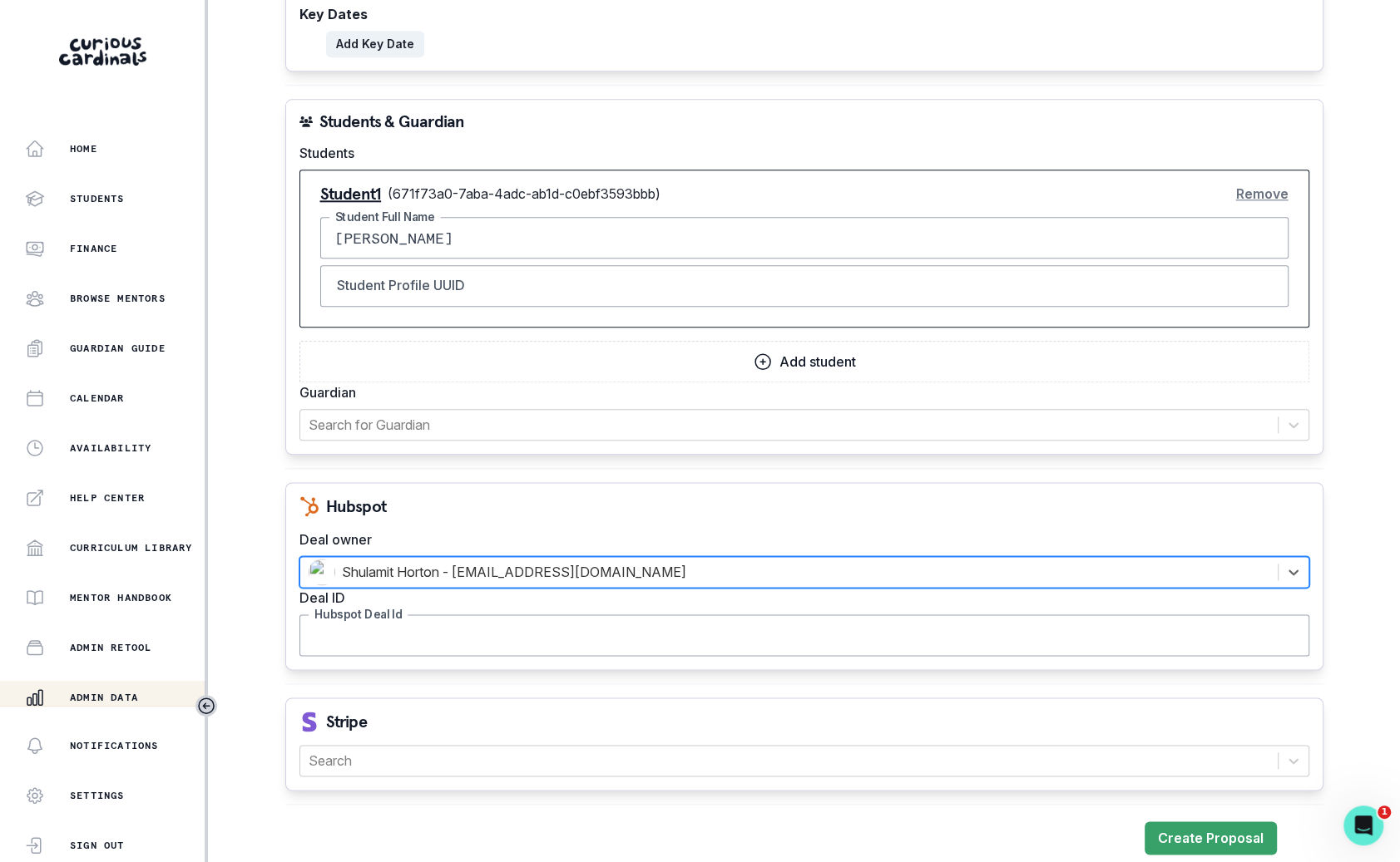
click at [671, 615] on input "Hubspot Deal Id" at bounding box center [804, 635] width 1010 height 41
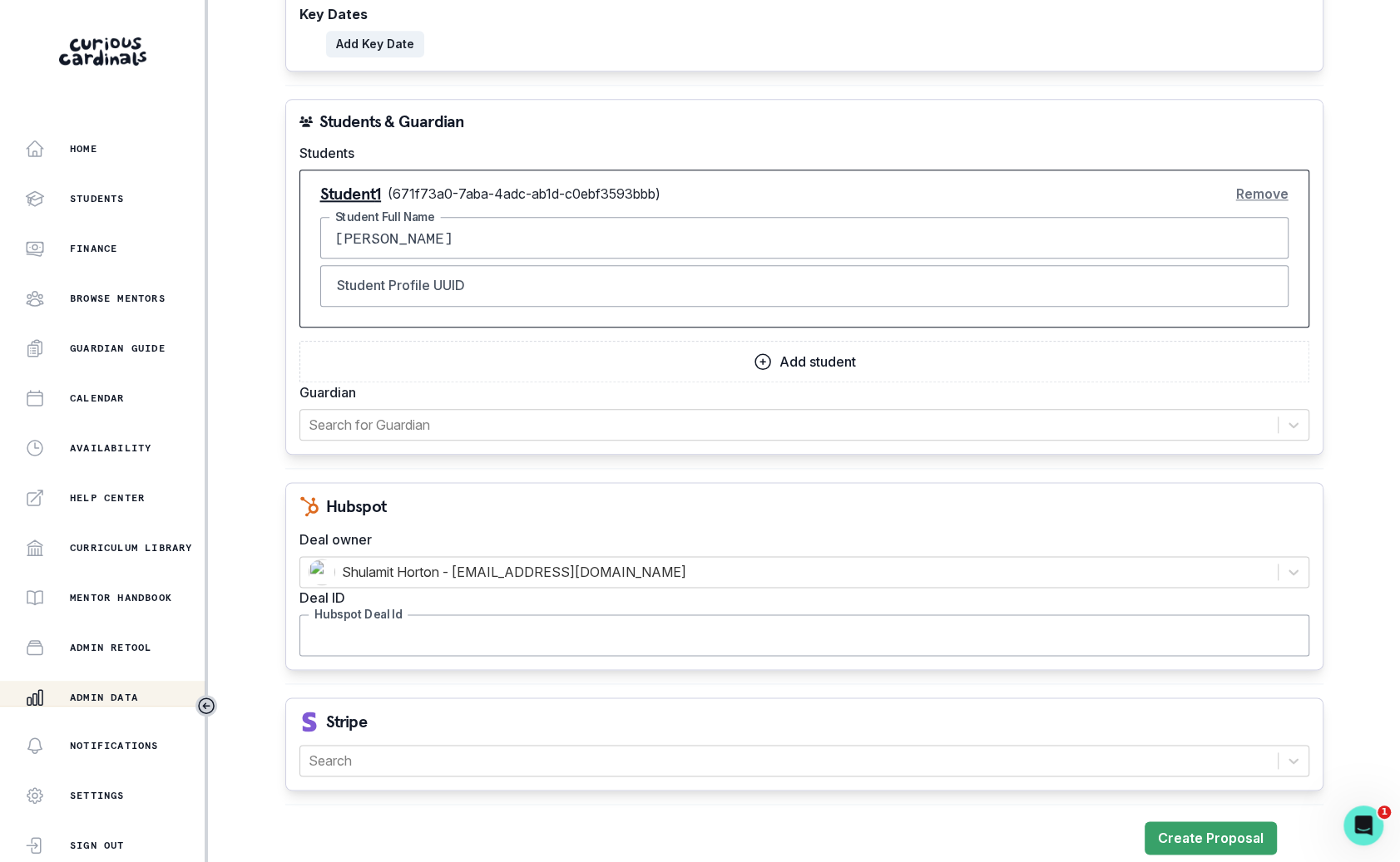
paste input "43157172088"
type input "43157172088"
click at [651, 745] on div "Search" at bounding box center [789, 760] width 977 height 30
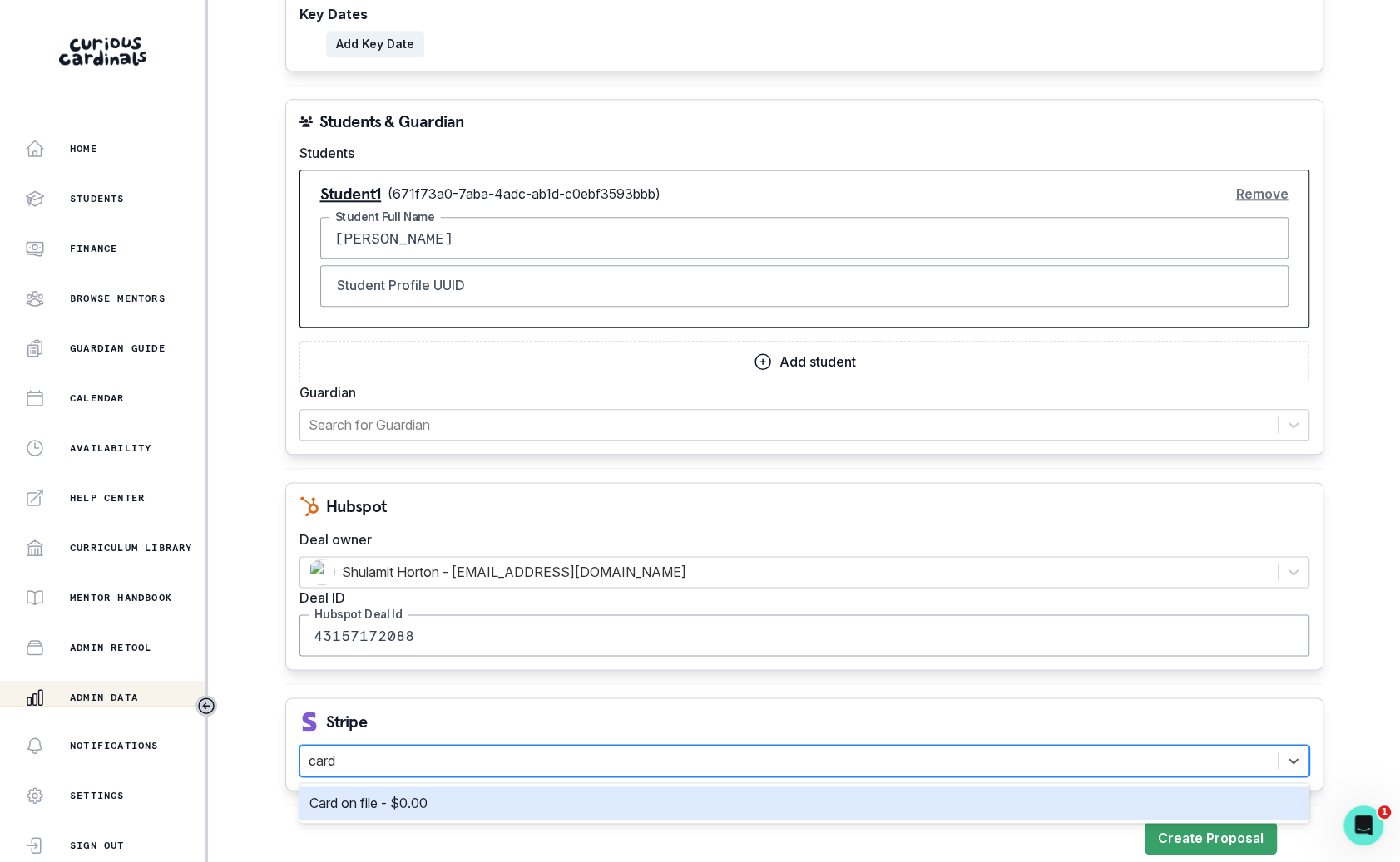
type input "card o"
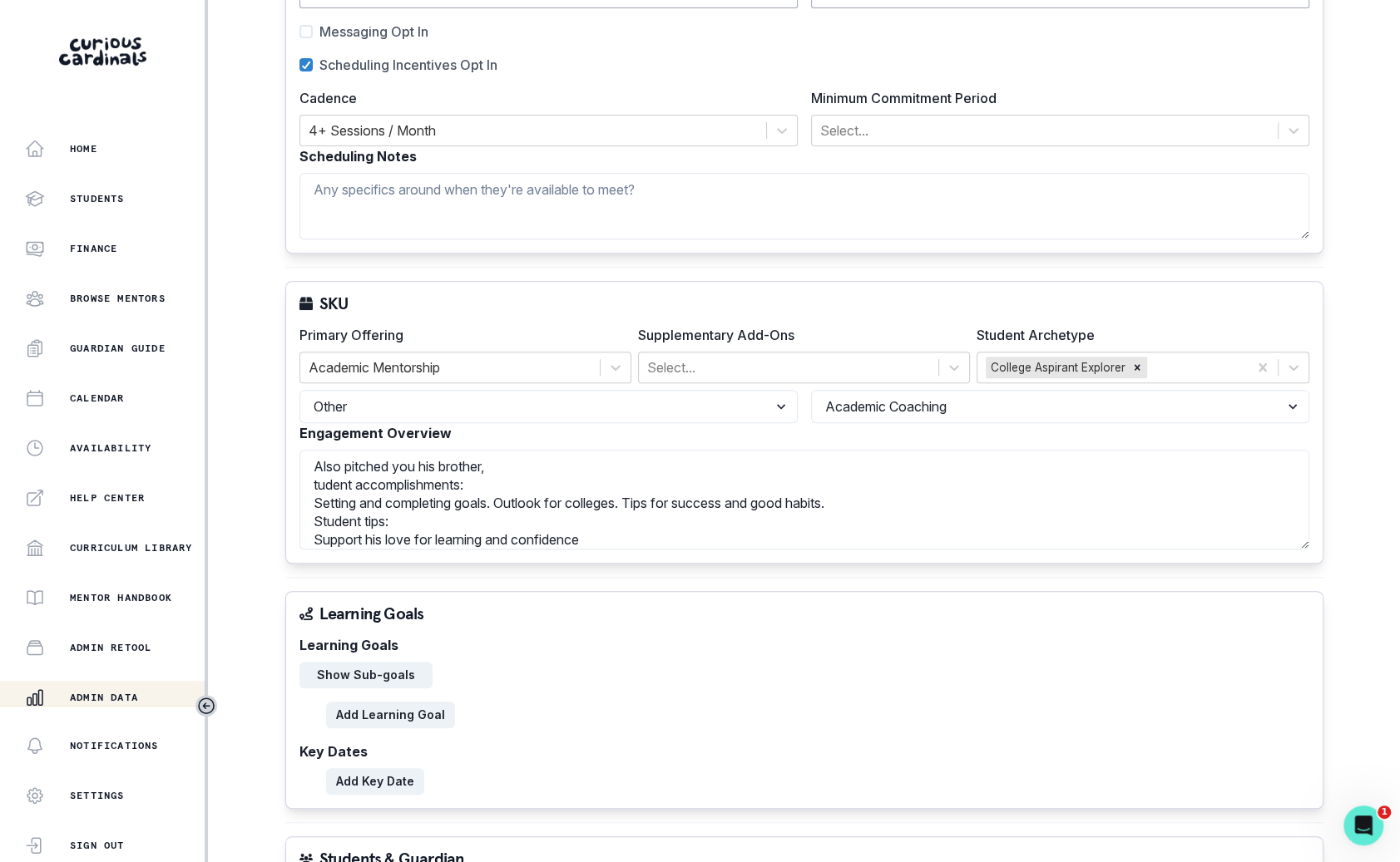
scroll to position [0, 0]
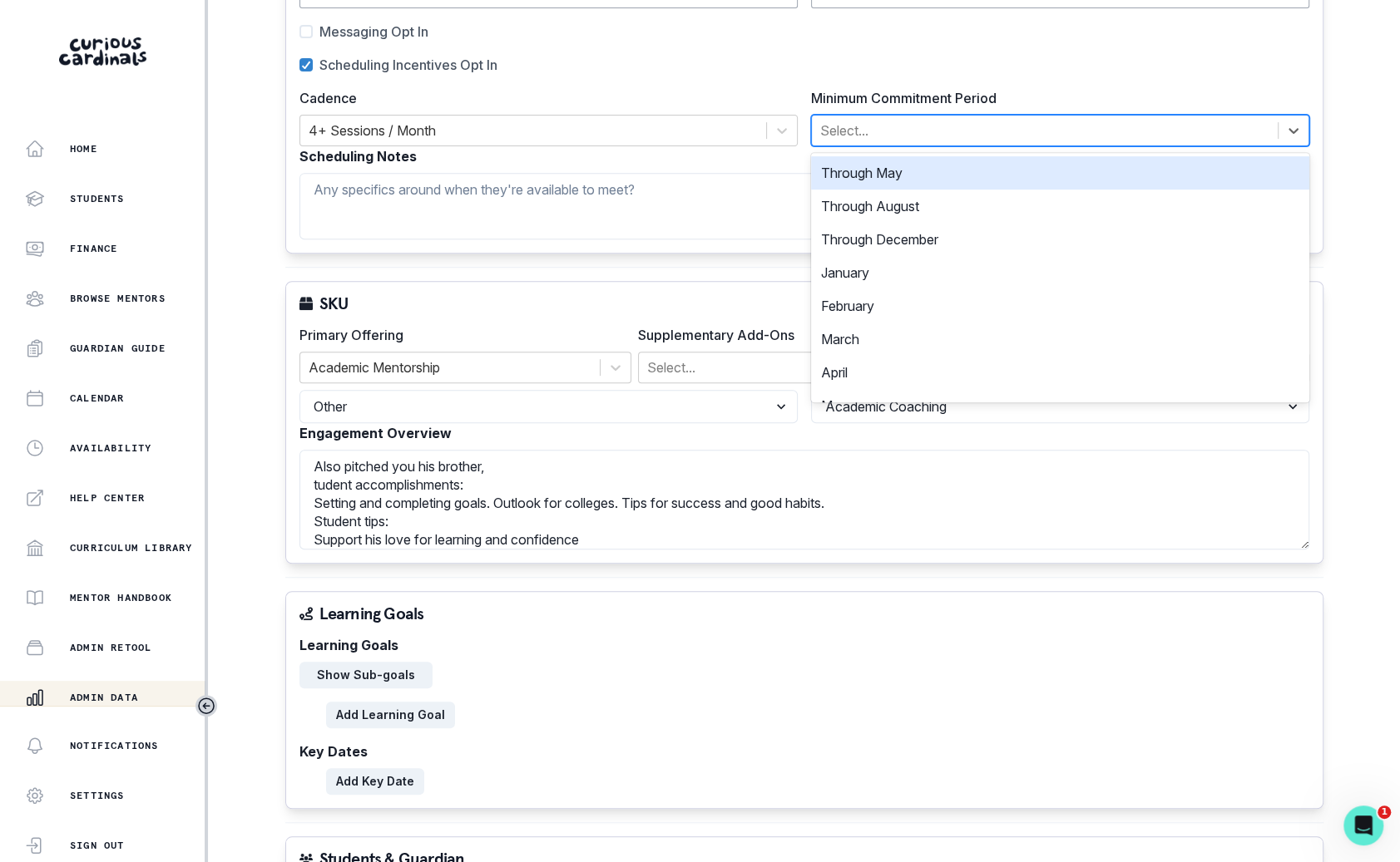
click at [937, 140] on div "Select..." at bounding box center [1044, 130] width 466 height 30
click at [936, 176] on div "Through May" at bounding box center [1061, 173] width 498 height 33
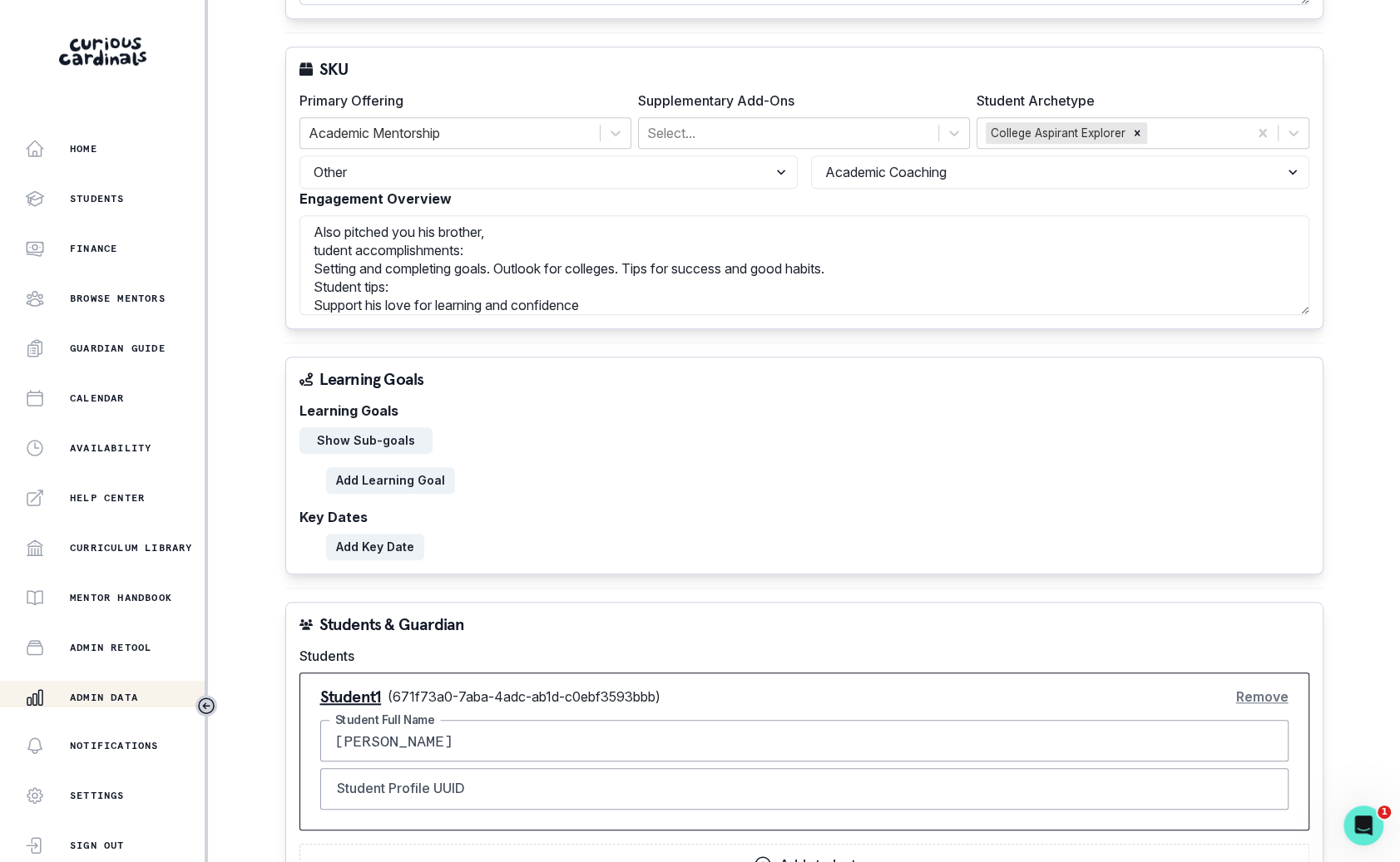
scroll to position [1114, 0]
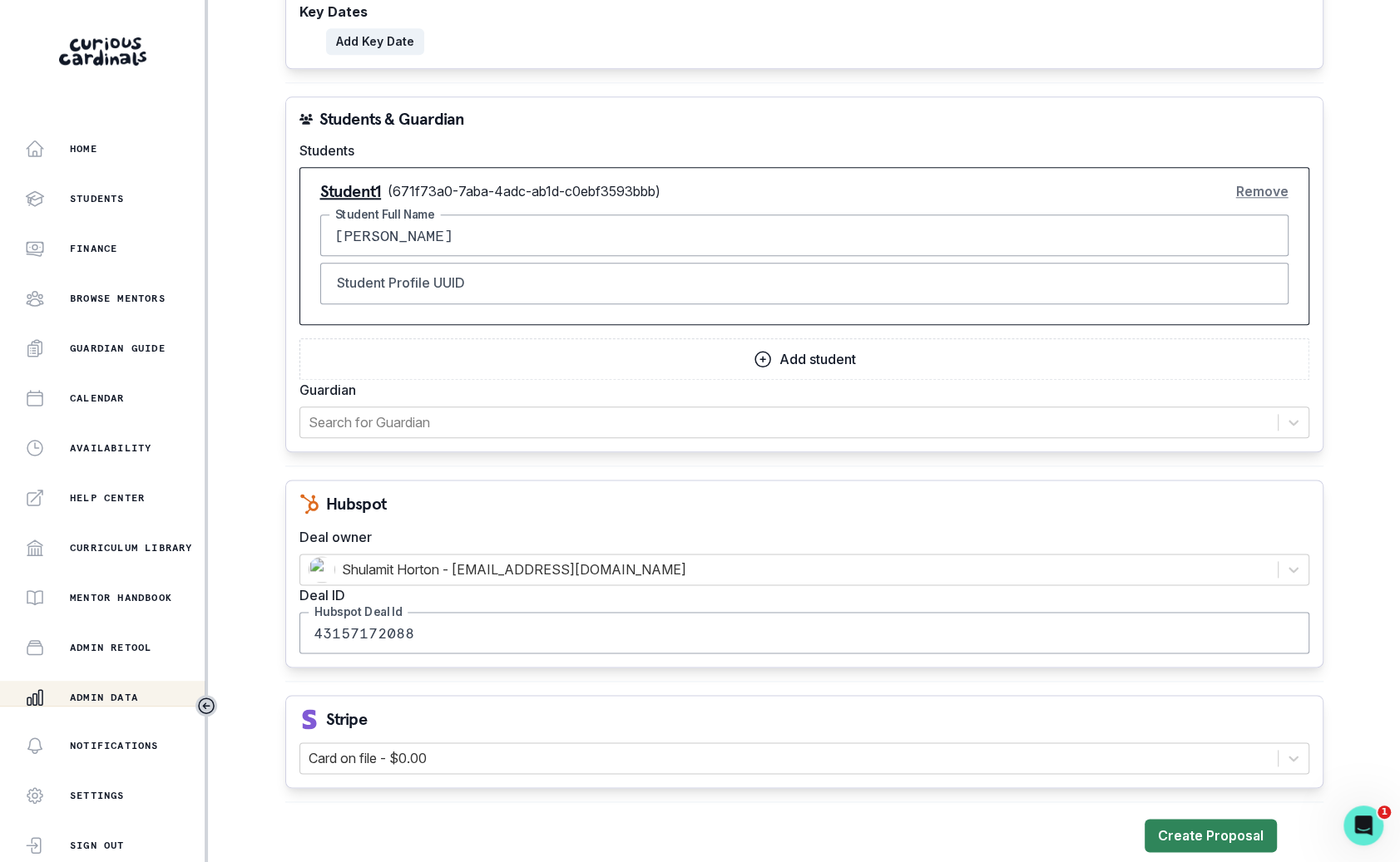
click at [1183, 819] on button "Create Proposal" at bounding box center [1211, 836] width 132 height 33
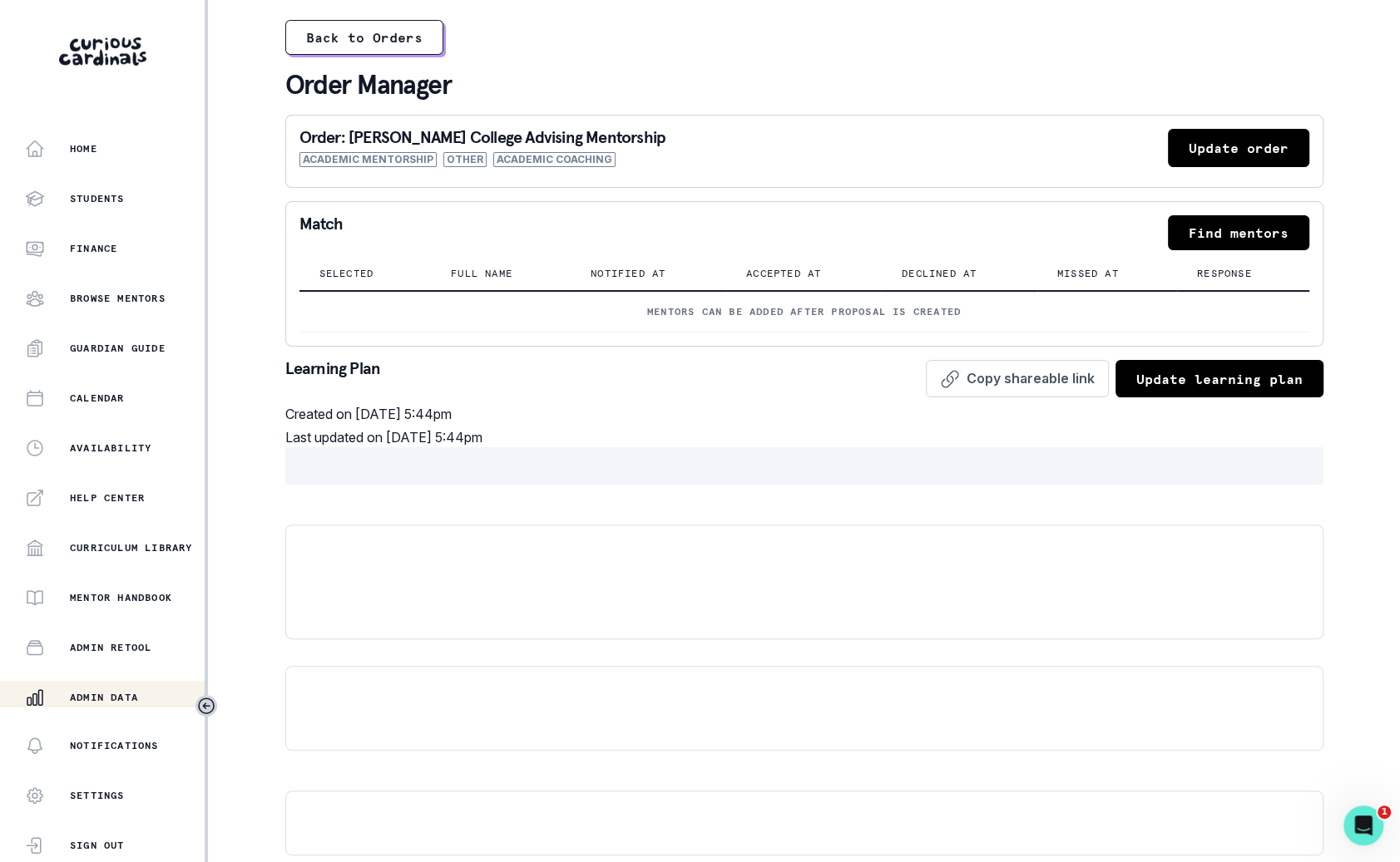
click at [1263, 223] on button "Find mentors" at bounding box center [1238, 233] width 141 height 35
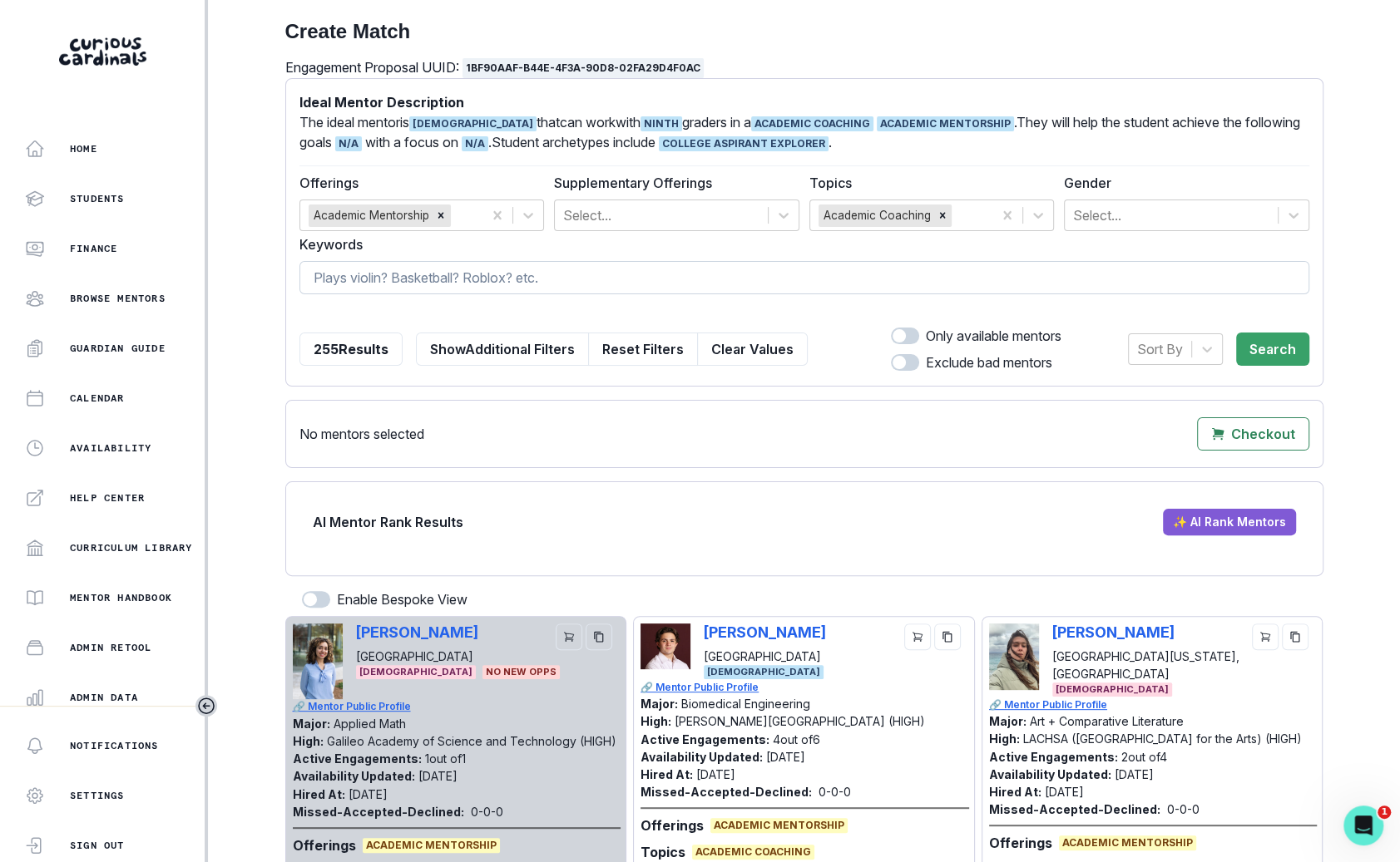
click at [1162, 284] on input at bounding box center [804, 278] width 1010 height 33
type input "[PERSON_NAME]"
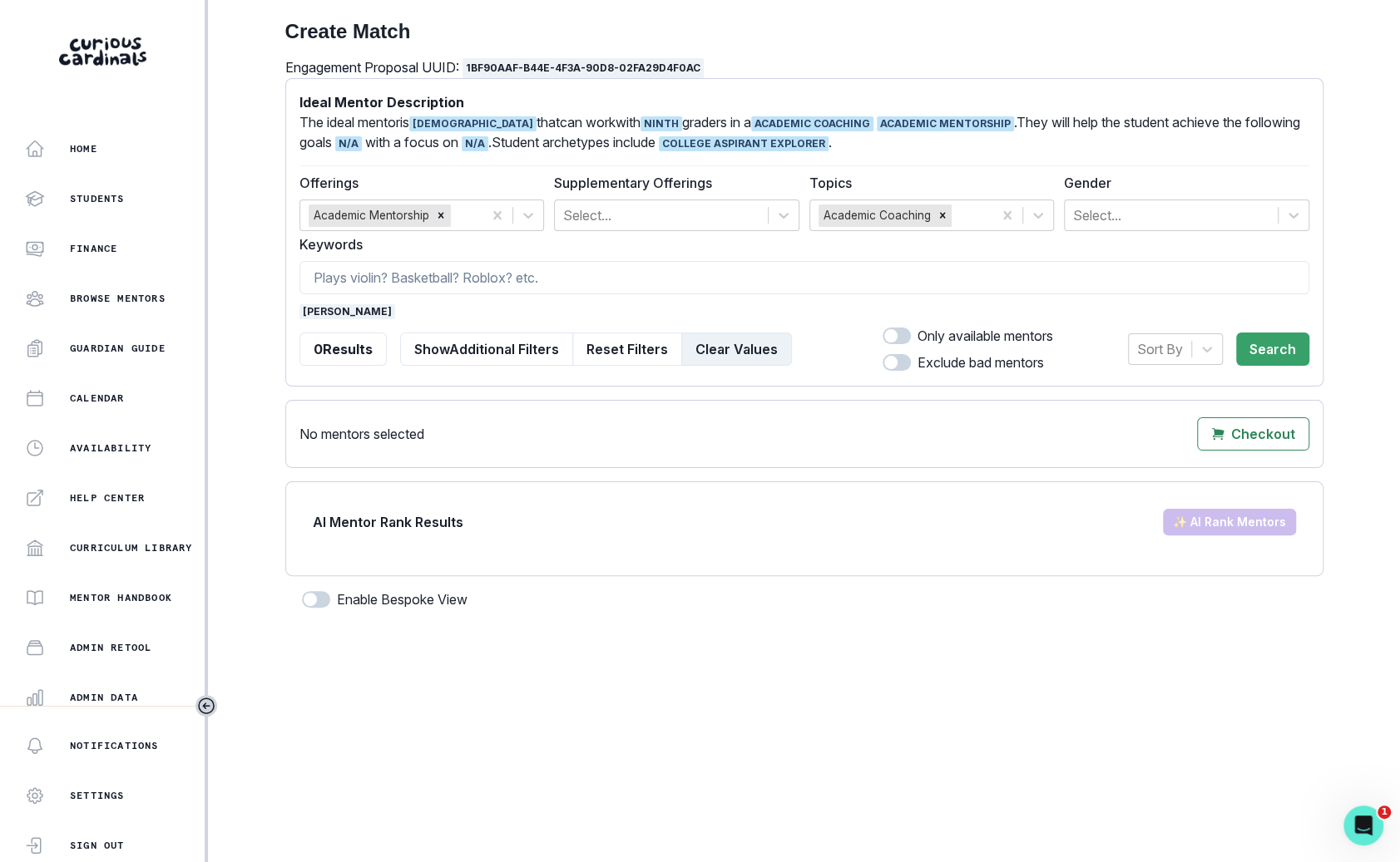
click at [742, 352] on button "Clear Values" at bounding box center [736, 349] width 111 height 33
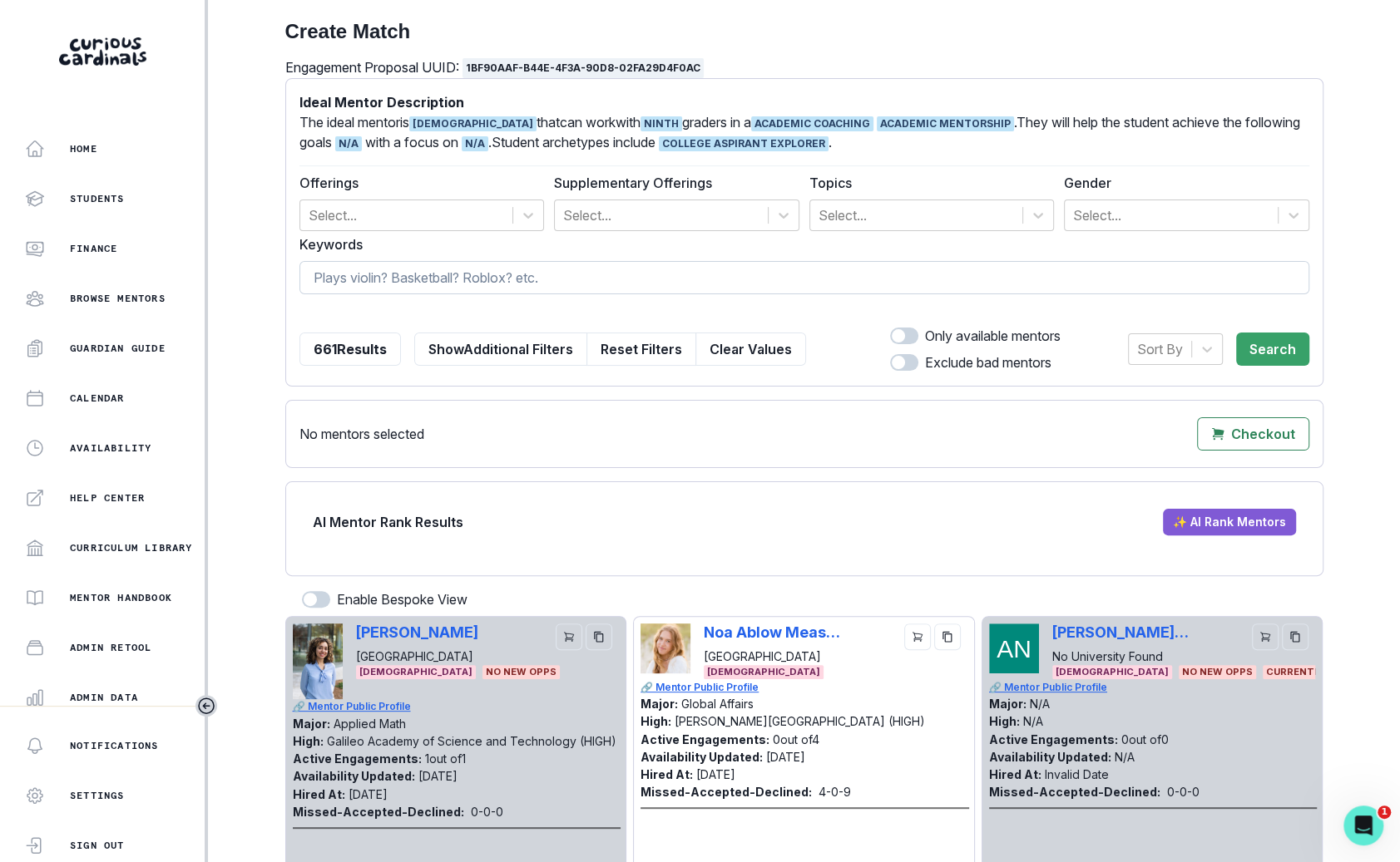
click at [784, 266] on input at bounding box center [804, 278] width 1010 height 33
type input "[PERSON_NAME]"
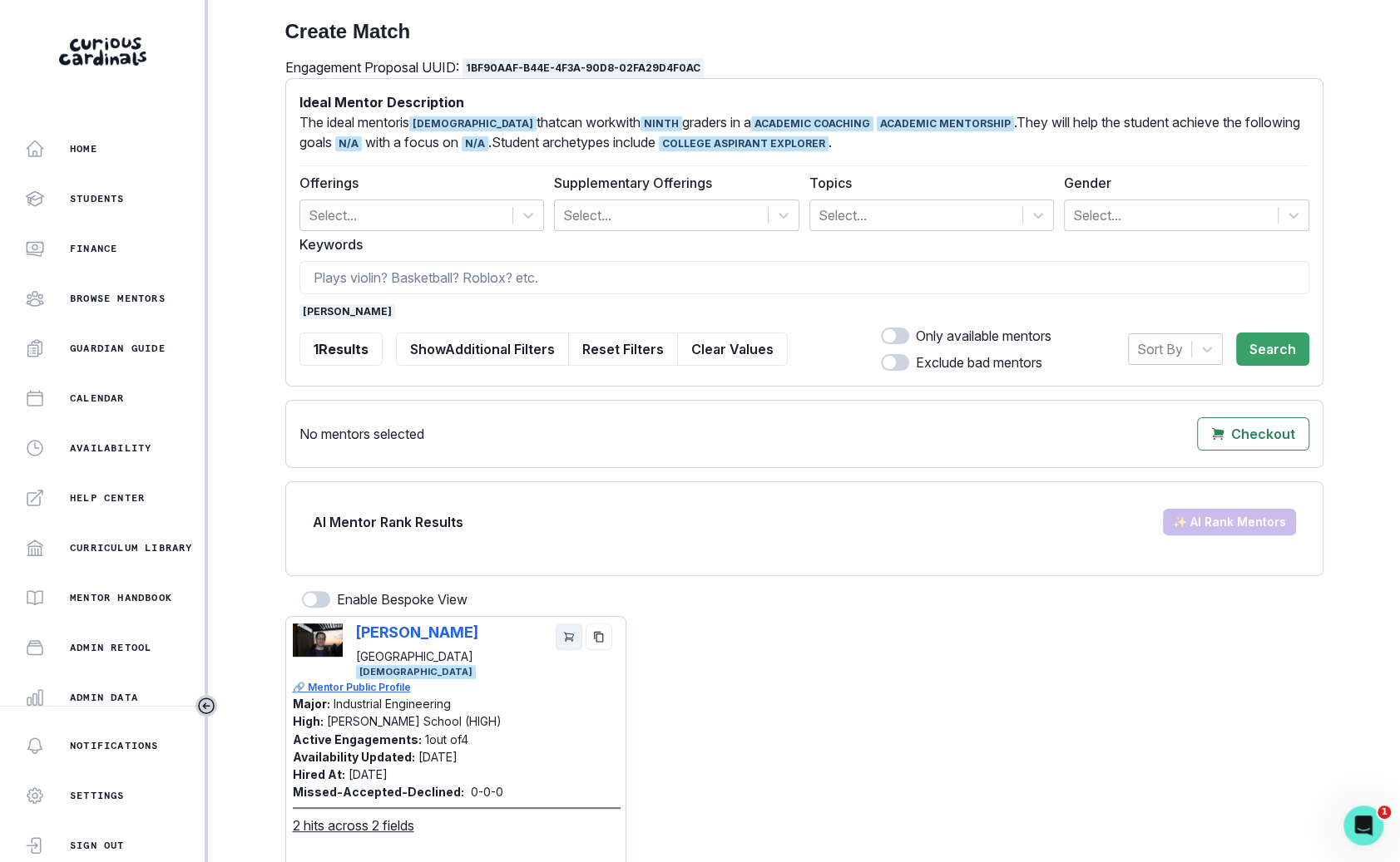
click at [567, 638] on icon "cart" at bounding box center [569, 636] width 12 height 12
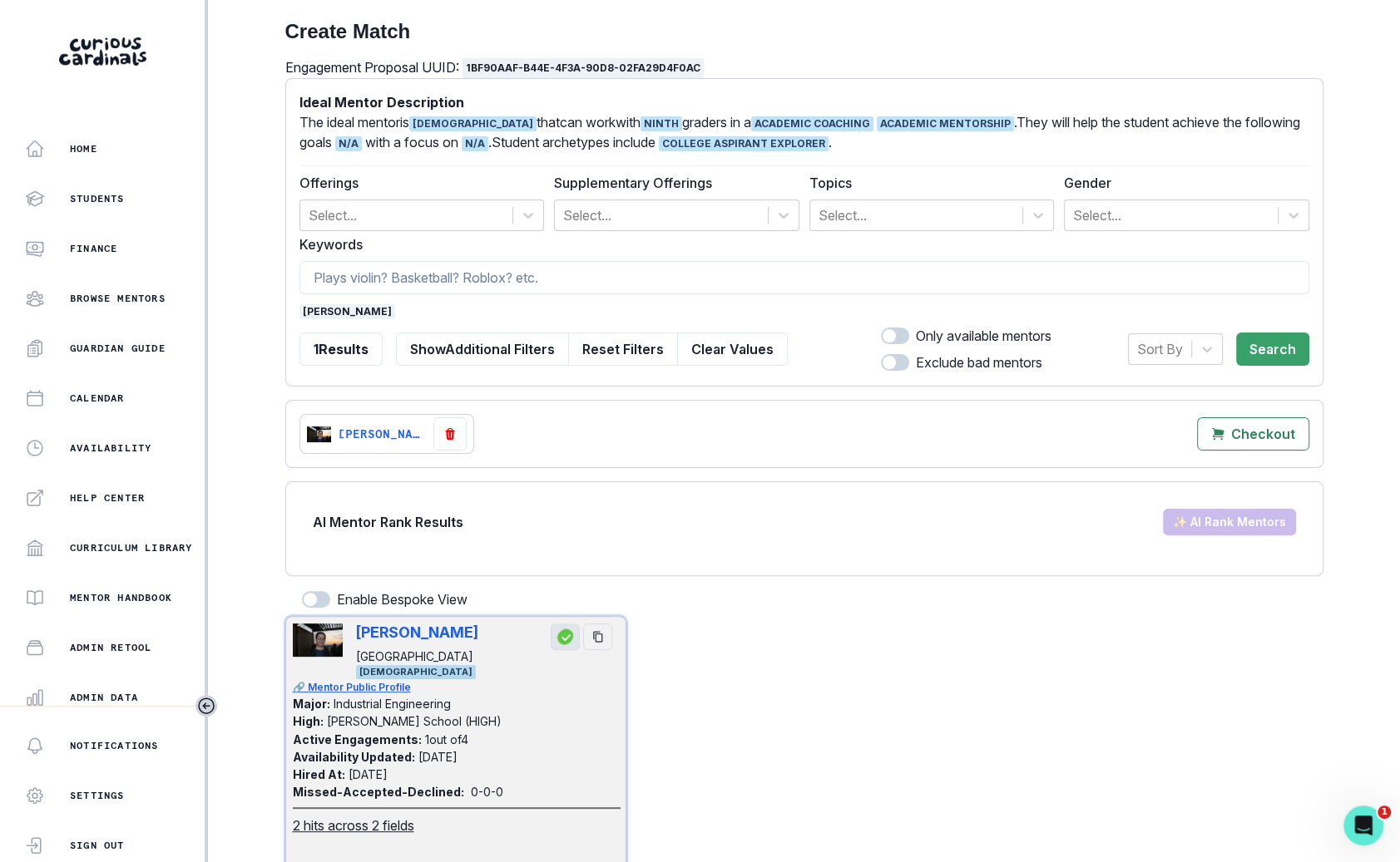
click at [323, 314] on span "[PERSON_NAME]" at bounding box center [346, 311] width 95 height 15
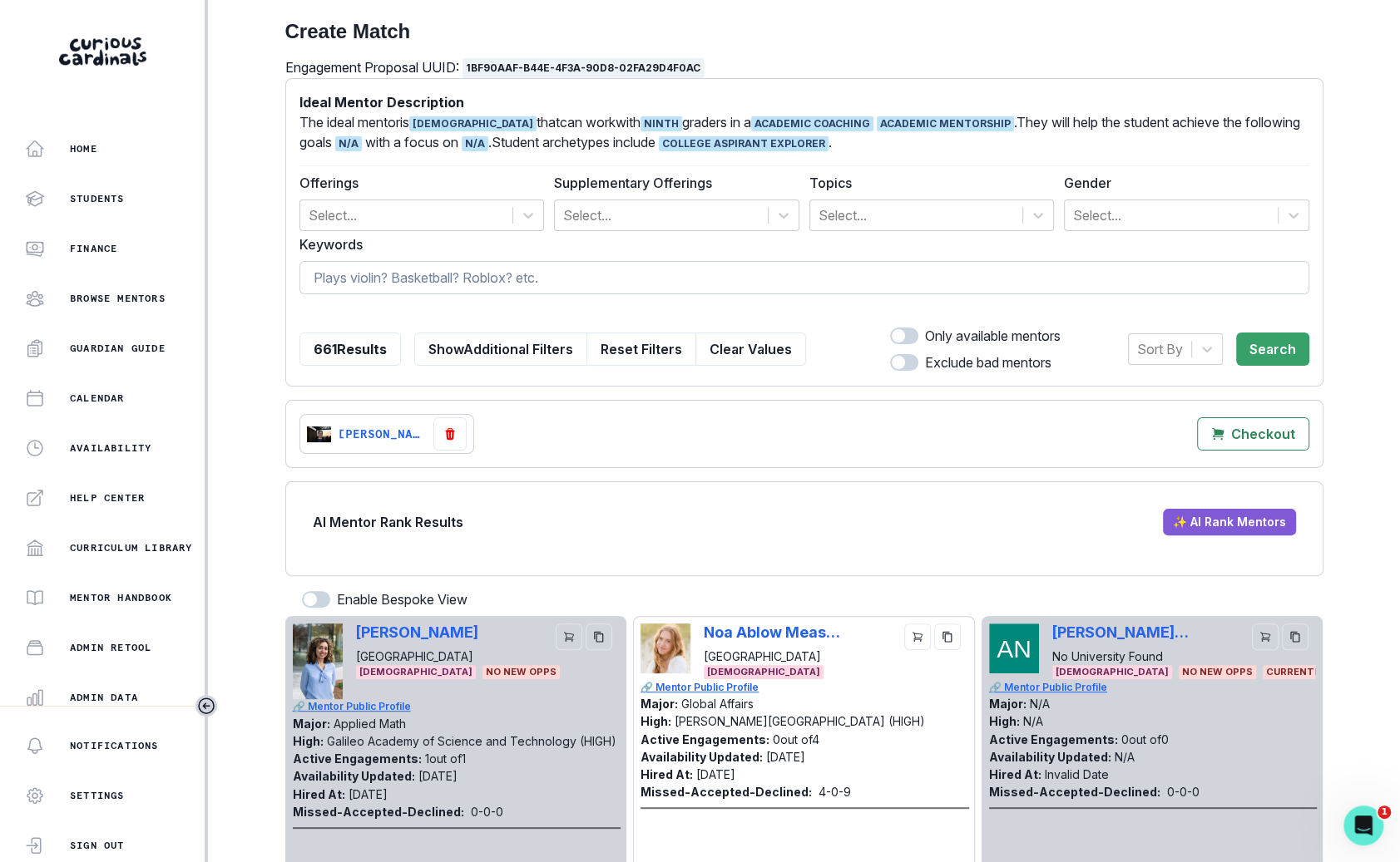
click at [397, 282] on input at bounding box center [804, 278] width 1010 height 33
type input "noah"
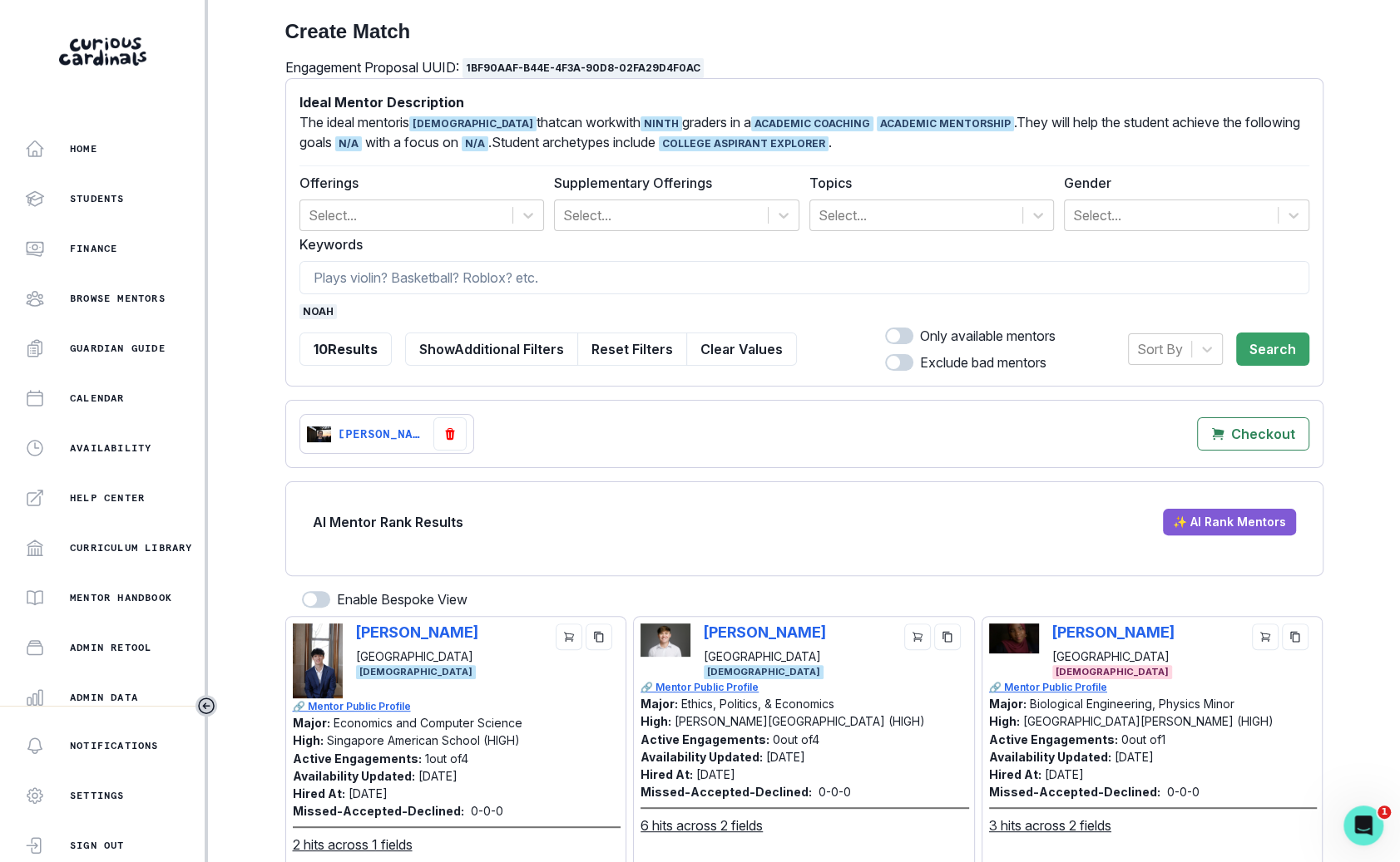
click at [899, 645] on div "[PERSON_NAME] [GEOGRAPHIC_DATA]" at bounding box center [835, 644] width 264 height 41
click at [905, 638] on button "cart" at bounding box center [917, 636] width 26 height 26
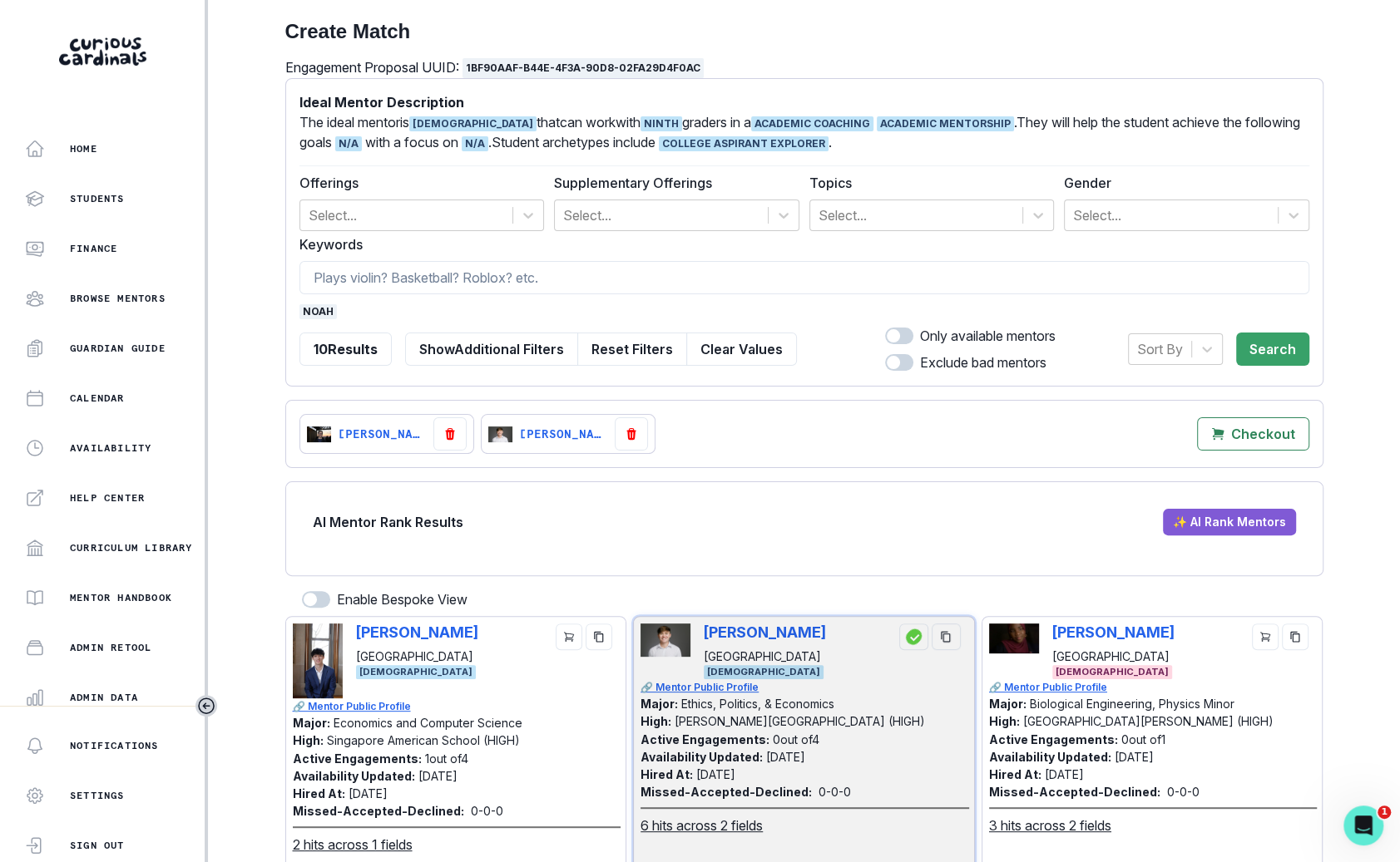
click at [324, 310] on span "noah" at bounding box center [318, 311] width 37 height 15
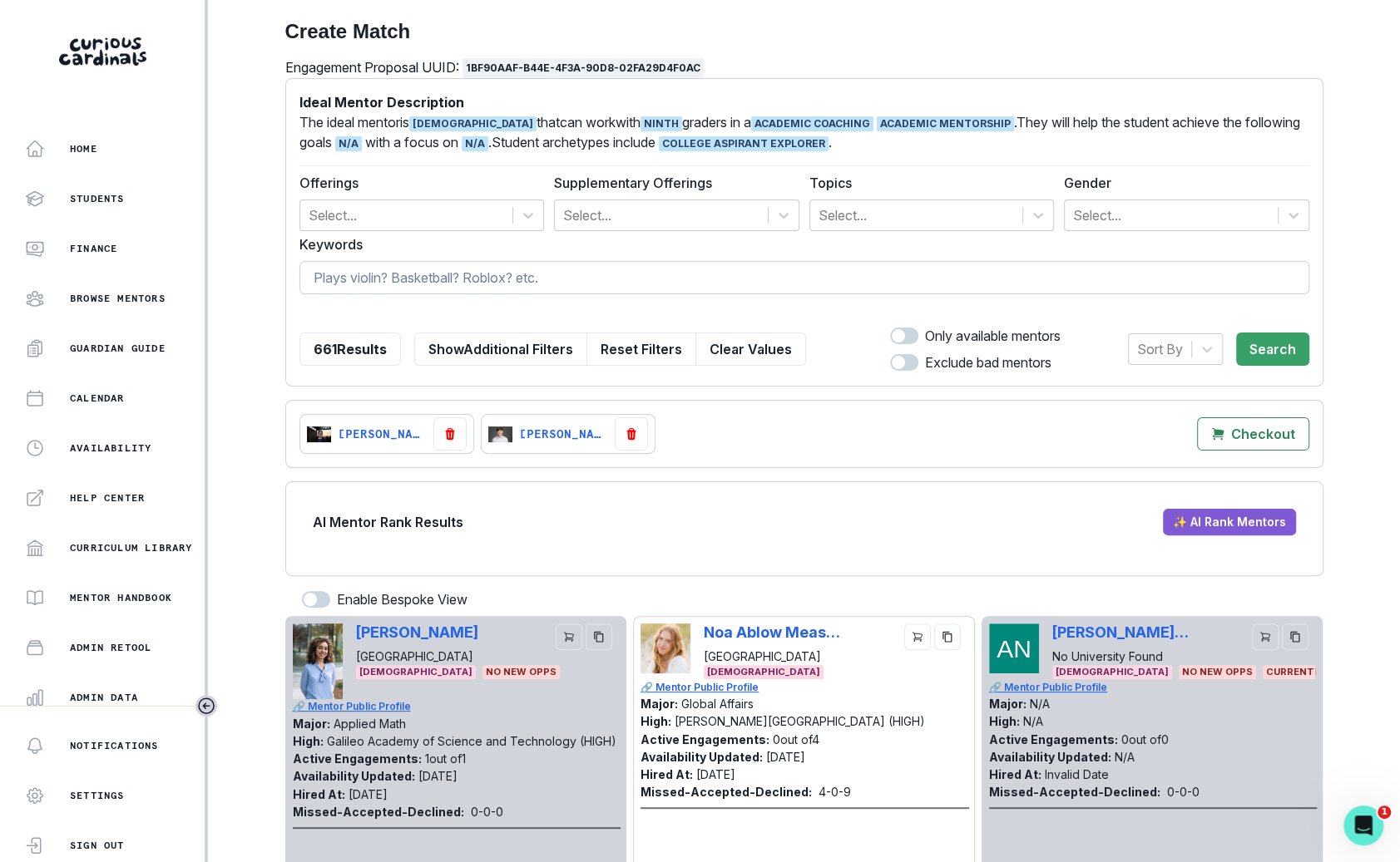
click at [345, 293] on input at bounding box center [804, 278] width 1010 height 33
type input "kid"
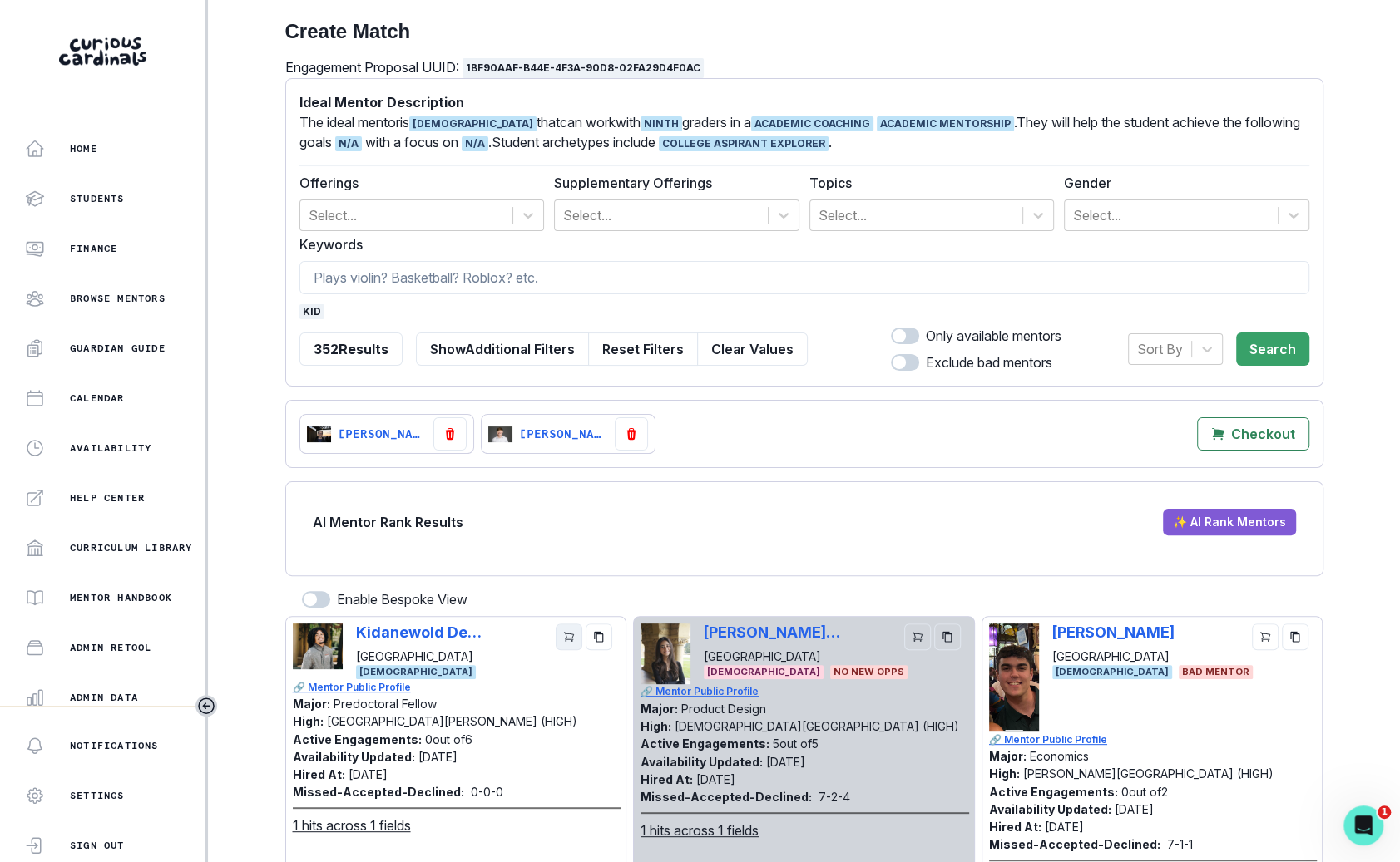
click at [573, 637] on icon "cart" at bounding box center [569, 636] width 12 height 12
